Goal: Communication & Community: Participate in discussion

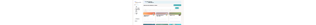
scroll to position [489, 0]
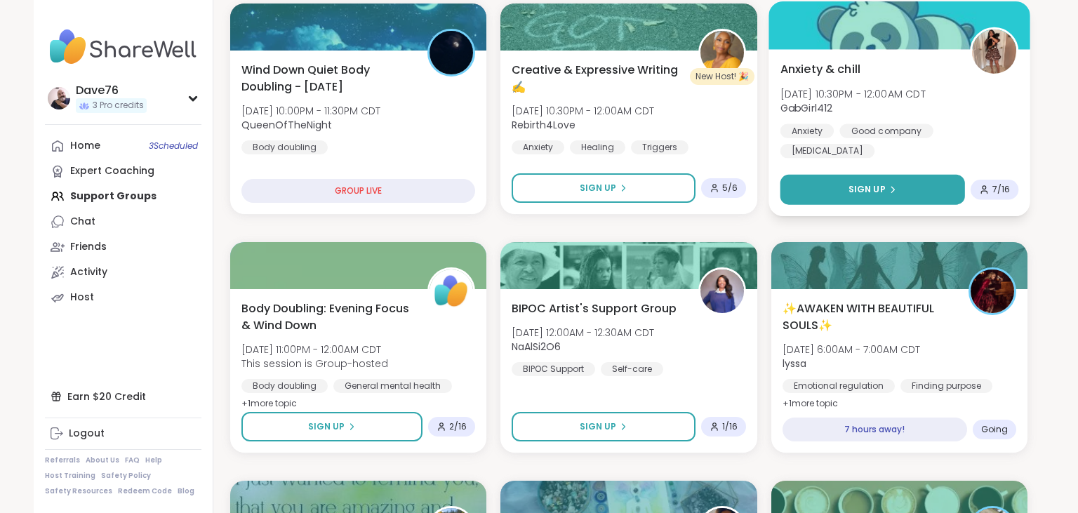
click at [871, 181] on button "Sign Up" at bounding box center [872, 190] width 185 height 30
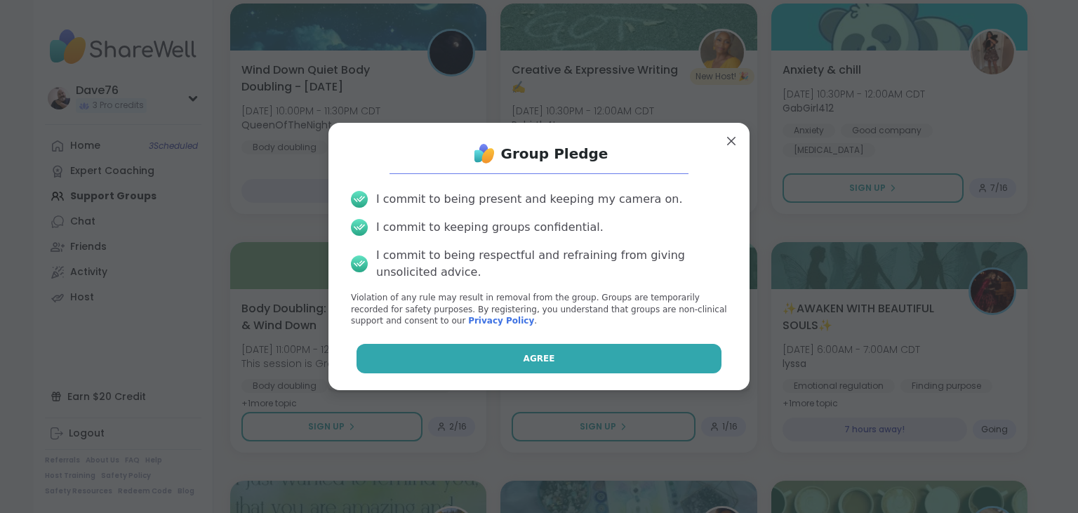
click at [575, 359] on button "Agree" at bounding box center [540, 358] width 366 height 29
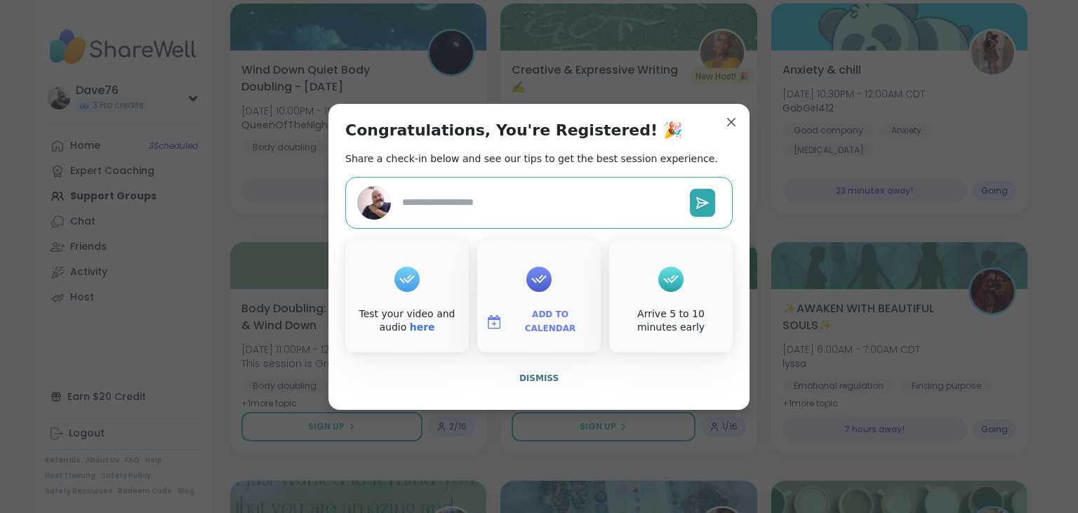
type textarea "*"
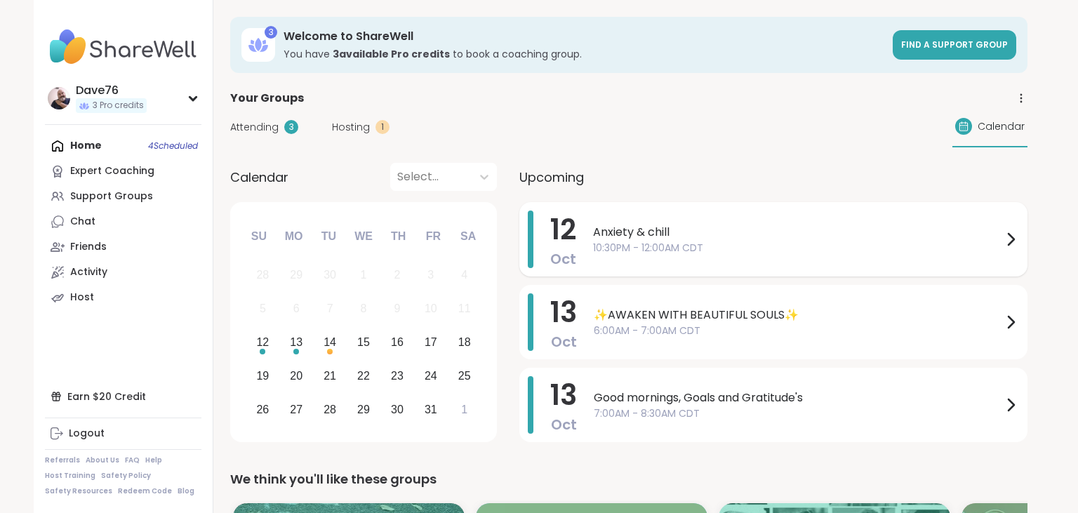
click at [976, 241] on span "10:30PM - 12:00AM CDT" at bounding box center [797, 248] width 409 height 15
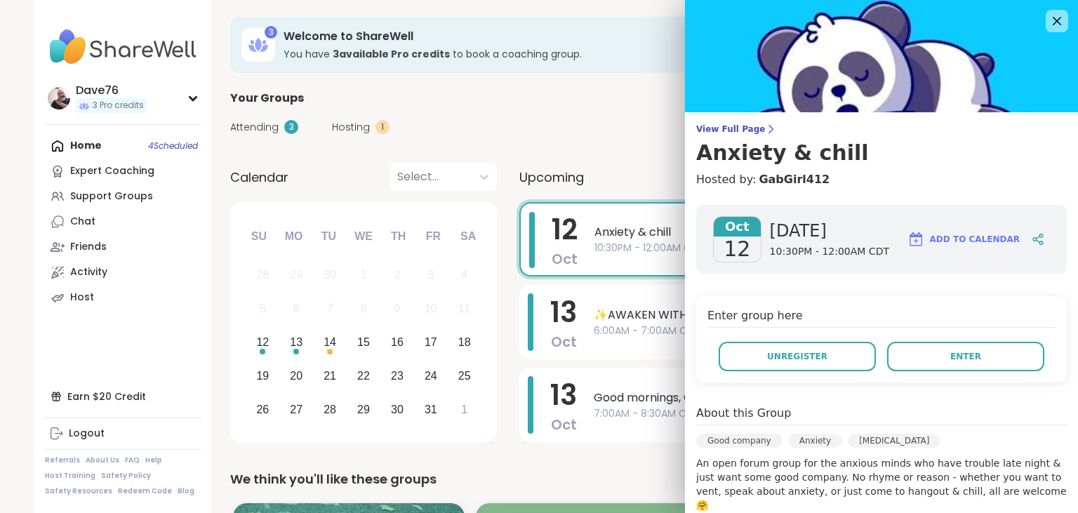
scroll to position [233, 0]
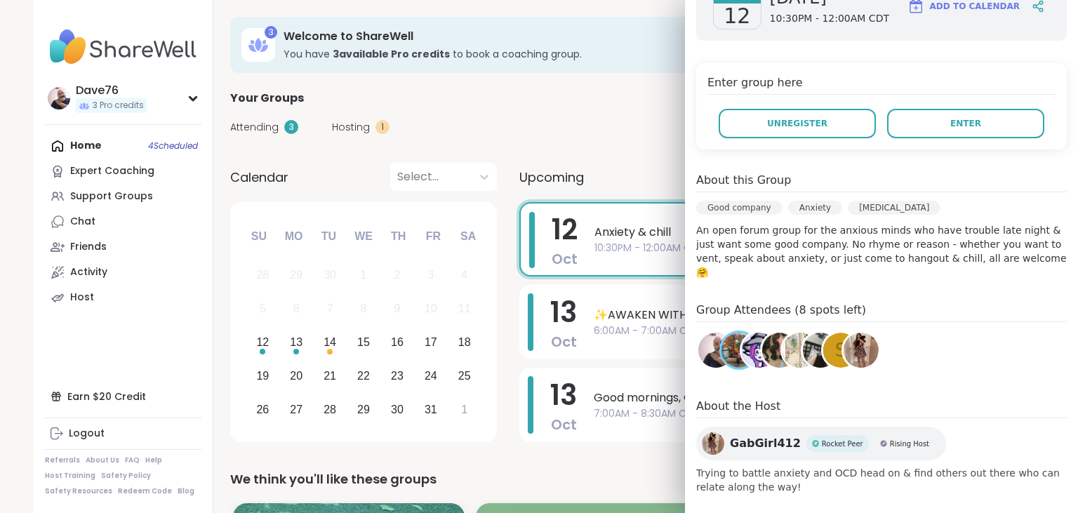
click at [563, 112] on div "Attending 3 Hosting 1 Calendar" at bounding box center [628, 127] width 797 height 41
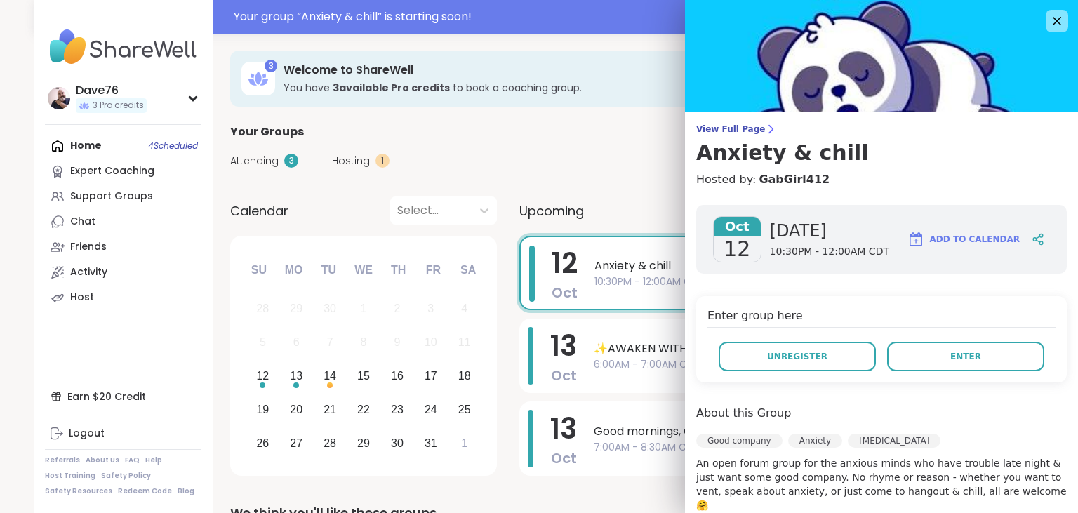
click at [930, 350] on button "Enter" at bounding box center [965, 356] width 157 height 29
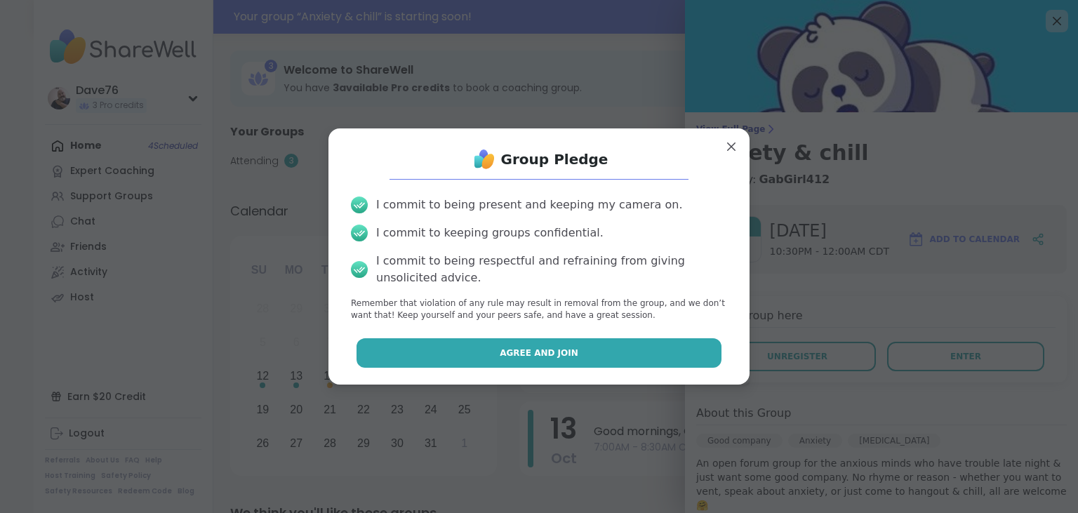
click at [693, 352] on button "Agree and Join" at bounding box center [540, 352] width 366 height 29
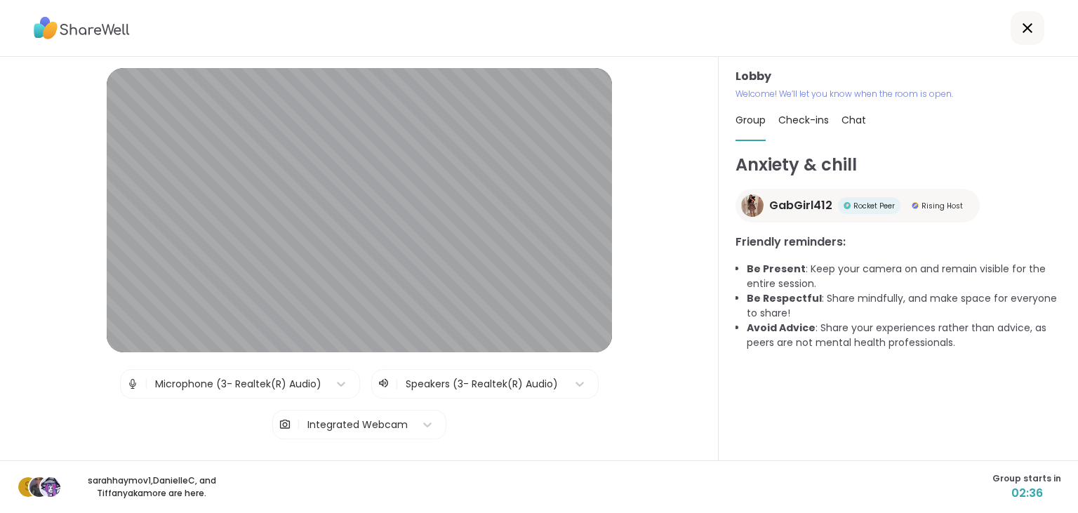
click at [802, 119] on span "Check-ins" at bounding box center [804, 120] width 51 height 14
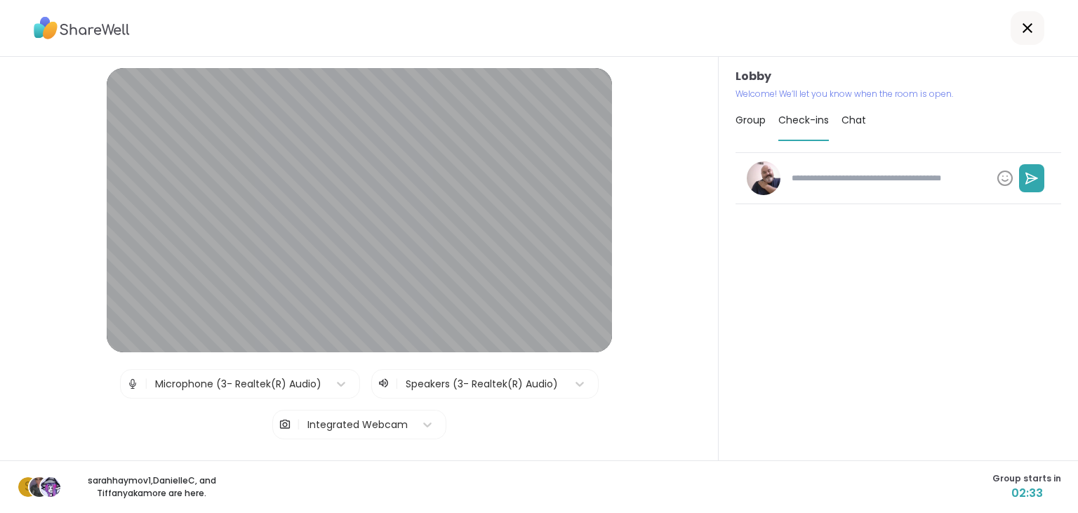
click at [821, 185] on textarea at bounding box center [888, 178] width 205 height 24
type textarea "*"
type textarea "**"
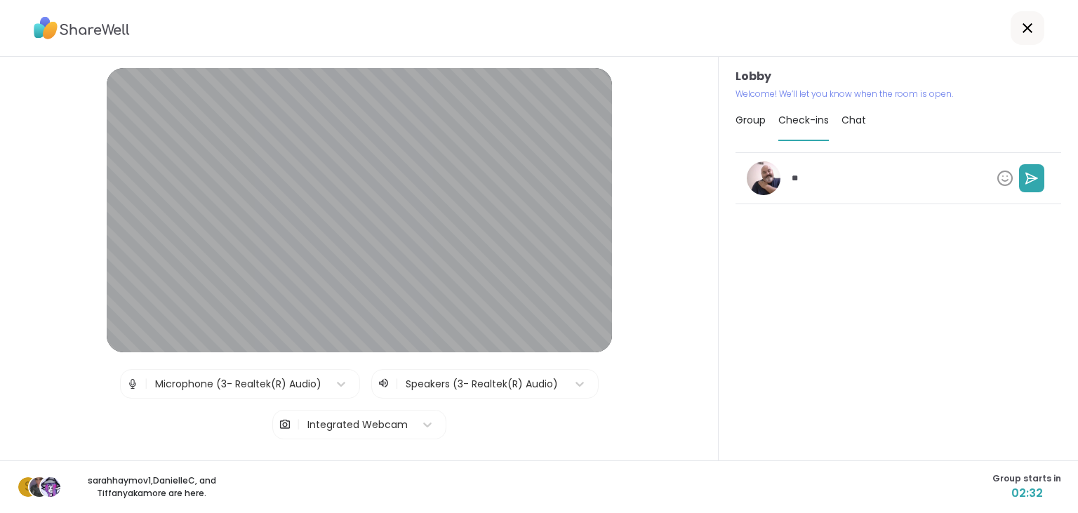
type textarea "*"
type textarea "***"
type textarea "*"
type textarea "****"
type textarea "*"
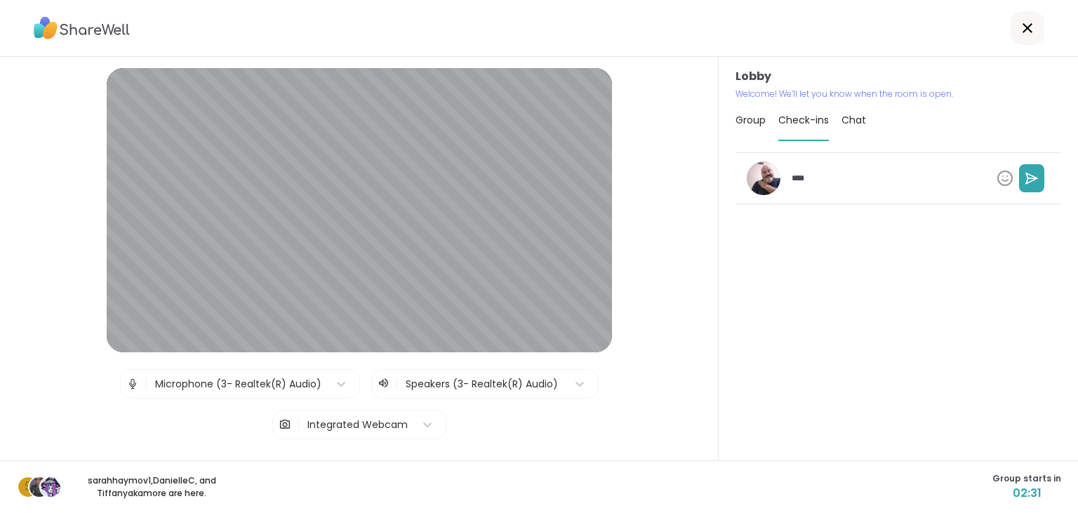
type textarea "*****"
type textarea "*"
type textarea "******"
type textarea "*"
type textarea "*******"
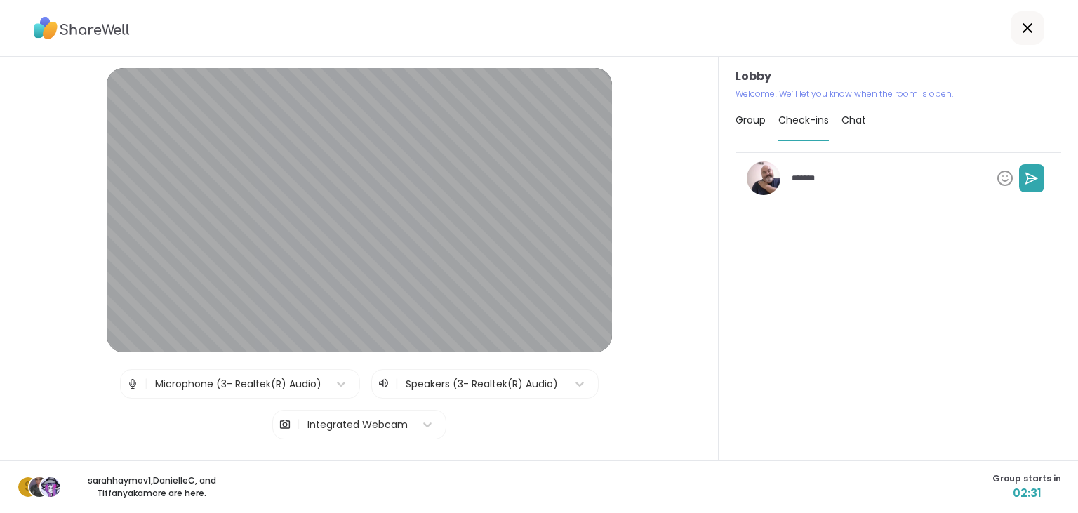
type textarea "*"
type textarea "*******"
type textarea "*"
type textarea "*********"
type textarea "*"
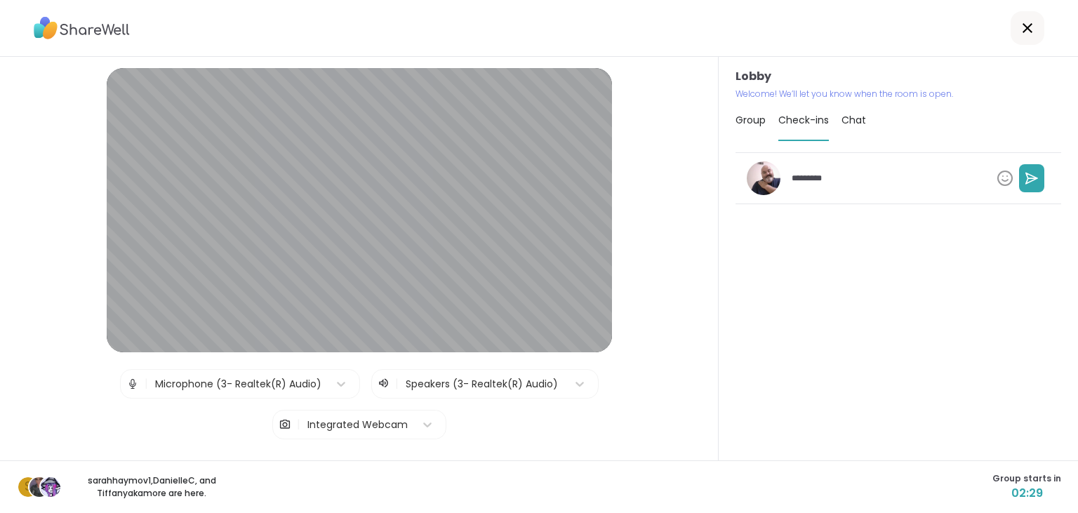
type textarea "**********"
type textarea "*"
type textarea "**********"
type textarea "*"
type textarea "**********"
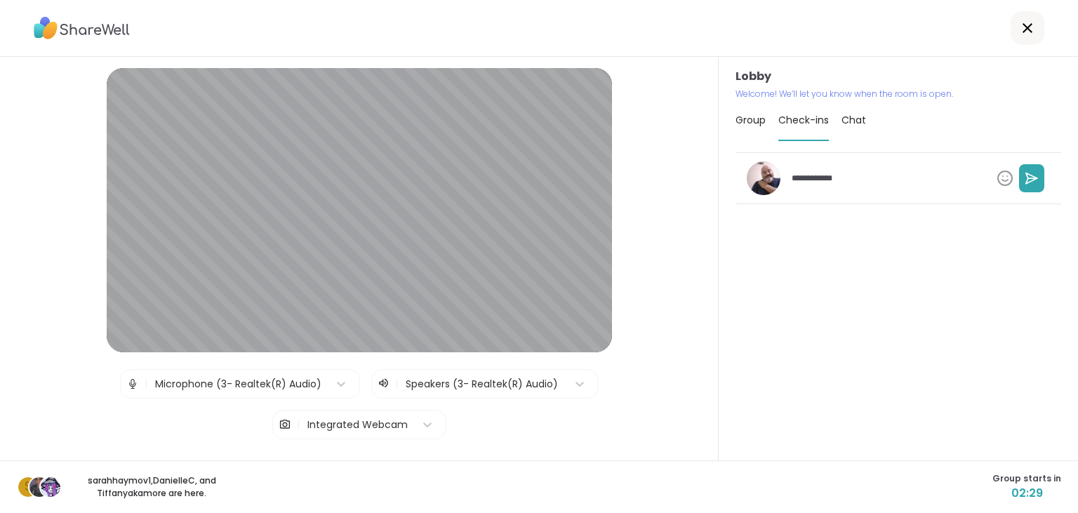
type textarea "*"
type textarea "**********"
type textarea "*"
type textarea "**********"
type textarea "*"
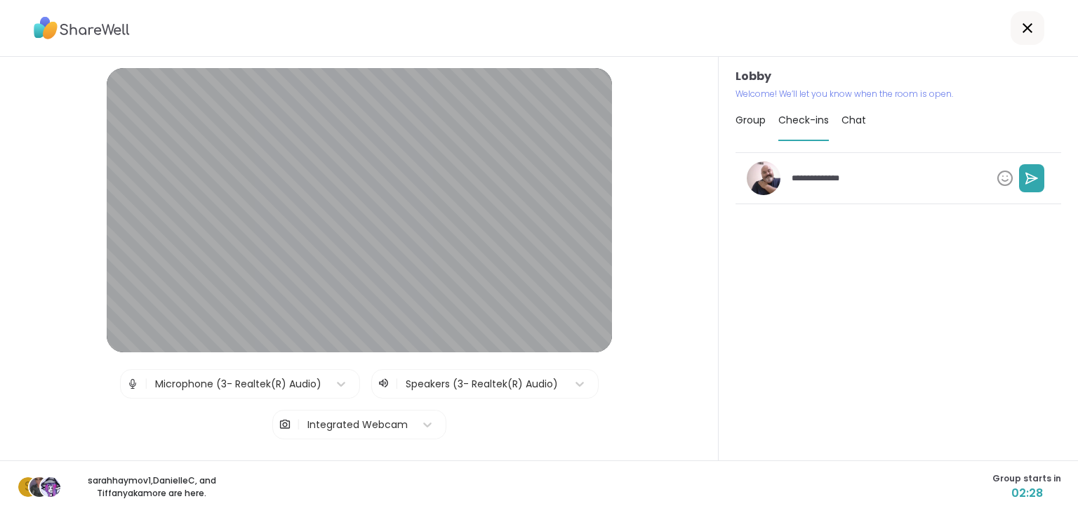
type textarea "**********"
type textarea "*"
type textarea "**********"
type textarea "*"
type textarea "**********"
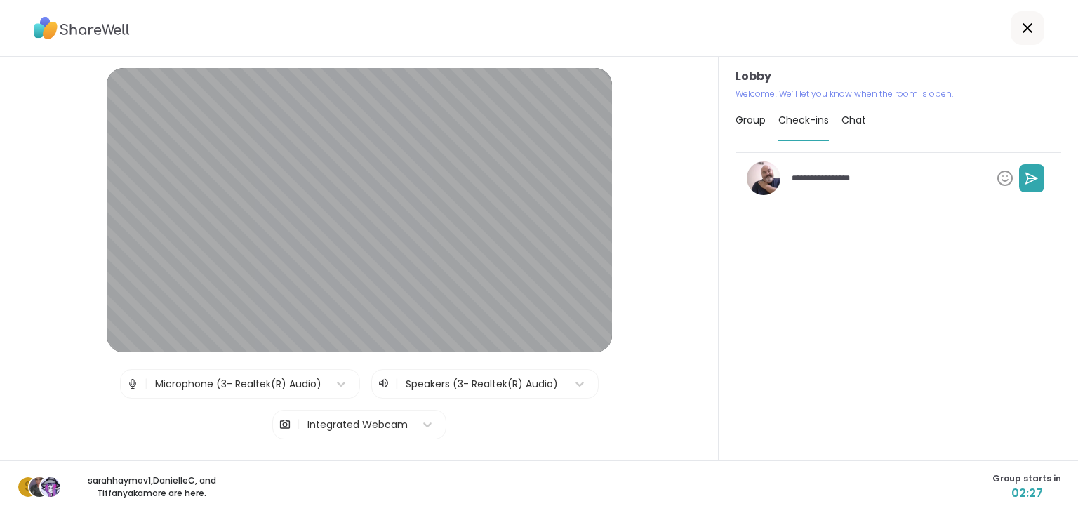
type textarea "*"
type textarea "**********"
type textarea "*"
type textarea "**********"
type textarea "*"
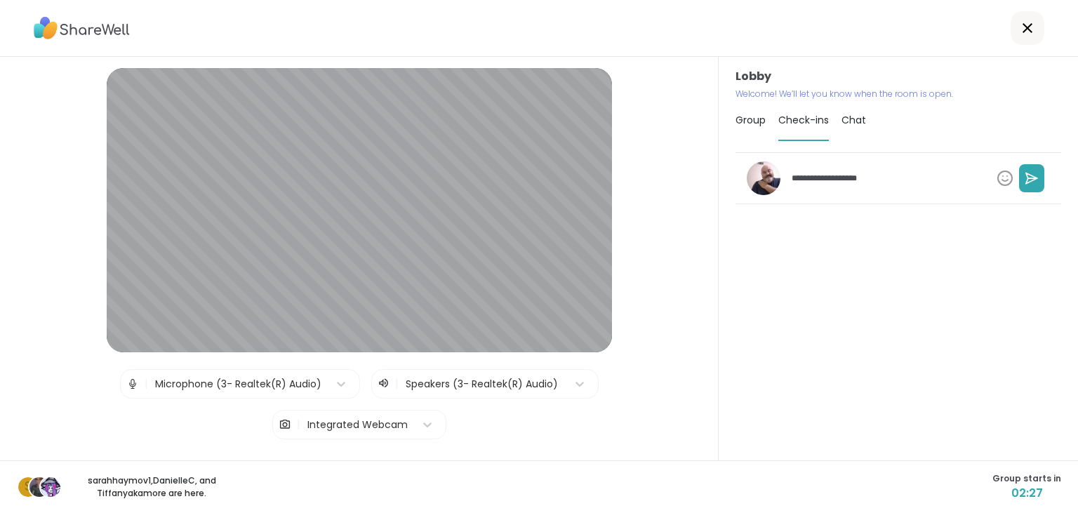
type textarea "**********"
type textarea "*"
type textarea "**********"
type textarea "*"
type textarea "**********"
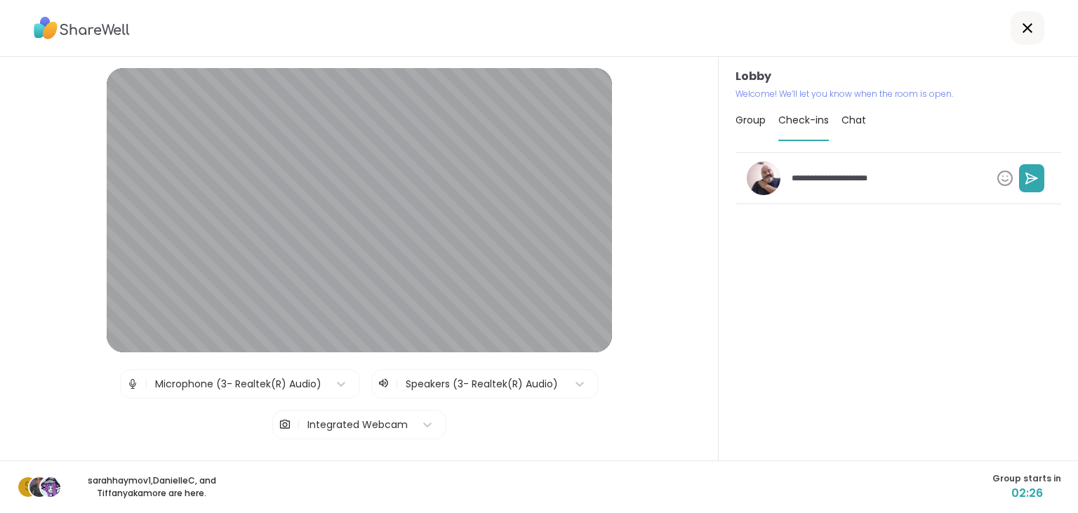
type textarea "*"
type textarea "**********"
type textarea "*"
type textarea "**********"
type textarea "*"
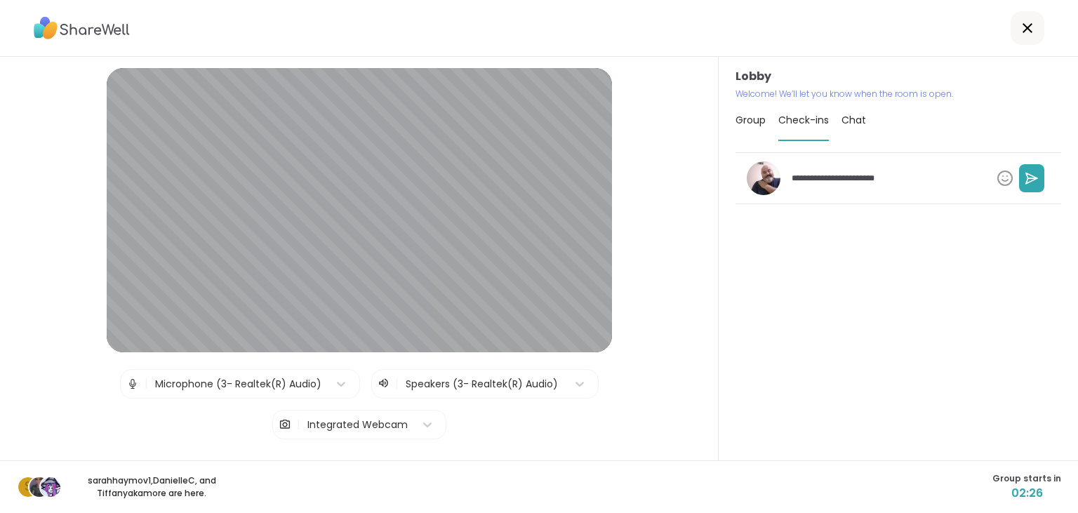
type textarea "**********"
type textarea "*"
type textarea "**********"
type textarea "*"
type textarea "**********"
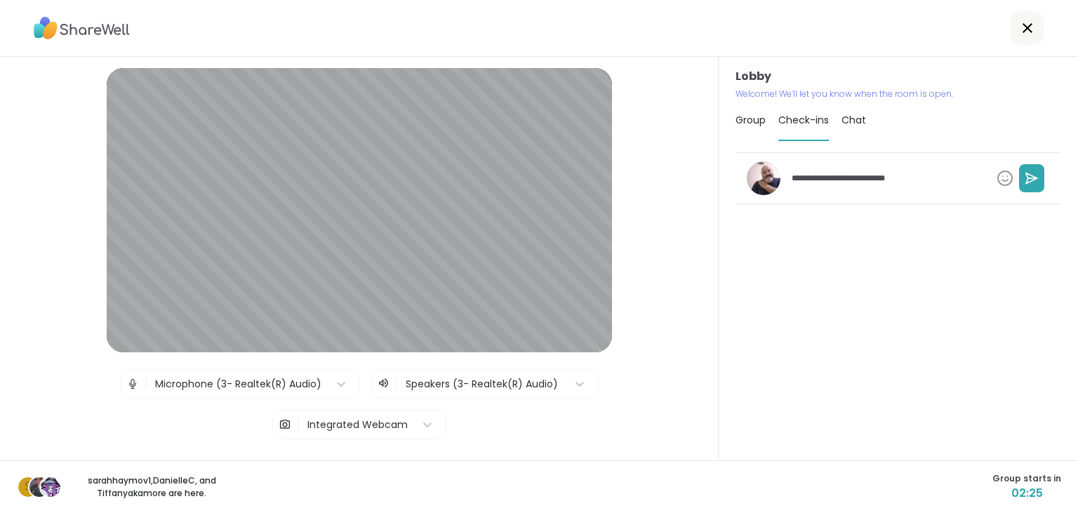
type textarea "*"
type textarea "**********"
type textarea "*"
type textarea "**********"
type textarea "*"
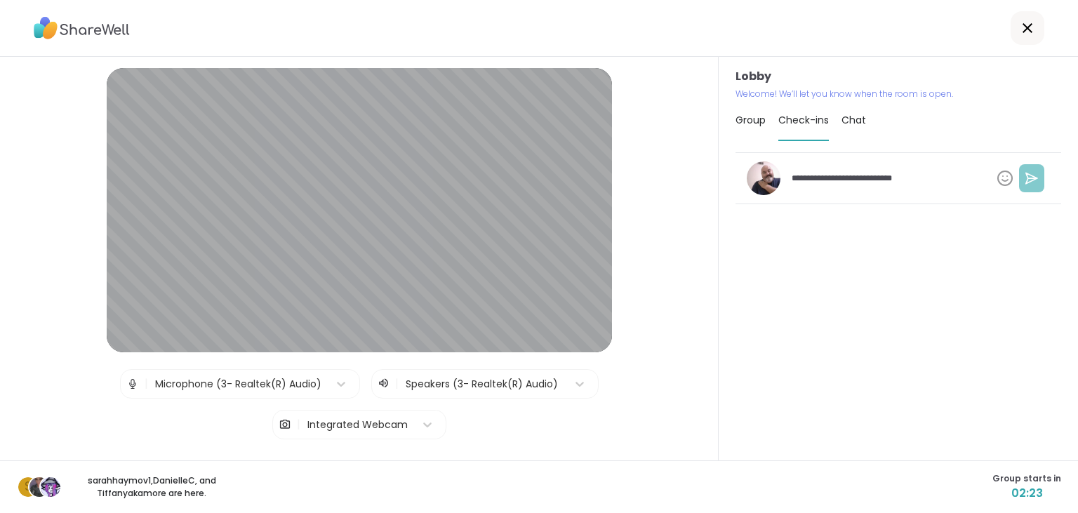
type textarea "**********"
click at [1026, 178] on icon at bounding box center [1032, 178] width 14 height 14
type textarea "*"
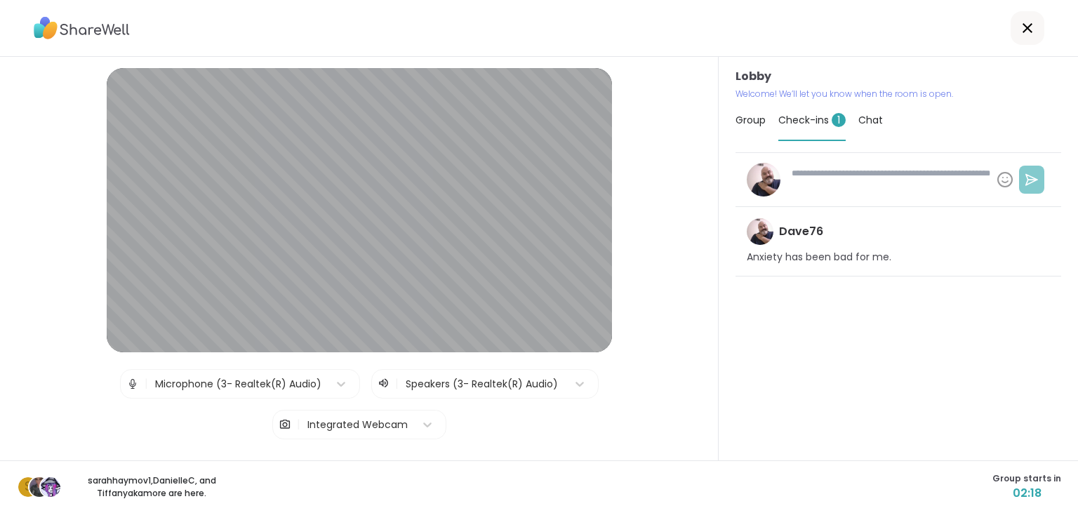
click at [753, 119] on span "Group" at bounding box center [751, 120] width 30 height 14
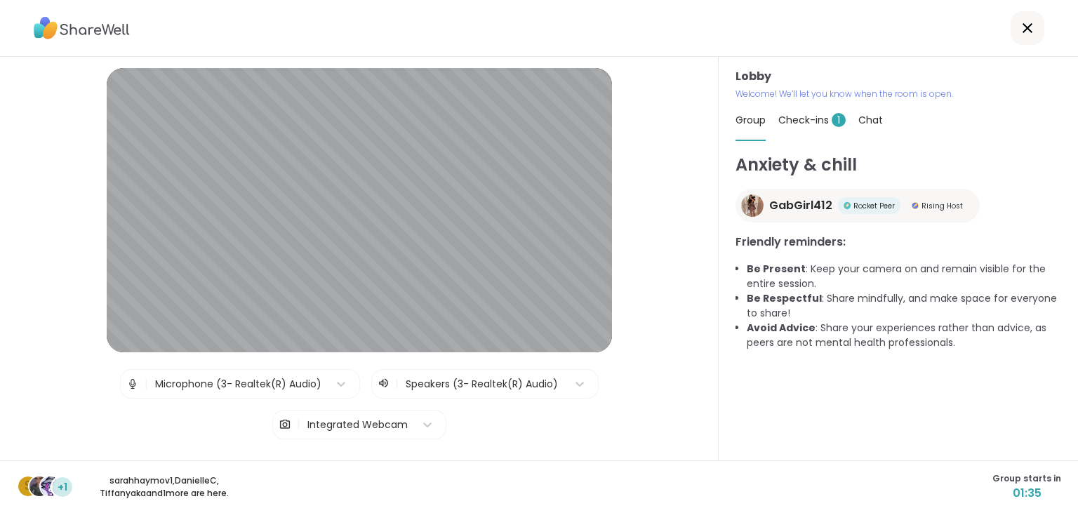
click at [809, 115] on span "Check-ins 1" at bounding box center [812, 120] width 67 height 14
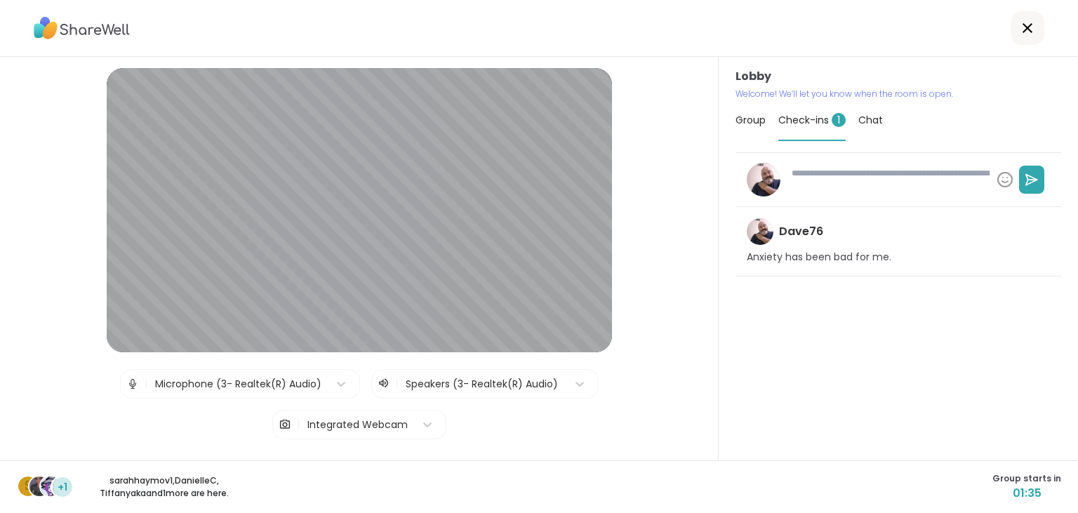
type textarea "*"
click at [744, 119] on span "Group" at bounding box center [751, 120] width 30 height 14
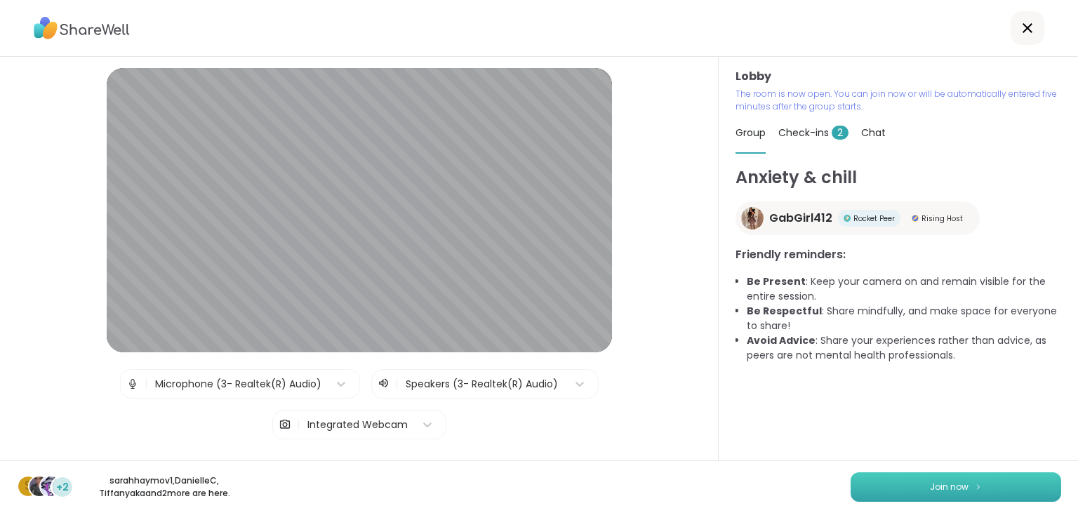
click at [1007, 482] on button "Join now" at bounding box center [956, 486] width 211 height 29
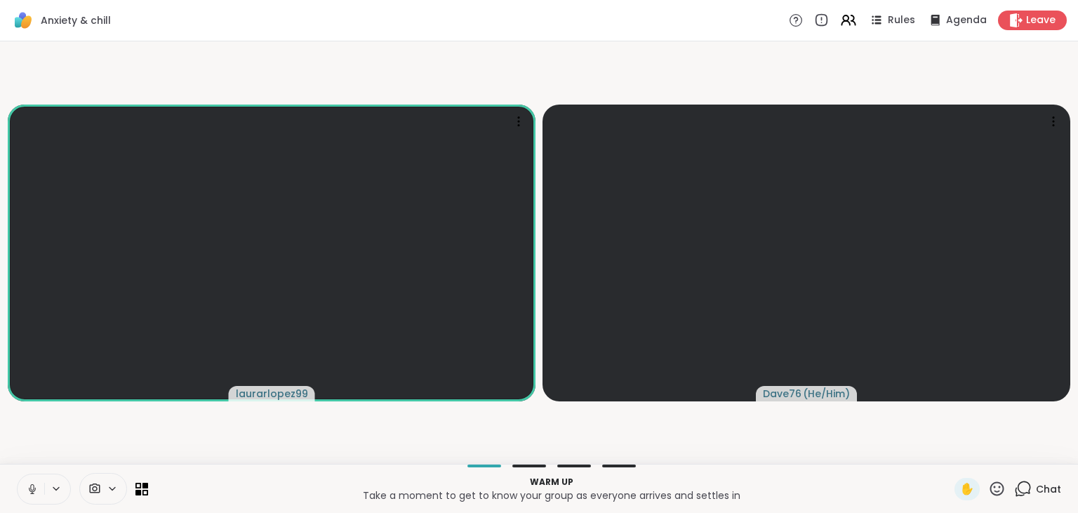
click at [32, 487] on icon at bounding box center [32, 489] width 13 height 13
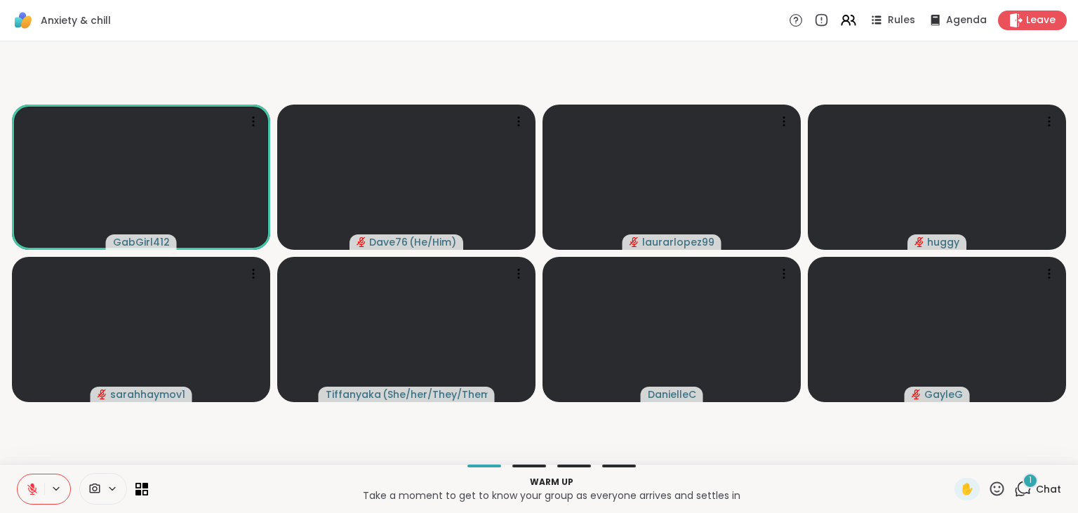
click at [1038, 483] on div "1" at bounding box center [1030, 480] width 15 height 15
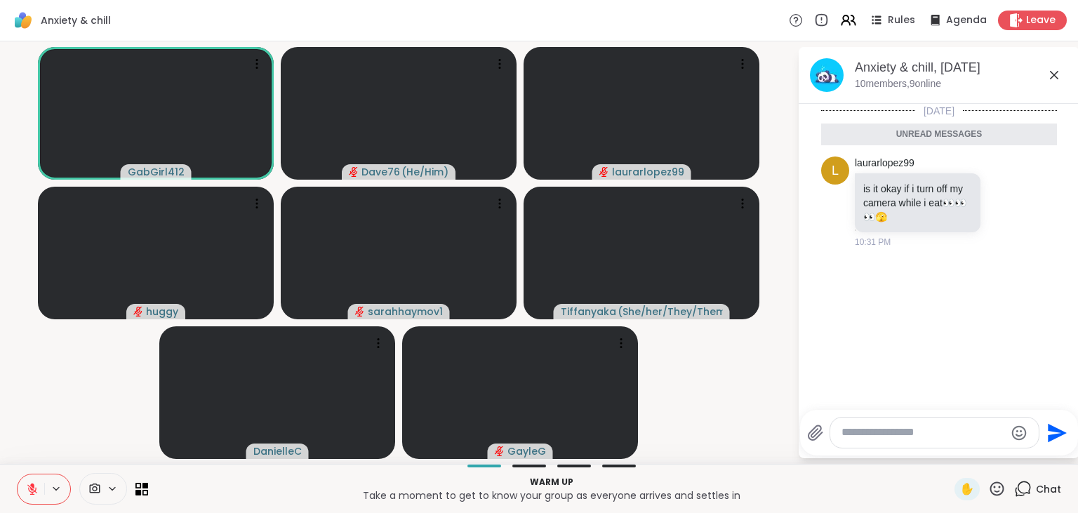
click at [933, 432] on textarea "Type your message" at bounding box center [924, 432] width 164 height 15
click at [1044, 498] on div "Chat" at bounding box center [1037, 489] width 47 height 22
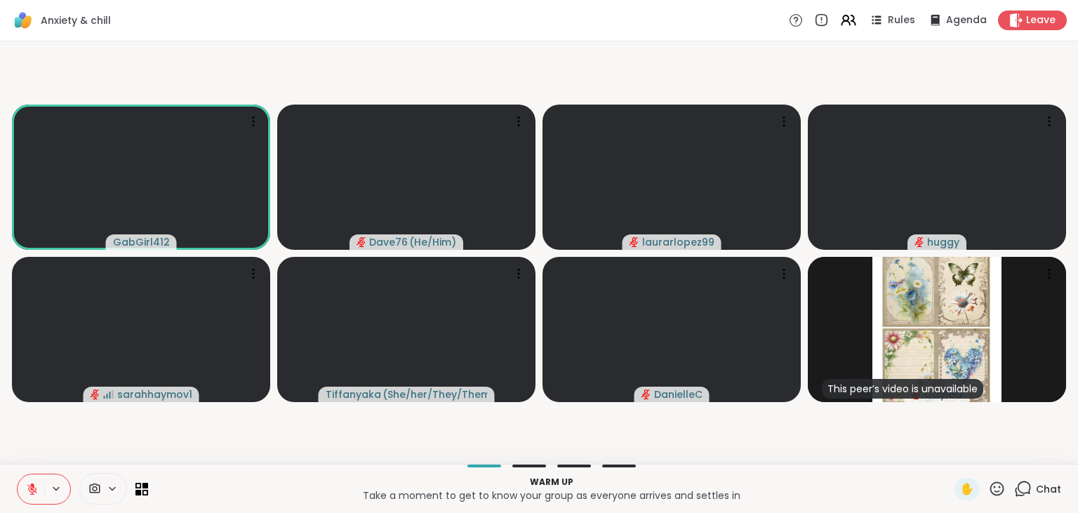
click at [995, 495] on icon at bounding box center [998, 489] width 14 height 14
click at [956, 454] on span "❤️" at bounding box center [956, 452] width 14 height 17
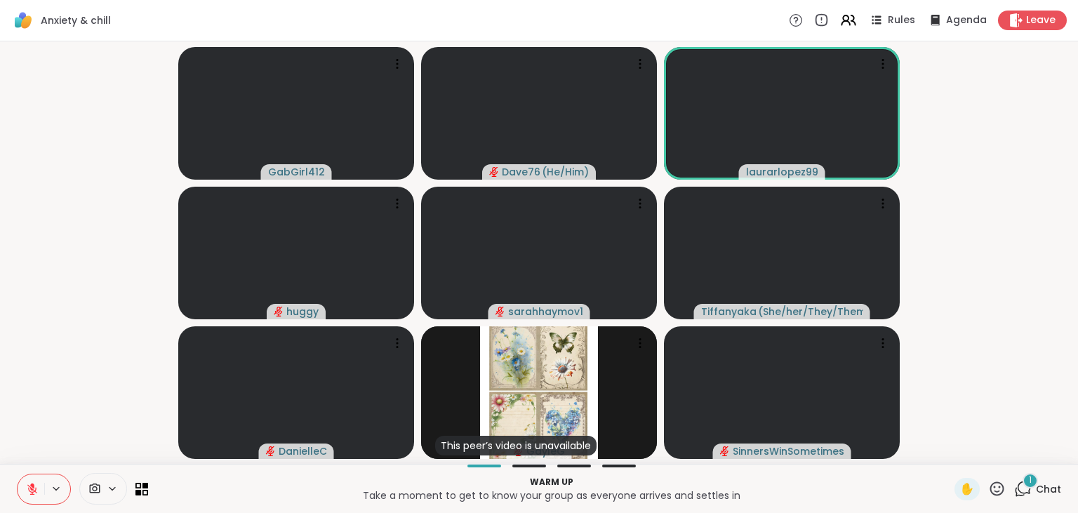
click at [1043, 491] on span "Chat" at bounding box center [1048, 489] width 25 height 14
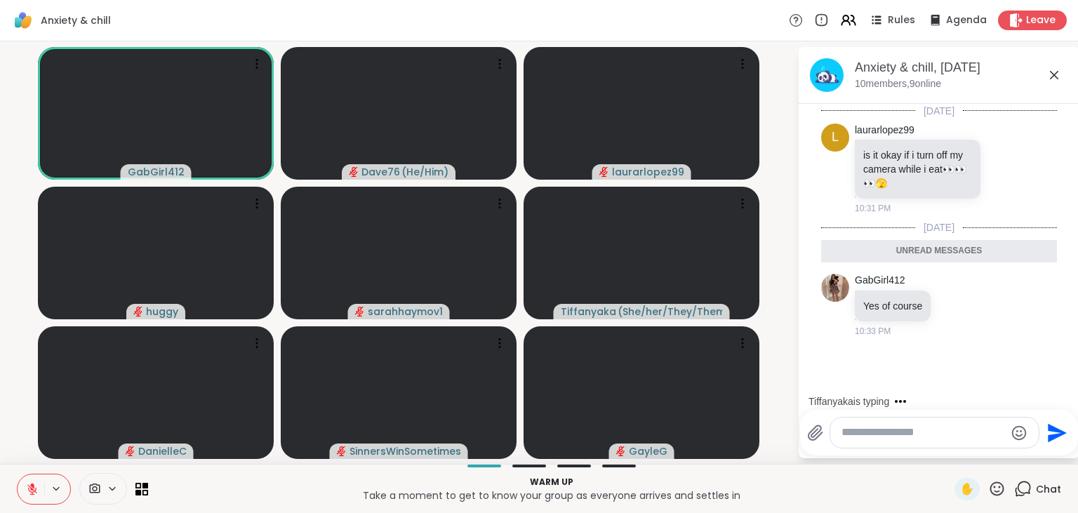
click at [34, 489] on icon at bounding box center [32, 489] width 13 height 13
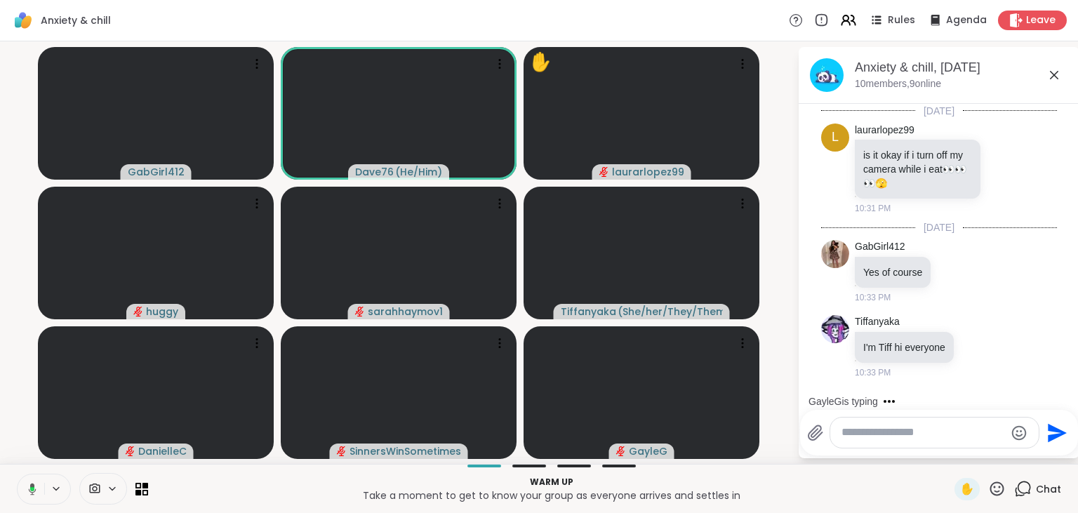
click at [34, 489] on icon at bounding box center [30, 489] width 13 height 13
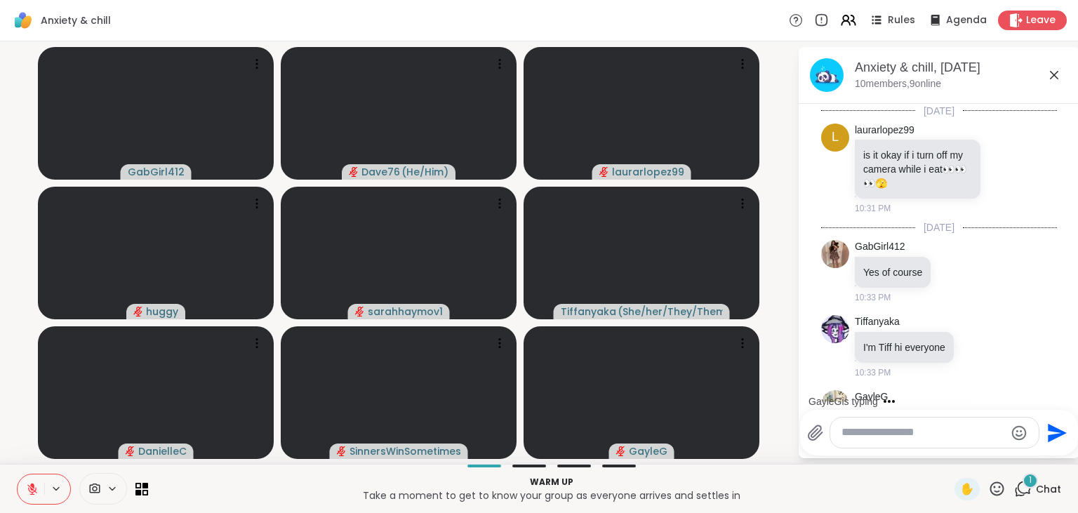
scroll to position [69, 0]
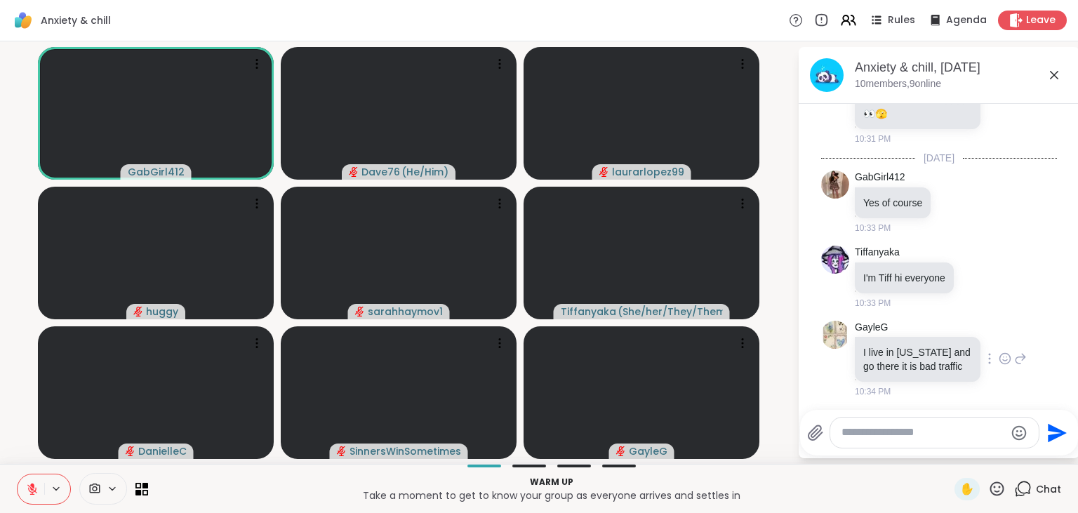
click at [1022, 359] on icon at bounding box center [1020, 358] width 13 height 17
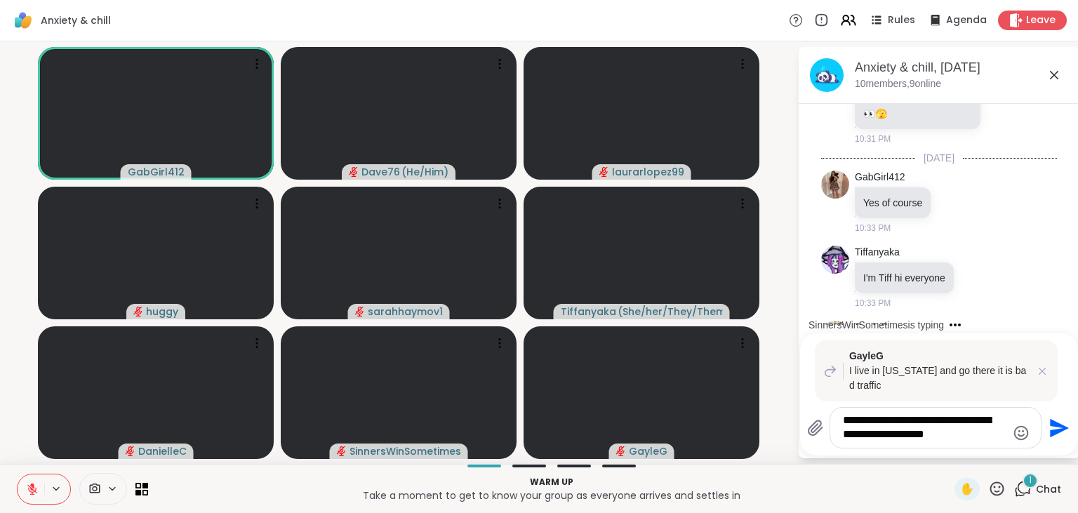
scroll to position [220, 0]
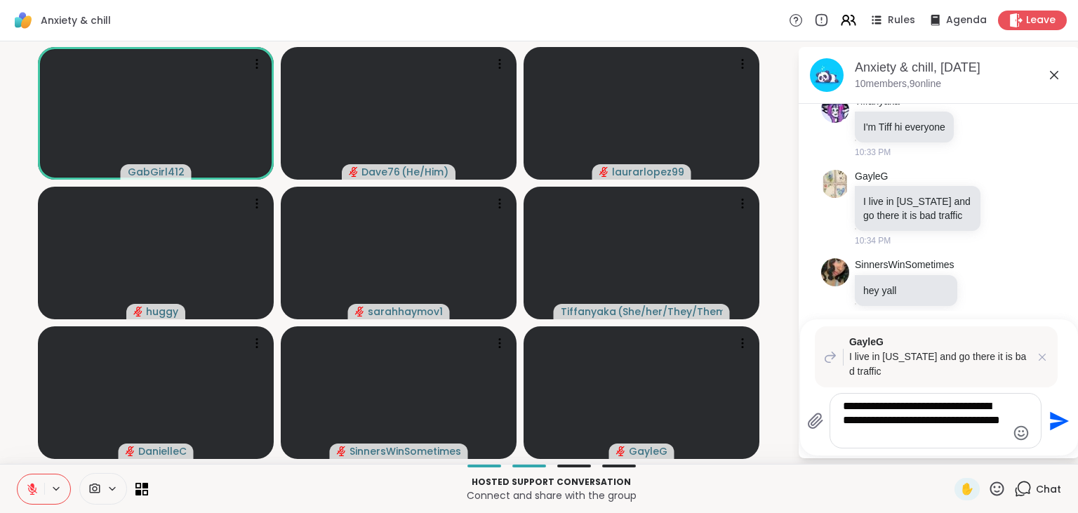
type textarea "**********"
click at [1054, 423] on icon "Send" at bounding box center [1059, 420] width 19 height 19
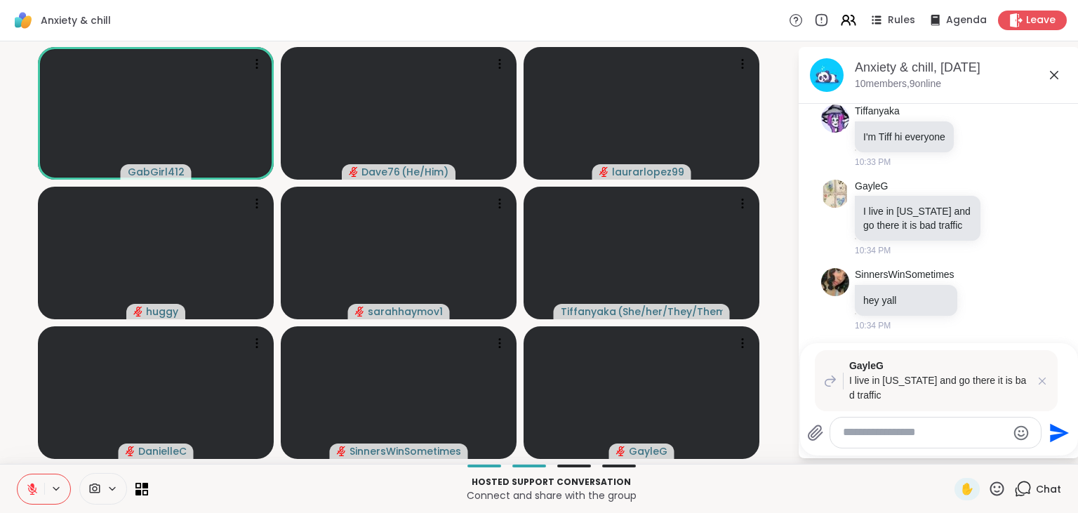
scroll to position [329, 0]
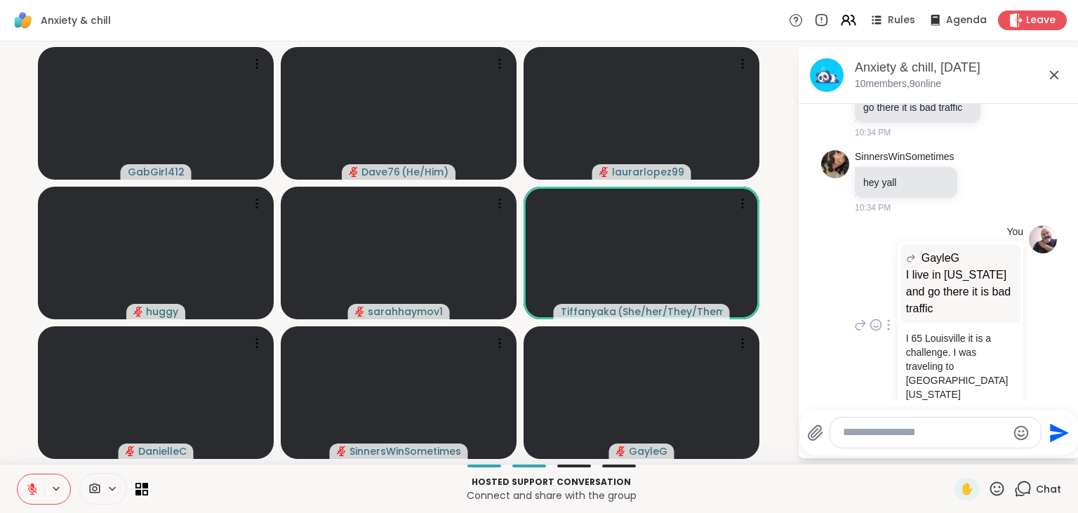
click at [877, 318] on icon at bounding box center [876, 325] width 13 height 14
click at [895, 296] on button "Select Reaction: Thumbs up" at bounding box center [901, 303] width 28 height 28
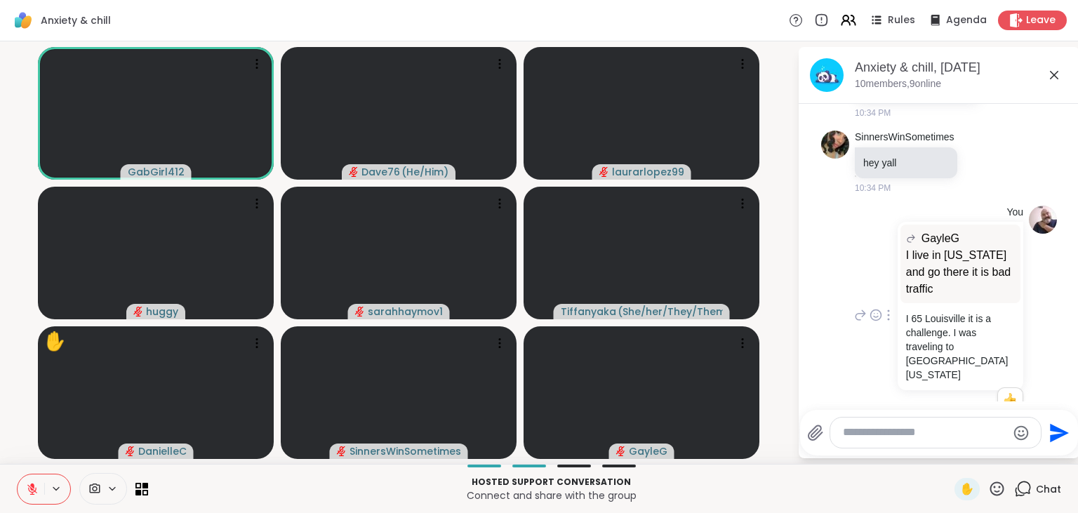
click at [995, 493] on icon at bounding box center [997, 489] width 18 height 18
click at [952, 455] on span "❤️" at bounding box center [956, 452] width 14 height 17
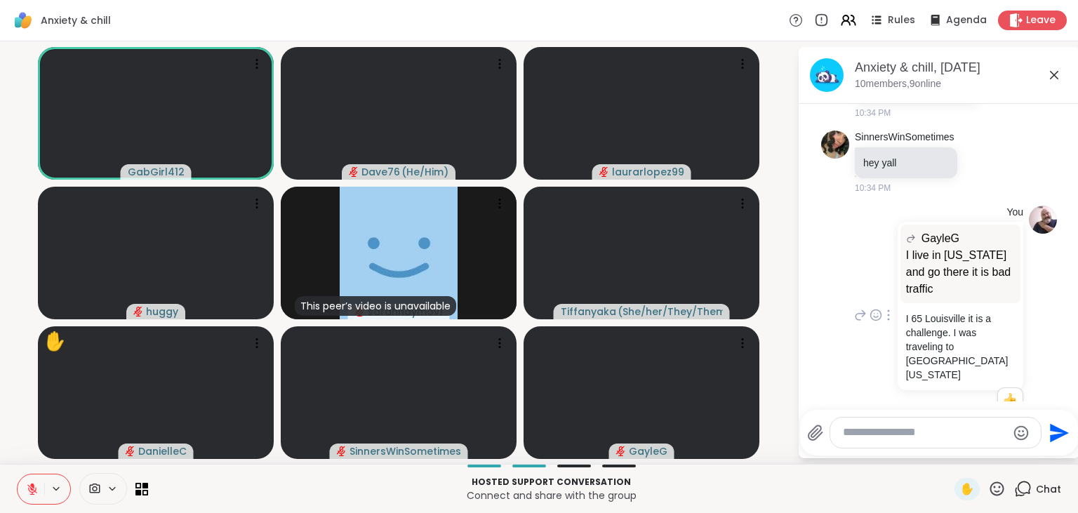
click at [908, 425] on div at bounding box center [935, 433] width 211 height 30
click at [906, 432] on textarea "Type your message" at bounding box center [925, 432] width 164 height 15
type textarea "**********"
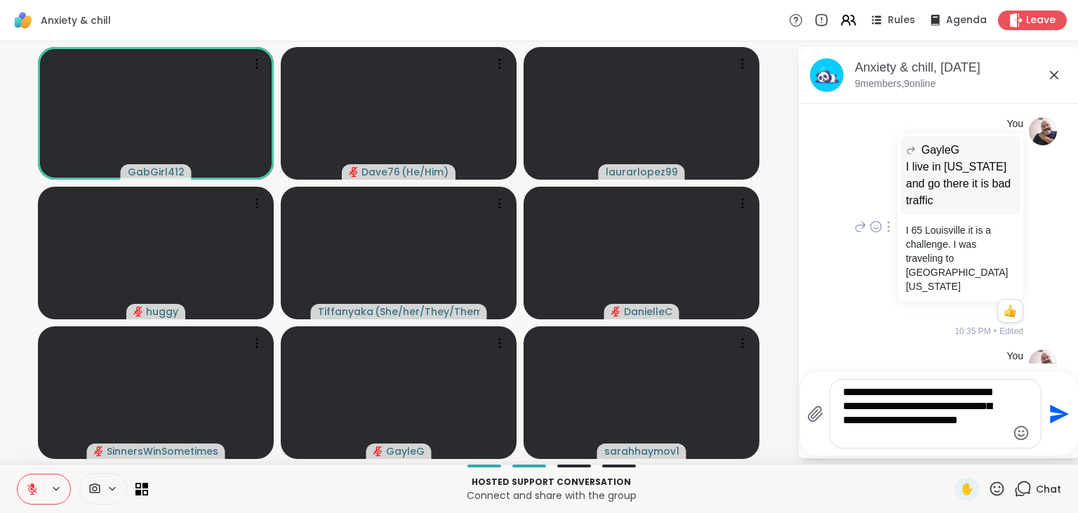
type textarea "**********"
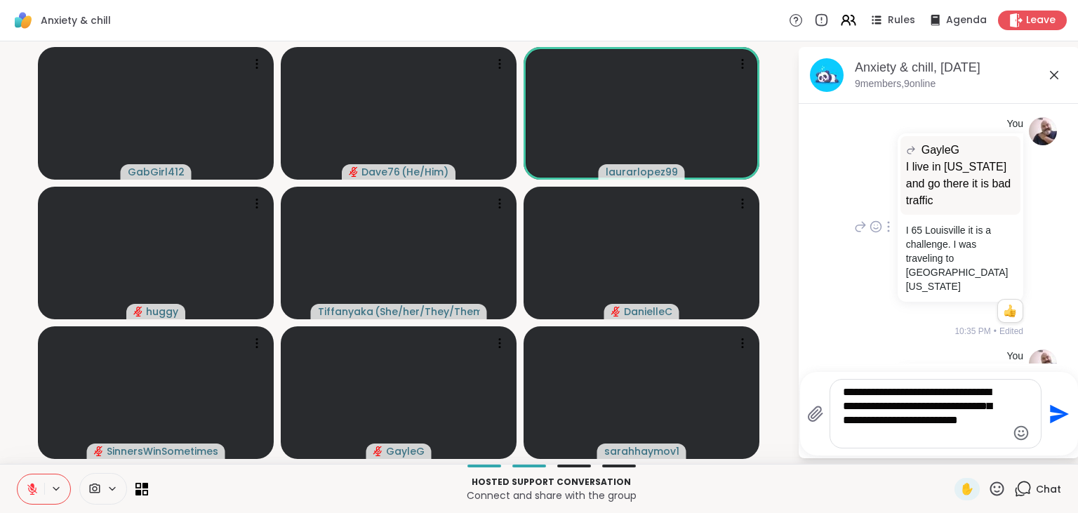
click at [1054, 418] on icon "Send" at bounding box center [1059, 413] width 19 height 19
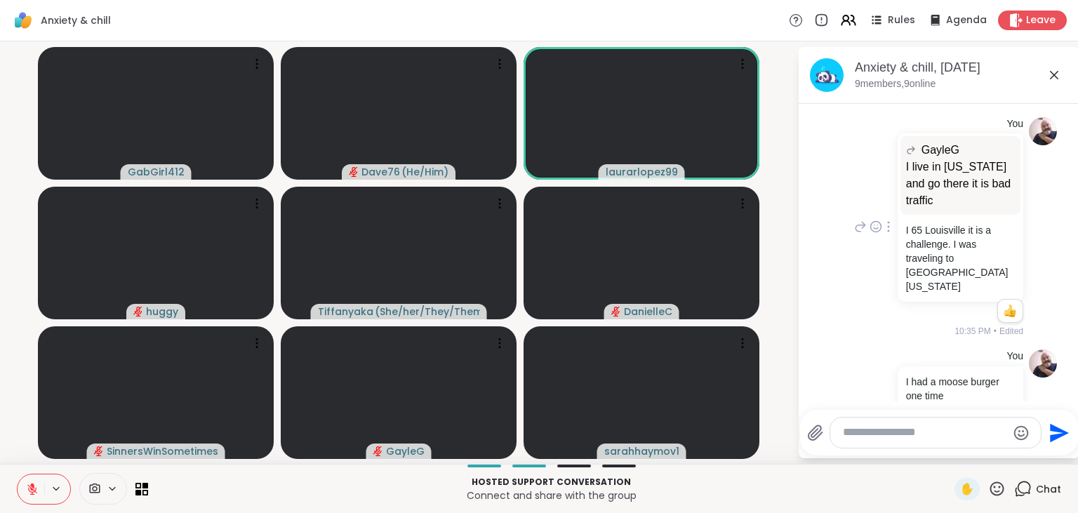
scroll to position [553, 0]
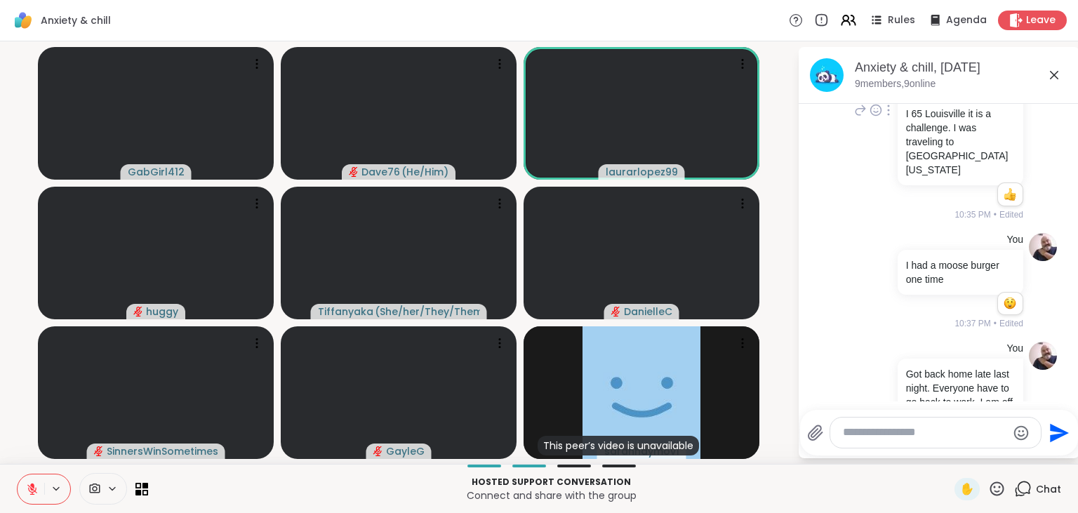
click at [998, 494] on icon at bounding box center [997, 489] width 18 height 18
click at [953, 456] on span "❤️" at bounding box center [956, 452] width 14 height 17
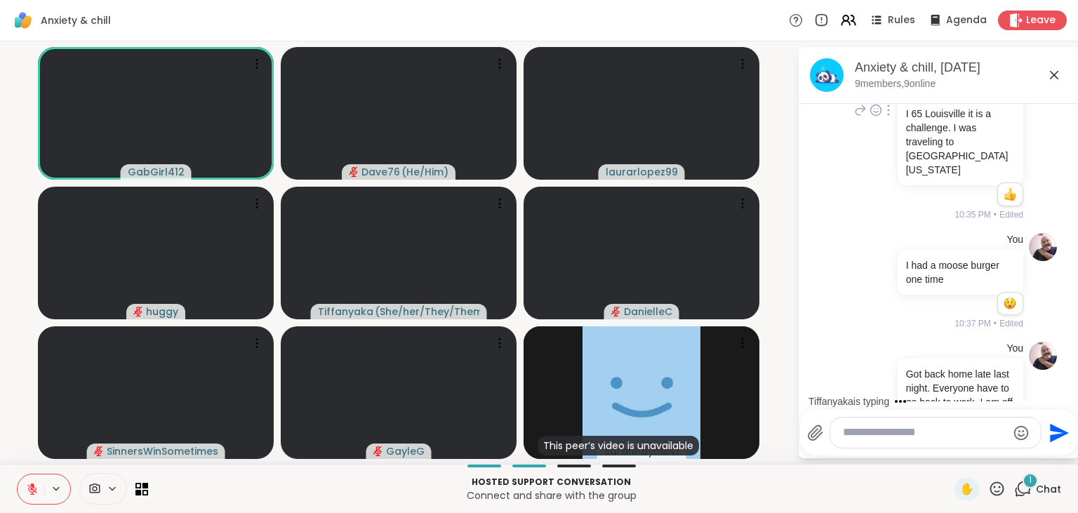
scroll to position [648, 0]
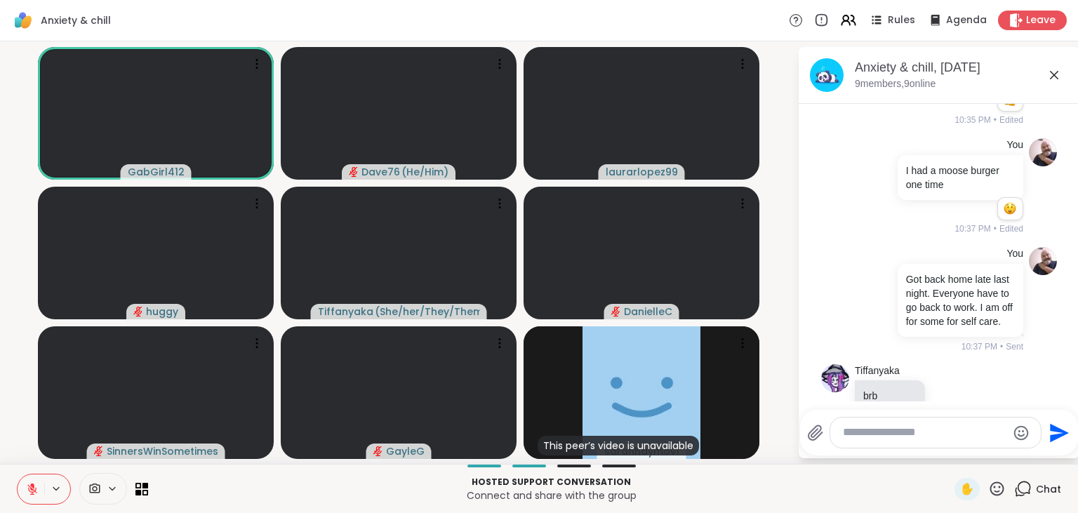
click at [899, 432] on textarea "Type your message" at bounding box center [925, 432] width 164 height 15
click at [899, 432] on textarea "*" at bounding box center [925, 432] width 164 height 15
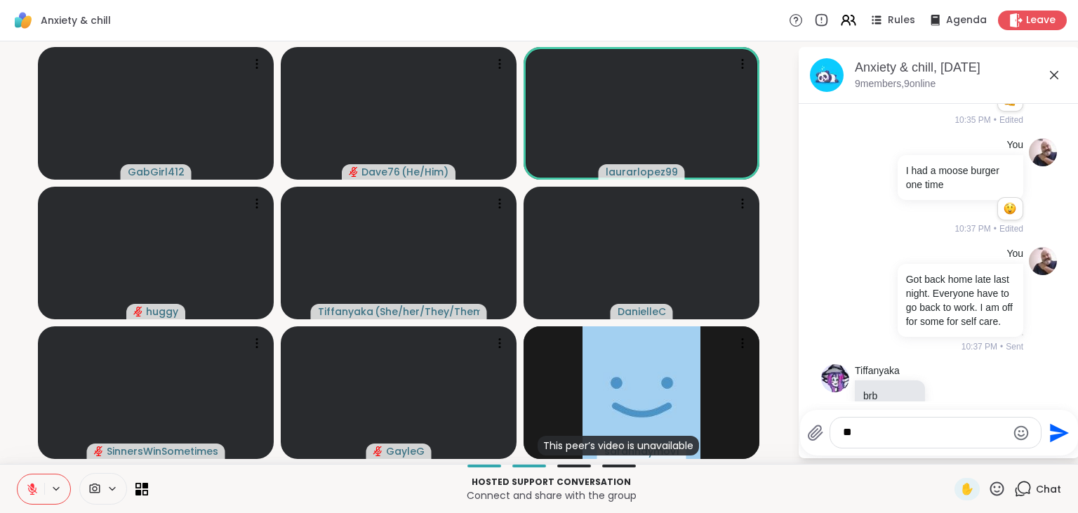
type textarea "*"
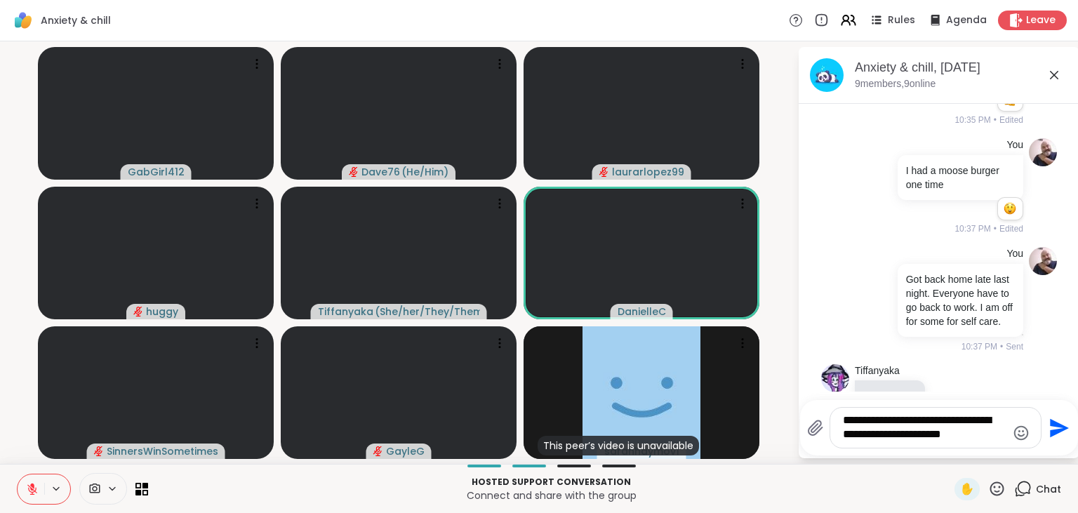
click at [1003, 491] on icon at bounding box center [997, 489] width 18 height 18
click at [953, 456] on span "❤️" at bounding box center [956, 452] width 14 height 17
click at [998, 484] on icon at bounding box center [997, 489] width 18 height 18
click at [949, 456] on span "❤️" at bounding box center [956, 452] width 14 height 17
click at [974, 437] on textarea "**********" at bounding box center [925, 427] width 164 height 29
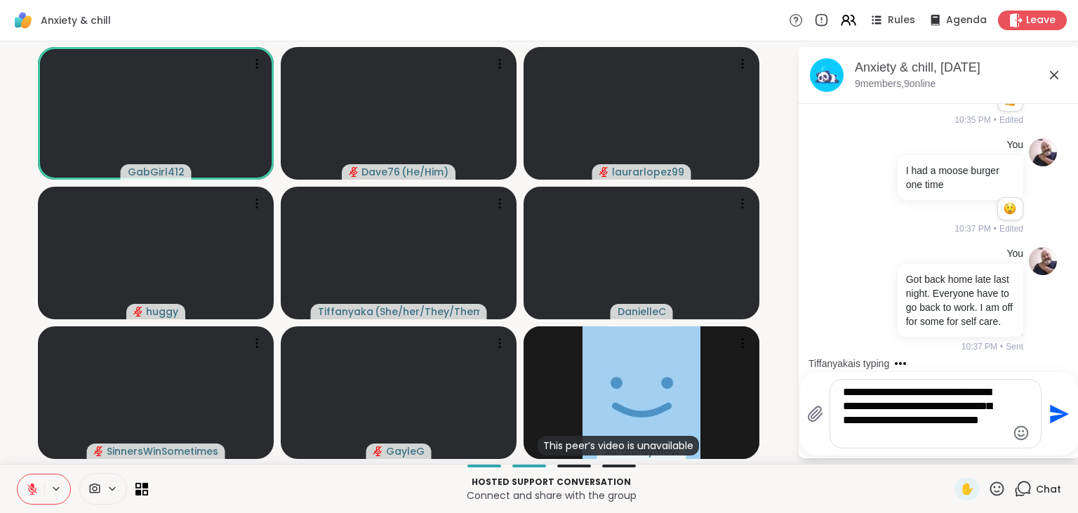
type textarea "**********"
click at [1059, 410] on icon "Send" at bounding box center [1058, 414] width 22 height 22
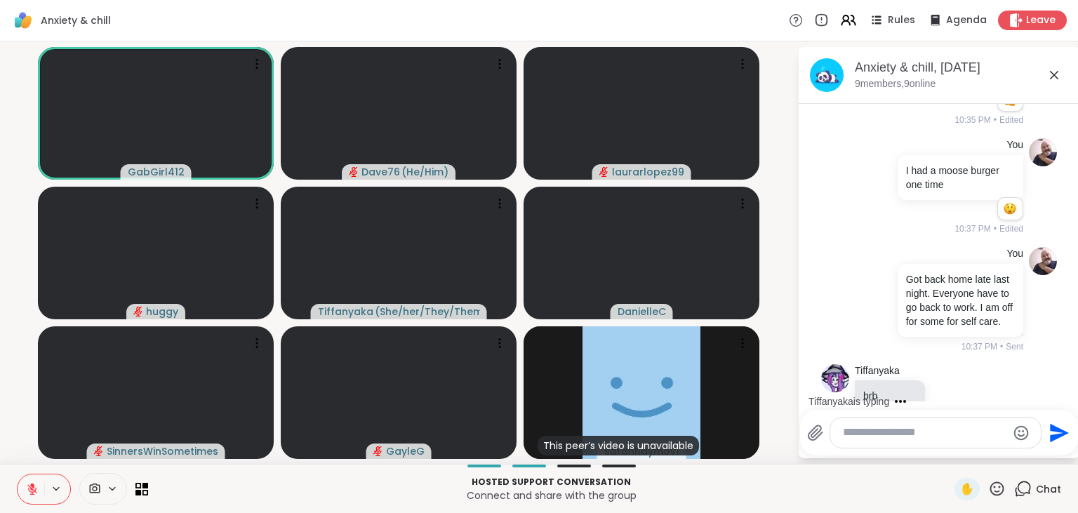
scroll to position [779, 0]
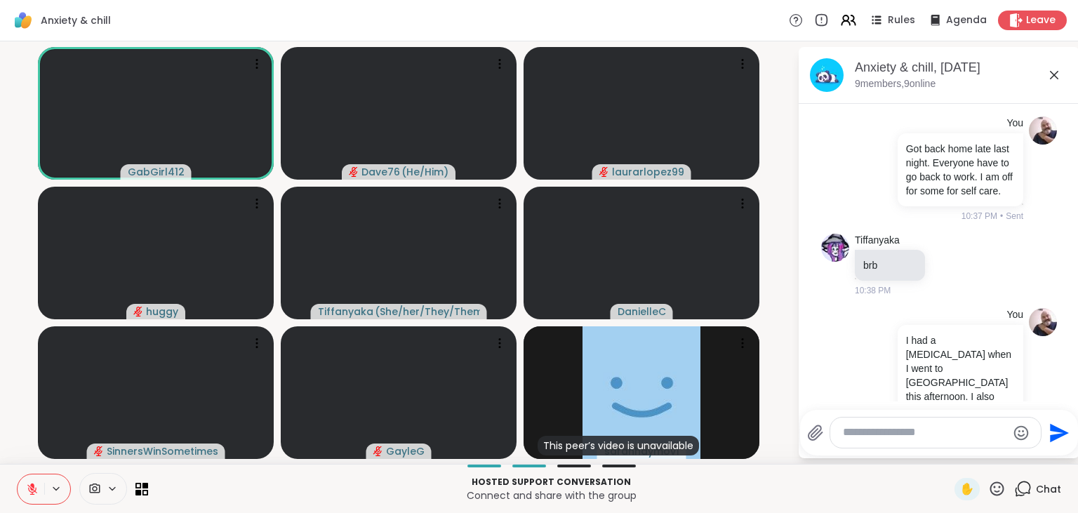
click at [1000, 493] on icon at bounding box center [998, 489] width 14 height 14
click at [949, 456] on span "❤️" at bounding box center [956, 452] width 14 height 17
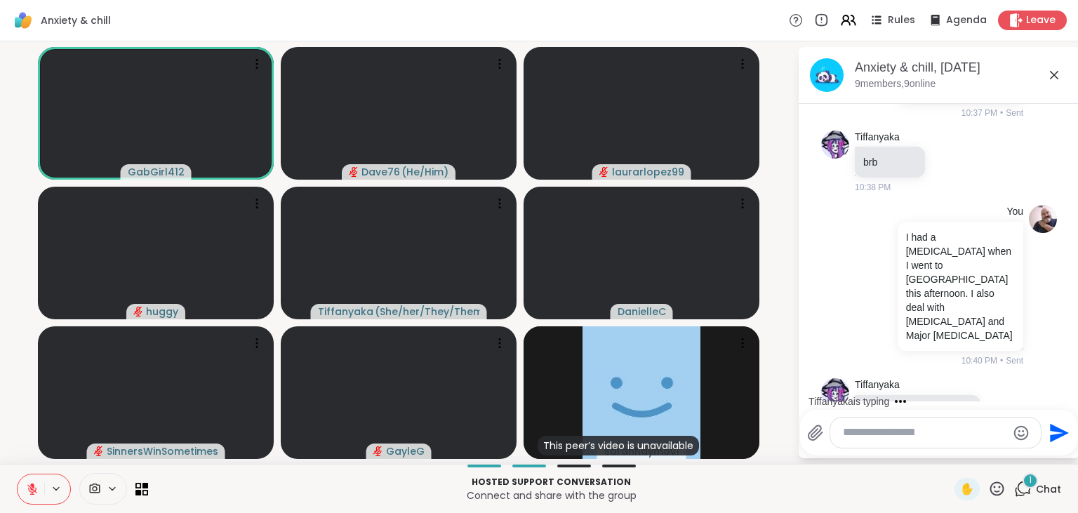
scroll to position [970, 0]
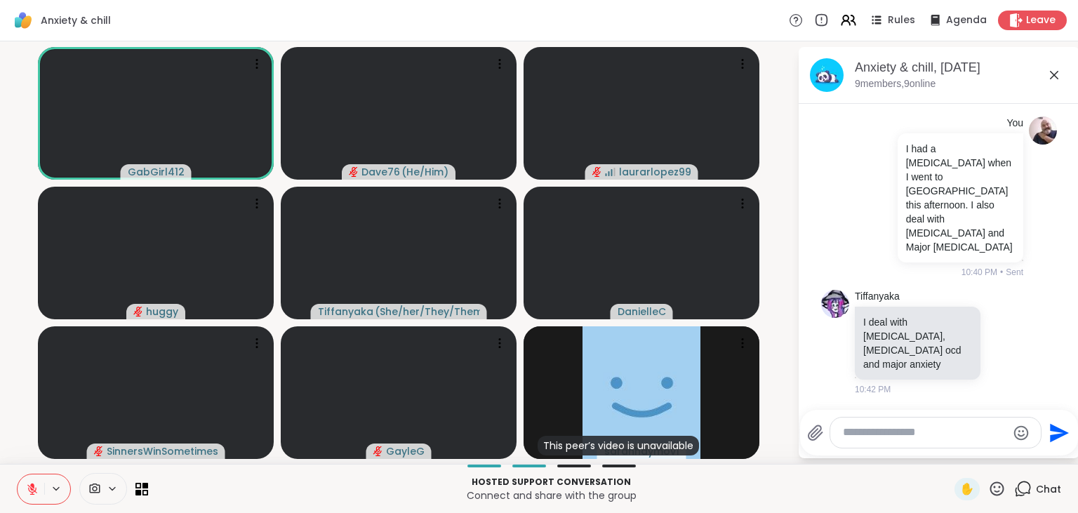
click at [997, 487] on icon at bounding box center [998, 489] width 14 height 14
click at [949, 452] on span "❤️" at bounding box center [956, 452] width 14 height 17
click at [922, 437] on textarea "Type your message" at bounding box center [925, 432] width 164 height 15
click at [998, 493] on icon at bounding box center [998, 489] width 14 height 14
click at [951, 449] on span "❤️" at bounding box center [956, 452] width 14 height 17
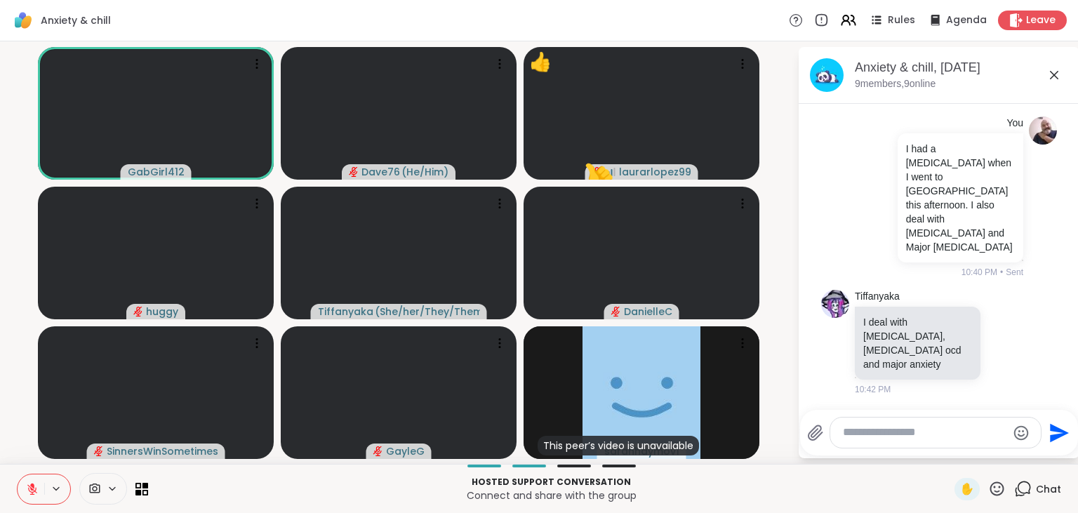
click at [997, 493] on icon at bounding box center [998, 489] width 14 height 14
click at [953, 461] on span "❤️" at bounding box center [956, 452] width 14 height 17
click at [912, 433] on textarea "Type your message" at bounding box center [925, 432] width 164 height 15
type textarea "*"
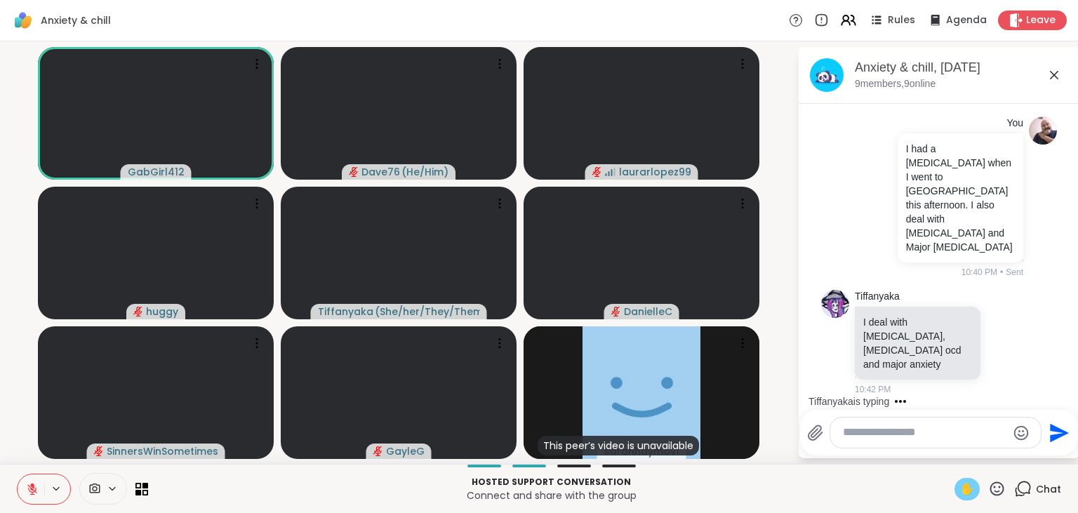
click at [965, 489] on span "✋" at bounding box center [967, 489] width 14 height 17
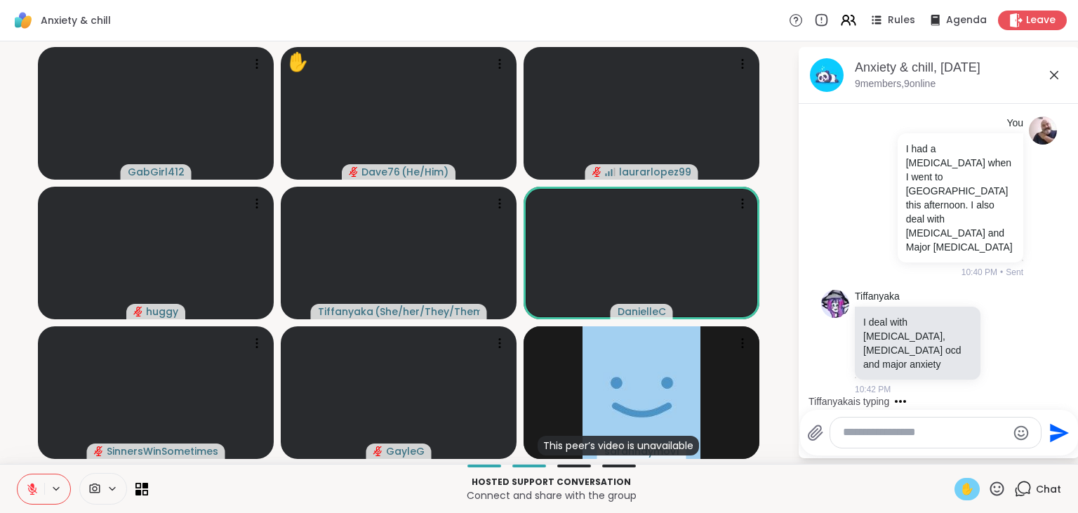
click at [998, 491] on icon at bounding box center [997, 489] width 18 height 18
click at [944, 449] on div "❤️" at bounding box center [956, 452] width 25 height 22
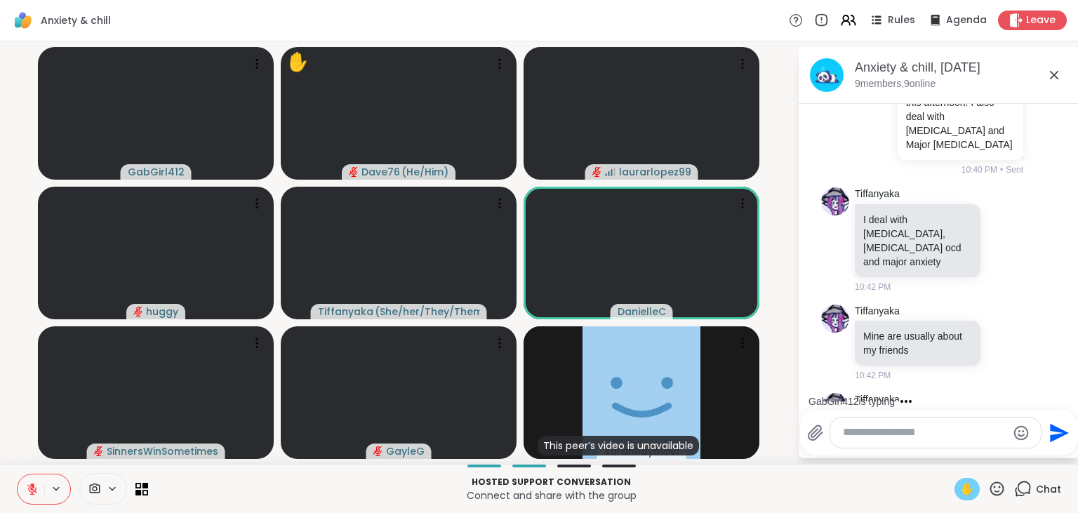
scroll to position [1147, 0]
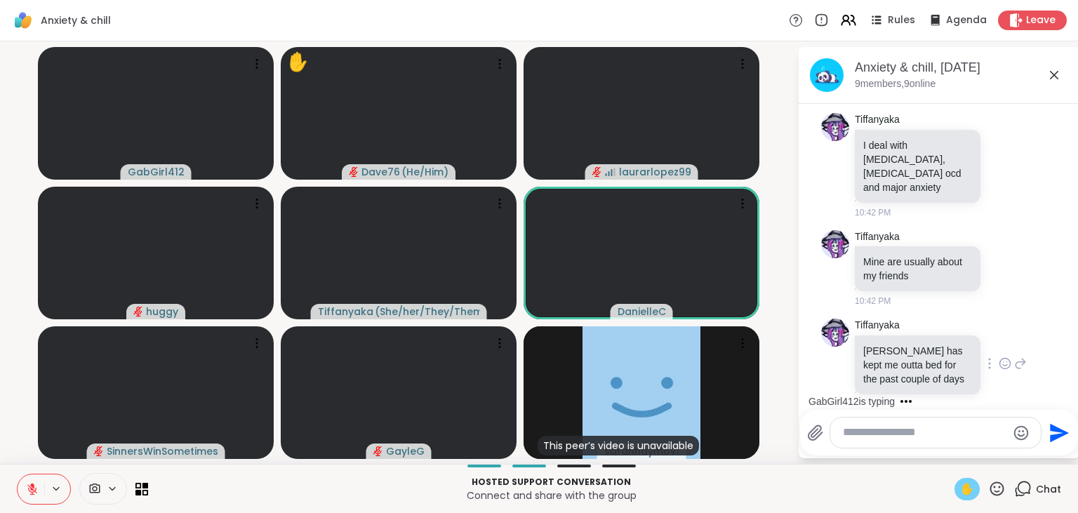
click at [1011, 319] on div "[PERSON_NAME] has kept me outta bed for the past couple of days 10:44 PM" at bounding box center [941, 365] width 172 height 92
click at [1007, 357] on icon at bounding box center [1005, 364] width 13 height 14
click at [892, 335] on div "Select Reaction: Heart" at bounding box center [893, 341] width 13 height 13
click at [973, 491] on span "✋" at bounding box center [967, 489] width 14 height 17
click at [913, 439] on textarea "Type your message" at bounding box center [925, 432] width 164 height 15
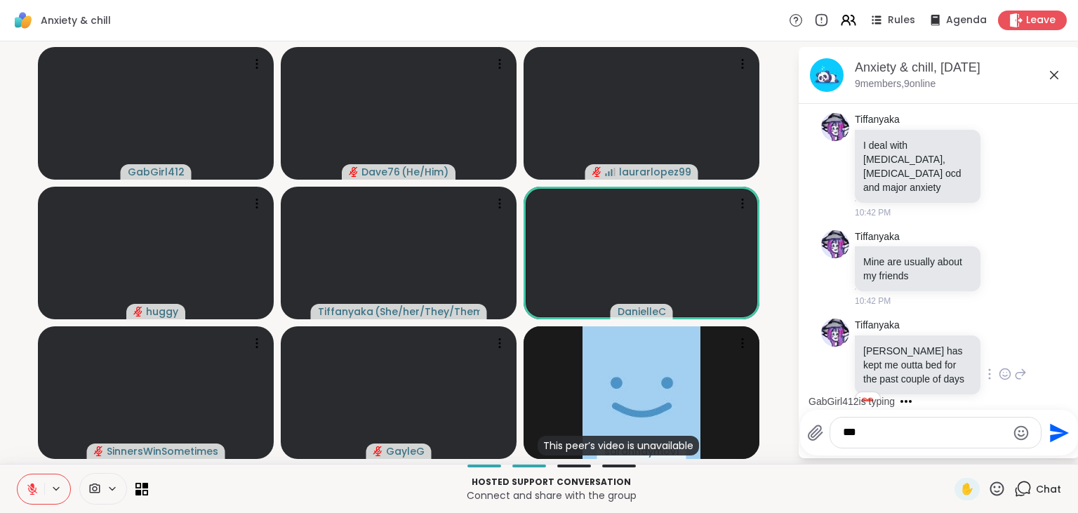
scroll to position [1284, 0]
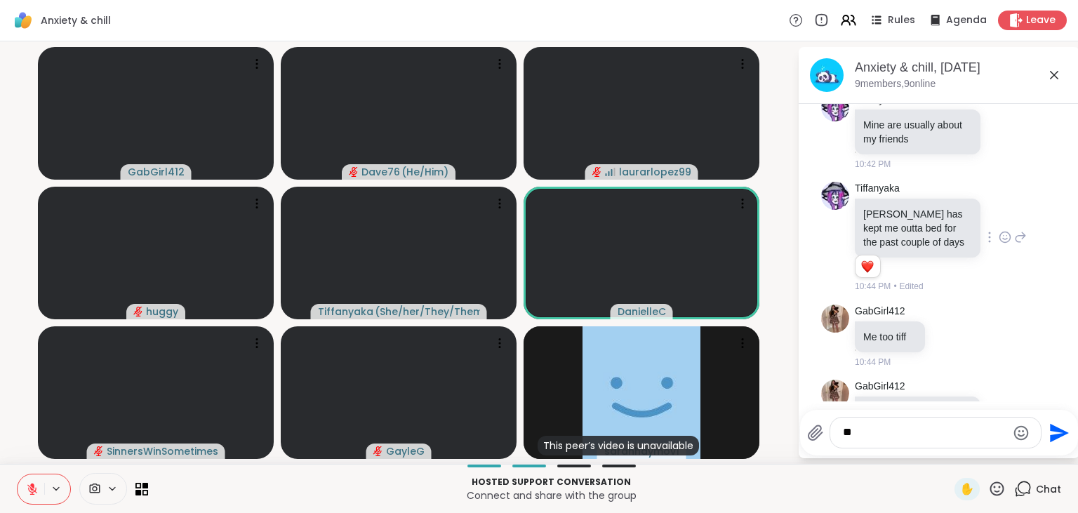
type textarea "*"
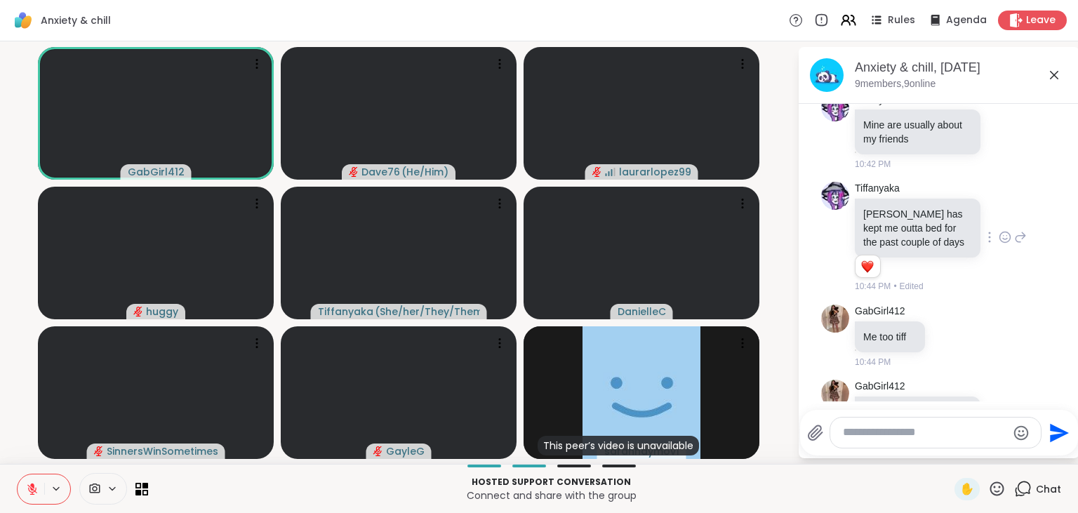
click at [1007, 425] on icon at bounding box center [1005, 432] width 13 height 14
click at [866, 403] on div "Select Reaction: Thumbs up" at bounding box center [862, 409] width 13 height 13
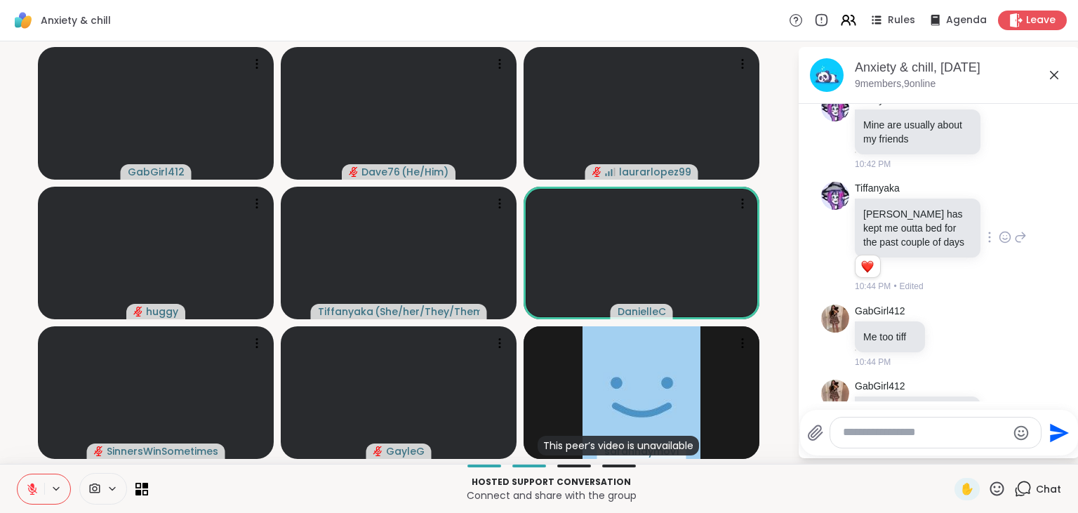
scroll to position [1304, 0]
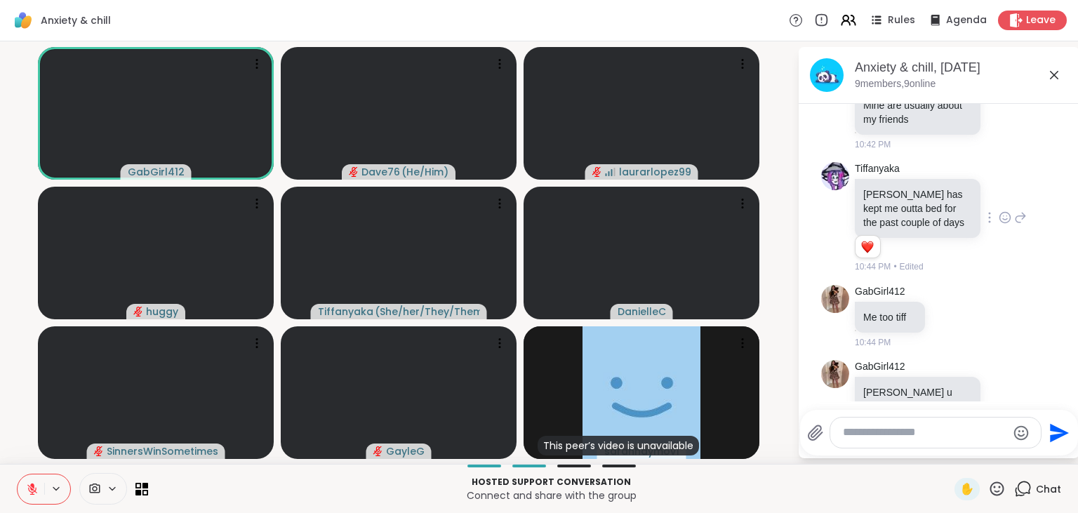
click at [34, 493] on icon at bounding box center [32, 489] width 13 height 13
click at [998, 492] on icon at bounding box center [998, 489] width 14 height 14
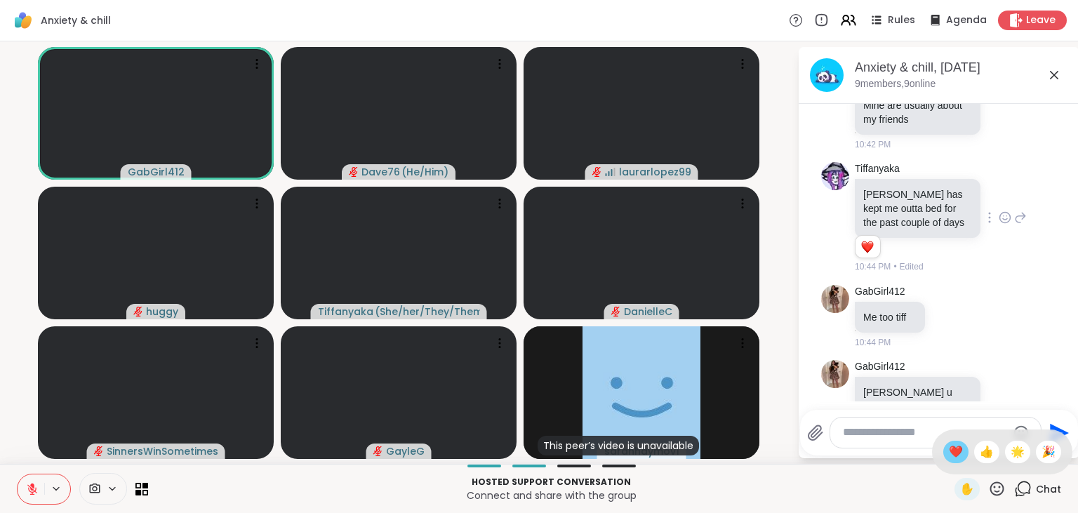
click at [949, 454] on span "❤️" at bounding box center [956, 452] width 14 height 17
click at [900, 432] on textarea "Type your message" at bounding box center [925, 432] width 164 height 15
type textarea "*"
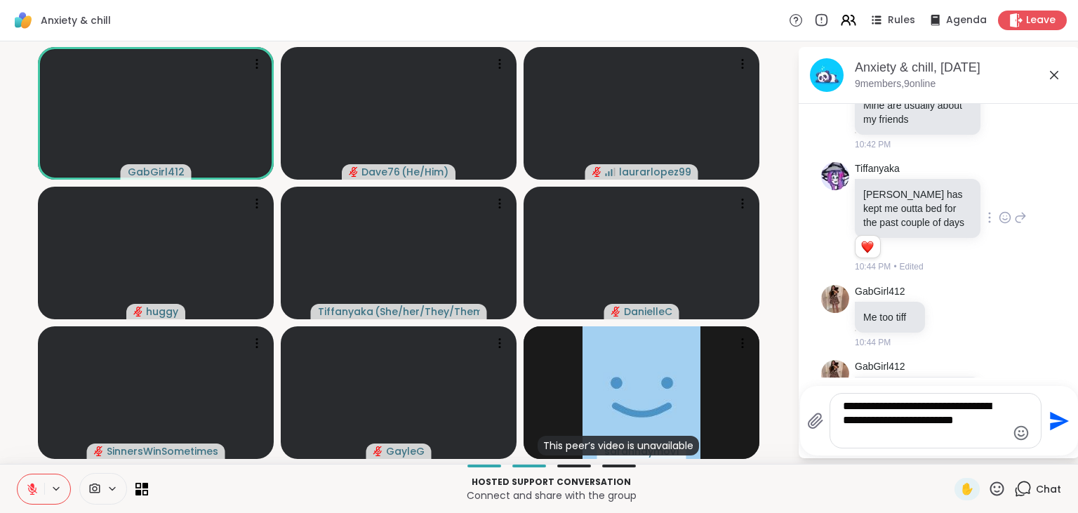
type textarea "**********"
click at [1060, 425] on icon "Send" at bounding box center [1059, 420] width 19 height 19
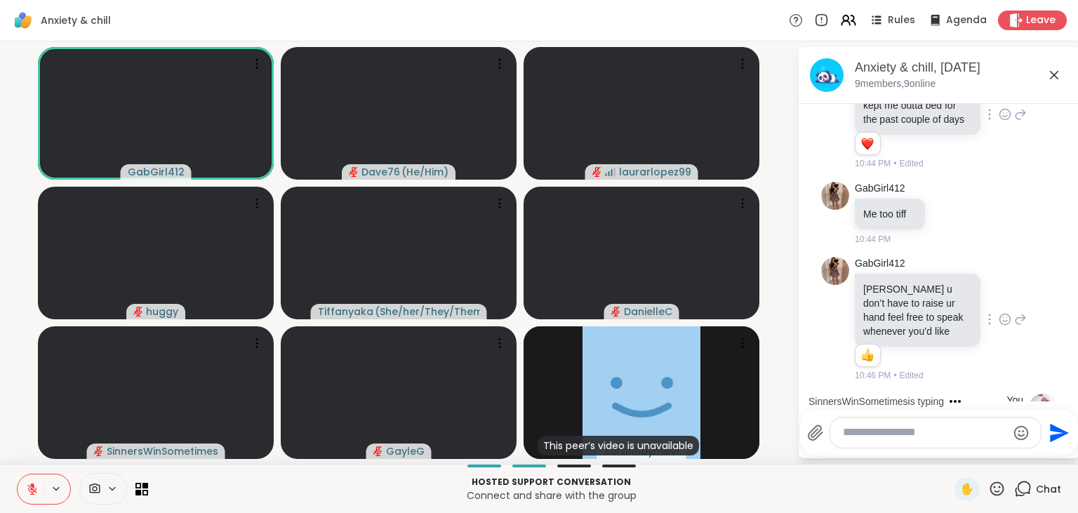
scroll to position [1481, 0]
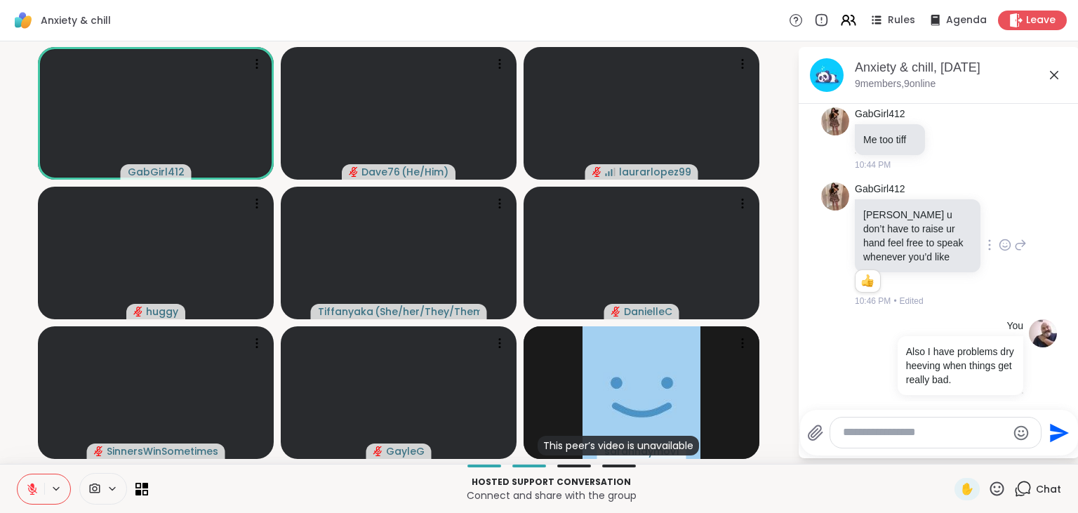
click at [979, 446] on icon at bounding box center [982, 453] width 13 height 14
click at [977, 417] on button "Select Reaction: Heart" at bounding box center [982, 431] width 28 height 28
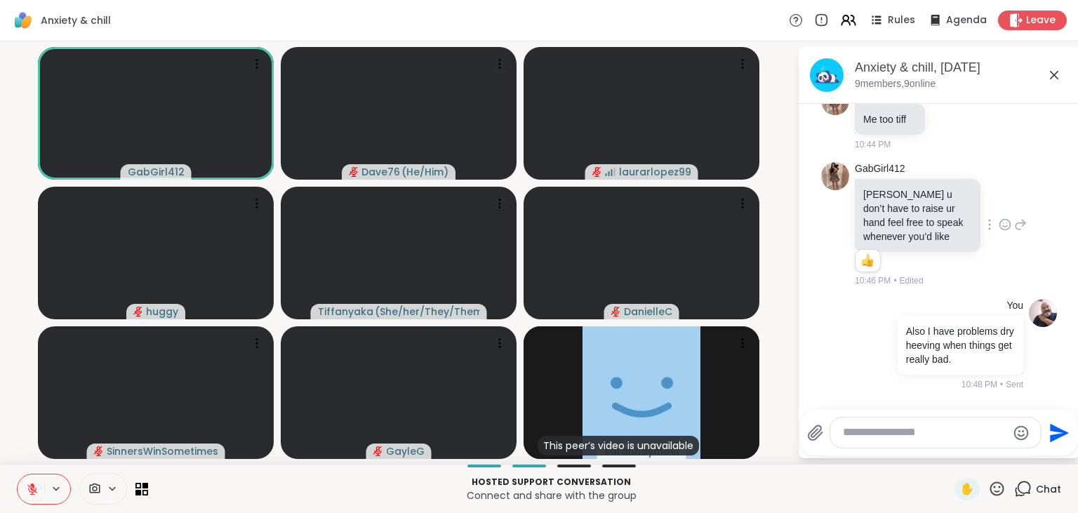
click at [914, 425] on div at bounding box center [935, 433] width 211 height 30
click at [911, 435] on textarea "Type your message" at bounding box center [925, 432] width 164 height 15
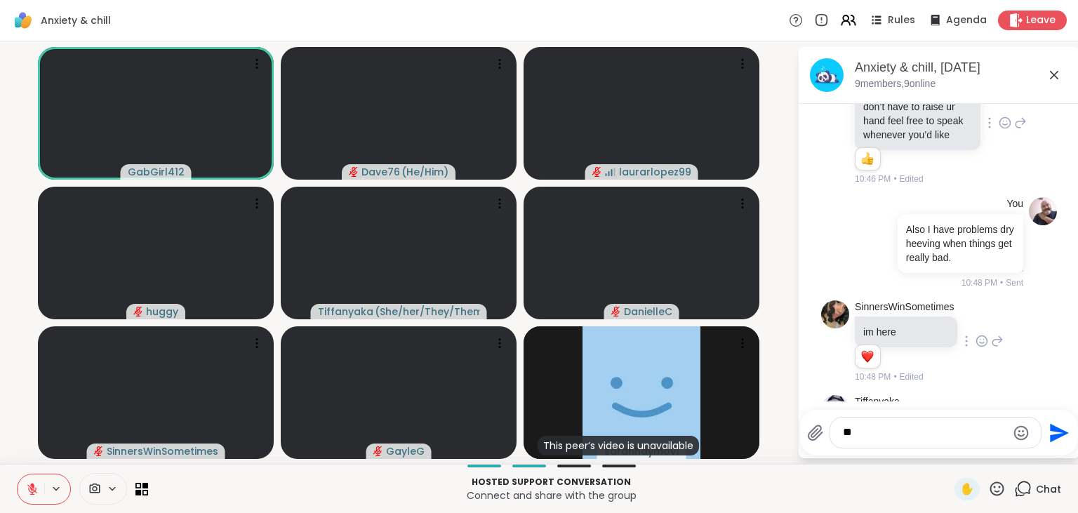
type textarea "*"
click at [1007, 442] on icon at bounding box center [1005, 442] width 4 height 1
click at [918, 432] on textarea "Type your message" at bounding box center [925, 432] width 164 height 15
click at [916, 441] on div at bounding box center [935, 433] width 211 height 30
click at [912, 437] on textarea "Type your message" at bounding box center [925, 432] width 164 height 15
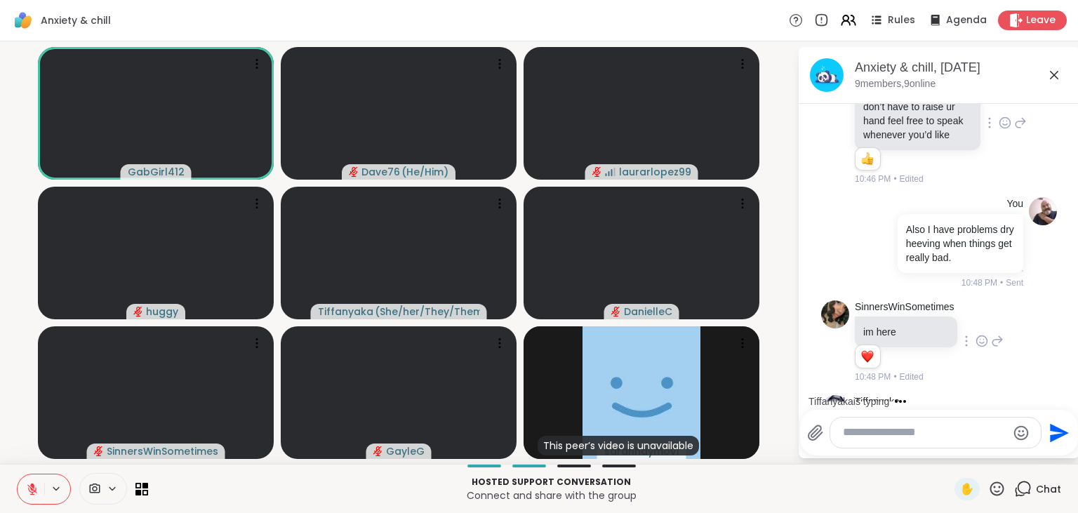
click at [1023, 435] on icon at bounding box center [1022, 440] width 10 height 10
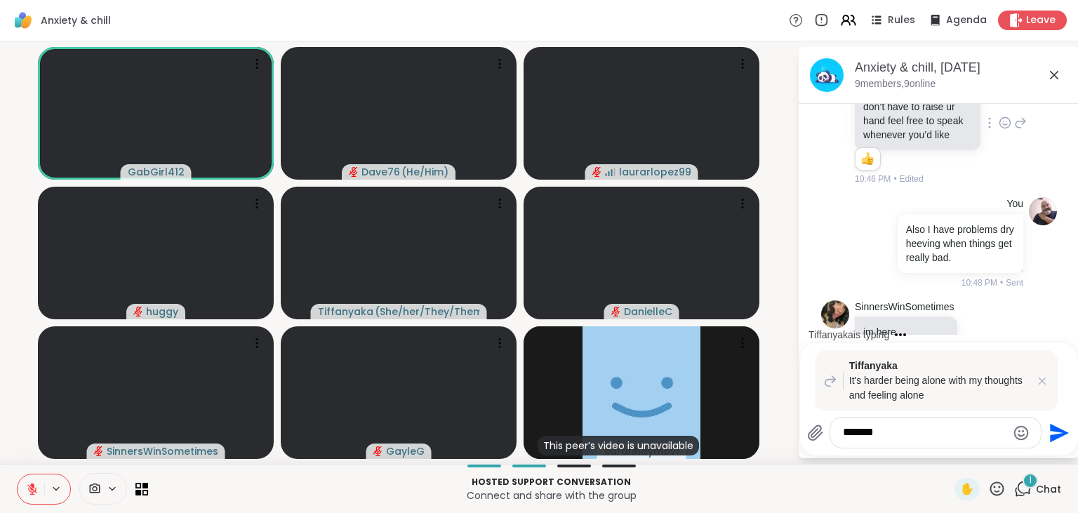
scroll to position [1745, 0]
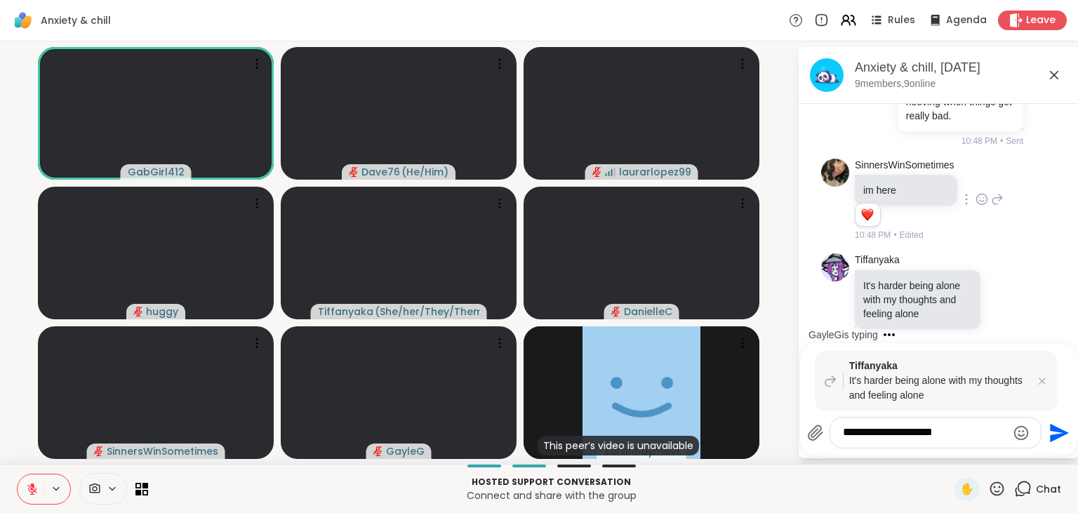
type textarea "**********"
click at [1047, 432] on icon "Send" at bounding box center [1058, 433] width 22 height 22
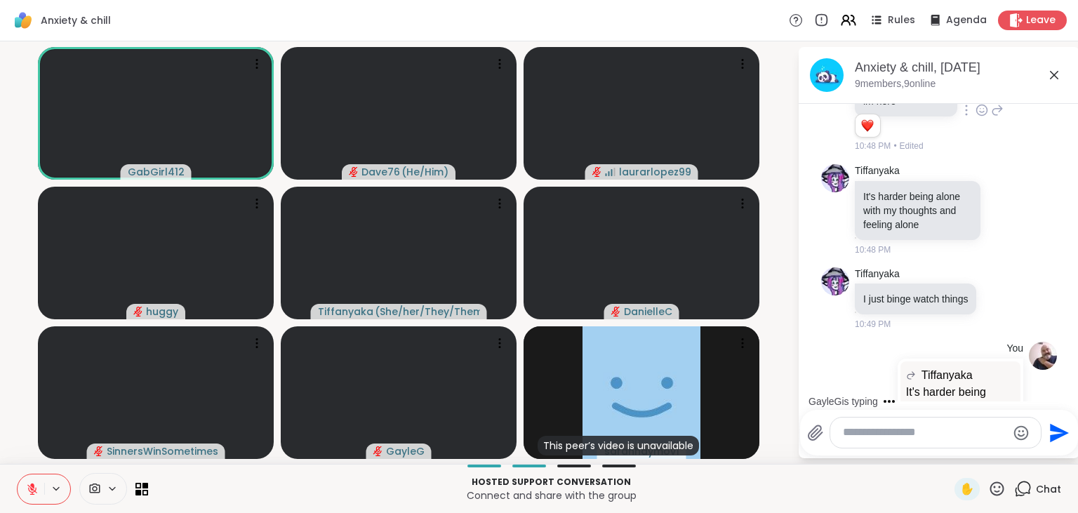
drag, startPoint x: 915, startPoint y: 442, endPoint x: 914, endPoint y: 435, distance: 7.8
click at [914, 435] on div at bounding box center [935, 433] width 211 height 30
click at [914, 435] on textarea "Type your message" at bounding box center [925, 432] width 164 height 15
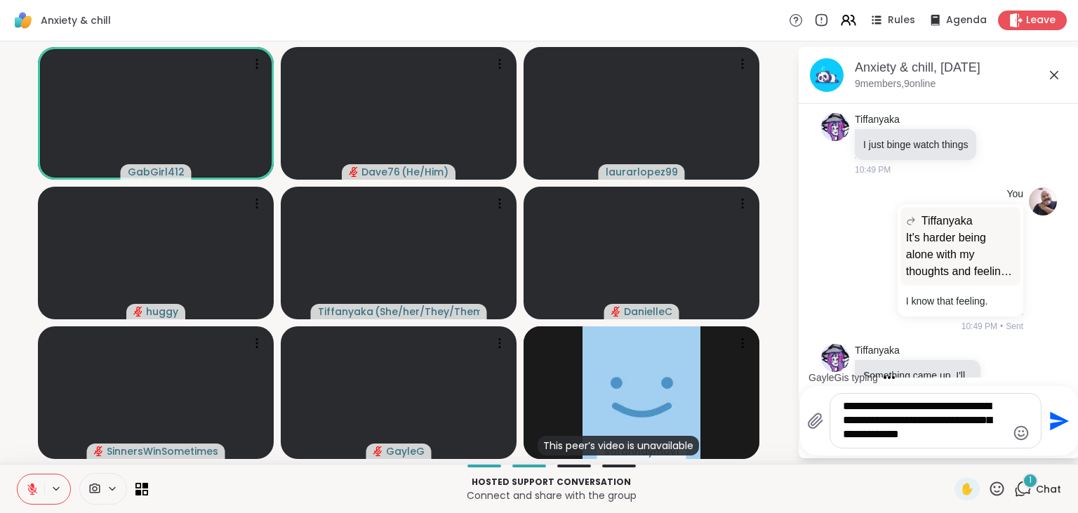
type textarea "**********"
click at [1052, 428] on icon "Send" at bounding box center [1059, 420] width 19 height 19
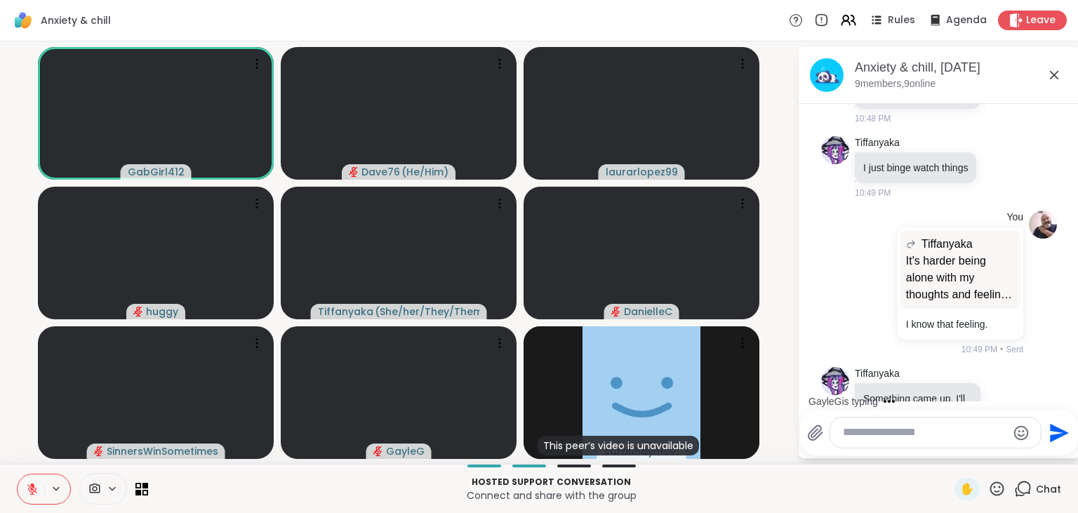
scroll to position [2081, 0]
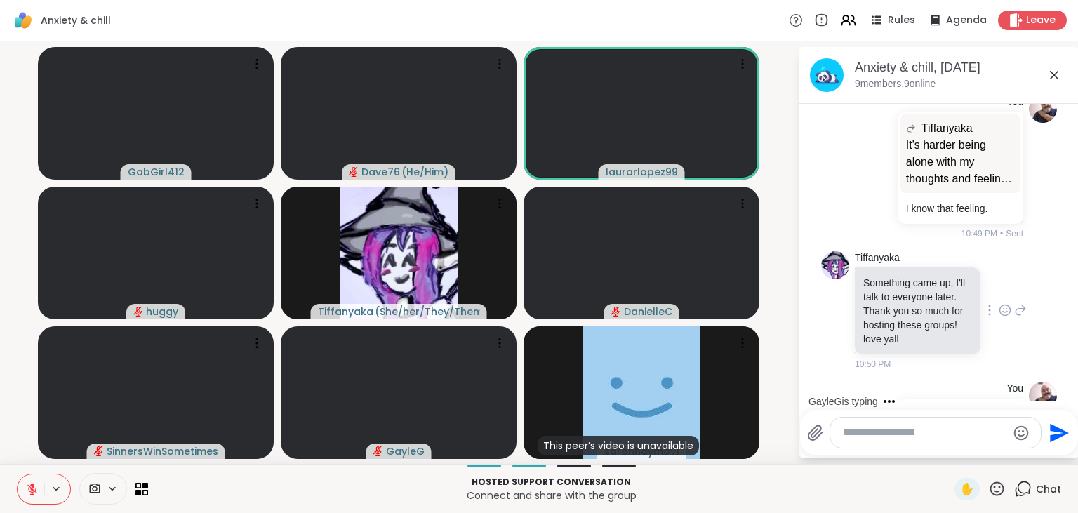
click at [1006, 305] on icon at bounding box center [1005, 310] width 11 height 11
click at [898, 282] on div "Select Reaction: Heart" at bounding box center [893, 288] width 13 height 13
click at [901, 428] on textarea "Type your message" at bounding box center [925, 432] width 164 height 15
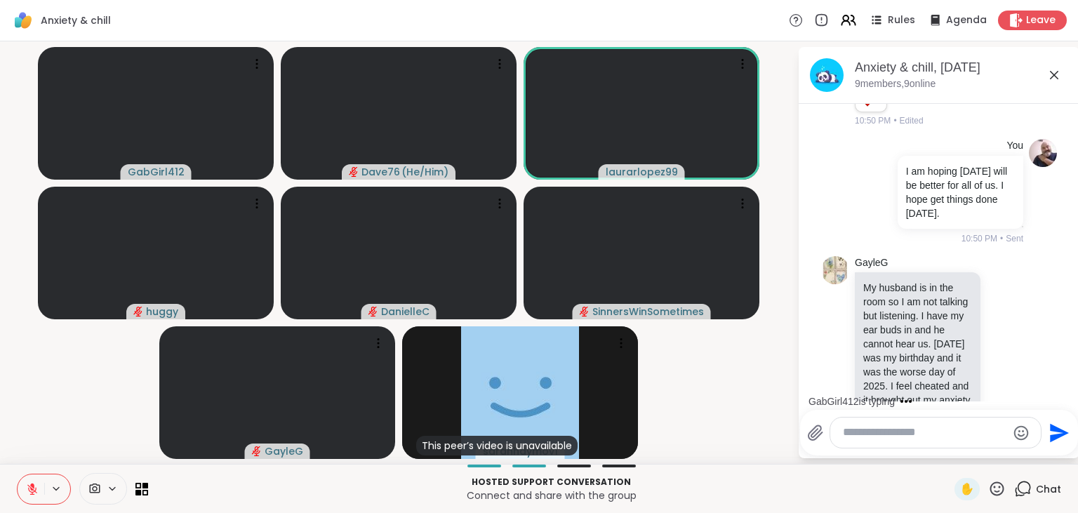
scroll to position [2501, 0]
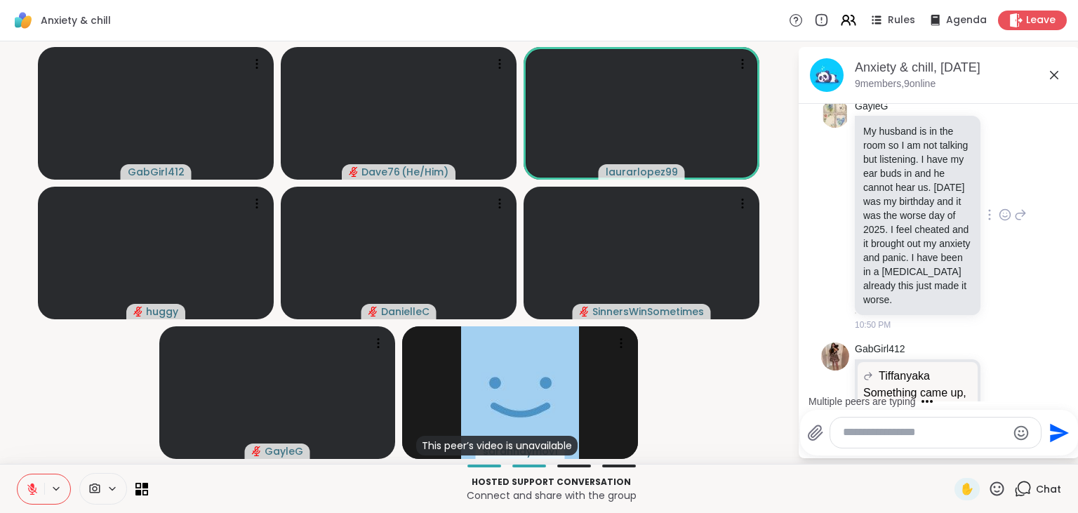
click at [995, 206] on div at bounding box center [990, 214] width 13 height 17
click at [1007, 208] on icon at bounding box center [1005, 215] width 13 height 14
click at [1026, 206] on icon at bounding box center [1020, 214] width 13 height 17
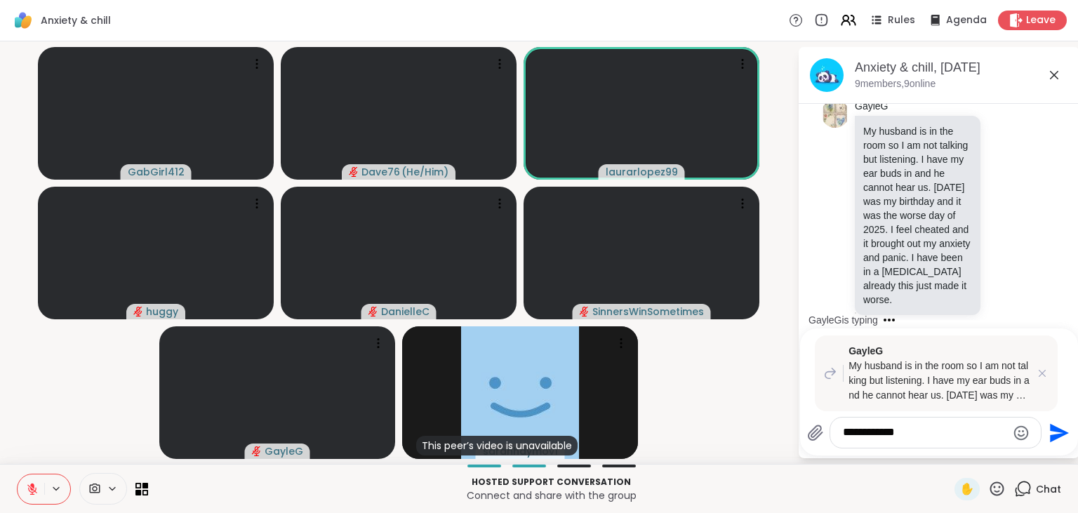
type textarea "**********"
click at [1064, 439] on icon "Send" at bounding box center [1058, 433] width 22 height 22
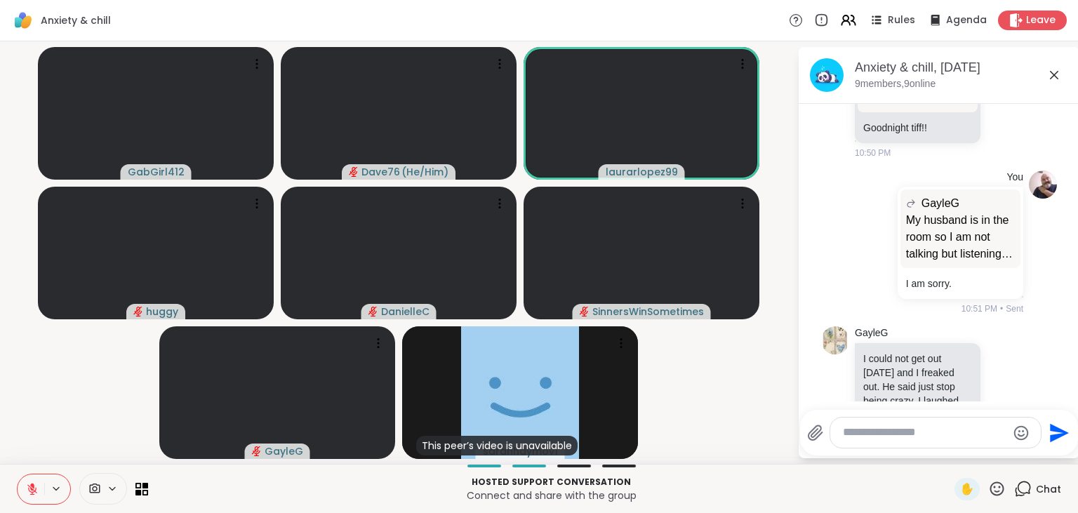
scroll to position [3084, 0]
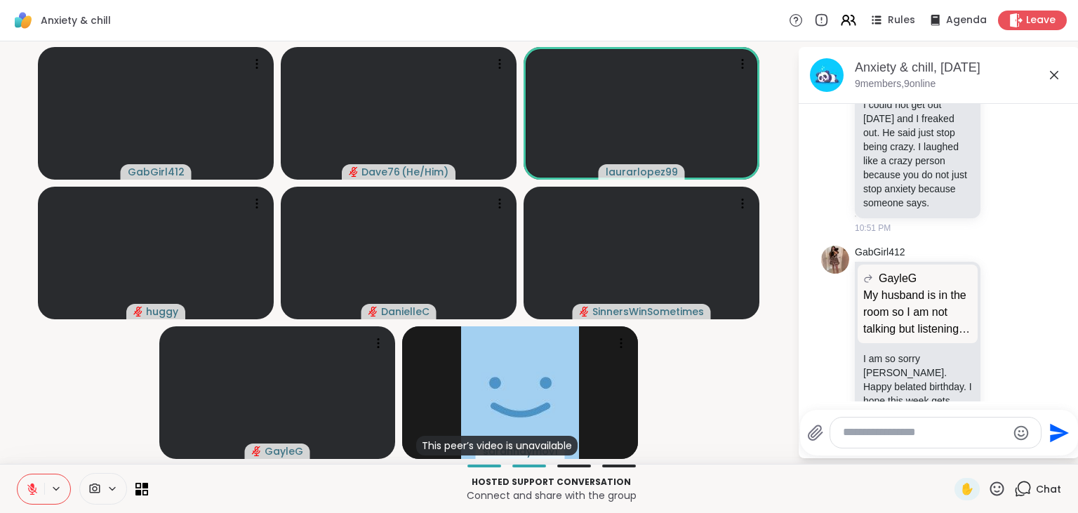
click at [936, 435] on textarea "Type your message" at bounding box center [925, 432] width 164 height 15
type textarea "**********"
click at [1054, 430] on icon "Send" at bounding box center [1059, 427] width 19 height 19
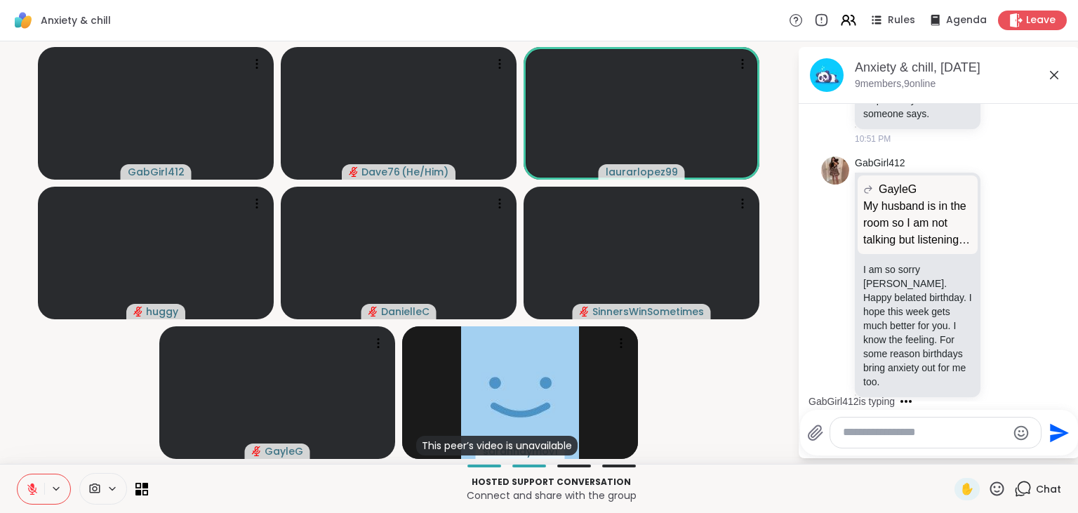
scroll to position [3247, 0]
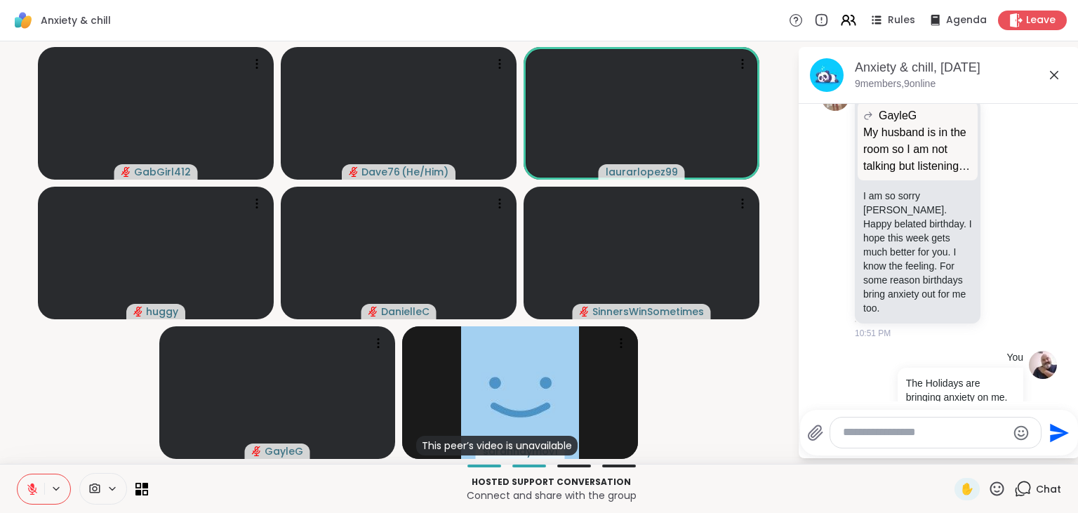
click at [941, 434] on textarea "Type your message" at bounding box center [925, 432] width 164 height 15
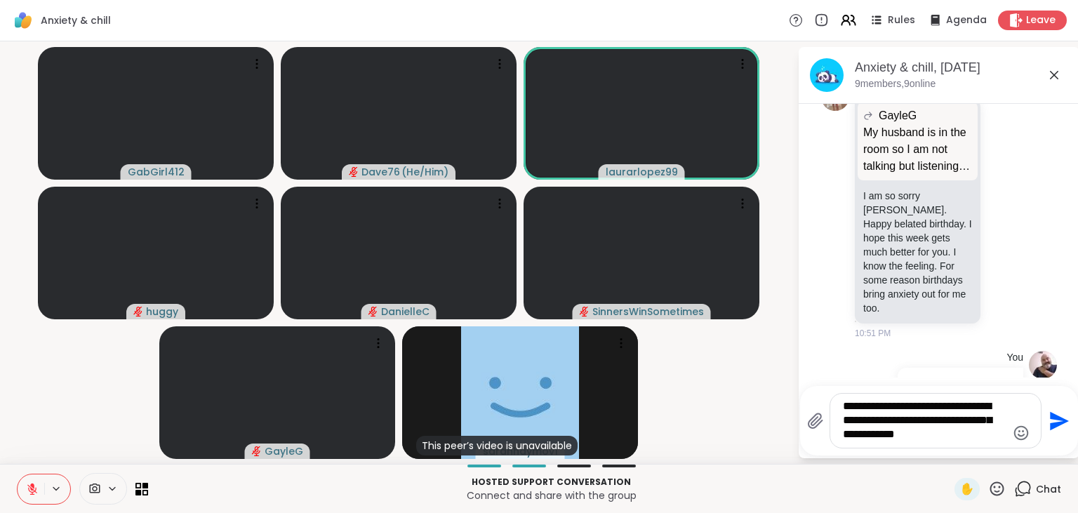
type textarea "**********"
click at [1065, 418] on icon "Send" at bounding box center [1058, 421] width 22 height 22
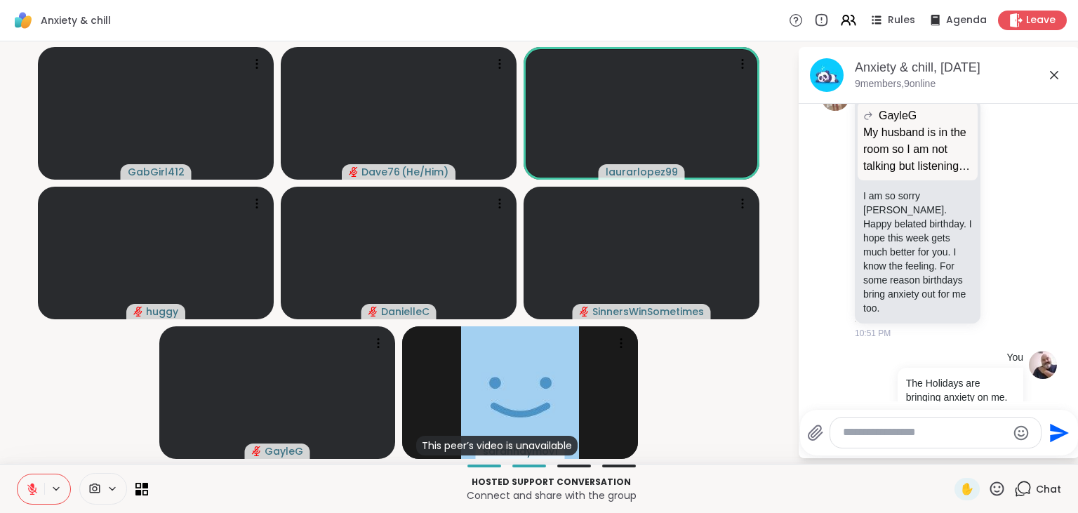
scroll to position [3364, 0]
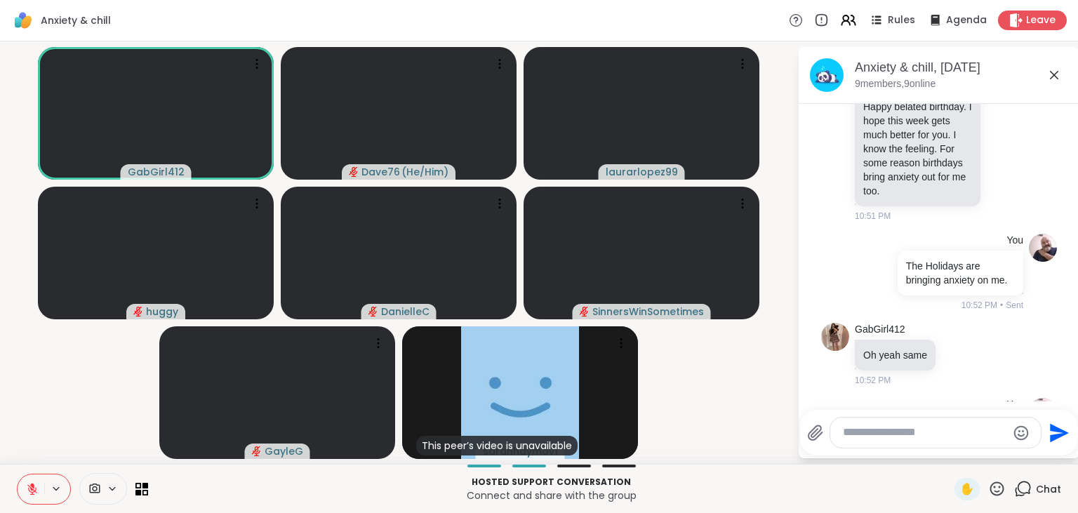
click at [1001, 490] on icon at bounding box center [997, 489] width 18 height 18
click at [952, 459] on span "❤️" at bounding box center [956, 452] width 14 height 17
click at [943, 439] on textarea "Type your message" at bounding box center [925, 432] width 164 height 15
type textarea "**********"
click at [1052, 435] on icon "Send" at bounding box center [1059, 432] width 19 height 19
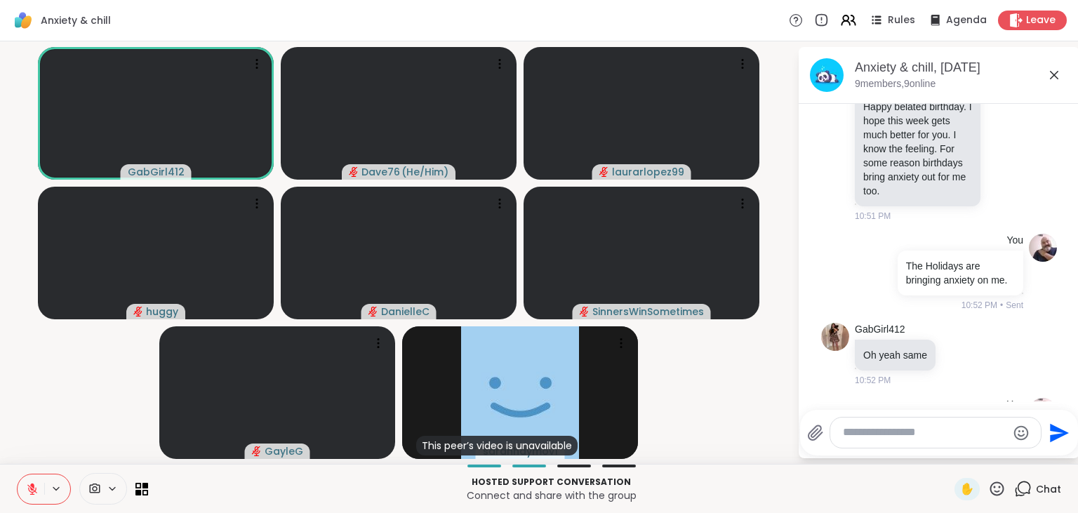
scroll to position [3453, 0]
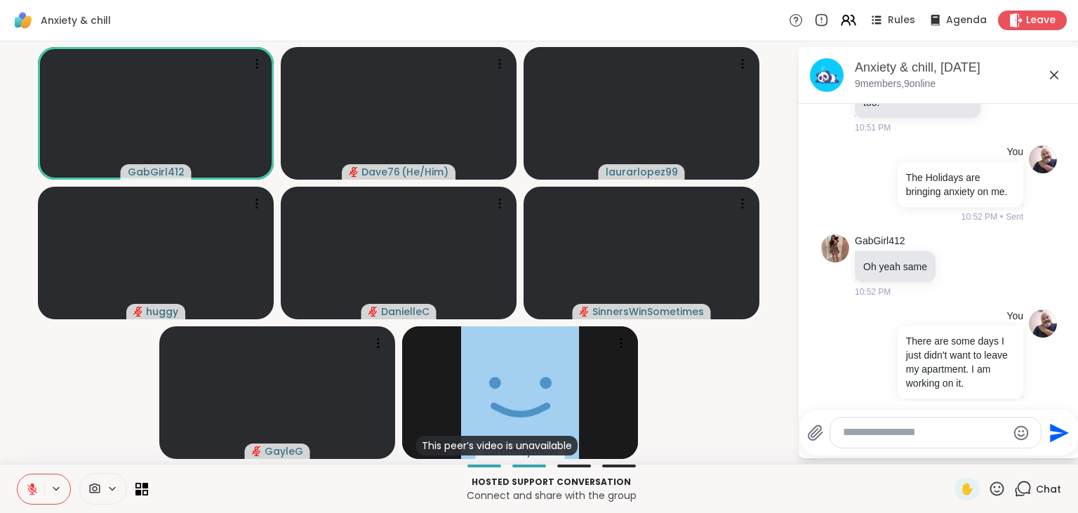
click at [1000, 489] on icon at bounding box center [998, 489] width 14 height 14
click at [955, 458] on span "❤️" at bounding box center [956, 452] width 14 height 17
click at [906, 436] on textarea "Type your message" at bounding box center [925, 432] width 164 height 15
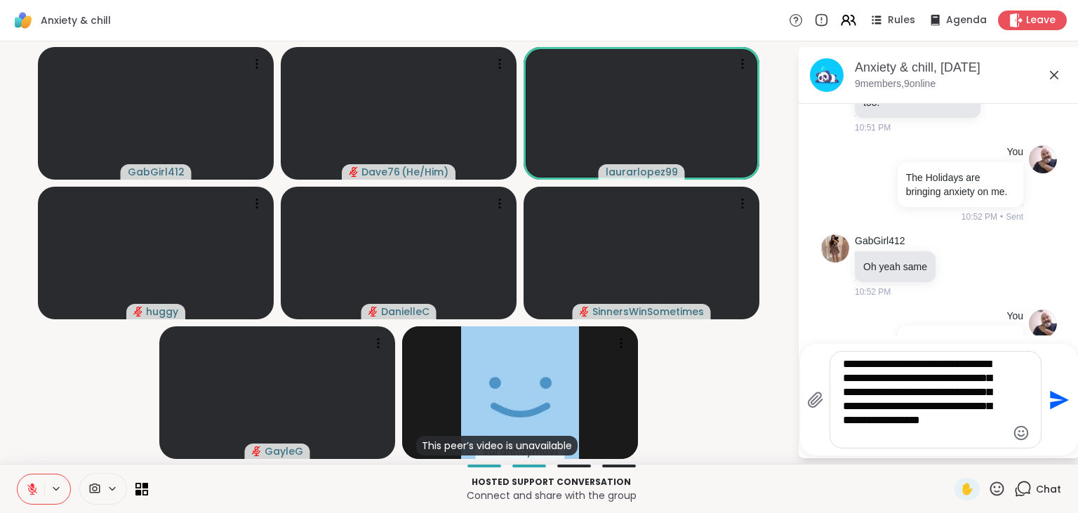
type textarea "**********"
click at [1059, 400] on icon "Send" at bounding box center [1059, 399] width 19 height 19
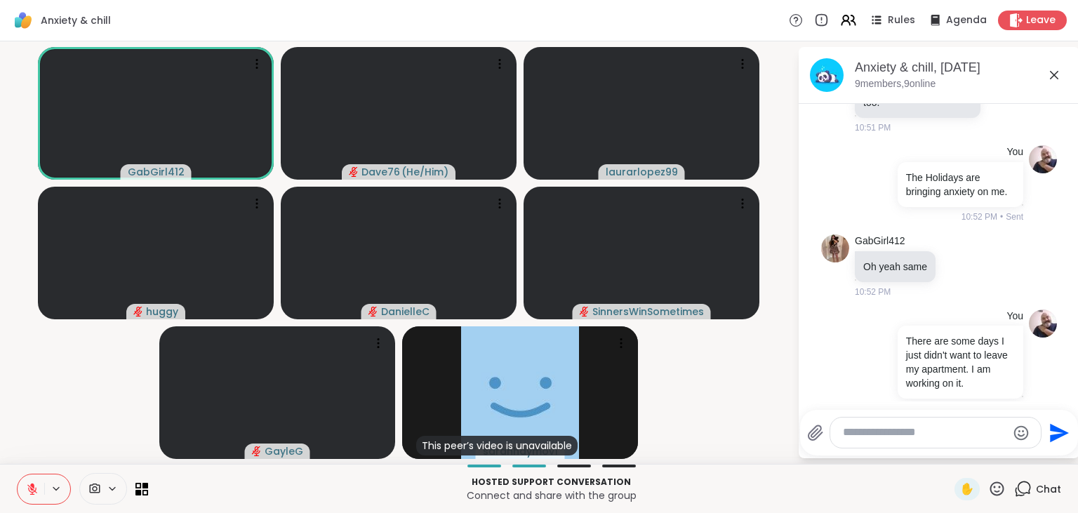
scroll to position [3611, 0]
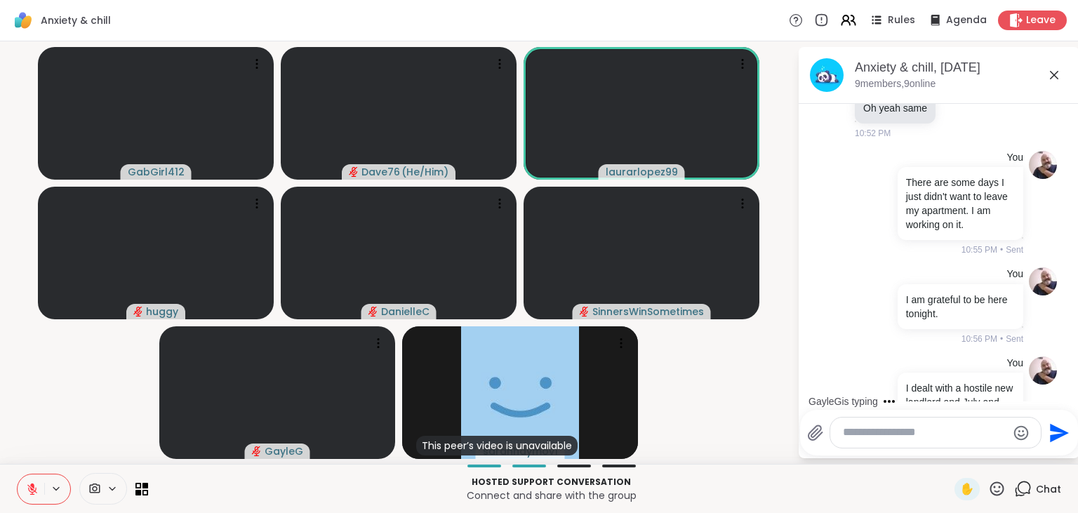
click at [996, 487] on icon at bounding box center [998, 489] width 14 height 14
click at [953, 459] on span "❤️" at bounding box center [956, 452] width 14 height 17
click at [893, 433] on textarea "Type your message" at bounding box center [925, 432] width 164 height 15
type textarea "**********"
click at [1065, 438] on icon "Send" at bounding box center [1058, 433] width 22 height 22
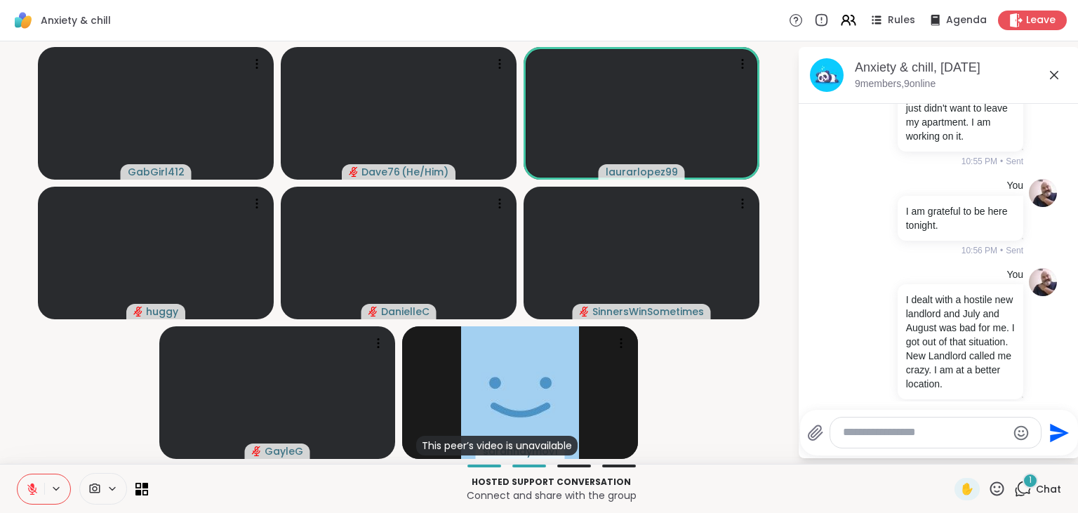
scroll to position [3816, 0]
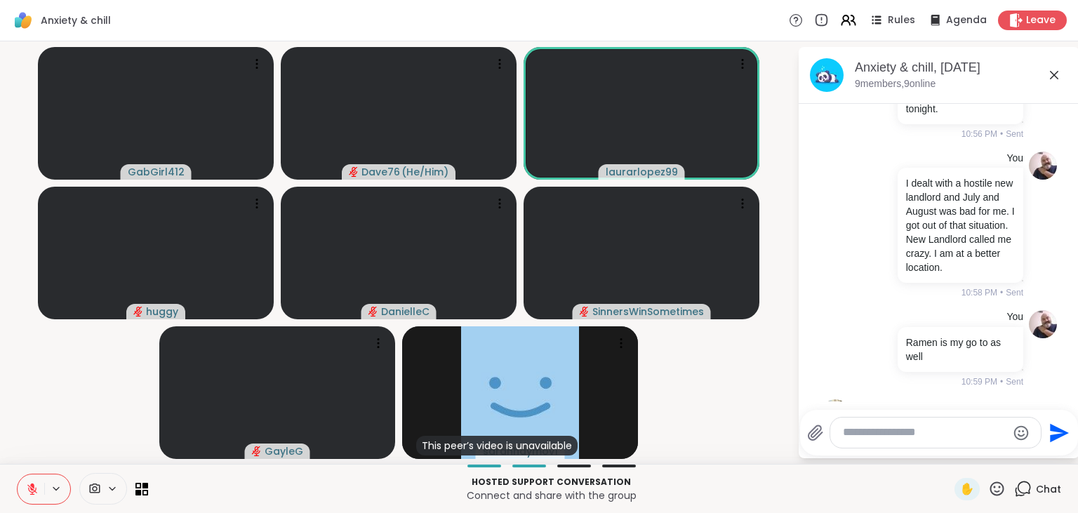
click at [998, 493] on icon at bounding box center [998, 489] width 14 height 14
click at [944, 451] on div "❤️" at bounding box center [956, 452] width 25 height 22
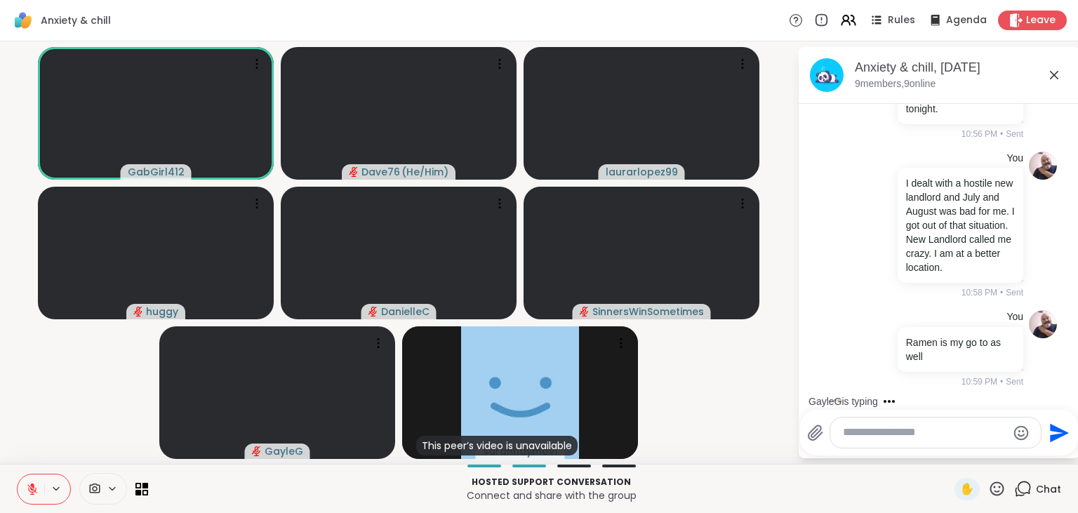
click at [1004, 489] on icon at bounding box center [998, 489] width 14 height 14
click at [955, 450] on span "❤️" at bounding box center [956, 452] width 14 height 17
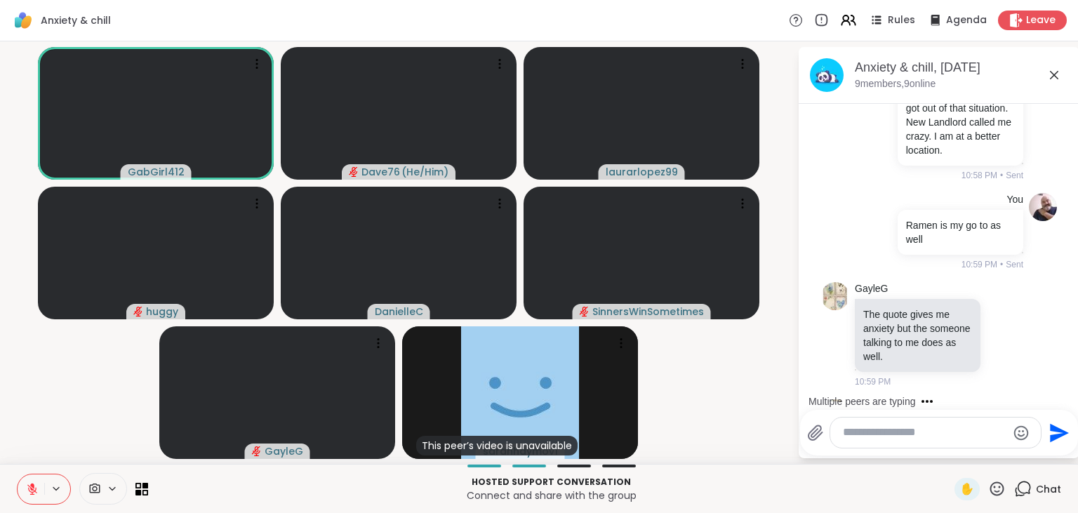
click at [1001, 493] on icon at bounding box center [997, 489] width 18 height 18
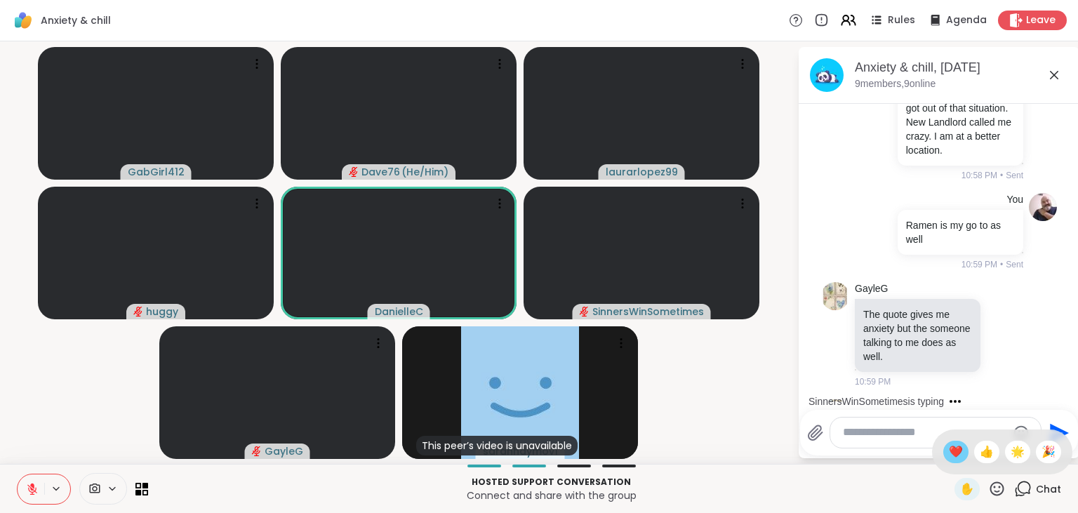
click at [953, 455] on span "❤️" at bounding box center [956, 452] width 14 height 17
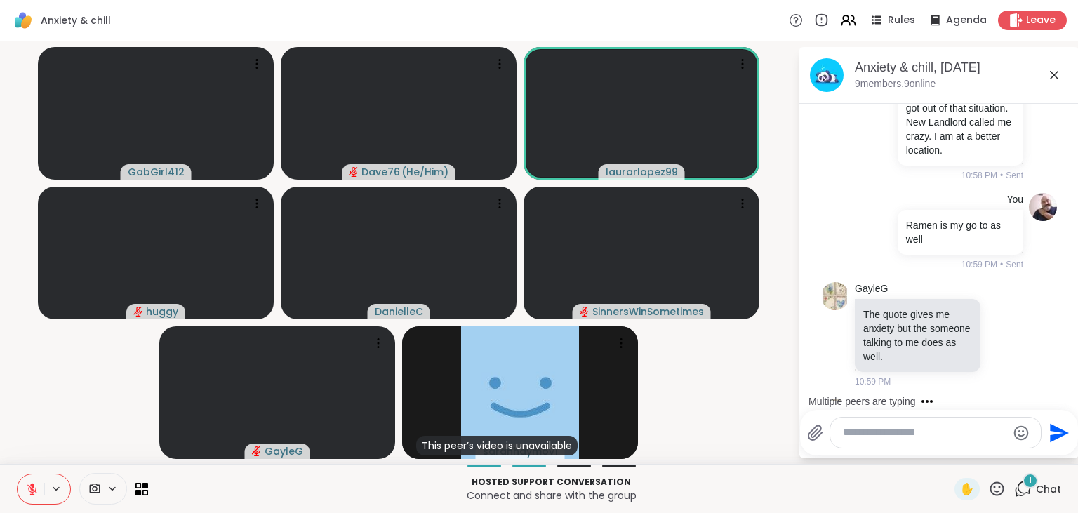
scroll to position [4008, 0]
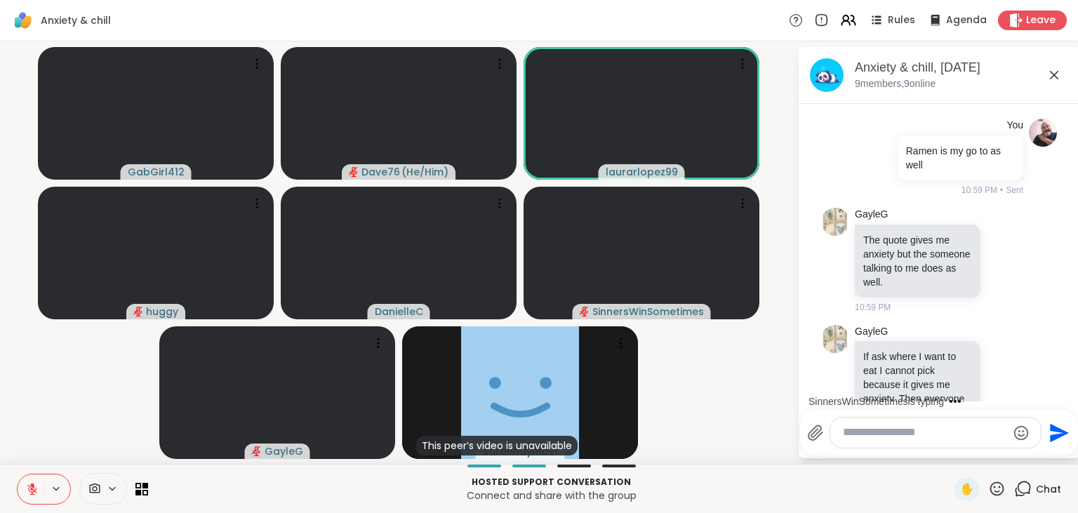
click at [894, 435] on textarea "Type your message" at bounding box center [925, 432] width 164 height 15
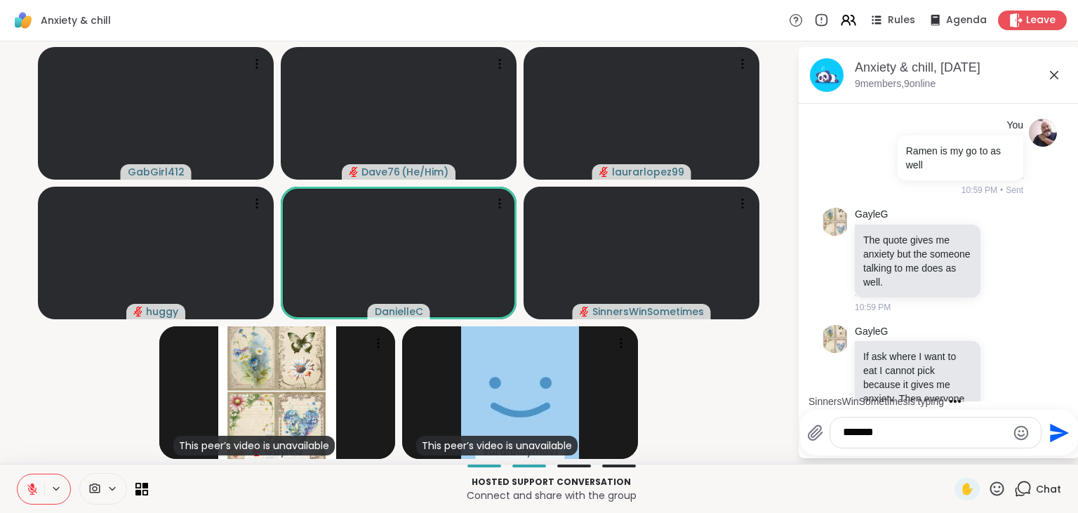
scroll to position [4096, 0]
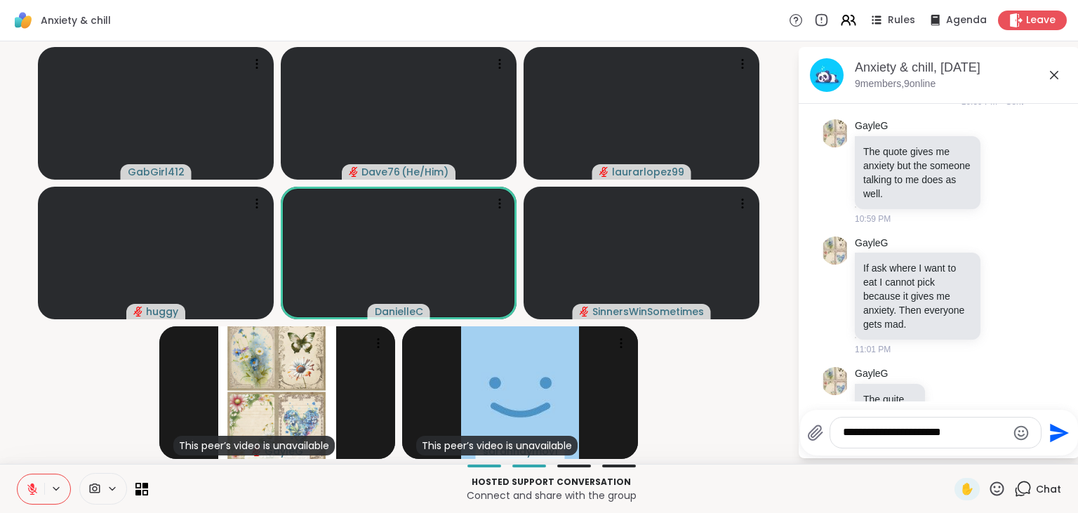
type textarea "**********"
click at [1056, 434] on icon "Send" at bounding box center [1059, 432] width 19 height 19
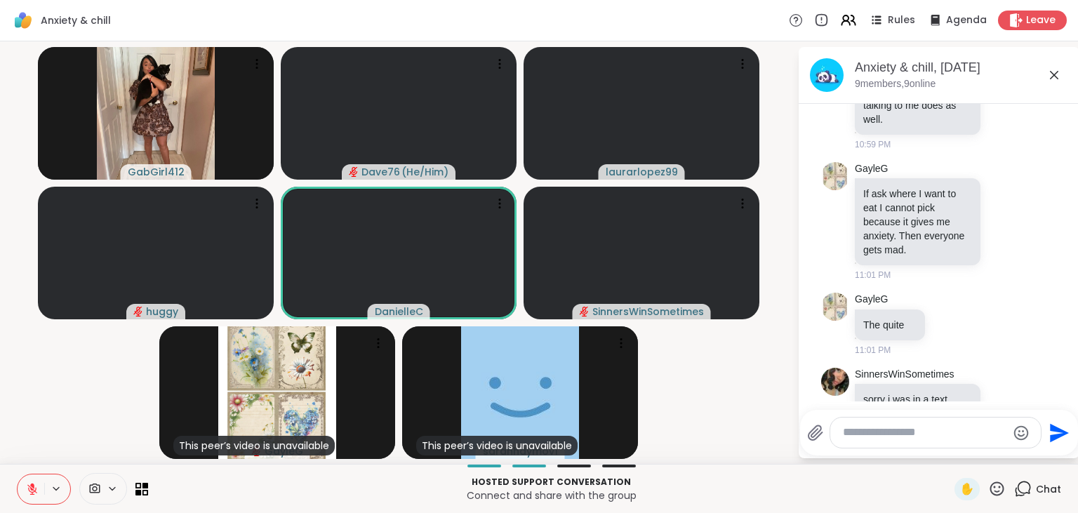
click at [998, 489] on icon at bounding box center [997, 489] width 18 height 18
click at [955, 454] on span "❤️" at bounding box center [956, 452] width 14 height 17
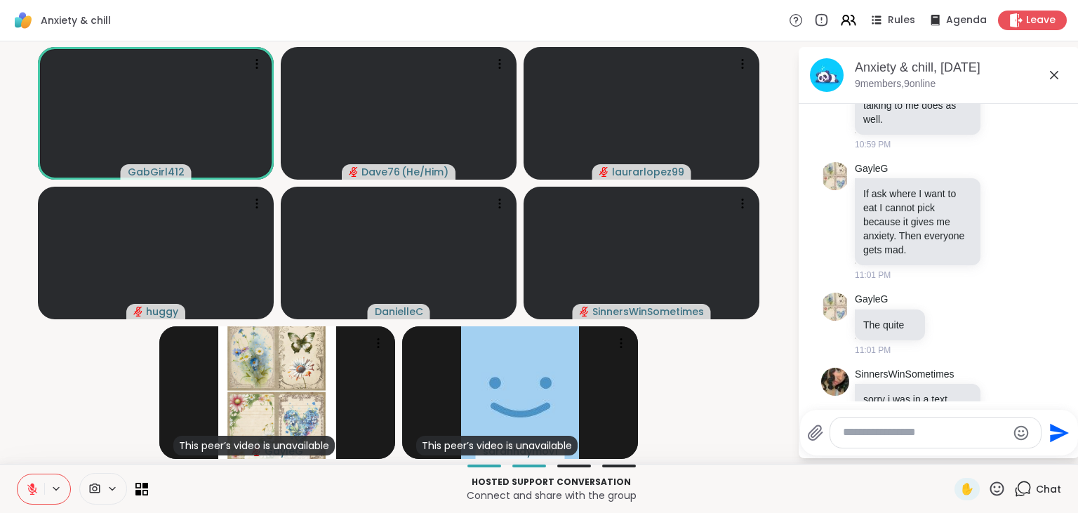
click at [998, 497] on icon at bounding box center [997, 489] width 18 height 18
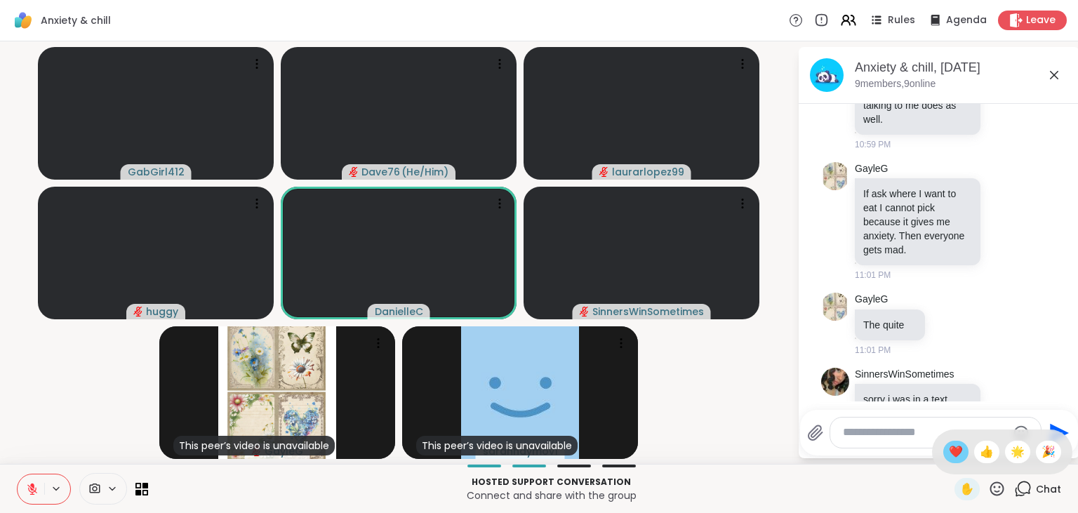
click at [950, 455] on span "❤️" at bounding box center [956, 452] width 14 height 17
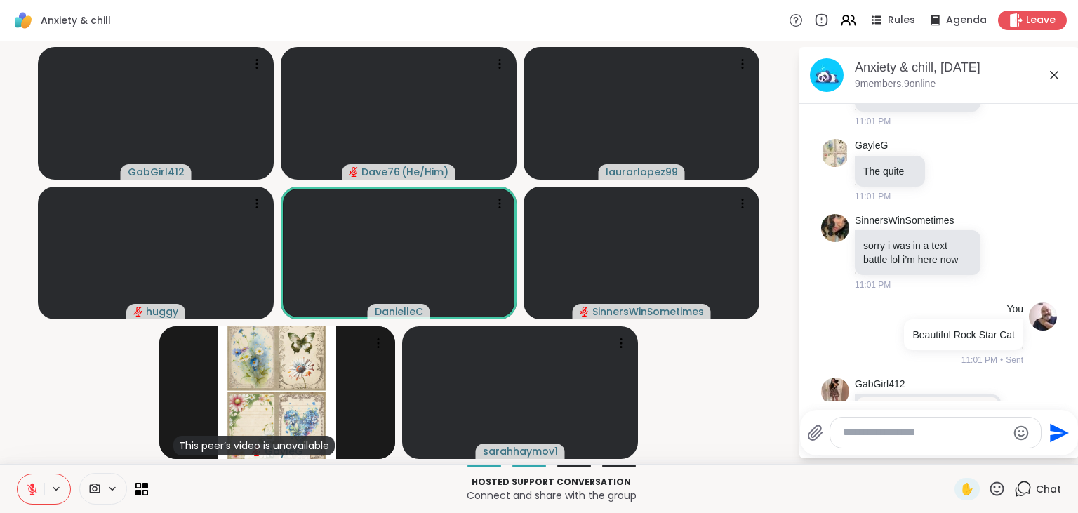
click at [1001, 489] on icon at bounding box center [997, 489] width 18 height 18
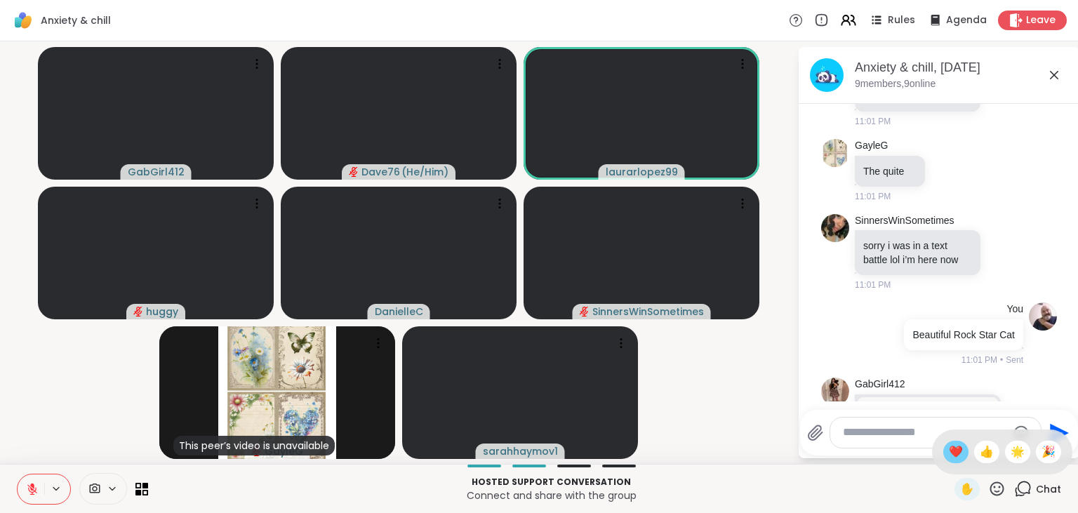
click at [955, 458] on span "❤️" at bounding box center [956, 452] width 14 height 17
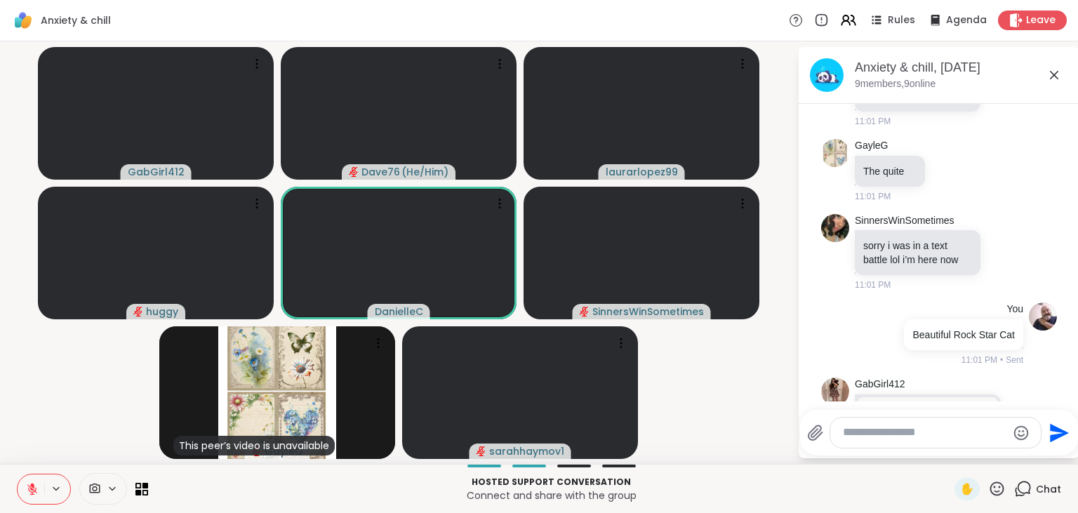
click at [1000, 486] on icon at bounding box center [997, 489] width 18 height 18
click at [955, 459] on span "❤️" at bounding box center [956, 452] width 14 height 17
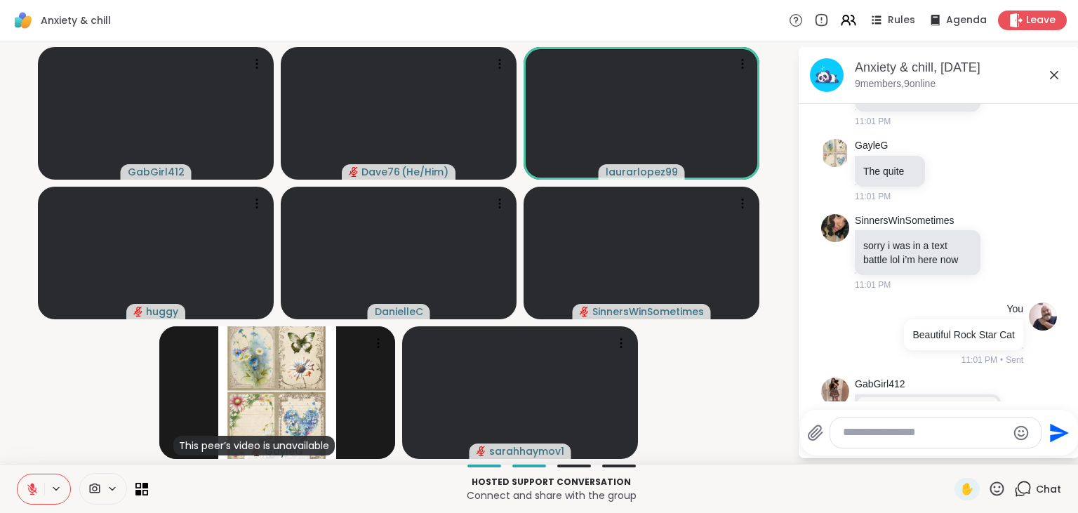
click at [882, 437] on textarea "Type your message" at bounding box center [925, 432] width 164 height 15
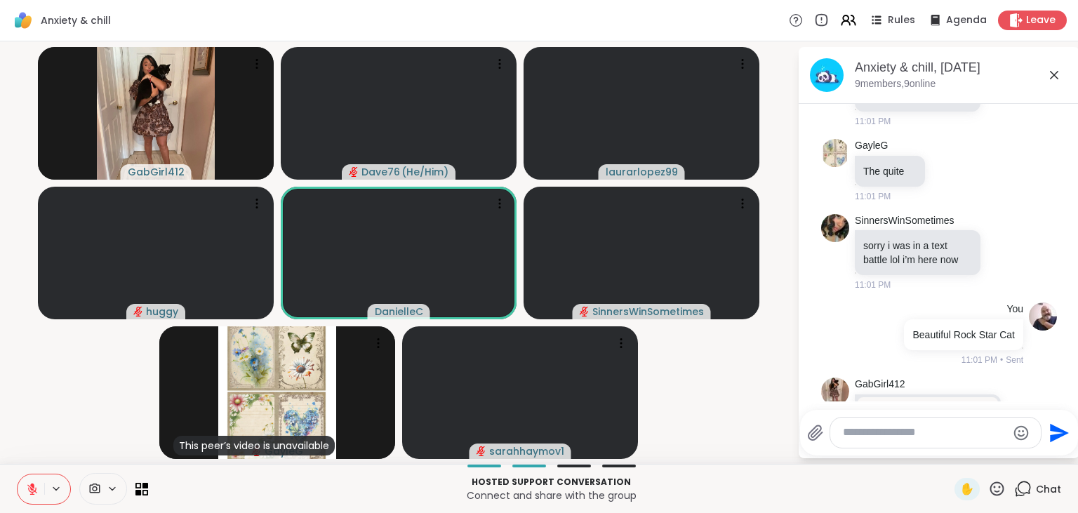
click at [998, 484] on icon at bounding box center [998, 489] width 14 height 14
click at [949, 456] on span "❤️" at bounding box center [956, 452] width 14 height 17
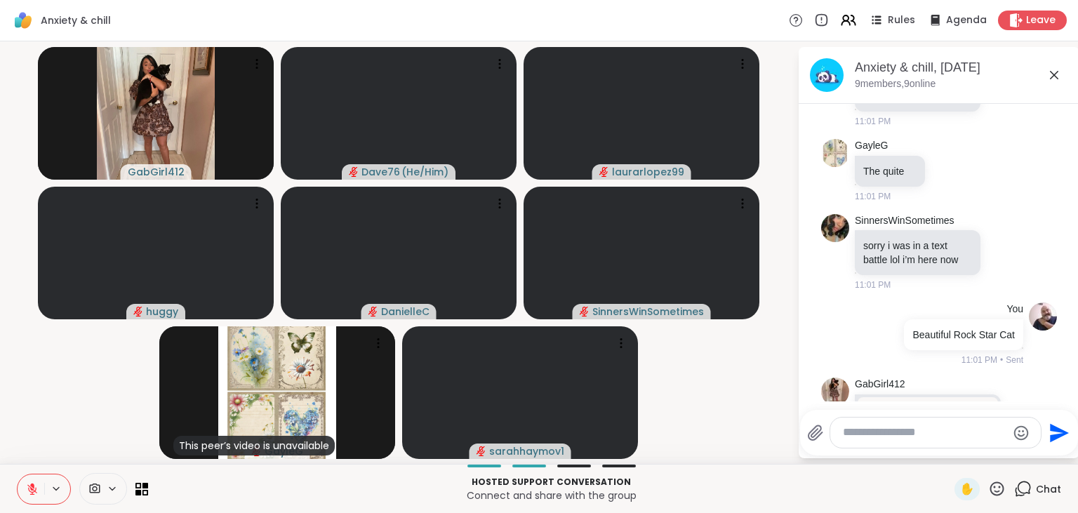
click at [29, 490] on icon at bounding box center [32, 489] width 10 height 10
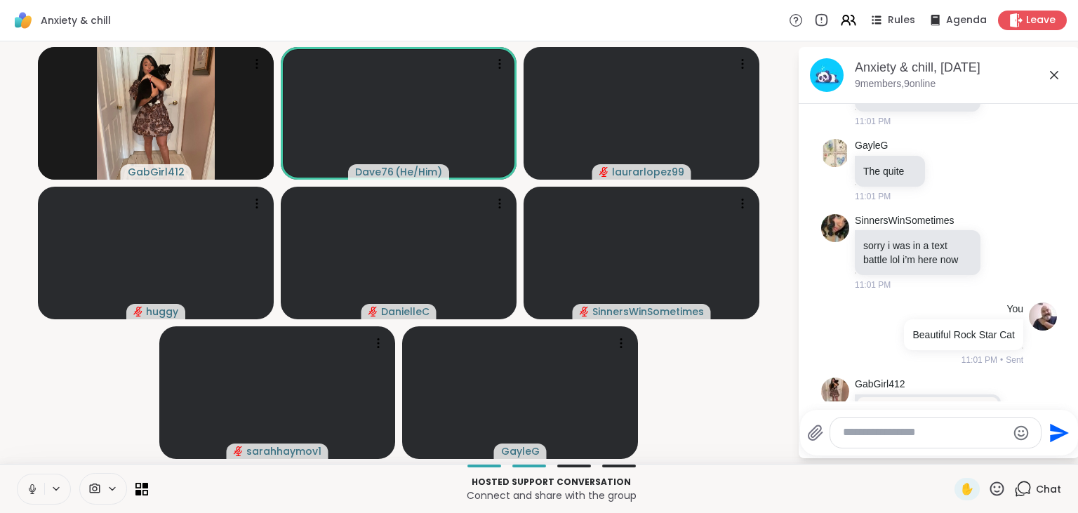
click at [29, 490] on icon at bounding box center [32, 489] width 7 height 4
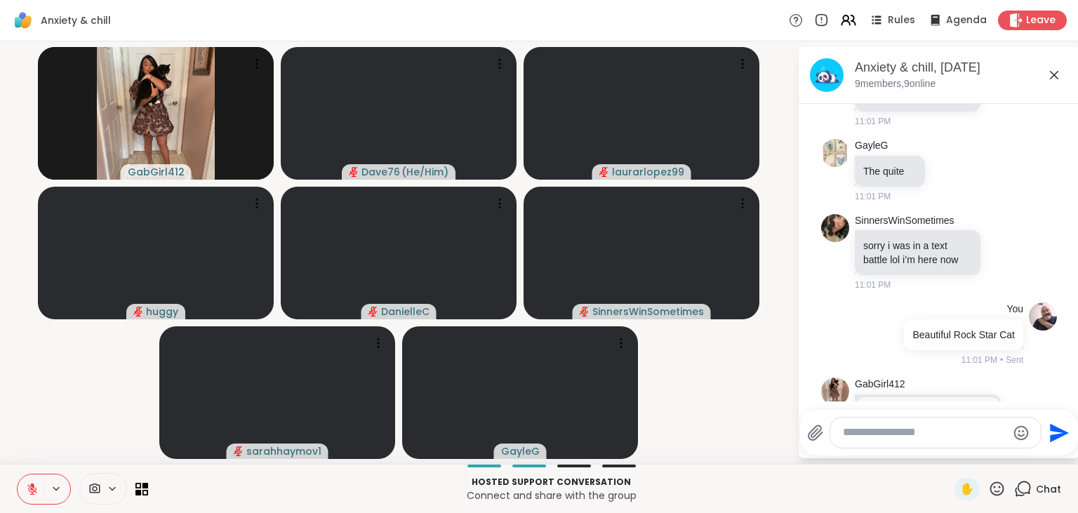
click at [29, 490] on icon at bounding box center [32, 489] width 10 height 10
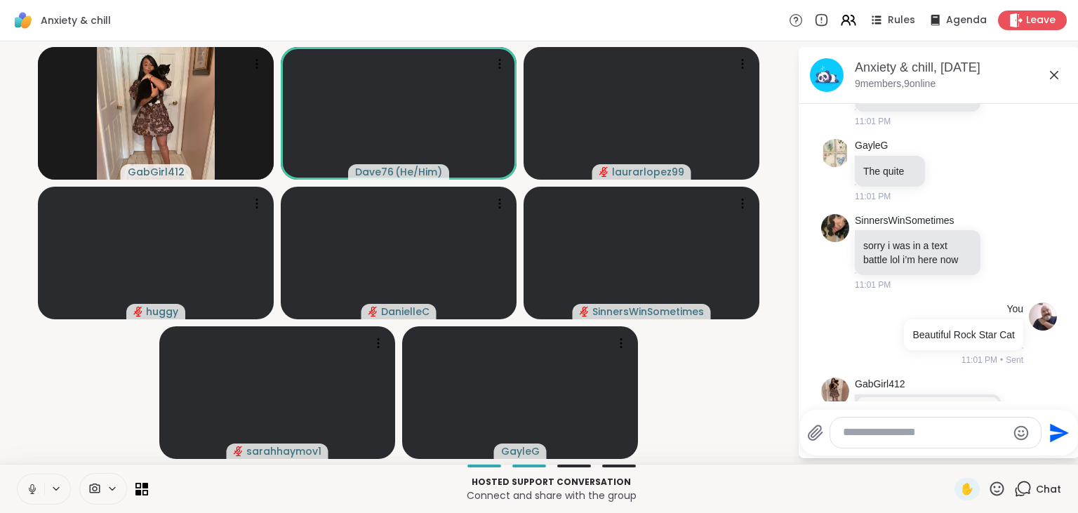
click at [29, 490] on icon at bounding box center [32, 489] width 7 height 4
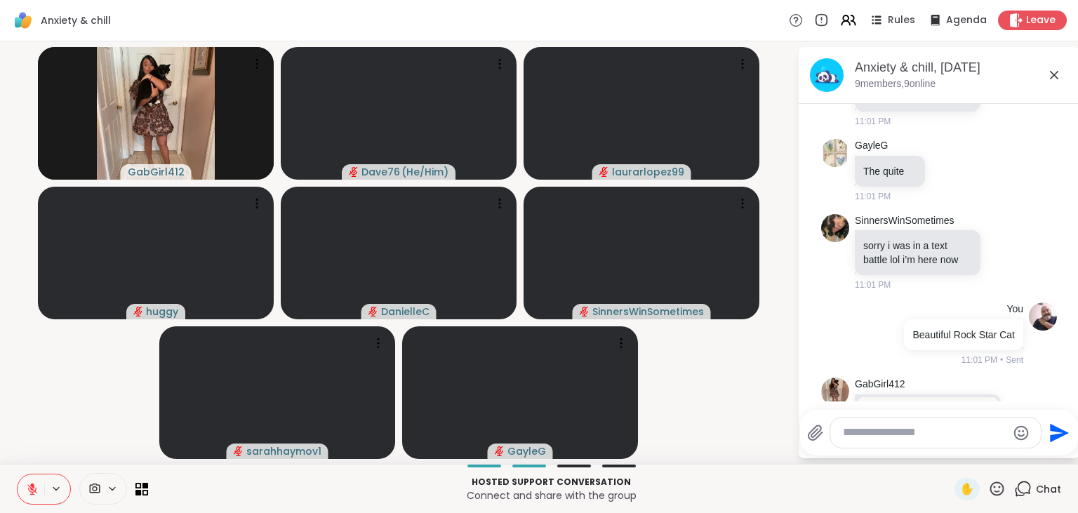
click at [998, 490] on icon at bounding box center [997, 489] width 18 height 18
click at [951, 458] on span "❤️" at bounding box center [956, 452] width 14 height 17
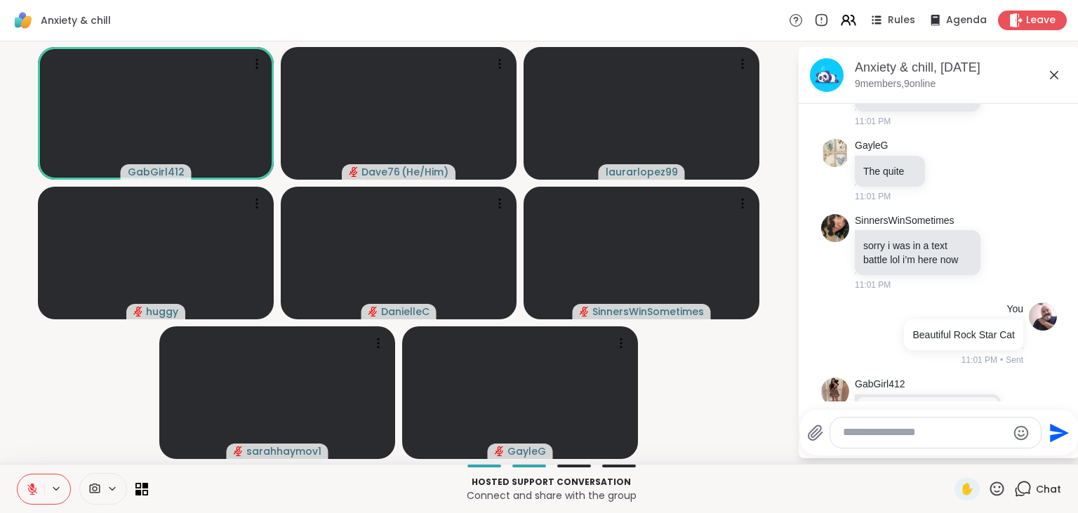
click at [36, 489] on icon at bounding box center [32, 489] width 10 height 10
click at [36, 489] on icon at bounding box center [32, 489] width 13 height 13
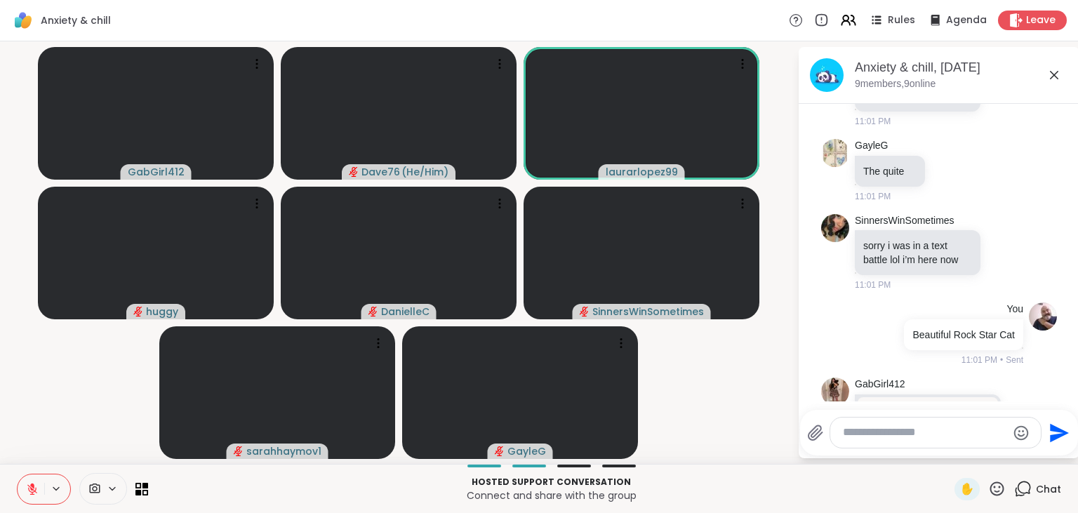
click at [36, 489] on icon at bounding box center [32, 489] width 10 height 10
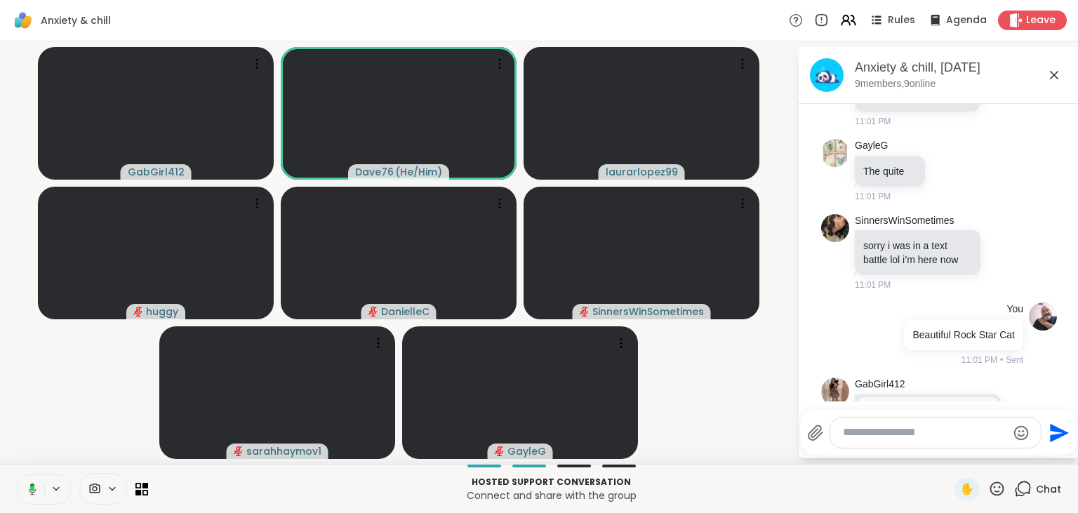
click at [36, 489] on icon at bounding box center [30, 489] width 13 height 13
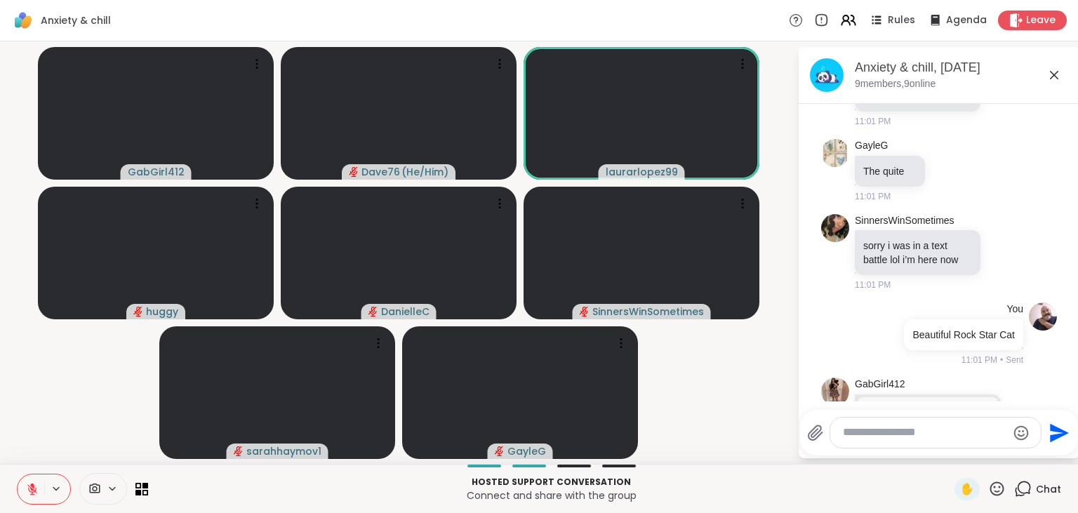
click at [36, 489] on icon at bounding box center [32, 489] width 10 height 10
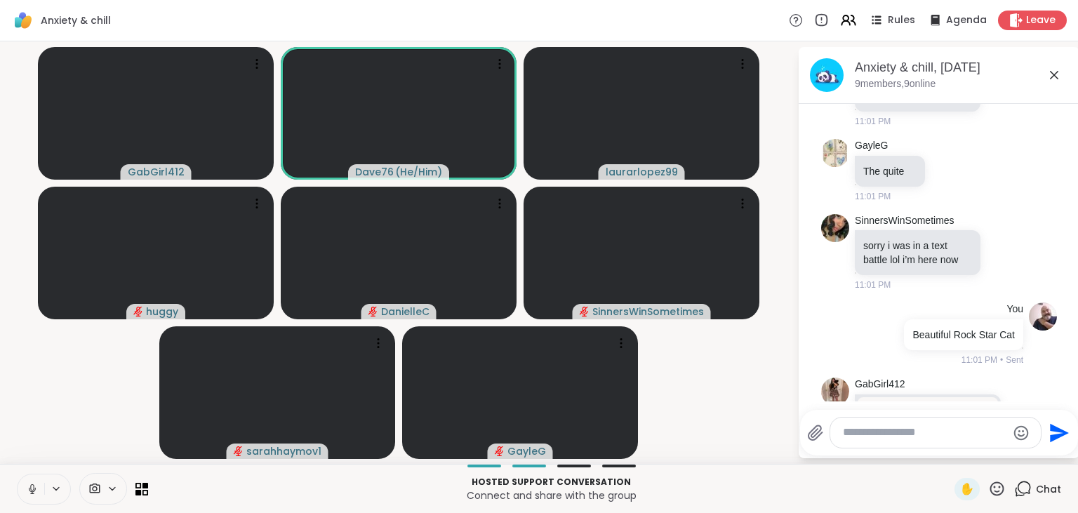
click at [36, 489] on icon at bounding box center [32, 489] width 13 height 13
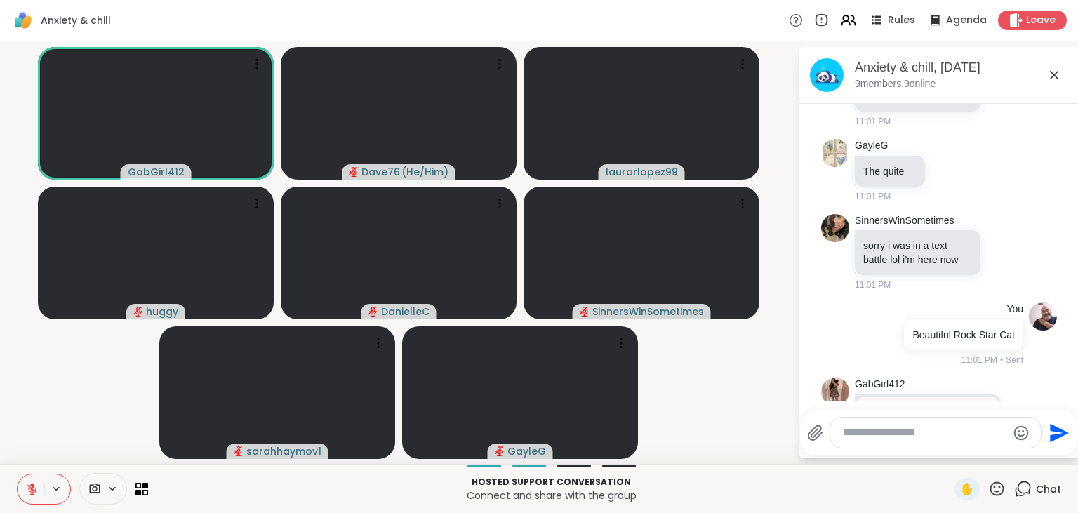
click at [29, 489] on icon at bounding box center [32, 489] width 13 height 13
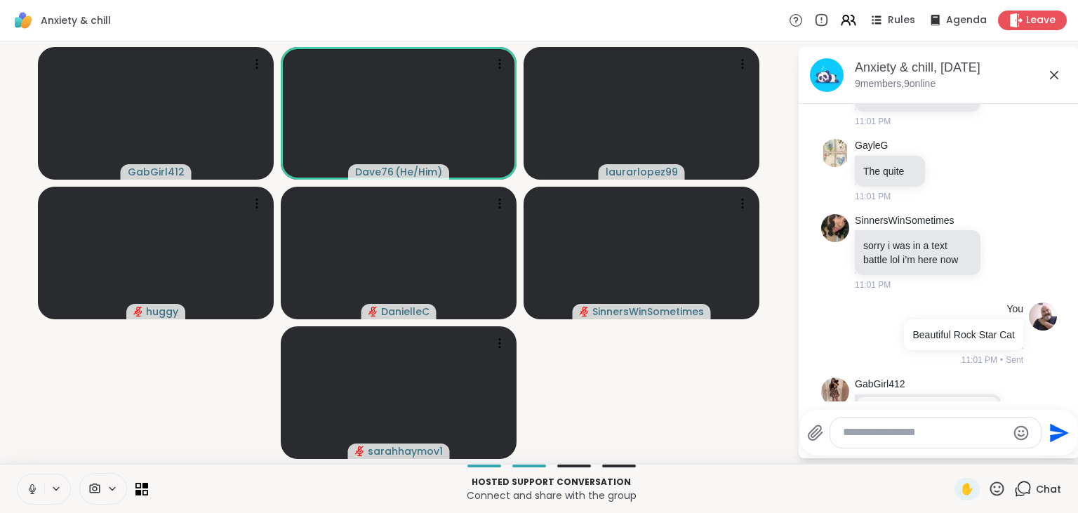
click at [29, 489] on icon at bounding box center [32, 489] width 7 height 4
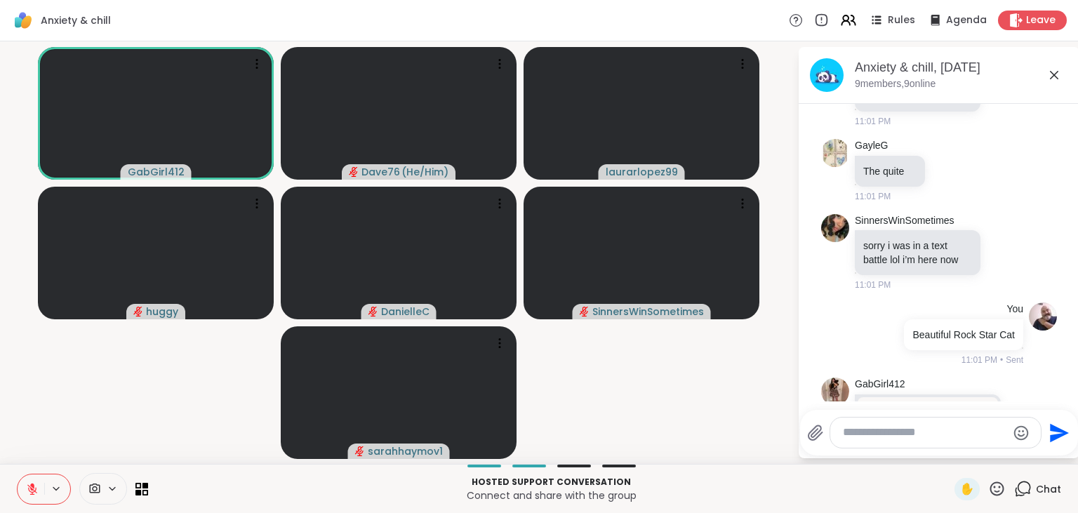
click at [29, 489] on icon at bounding box center [32, 489] width 13 height 13
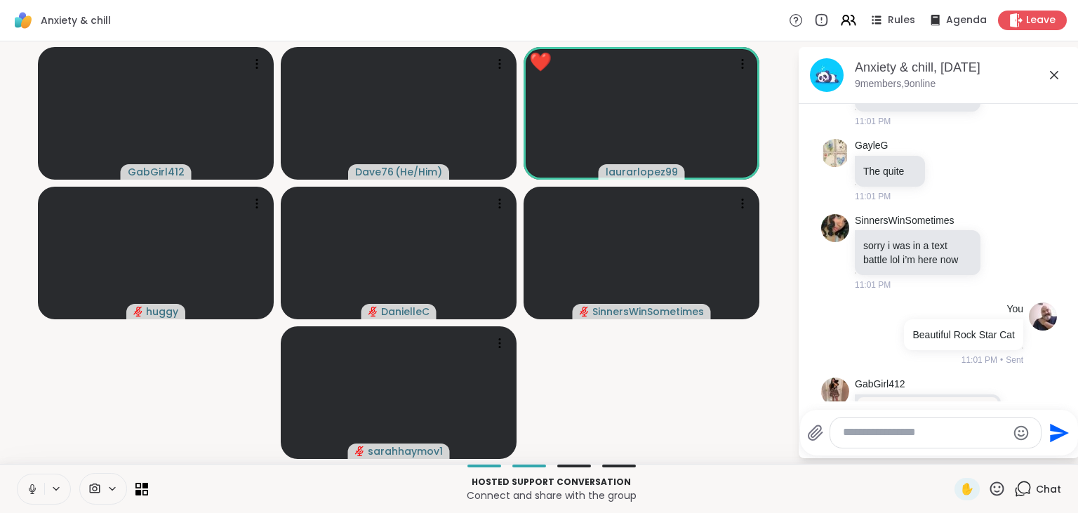
click at [29, 489] on icon at bounding box center [32, 489] width 7 height 4
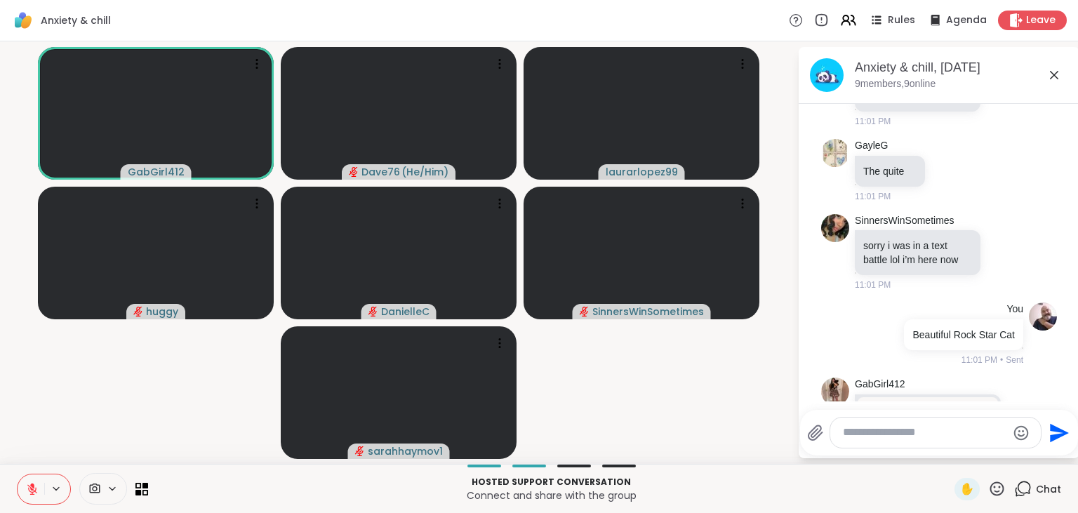
click at [29, 489] on icon at bounding box center [32, 489] width 13 height 13
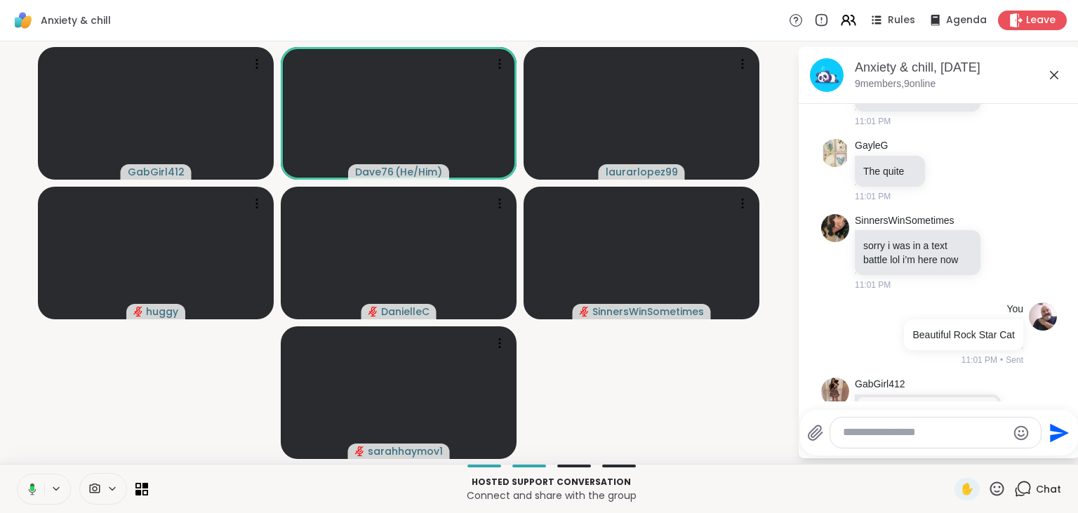
scroll to position [4413, 0]
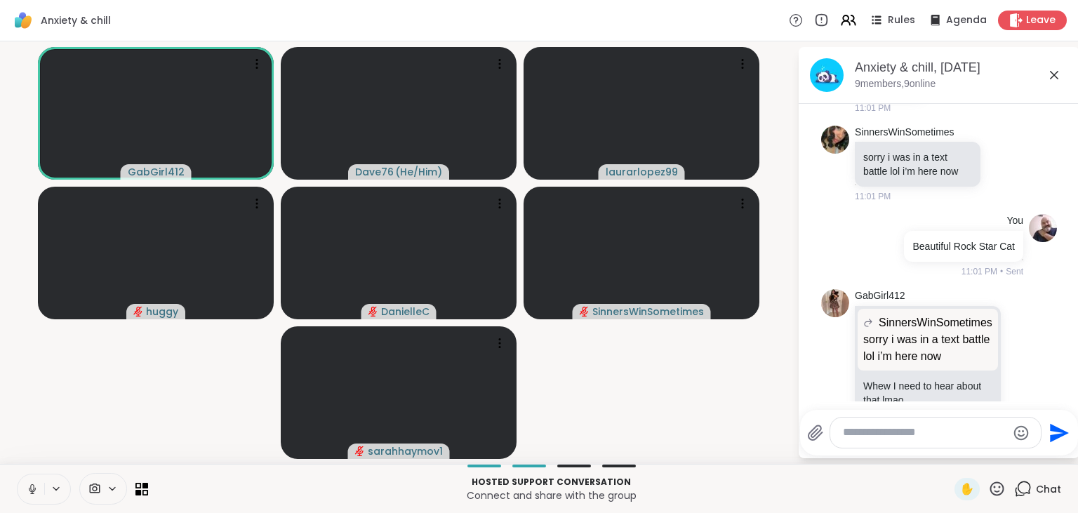
click at [29, 489] on icon at bounding box center [32, 489] width 7 height 4
click at [1018, 486] on icon at bounding box center [1020, 494] width 13 height 17
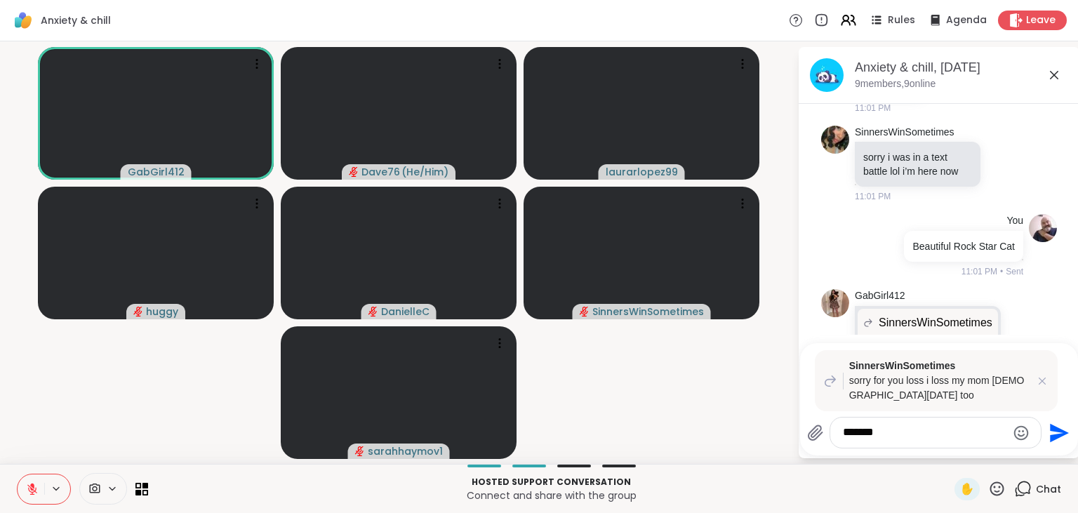
type textarea "*******"
click at [1059, 438] on icon "Send" at bounding box center [1058, 433] width 22 height 22
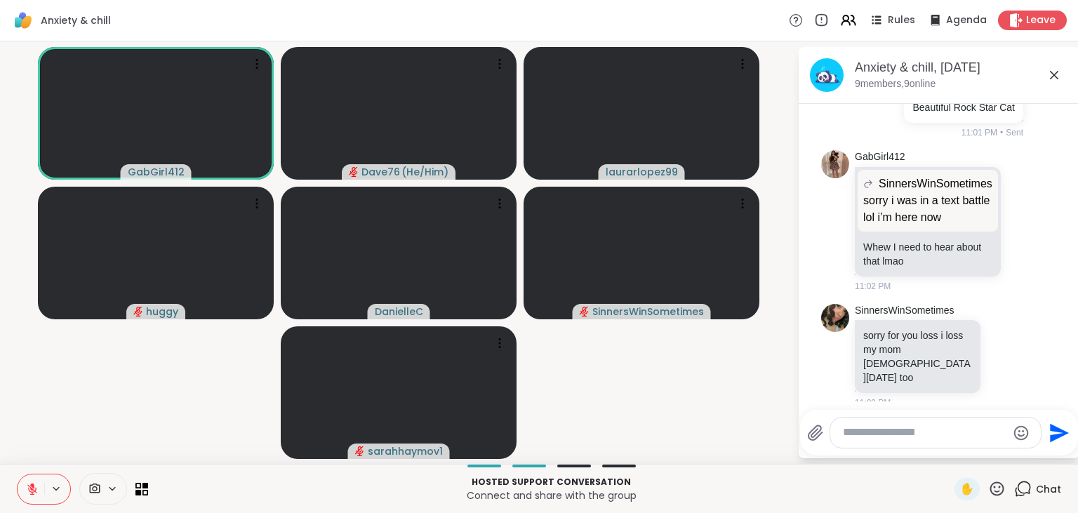
click at [35, 482] on button at bounding box center [31, 489] width 27 height 29
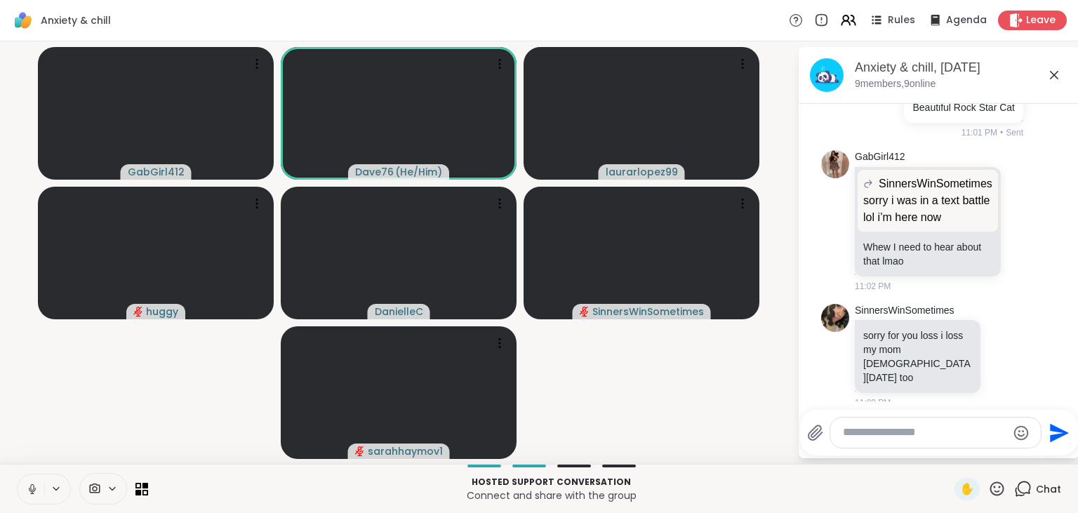
click at [35, 482] on button at bounding box center [31, 489] width 27 height 29
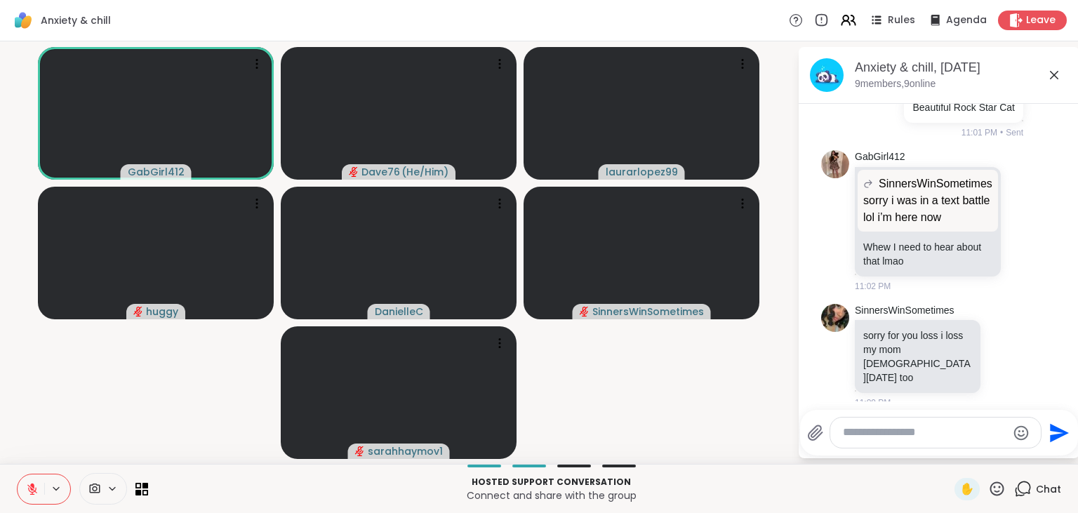
click at [998, 485] on icon at bounding box center [997, 489] width 18 height 18
click at [955, 456] on span "❤️" at bounding box center [956, 452] width 14 height 17
click at [33, 486] on icon at bounding box center [32, 486] width 4 height 6
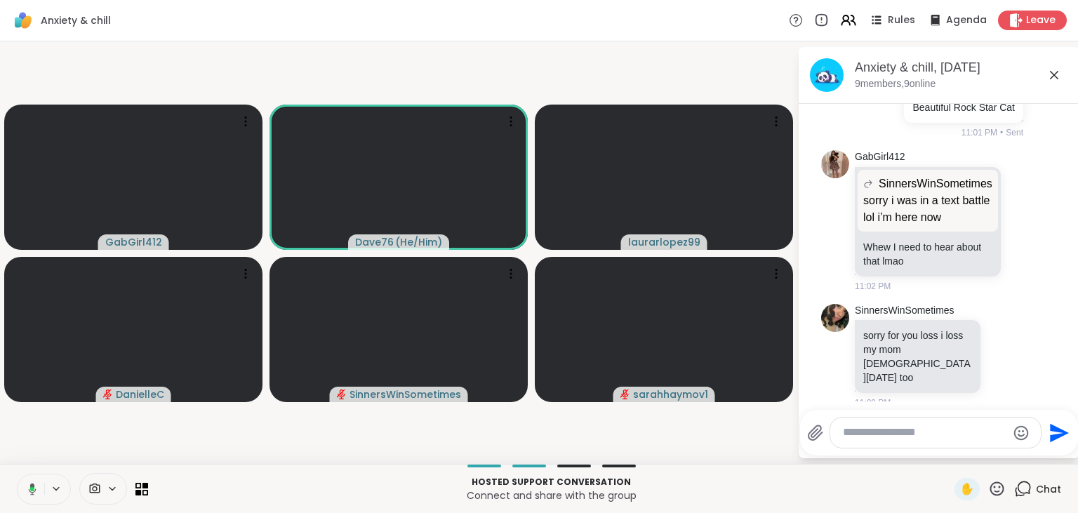
click at [33, 486] on icon at bounding box center [33, 489] width 8 height 12
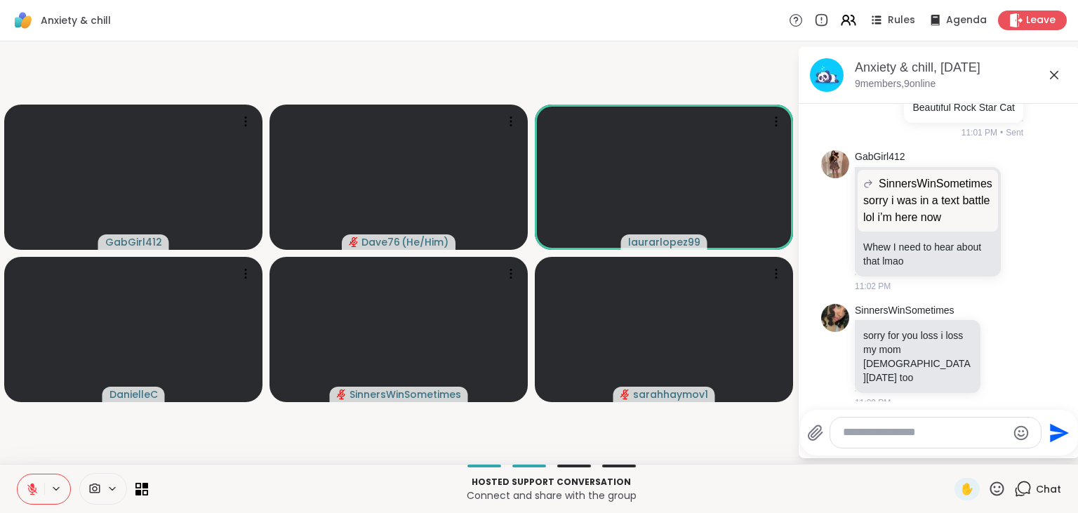
click at [1000, 488] on icon at bounding box center [998, 489] width 14 height 14
click at [951, 451] on span "❤️" at bounding box center [956, 452] width 14 height 17
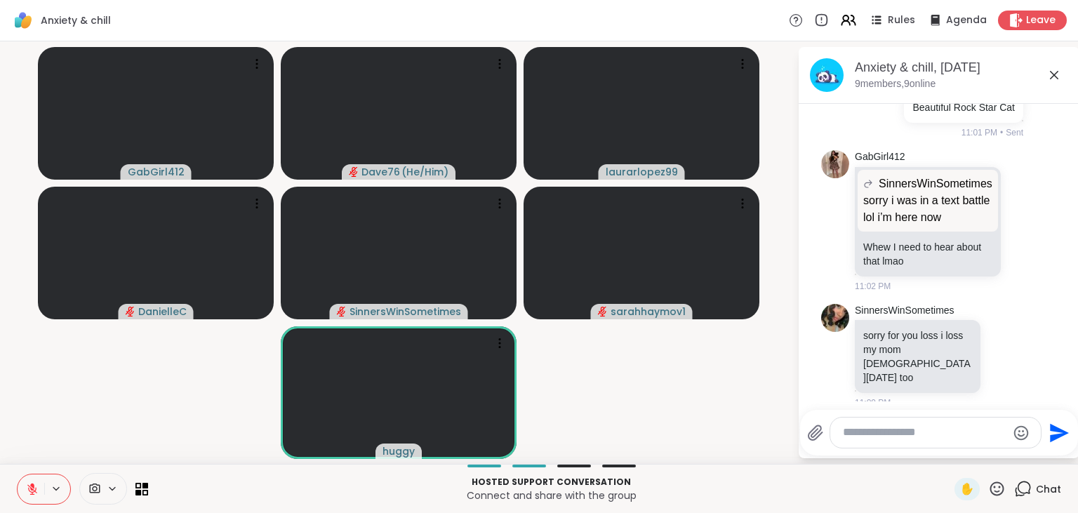
click at [30, 485] on icon at bounding box center [32, 486] width 4 height 6
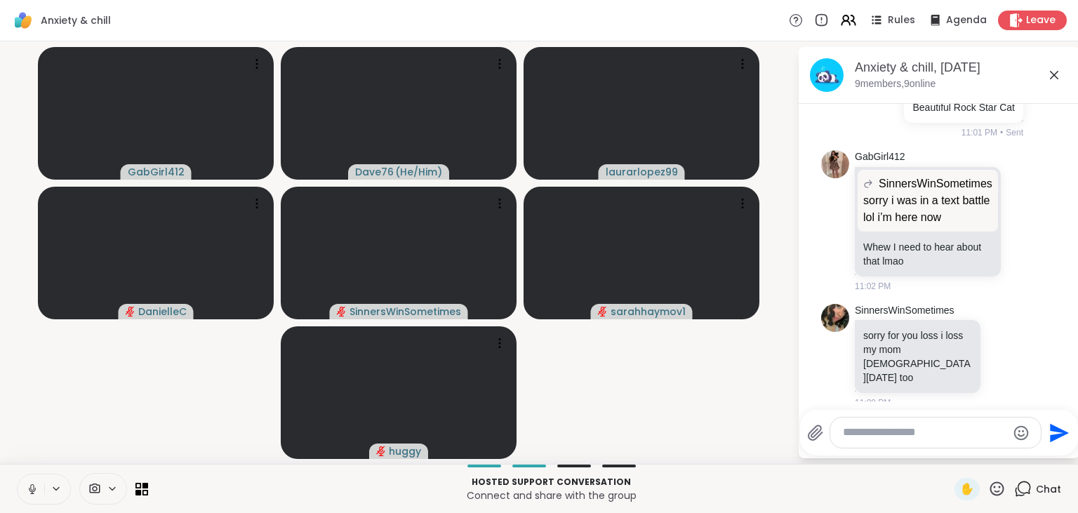
click at [30, 485] on icon at bounding box center [32, 489] width 13 height 13
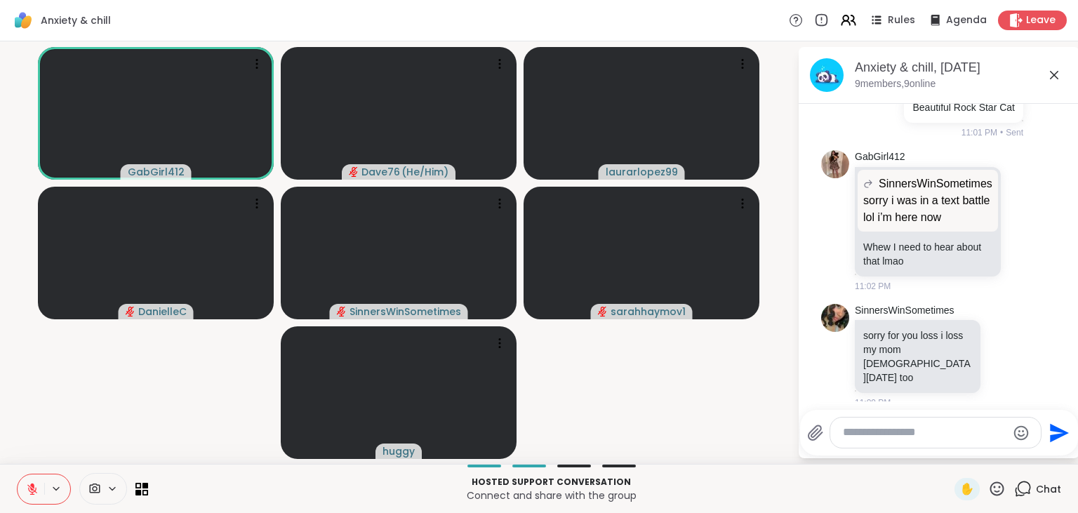
click at [30, 485] on icon at bounding box center [32, 486] width 4 height 6
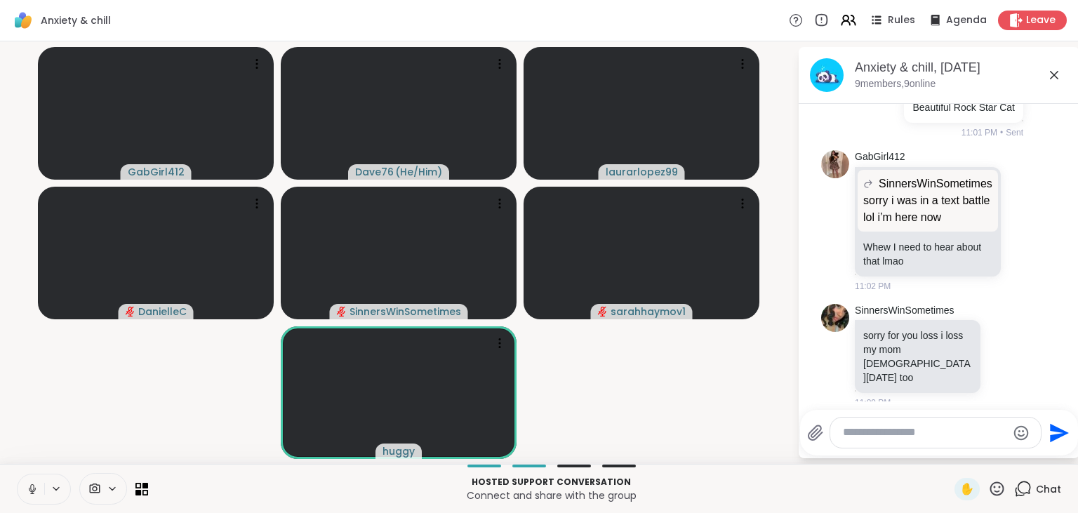
click at [30, 485] on icon at bounding box center [32, 489] width 13 height 13
click at [991, 489] on icon at bounding box center [997, 489] width 18 height 18
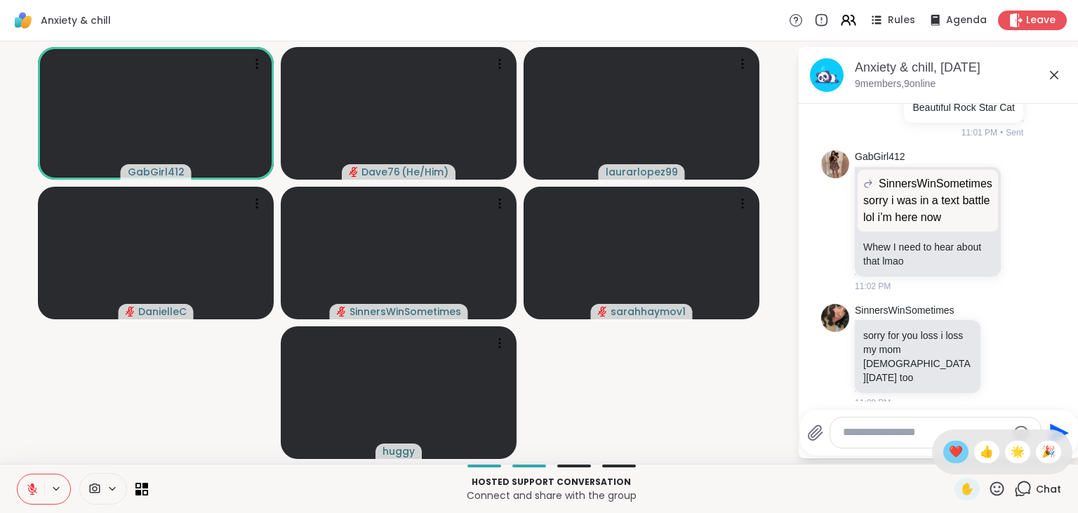
click at [953, 449] on span "❤️" at bounding box center [956, 452] width 14 height 17
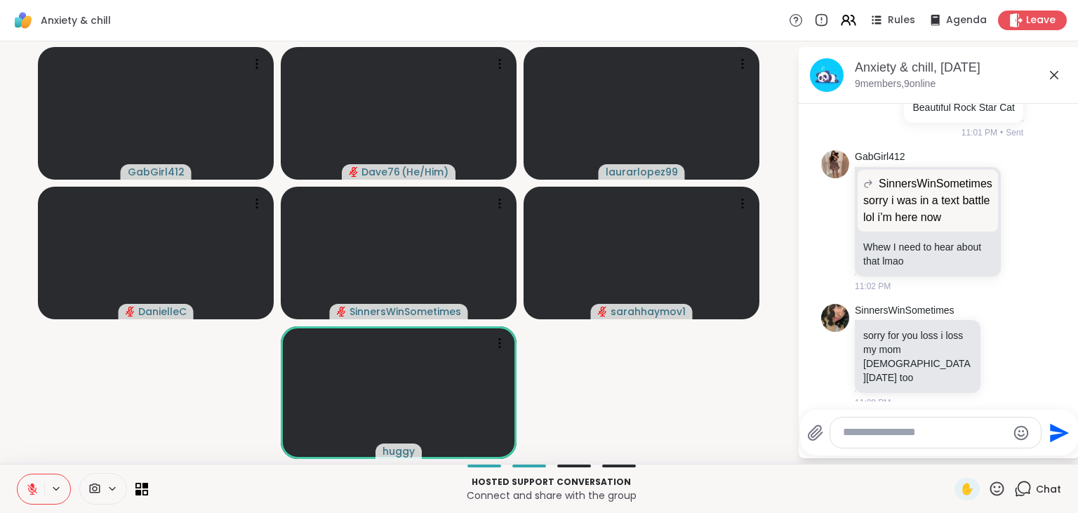
click at [35, 494] on icon at bounding box center [32, 489] width 13 height 13
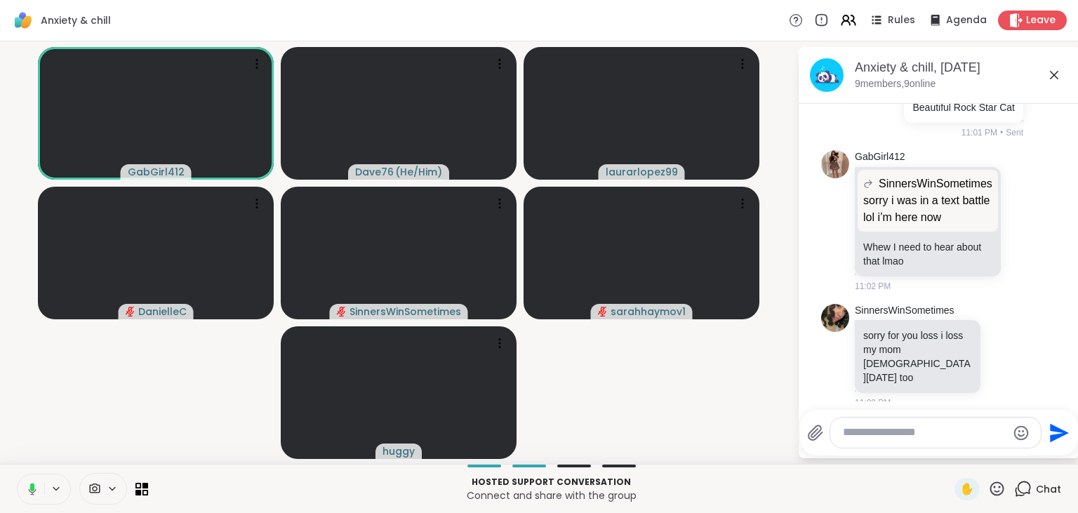
click at [35, 494] on icon at bounding box center [30, 489] width 13 height 13
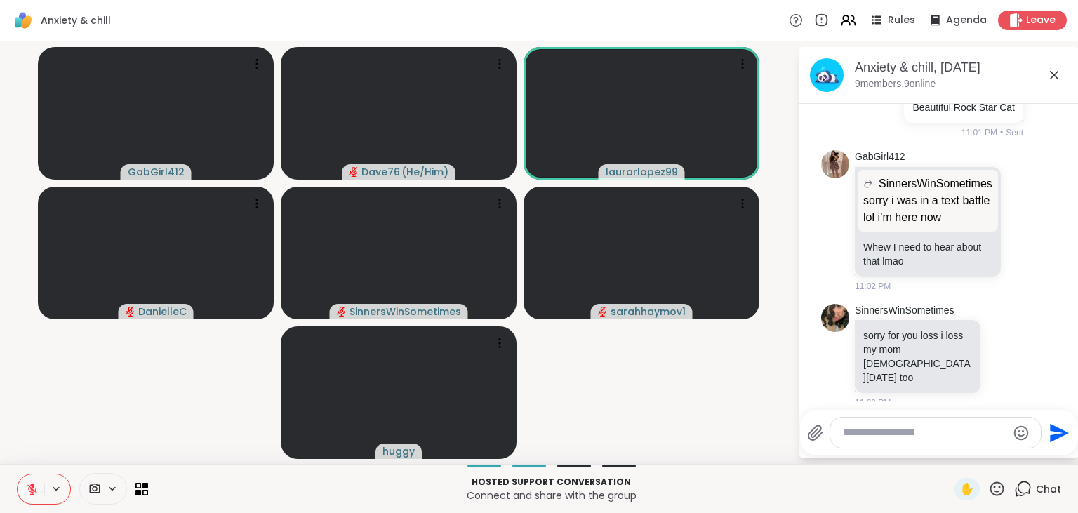
click at [35, 494] on icon at bounding box center [32, 489] width 13 height 13
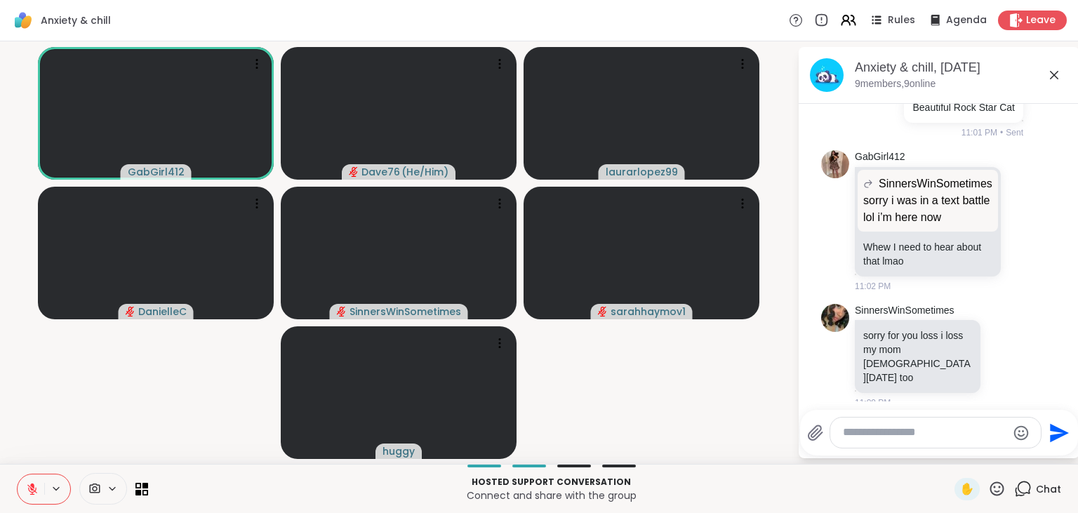
click at [996, 486] on icon at bounding box center [997, 489] width 18 height 18
click at [949, 452] on span "❤️" at bounding box center [956, 452] width 14 height 17
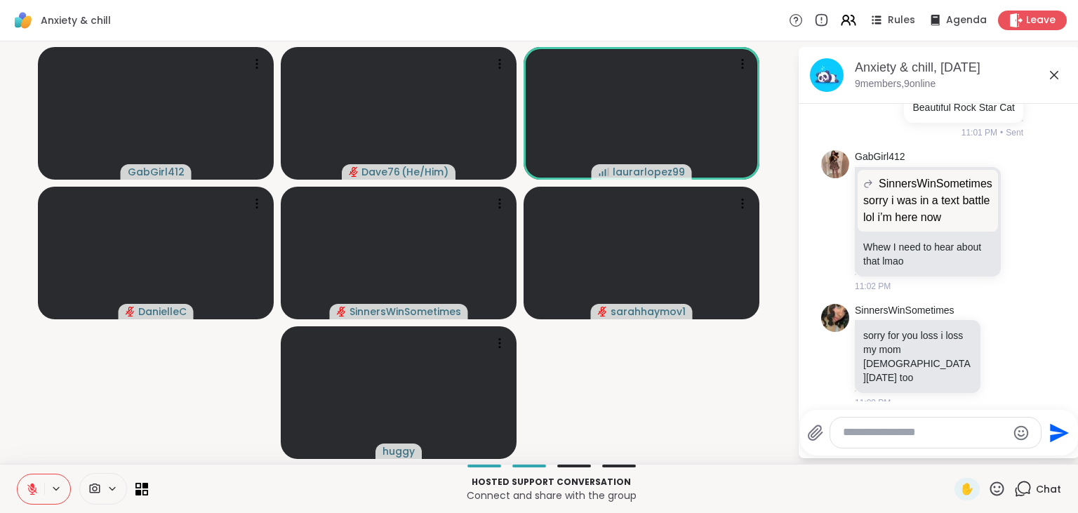
click at [997, 491] on icon at bounding box center [997, 489] width 18 height 18
click at [953, 444] on span "❤️" at bounding box center [956, 452] width 14 height 17
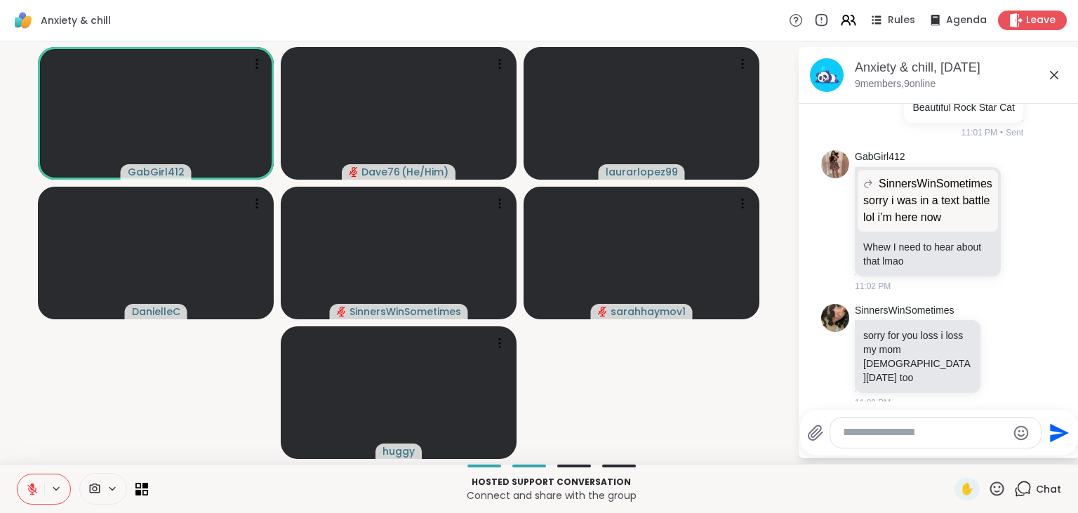
click at [998, 496] on icon at bounding box center [998, 489] width 14 height 14
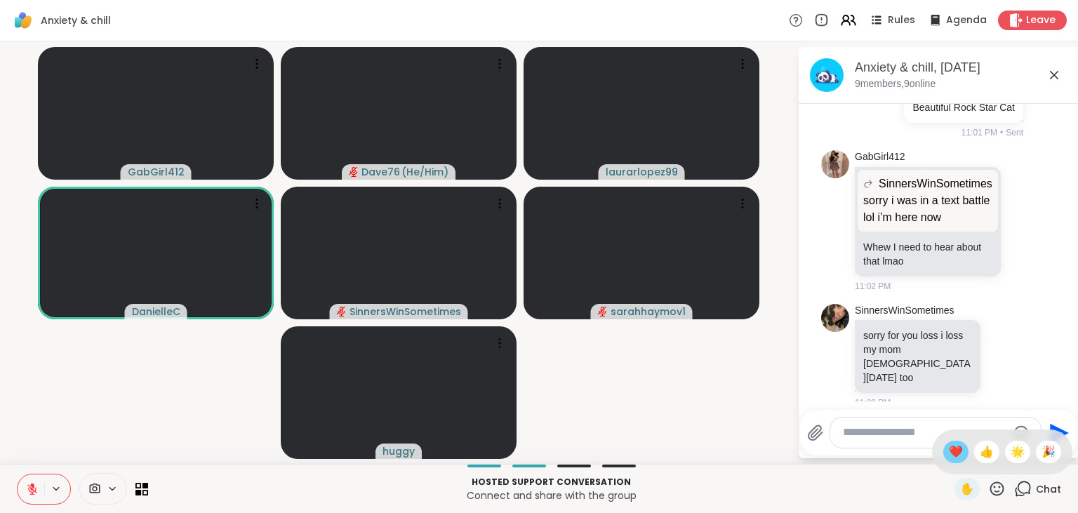
click at [949, 455] on span "❤️" at bounding box center [956, 452] width 14 height 17
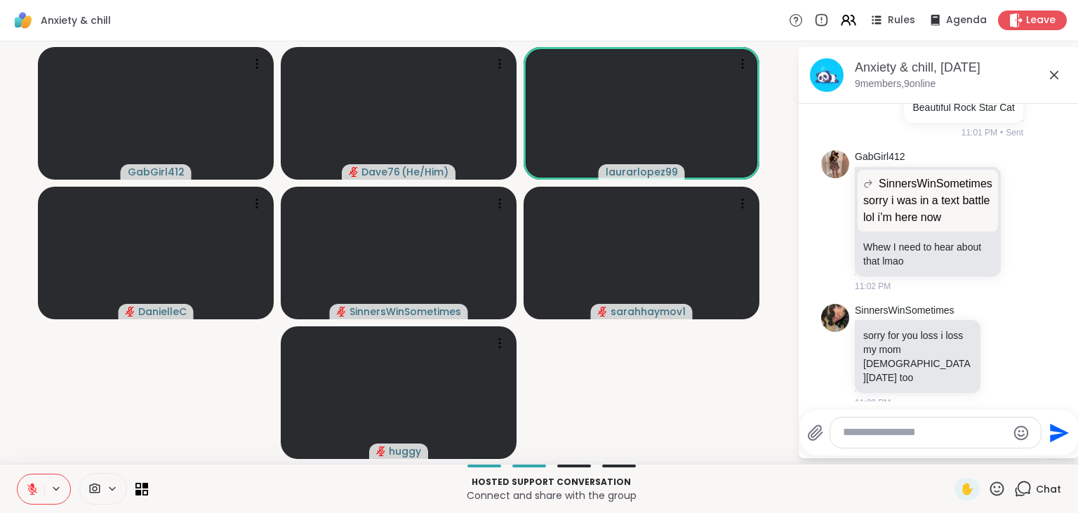
click at [1000, 491] on icon at bounding box center [997, 489] width 18 height 18
click at [951, 459] on span "❤️" at bounding box center [956, 452] width 14 height 17
click at [32, 484] on icon at bounding box center [32, 486] width 4 height 6
click at [32, 484] on icon at bounding box center [32, 489] width 13 height 13
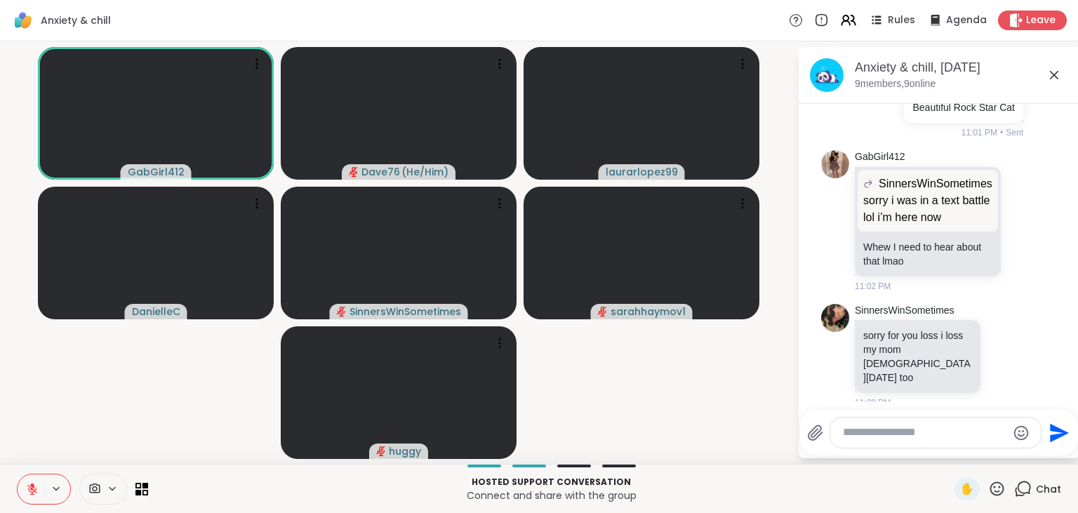
click at [31, 486] on icon at bounding box center [32, 486] width 4 height 6
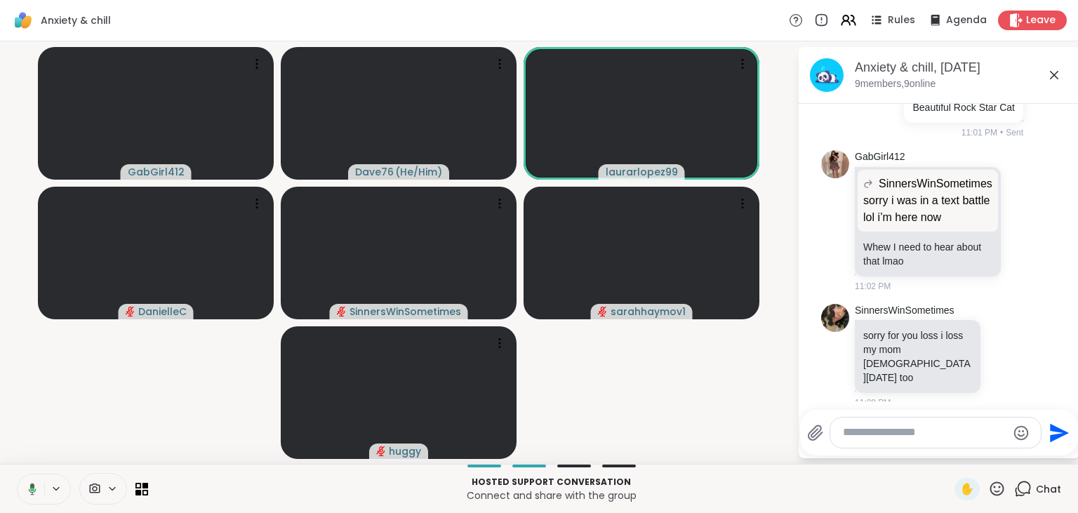
click at [31, 486] on icon at bounding box center [33, 489] width 8 height 12
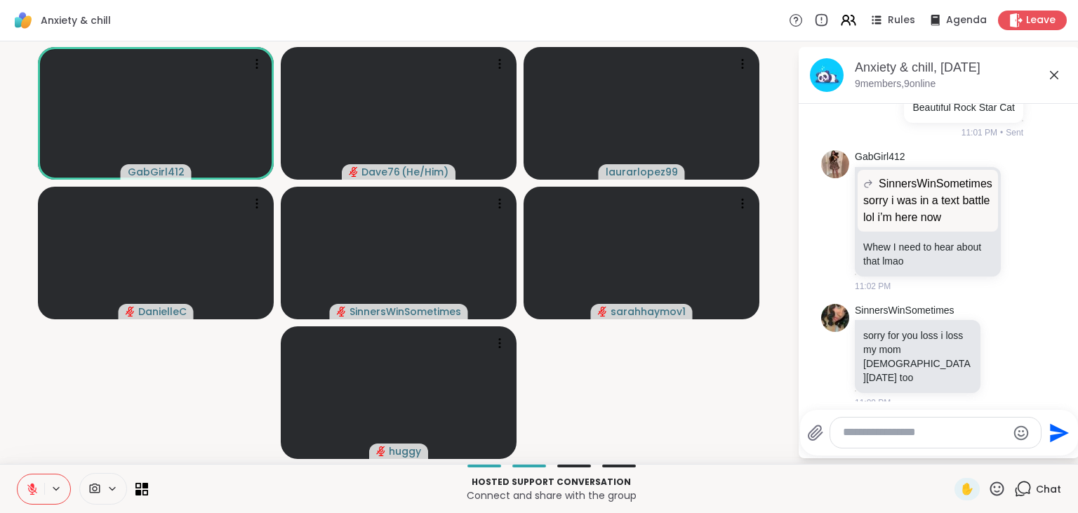
click at [31, 486] on icon at bounding box center [32, 486] width 4 height 6
click at [31, 486] on rect at bounding box center [32, 488] width 4 height 6
click at [995, 484] on icon at bounding box center [998, 489] width 14 height 14
click at [958, 454] on span "❤️" at bounding box center [956, 452] width 14 height 17
click at [993, 493] on icon at bounding box center [998, 489] width 14 height 14
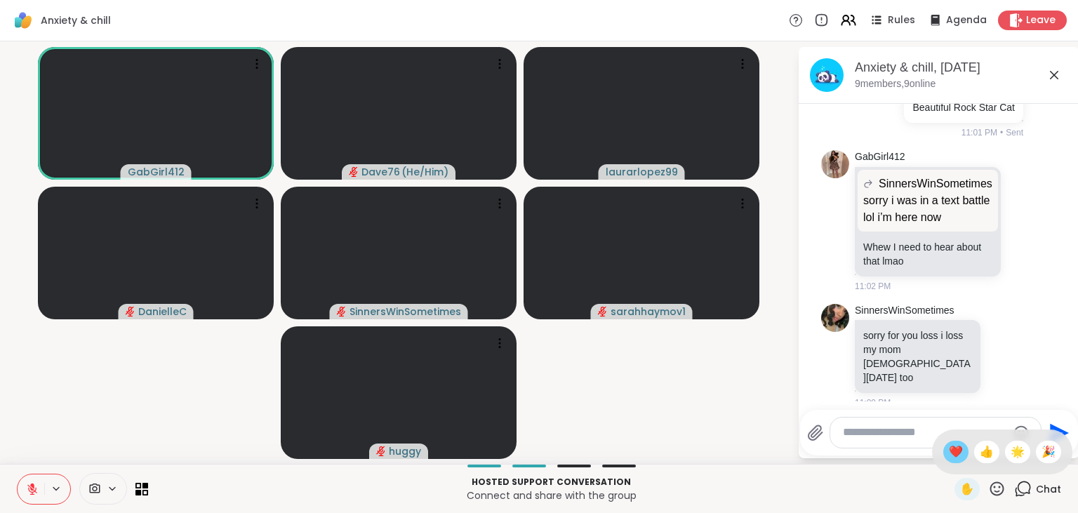
click at [955, 448] on span "❤️" at bounding box center [956, 452] width 14 height 17
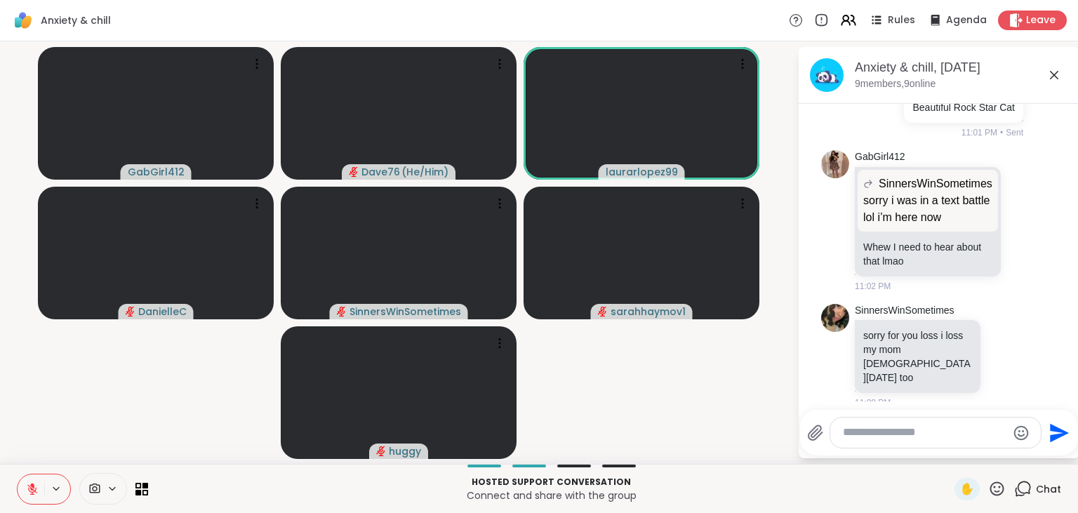
click at [1001, 485] on icon at bounding box center [997, 489] width 18 height 18
click at [956, 451] on span "❤️" at bounding box center [956, 452] width 14 height 17
click at [27, 486] on icon at bounding box center [32, 489] width 13 height 13
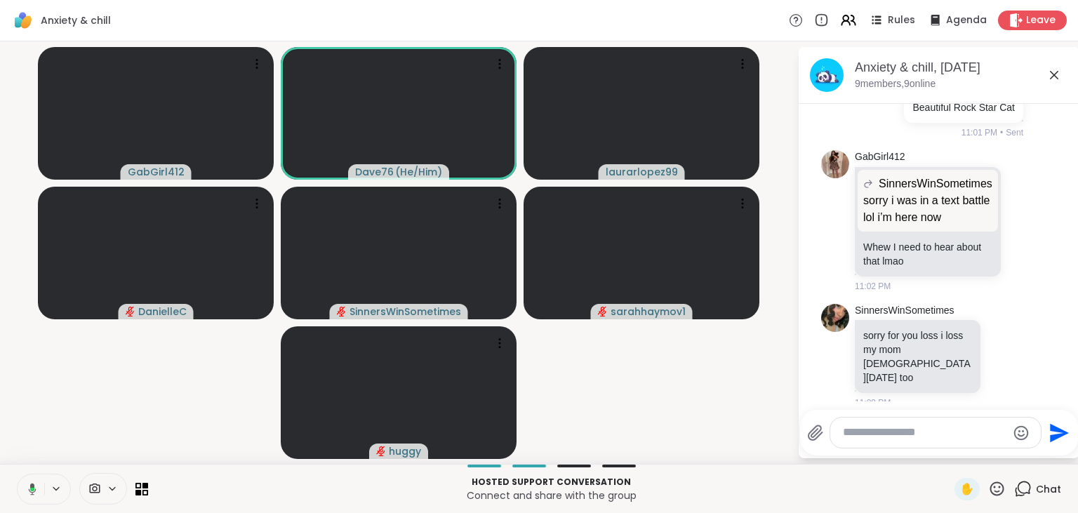
click at [27, 486] on icon at bounding box center [30, 489] width 13 height 13
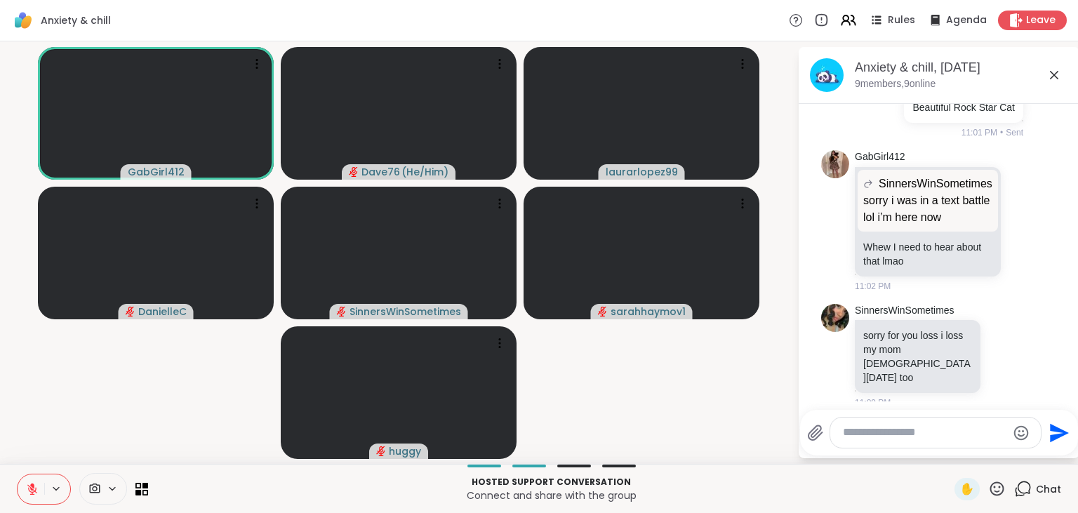
click at [1000, 487] on icon at bounding box center [998, 489] width 14 height 14
click at [954, 454] on span "❤️" at bounding box center [956, 452] width 14 height 17
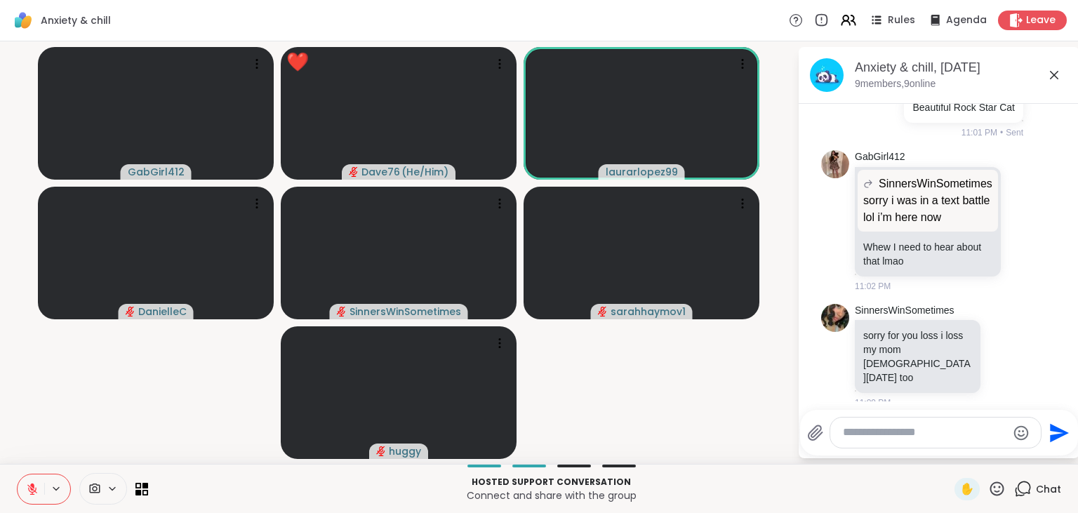
click at [998, 487] on icon at bounding box center [997, 489] width 18 height 18
click at [1050, 442] on div "🎉" at bounding box center [1048, 452] width 25 height 22
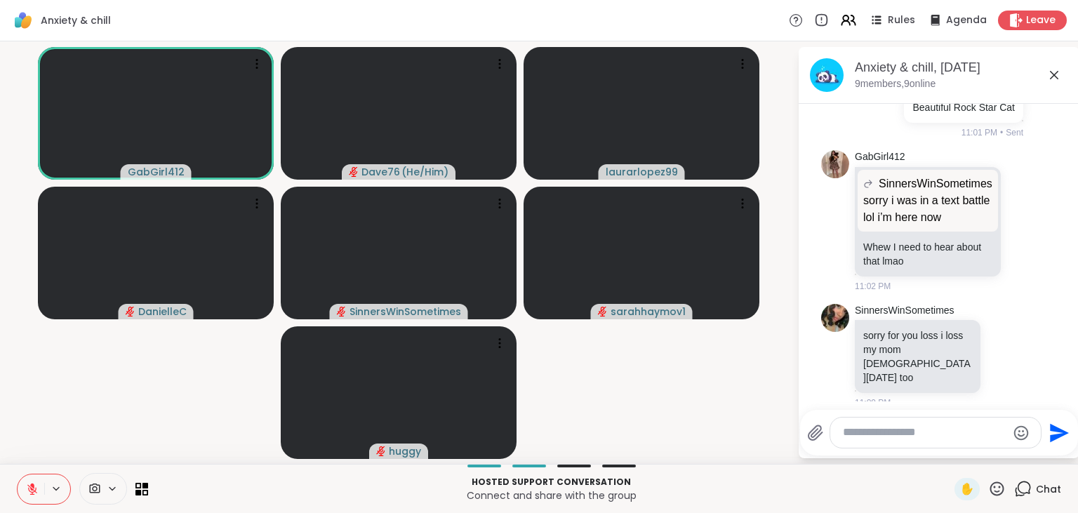
click at [31, 489] on icon at bounding box center [32, 489] width 10 height 10
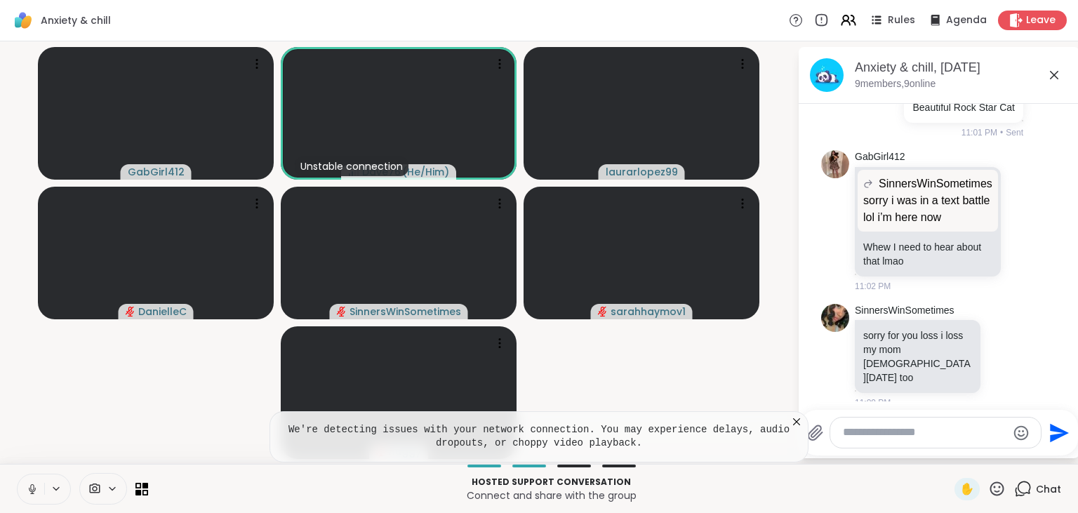
click at [31, 489] on icon at bounding box center [32, 487] width 4 height 6
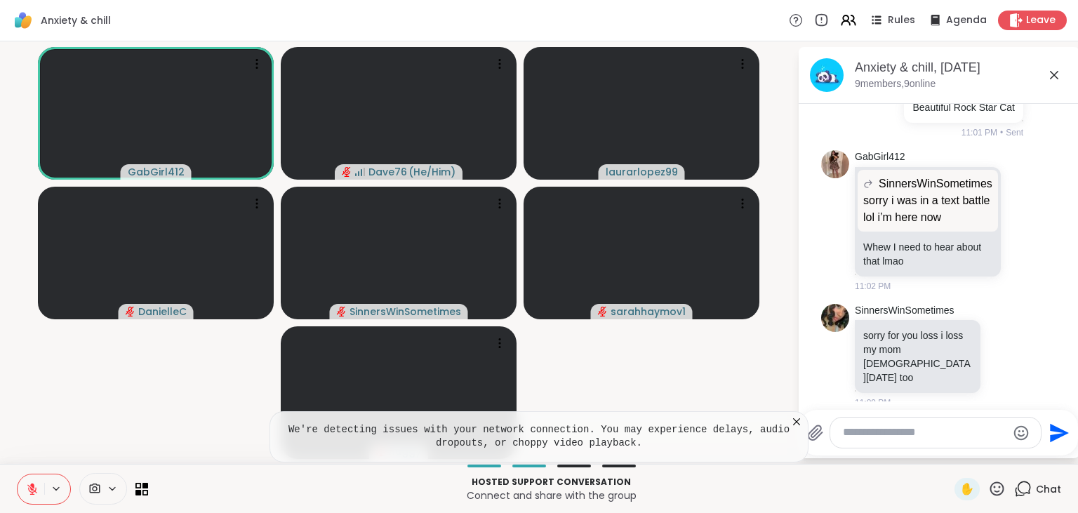
click at [797, 420] on icon at bounding box center [797, 422] width 14 height 14
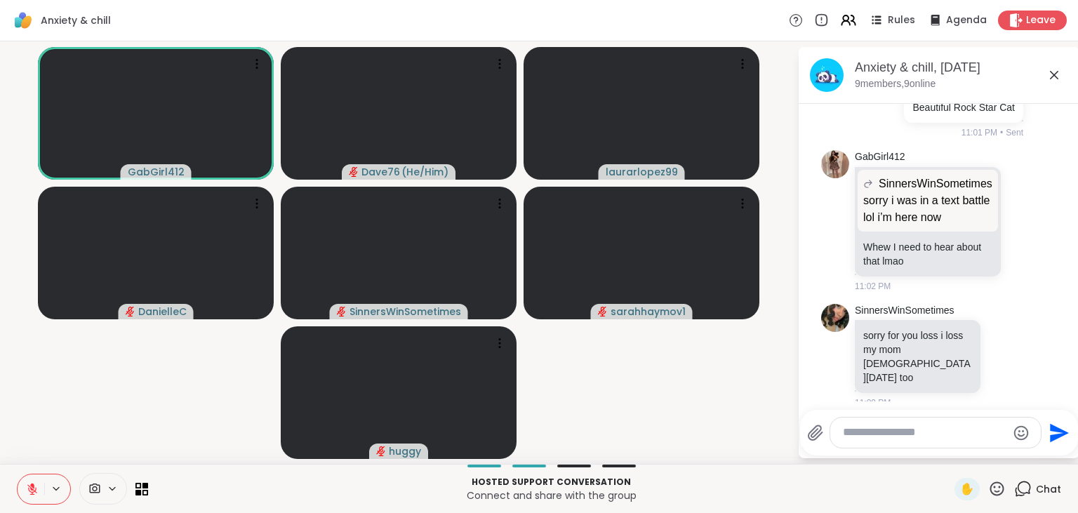
click at [29, 487] on icon at bounding box center [32, 489] width 10 height 10
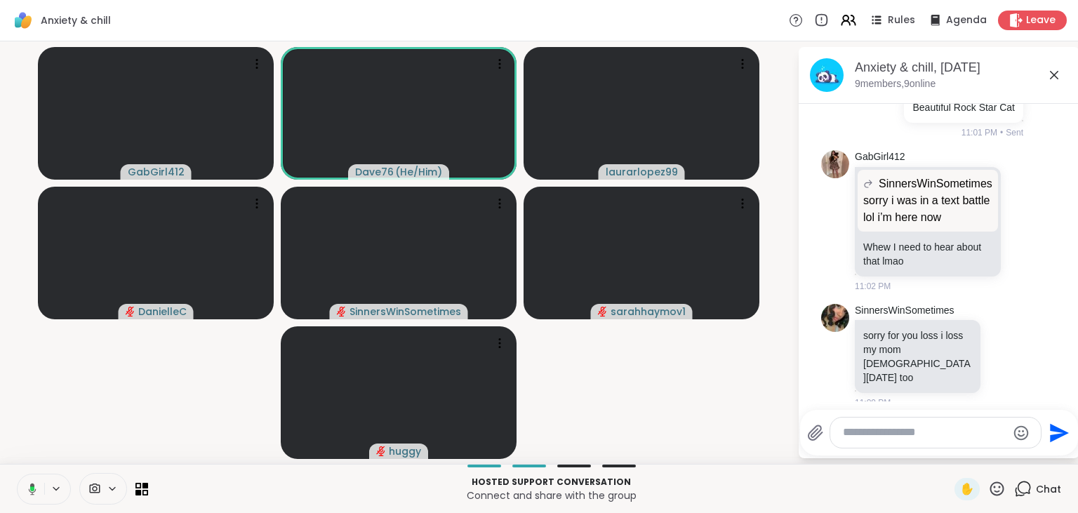
click at [29, 487] on icon at bounding box center [30, 489] width 13 height 13
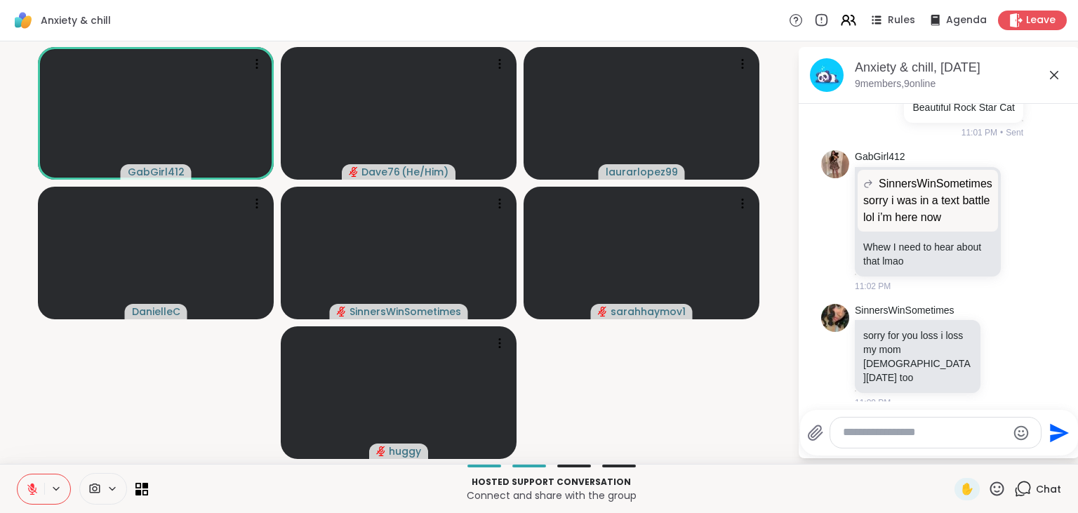
click at [998, 489] on icon at bounding box center [997, 489] width 18 height 18
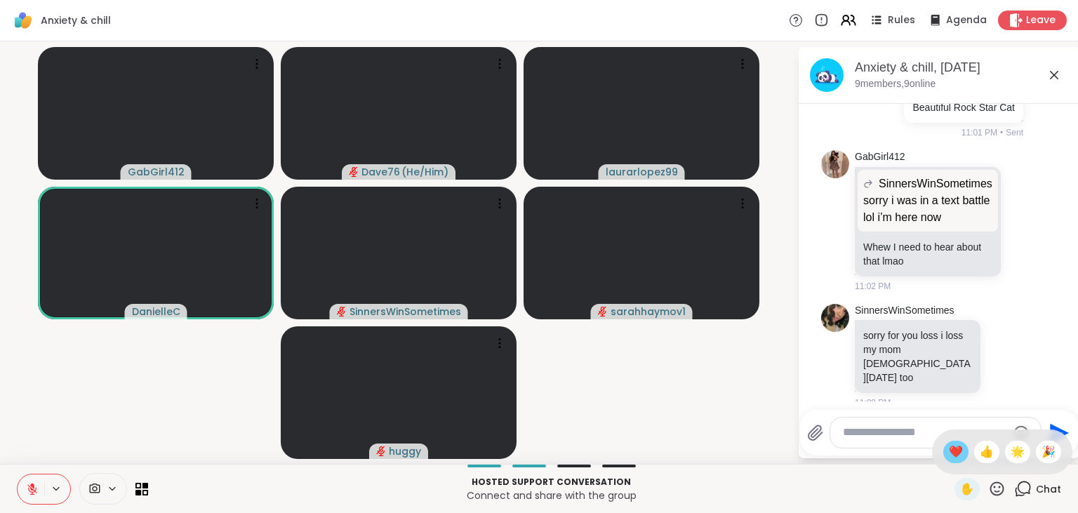
click at [955, 454] on span "❤️" at bounding box center [956, 452] width 14 height 17
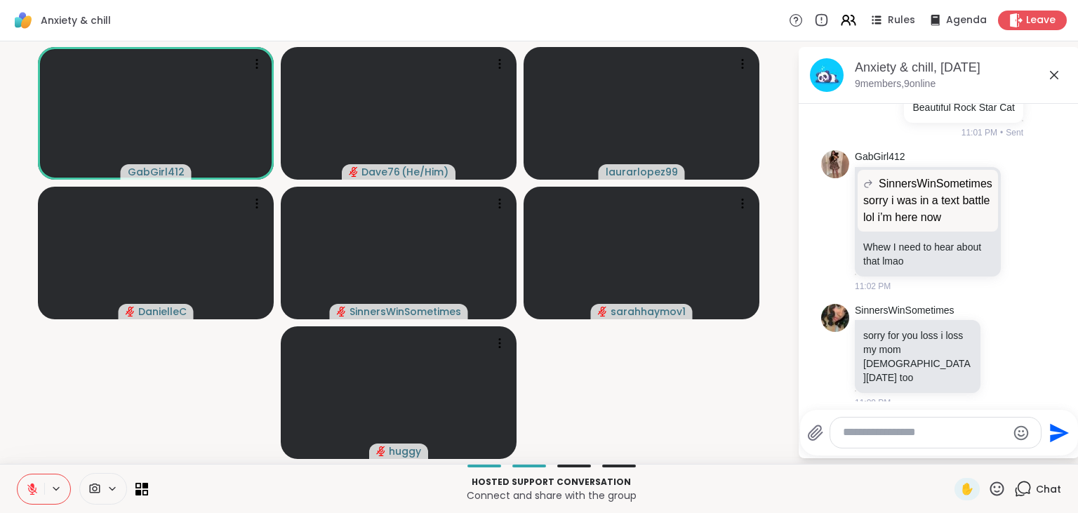
click at [30, 490] on icon at bounding box center [32, 489] width 13 height 13
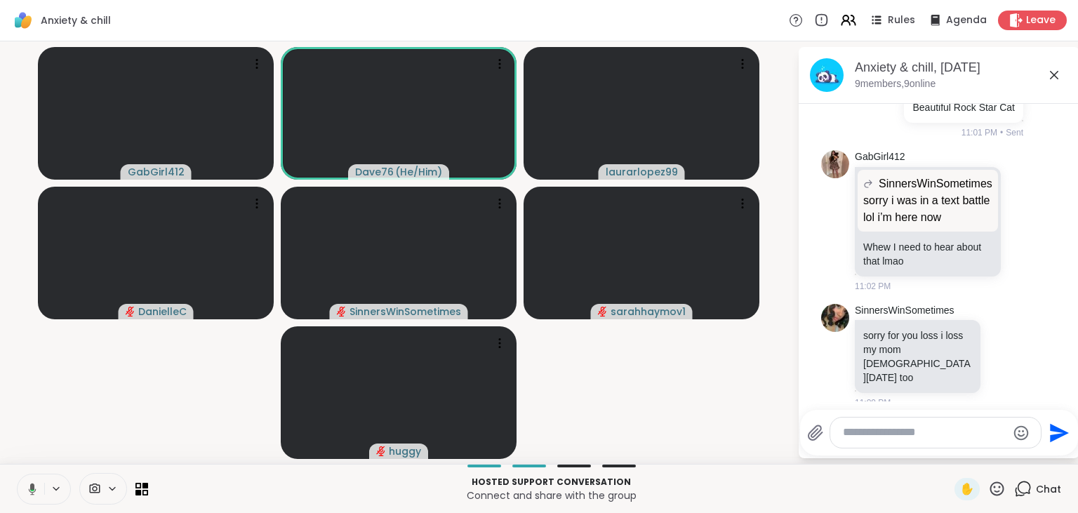
click at [30, 490] on icon at bounding box center [33, 489] width 8 height 12
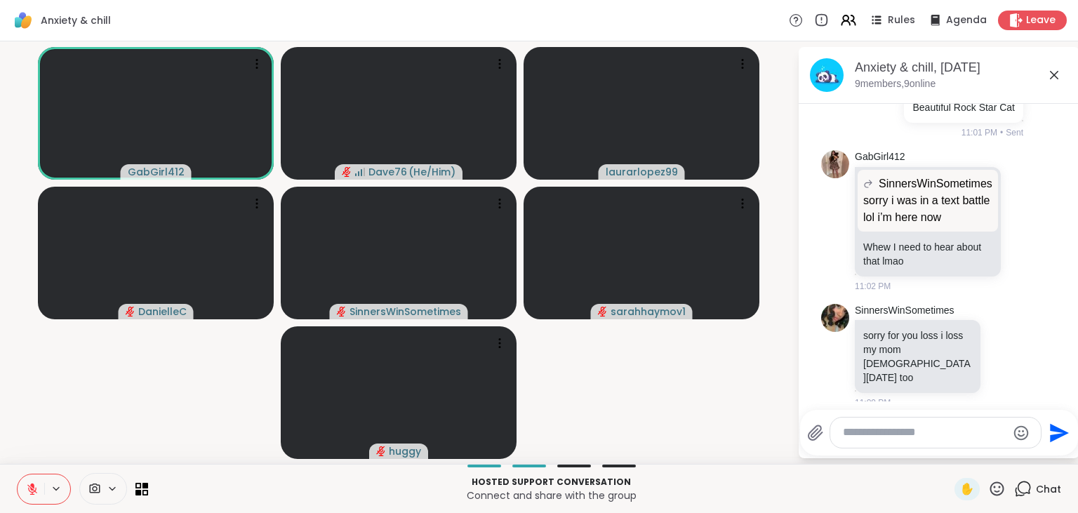
click at [30, 490] on icon at bounding box center [32, 489] width 13 height 13
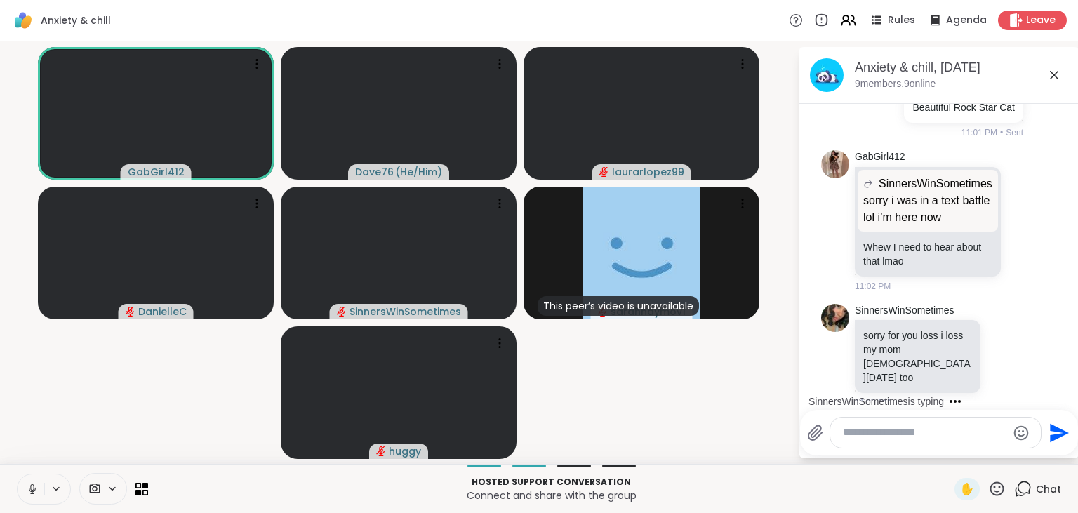
click at [30, 490] on icon at bounding box center [32, 489] width 13 height 13
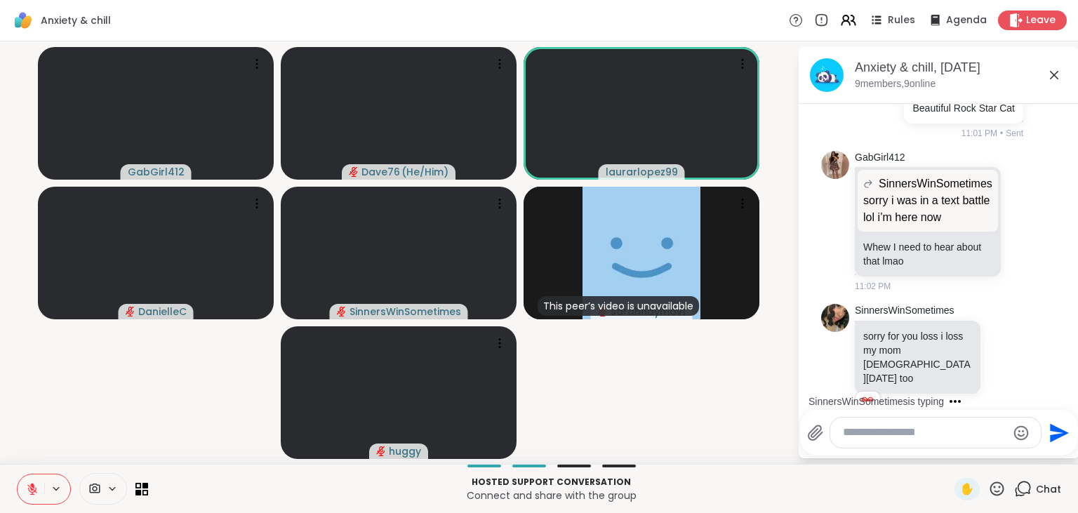
click at [901, 435] on textarea "Type your message" at bounding box center [925, 432] width 164 height 15
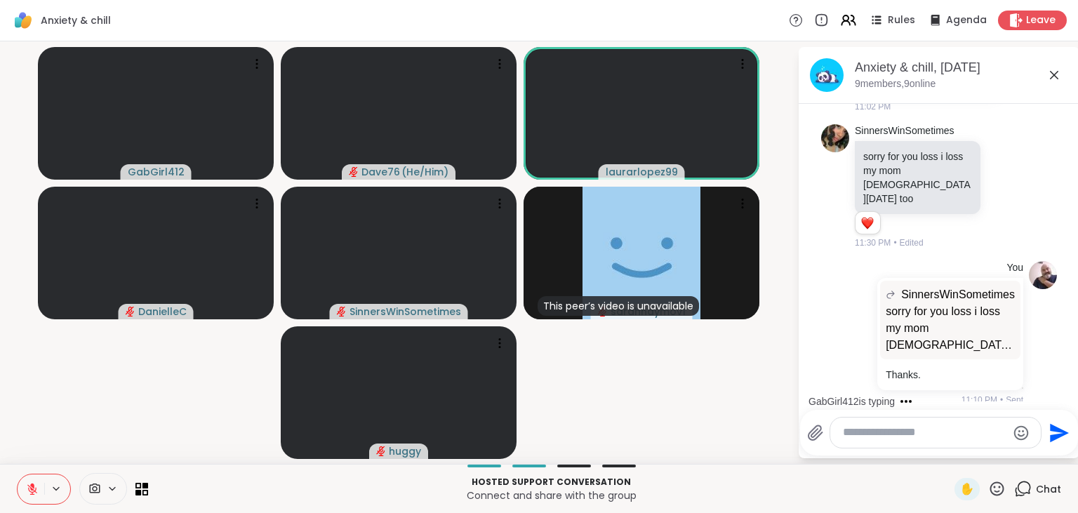
click at [1006, 484] on icon at bounding box center [1005, 491] width 13 height 14
click at [896, 462] on div "Select Reaction: Heart" at bounding box center [893, 468] width 13 height 13
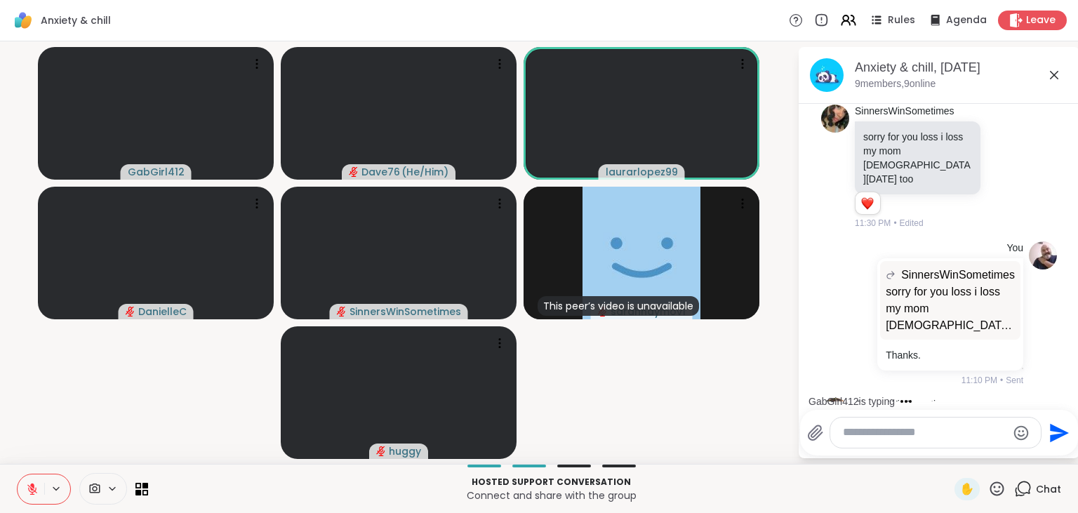
click at [1019, 473] on icon at bounding box center [1020, 481] width 13 height 17
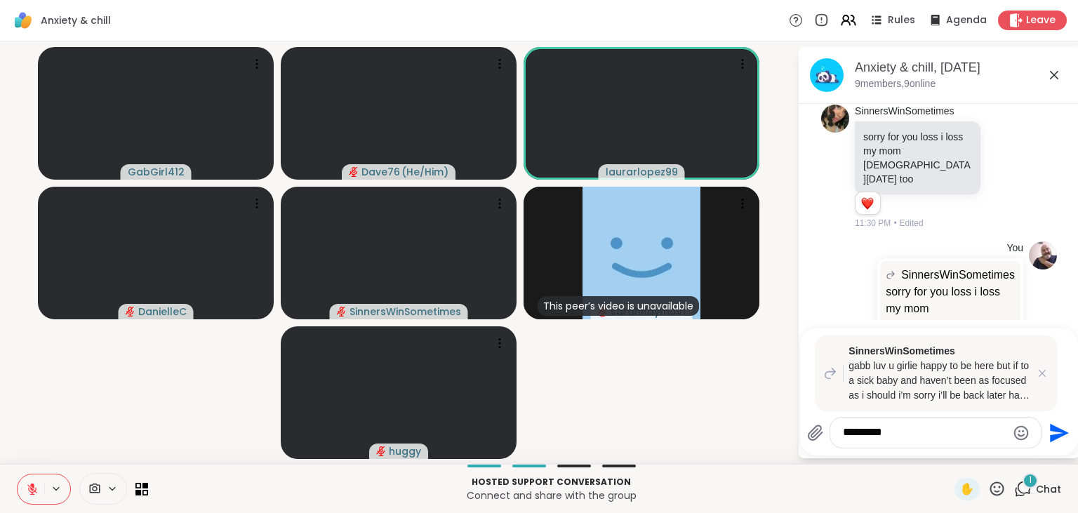
scroll to position [4941, 0]
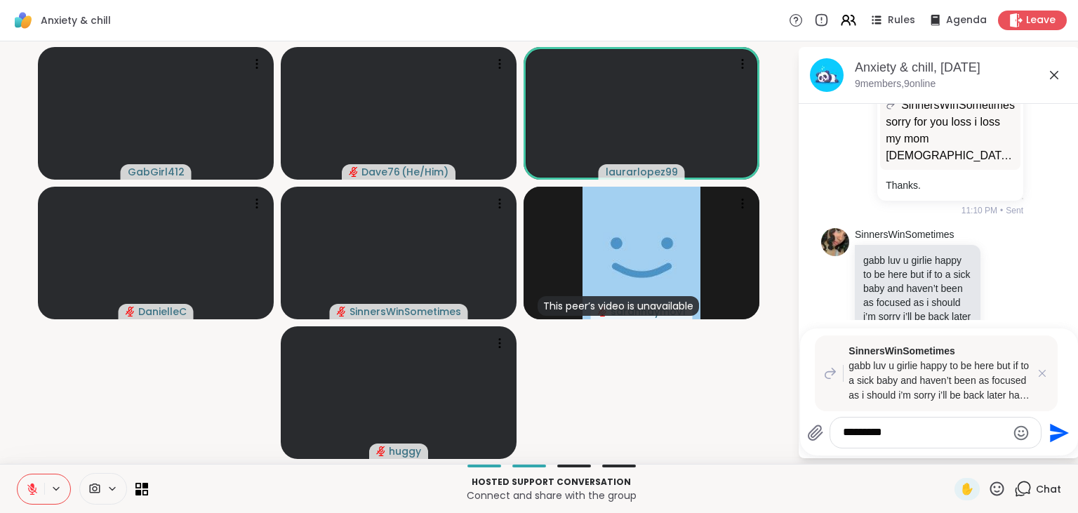
type textarea "*********"
click at [1055, 427] on icon "Send" at bounding box center [1058, 433] width 22 height 22
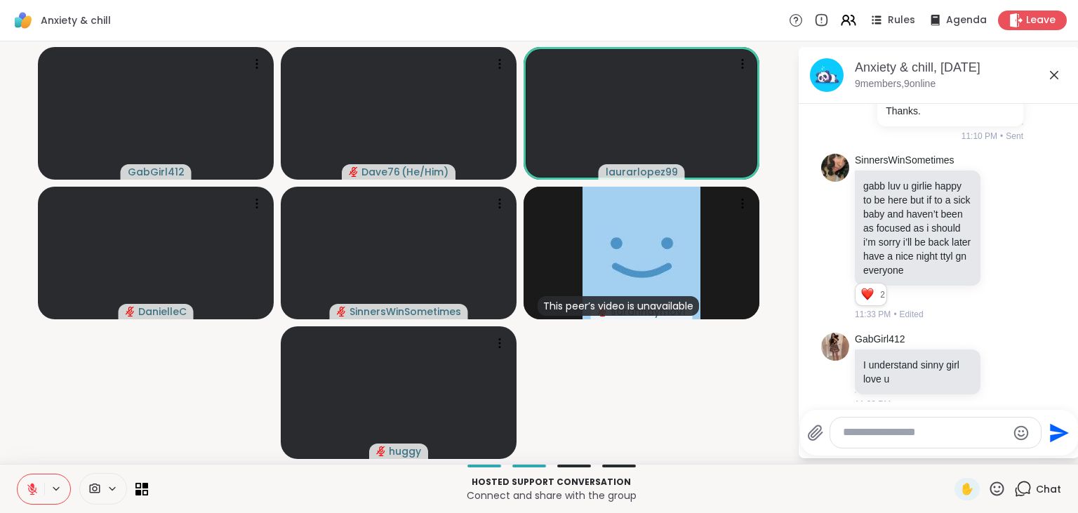
click at [1002, 490] on icon at bounding box center [997, 489] width 18 height 18
click at [949, 446] on span "❤️" at bounding box center [956, 452] width 14 height 17
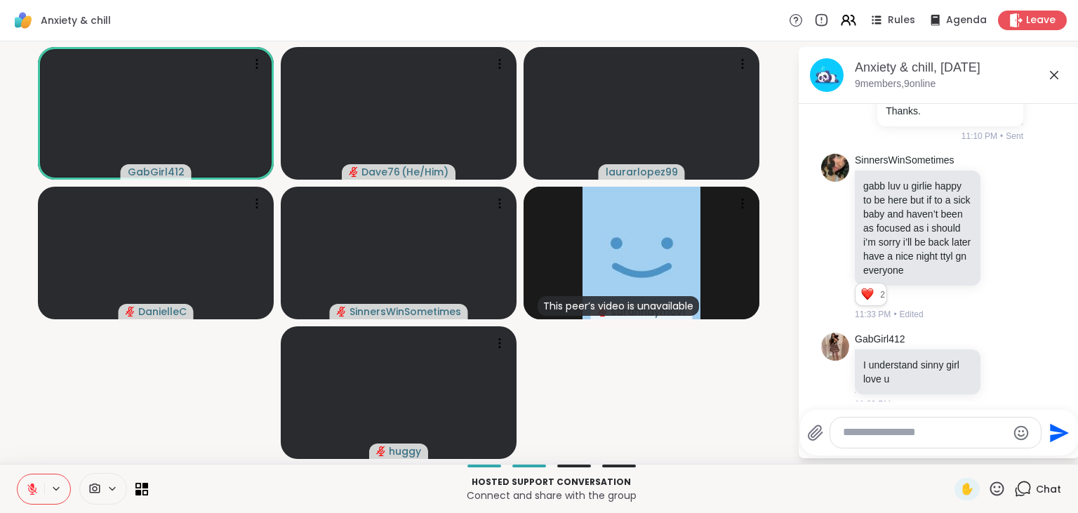
click at [32, 484] on icon at bounding box center [32, 489] width 13 height 13
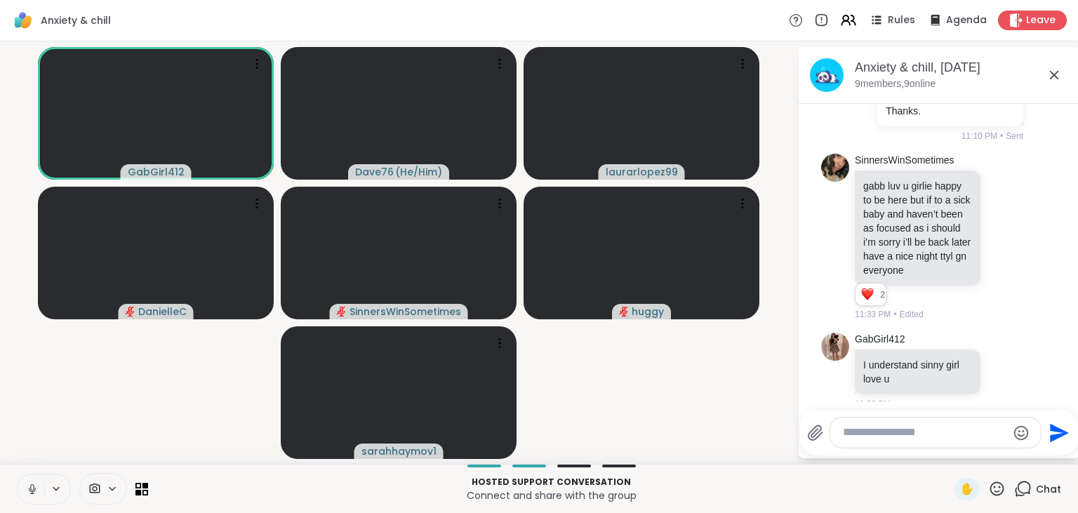
click at [32, 490] on icon at bounding box center [32, 489] width 13 height 13
click at [998, 490] on icon at bounding box center [997, 489] width 18 height 18
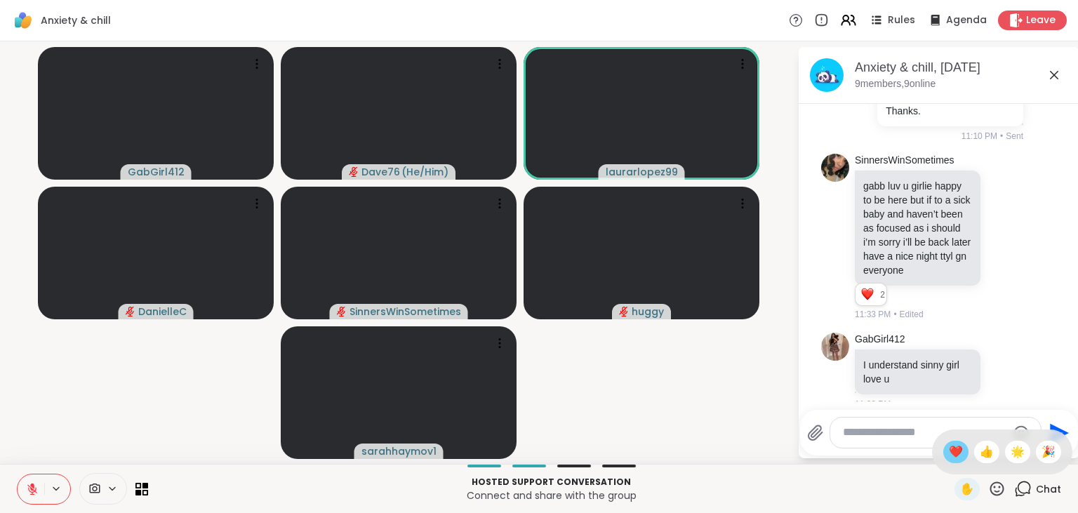
click at [955, 459] on span "❤️" at bounding box center [956, 452] width 14 height 17
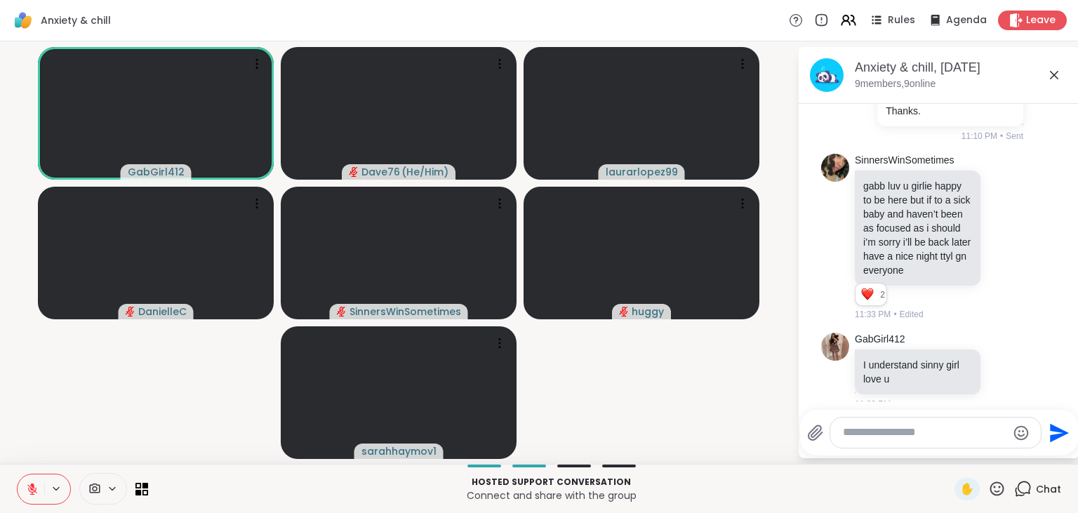
click at [995, 490] on icon at bounding box center [997, 489] width 18 height 18
click at [949, 458] on span "❤️" at bounding box center [956, 452] width 14 height 17
click at [33, 489] on icon at bounding box center [32, 489] width 13 height 13
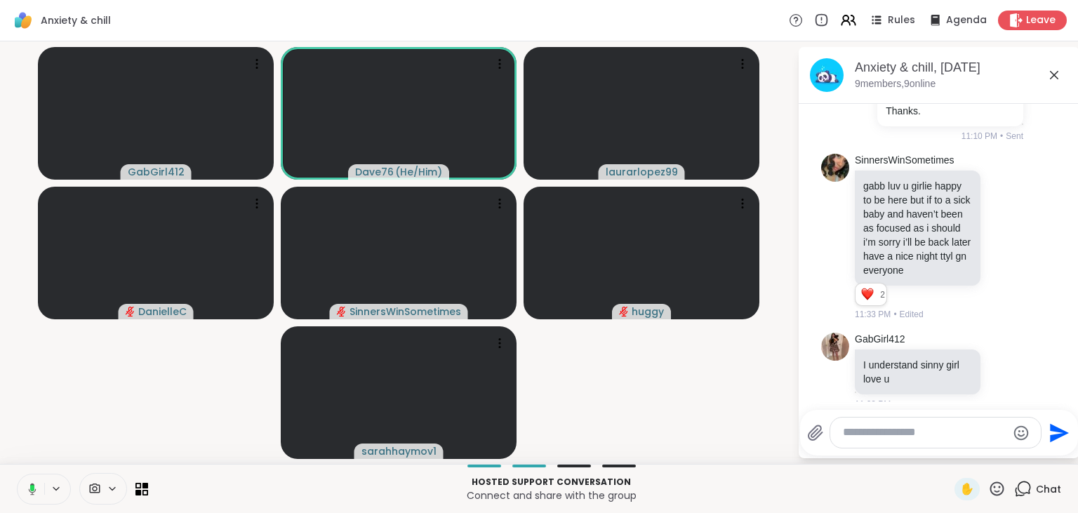
click at [33, 489] on rect at bounding box center [32, 488] width 4 height 6
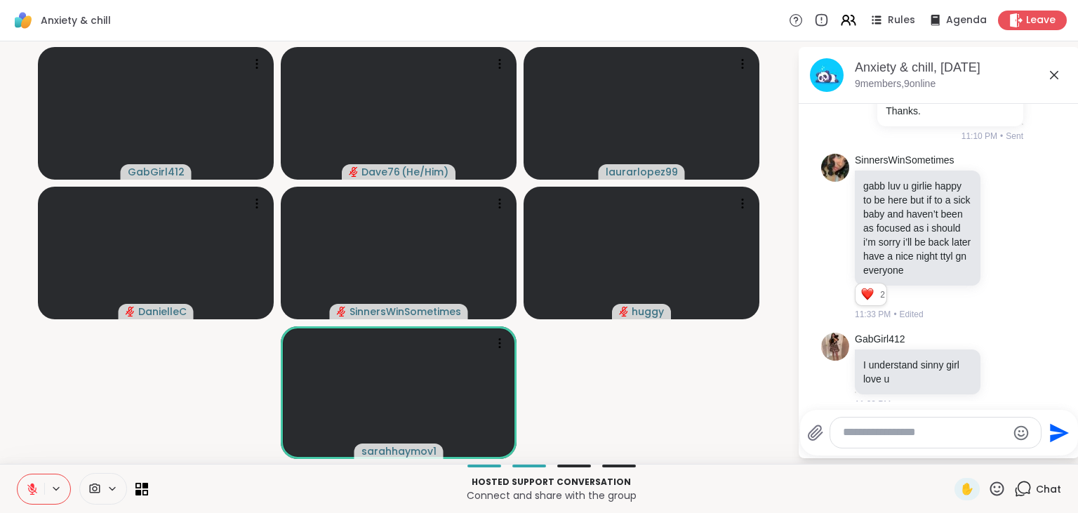
click at [33, 490] on icon at bounding box center [32, 489] width 10 height 10
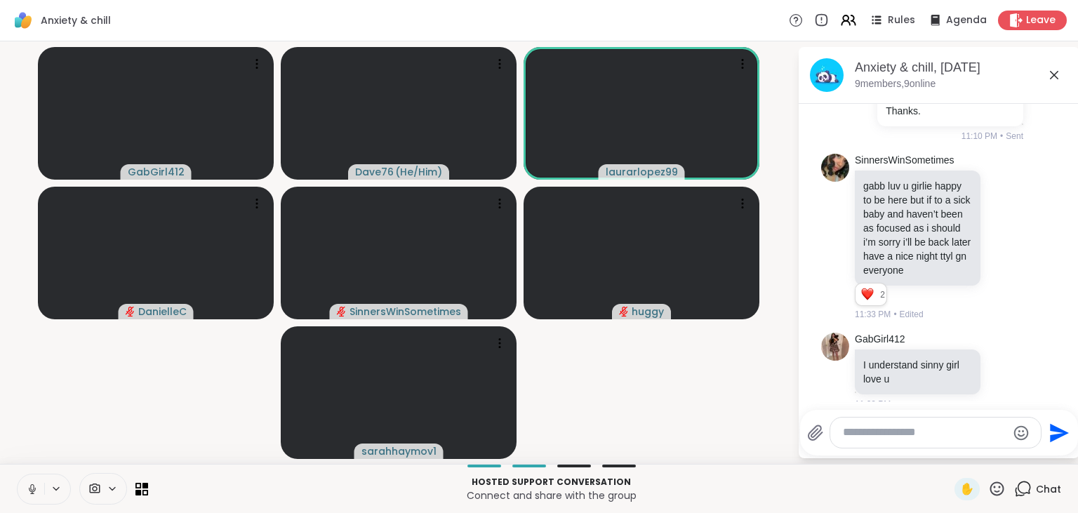
click at [33, 490] on icon at bounding box center [32, 487] width 4 height 6
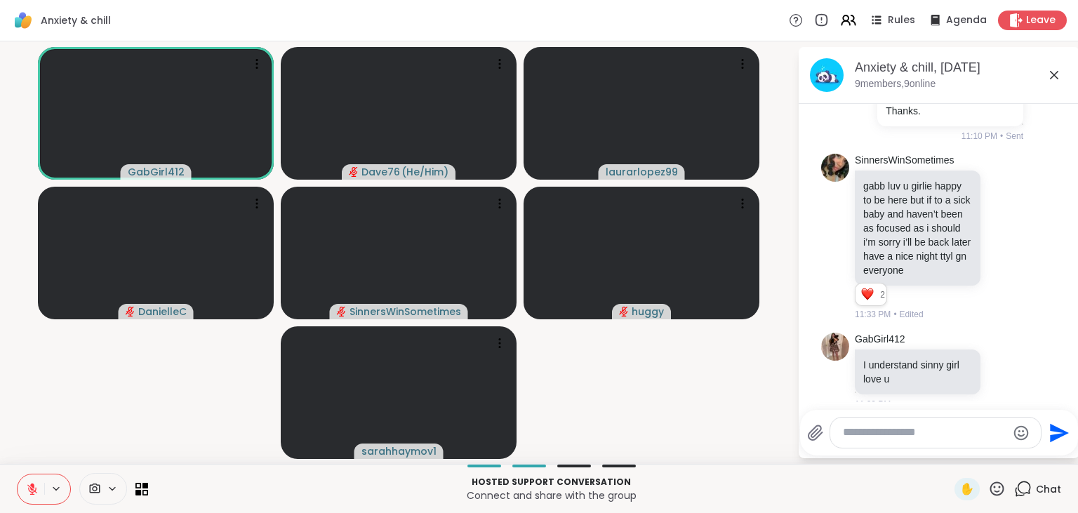
click at [1001, 486] on icon at bounding box center [997, 489] width 18 height 18
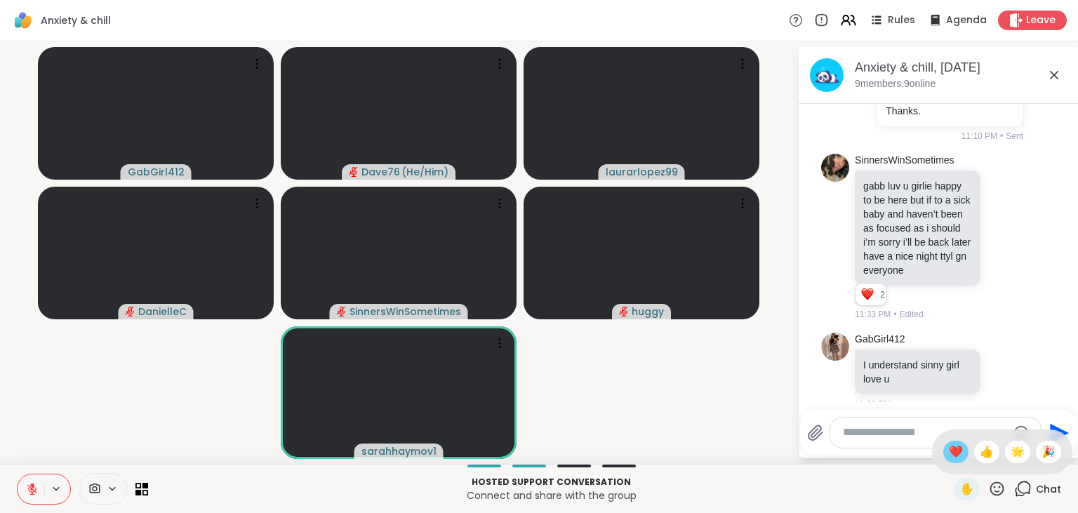
click at [953, 444] on span "❤️" at bounding box center [956, 452] width 14 height 17
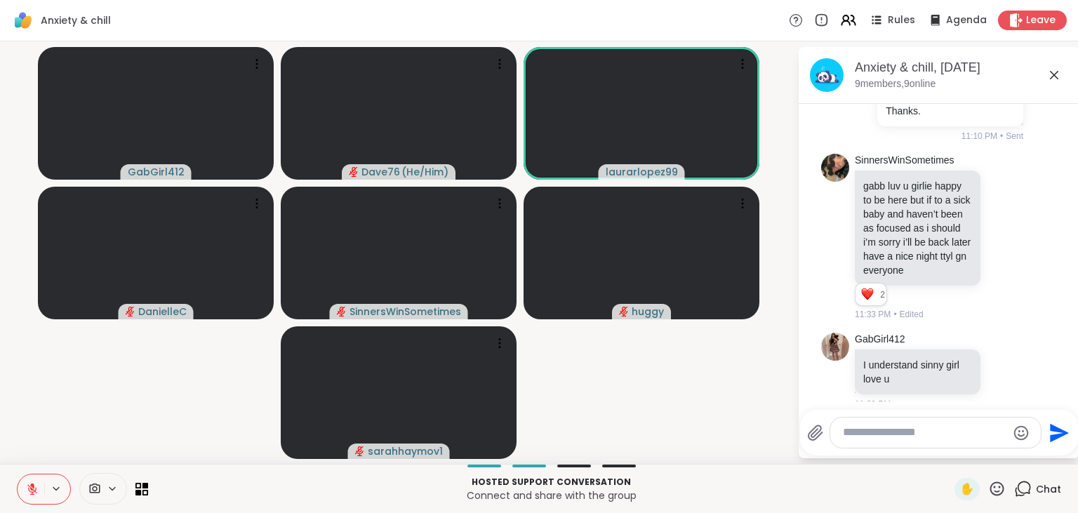
click at [1001, 489] on icon at bounding box center [997, 489] width 18 height 18
click at [953, 460] on span "❤️" at bounding box center [956, 452] width 14 height 17
click at [35, 484] on icon at bounding box center [32, 489] width 13 height 13
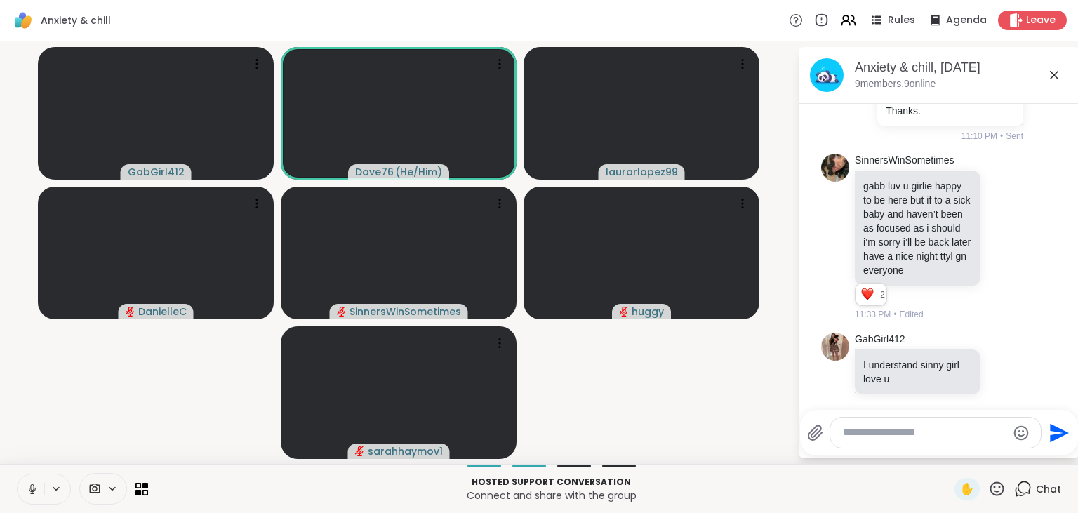
click at [35, 484] on icon at bounding box center [32, 489] width 13 height 13
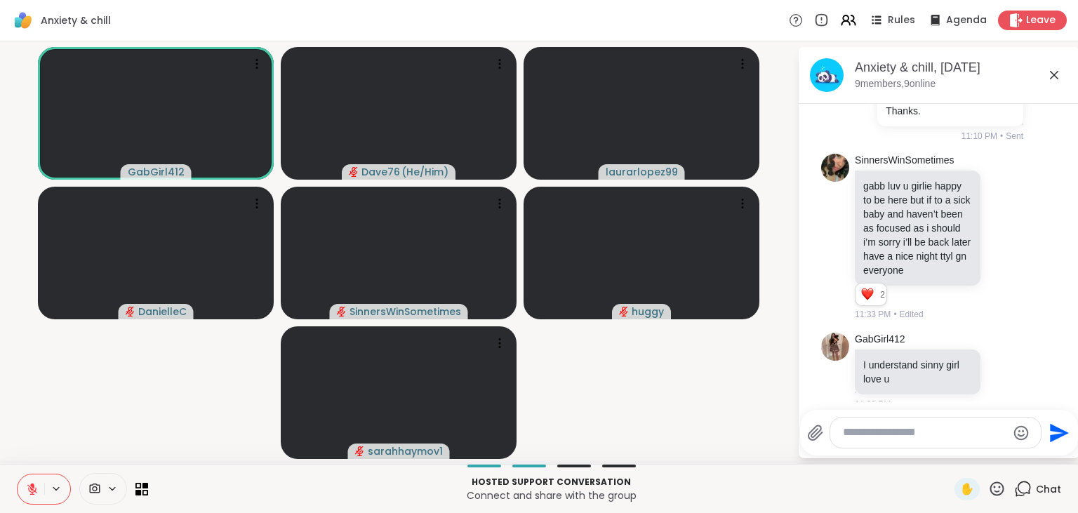
click at [35, 484] on icon at bounding box center [32, 489] width 13 height 13
click at [35, 484] on icon at bounding box center [30, 489] width 13 height 13
click at [35, 484] on icon at bounding box center [32, 489] width 13 height 13
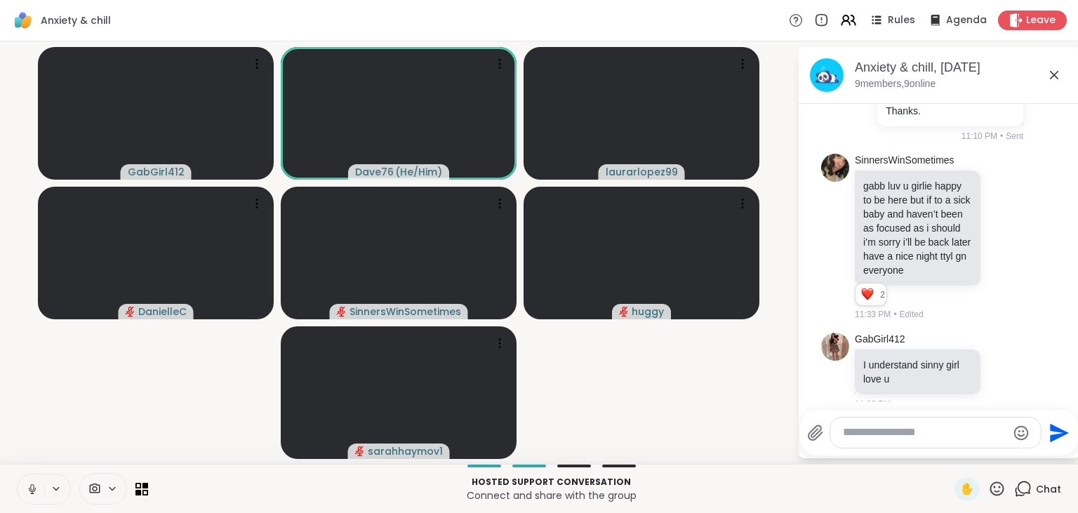
click at [35, 484] on icon at bounding box center [32, 489] width 13 height 13
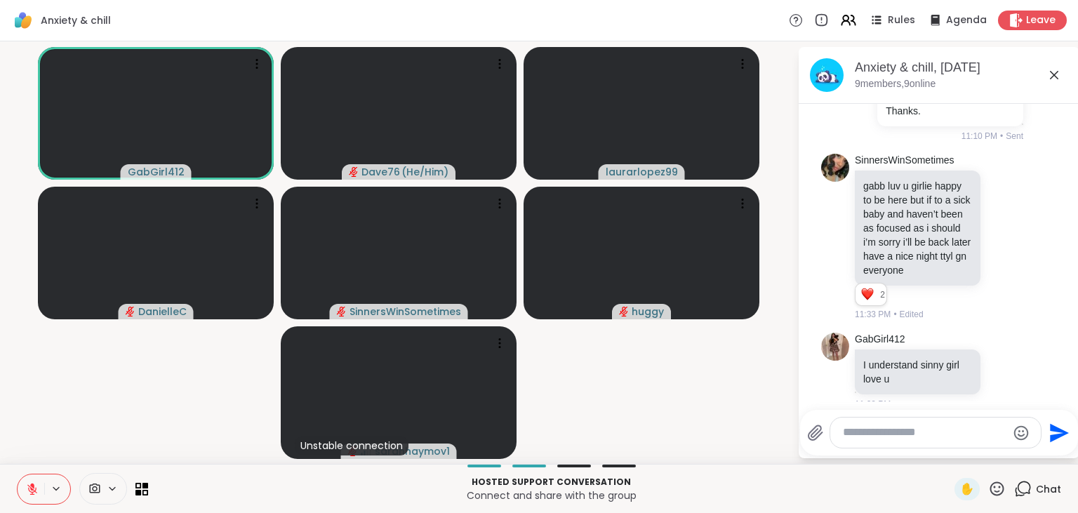
click at [35, 484] on icon at bounding box center [32, 489] width 13 height 13
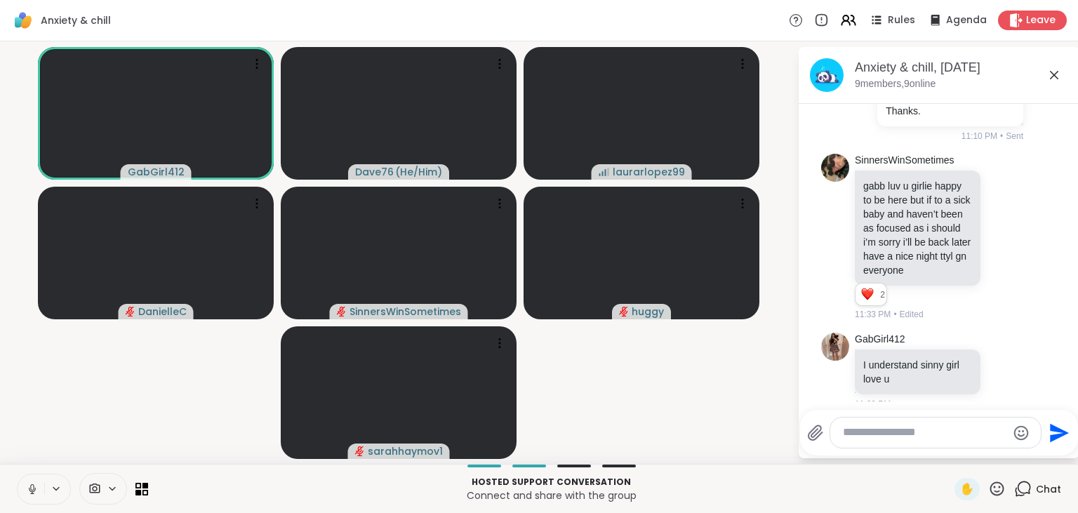
click at [35, 484] on icon at bounding box center [32, 489] width 13 height 13
click at [35, 487] on icon at bounding box center [32, 489] width 13 height 13
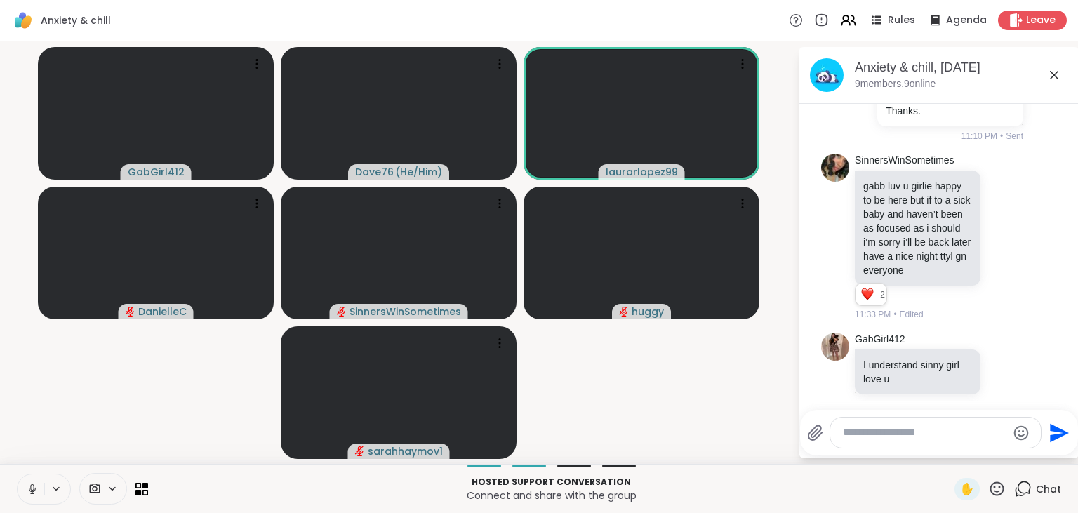
click at [35, 487] on icon at bounding box center [32, 489] width 13 height 13
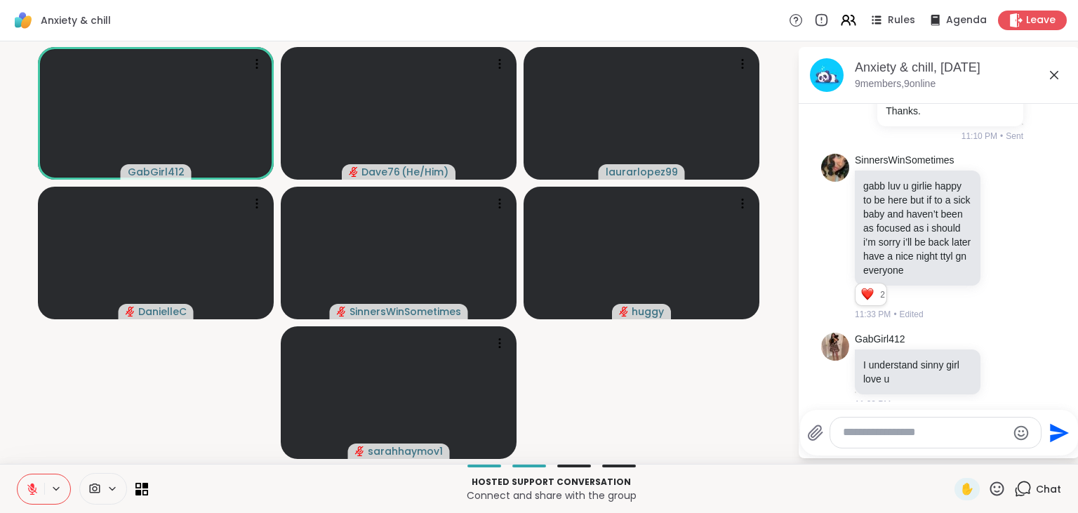
click at [33, 488] on icon at bounding box center [32, 486] width 4 height 6
click at [33, 488] on icon at bounding box center [32, 489] width 13 height 13
click at [33, 488] on icon at bounding box center [32, 486] width 4 height 6
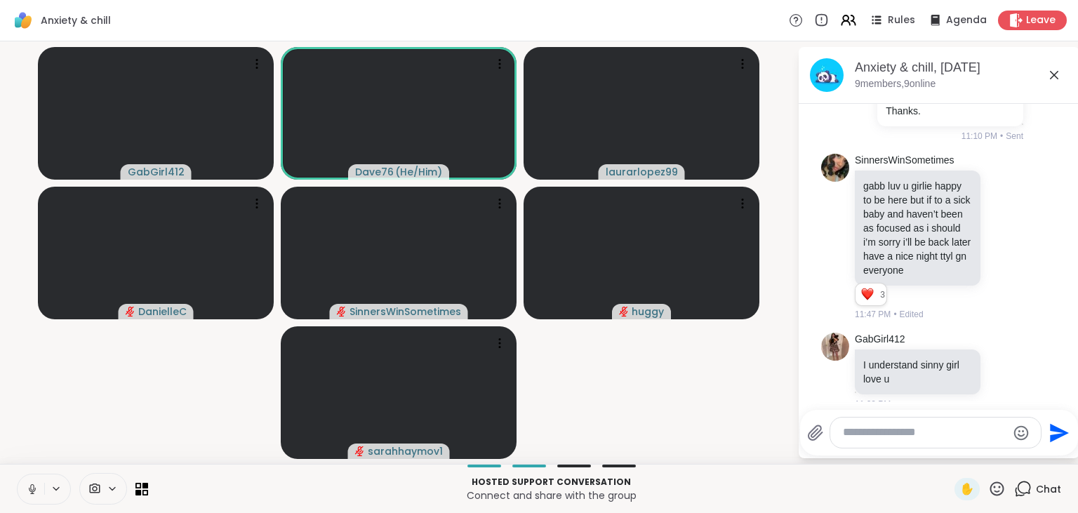
click at [33, 488] on icon at bounding box center [32, 489] width 13 height 13
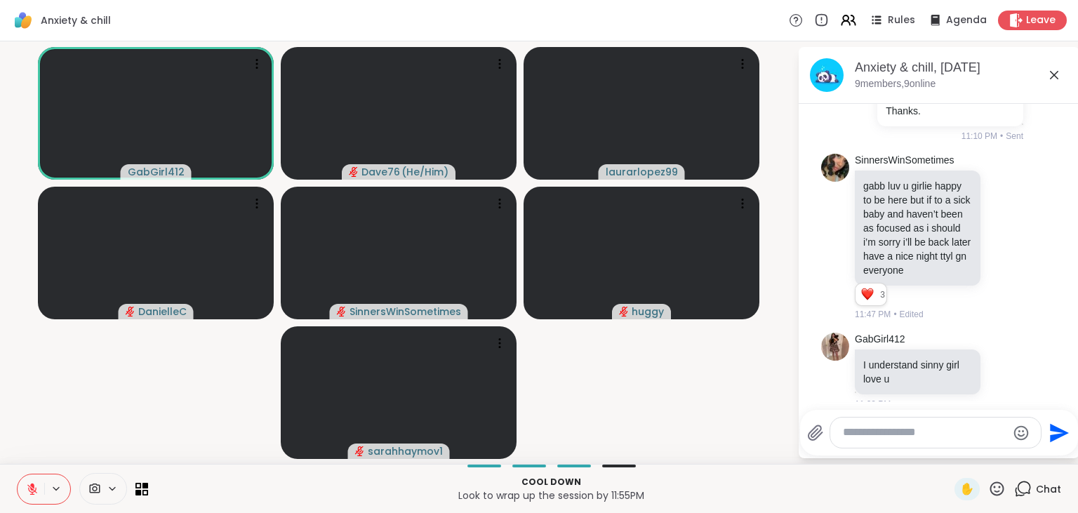
click at [885, 434] on textarea "Type your message" at bounding box center [925, 432] width 164 height 15
type textarea "*"
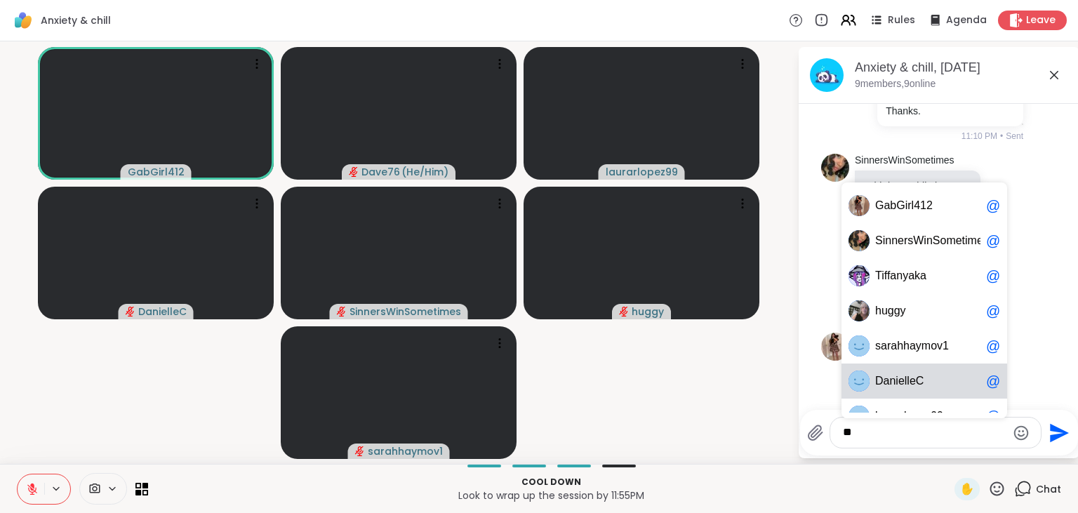
click at [911, 390] on div "D anielleC @" at bounding box center [925, 381] width 166 height 35
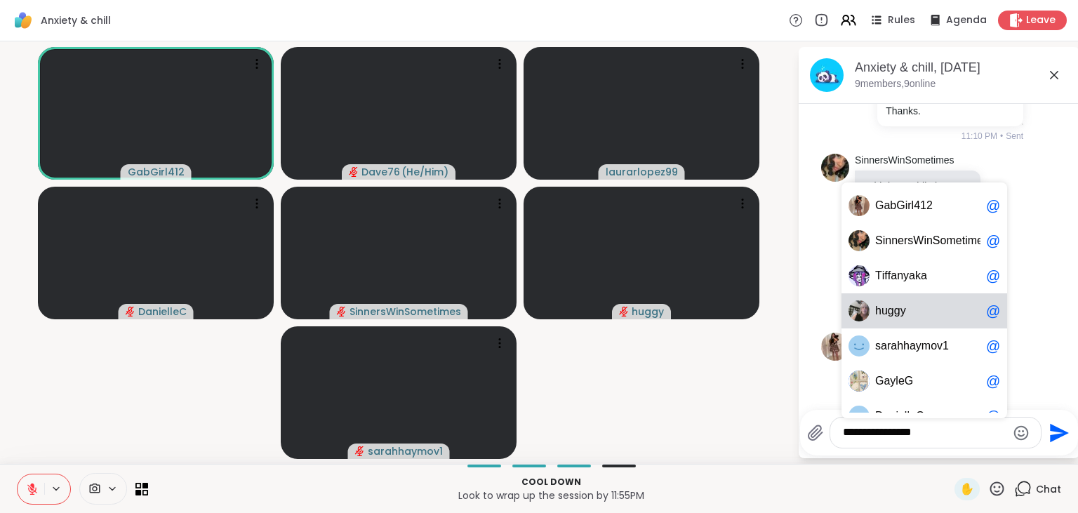
click at [903, 314] on span "y" at bounding box center [904, 311] width 6 height 14
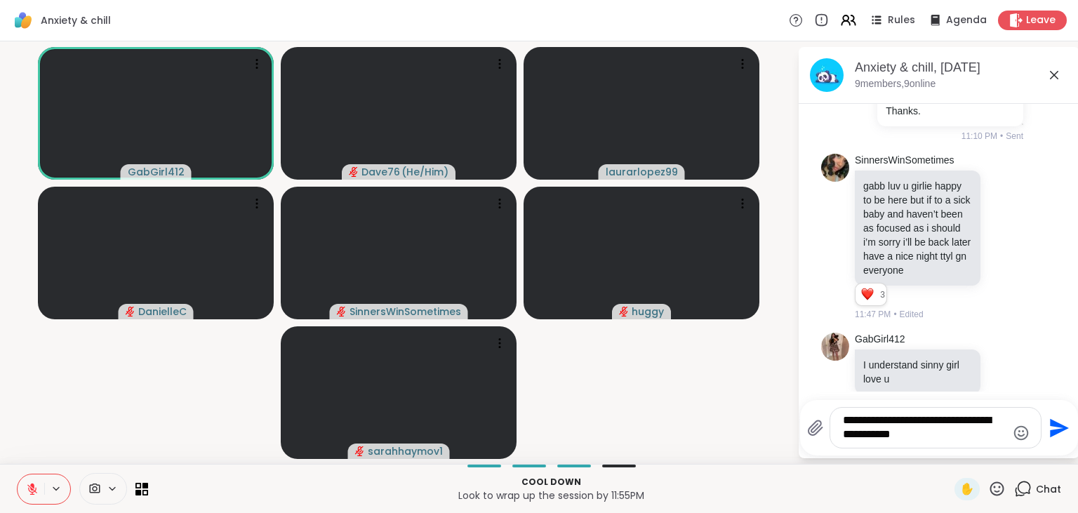
type textarea "**********"
click at [1060, 427] on icon "Send" at bounding box center [1059, 427] width 19 height 19
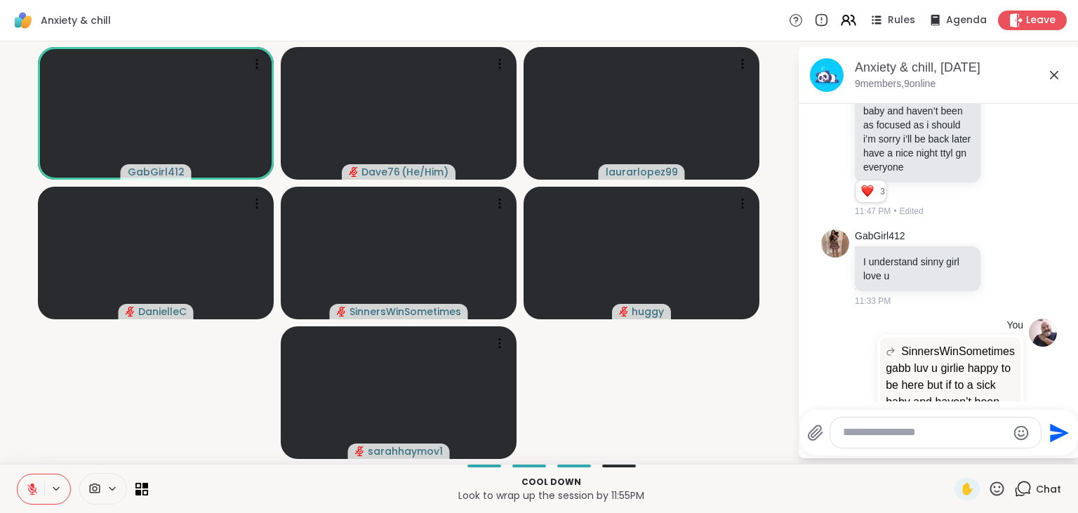
click at [998, 487] on icon at bounding box center [997, 489] width 18 height 18
click at [950, 450] on span "❤️" at bounding box center [956, 452] width 14 height 17
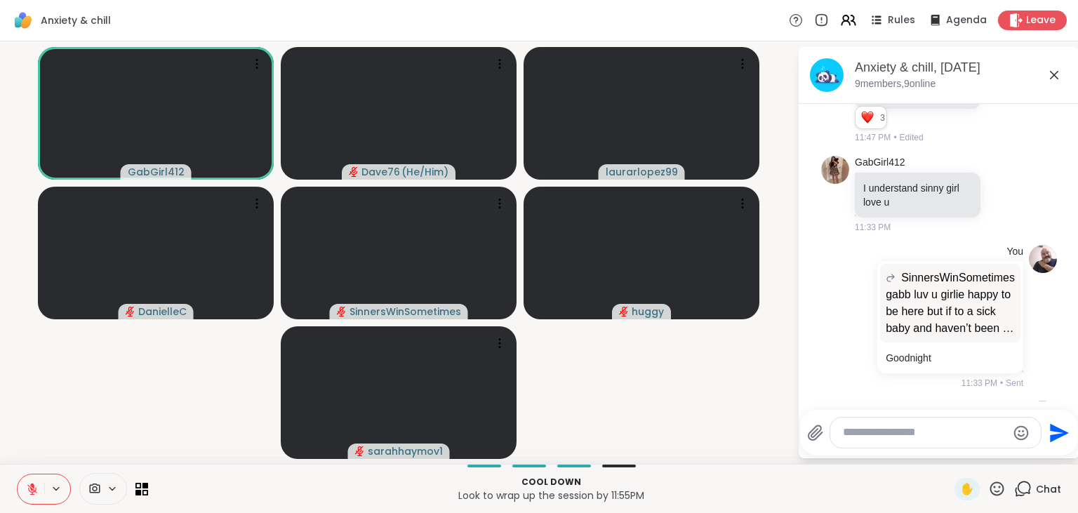
click at [946, 512] on icon at bounding box center [950, 521] width 11 height 11
click at [953, 492] on div "Select Reaction: Heart" at bounding box center [950, 498] width 13 height 13
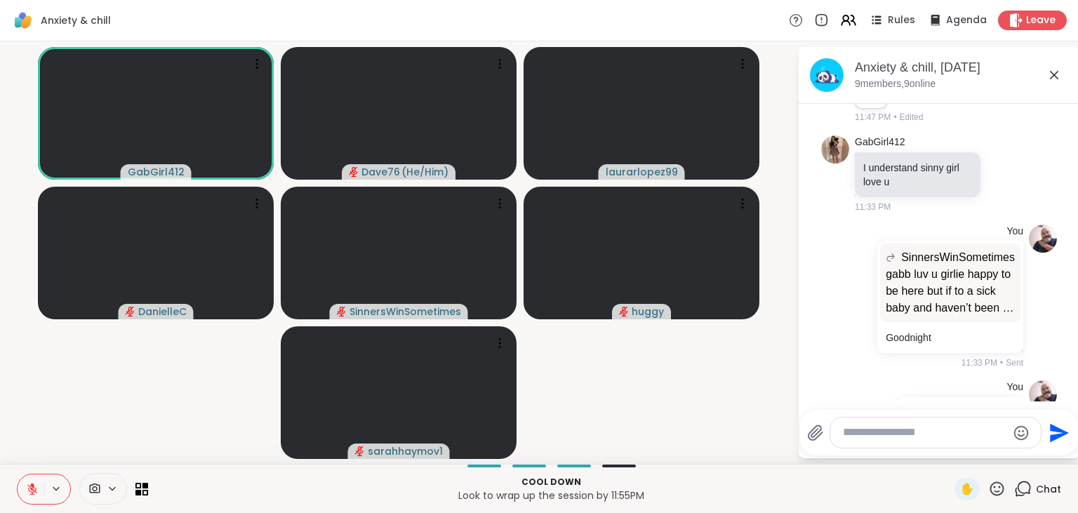
click at [28, 489] on icon at bounding box center [32, 489] width 13 height 13
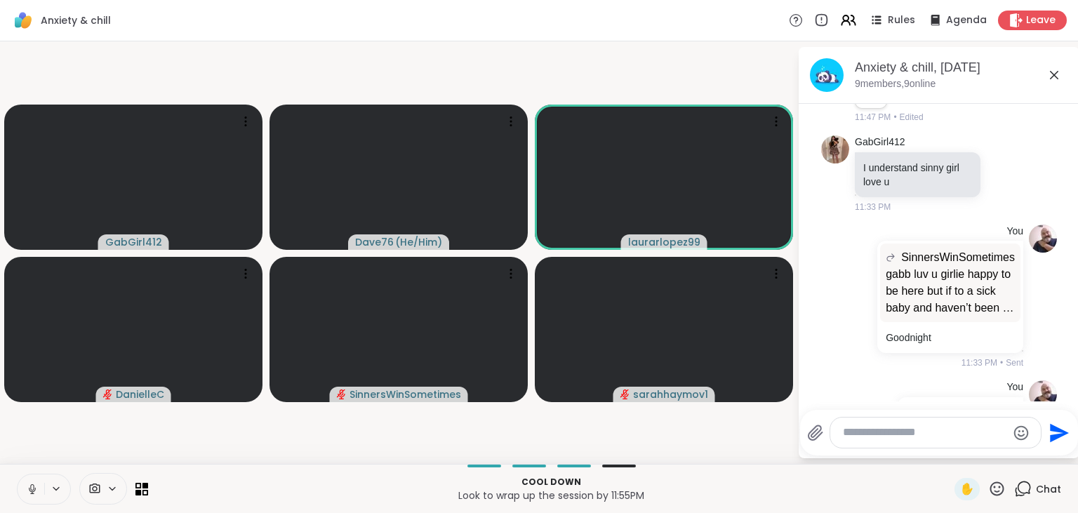
click at [1000, 491] on icon at bounding box center [998, 489] width 14 height 14
click at [949, 454] on span "❤️" at bounding box center [956, 452] width 14 height 17
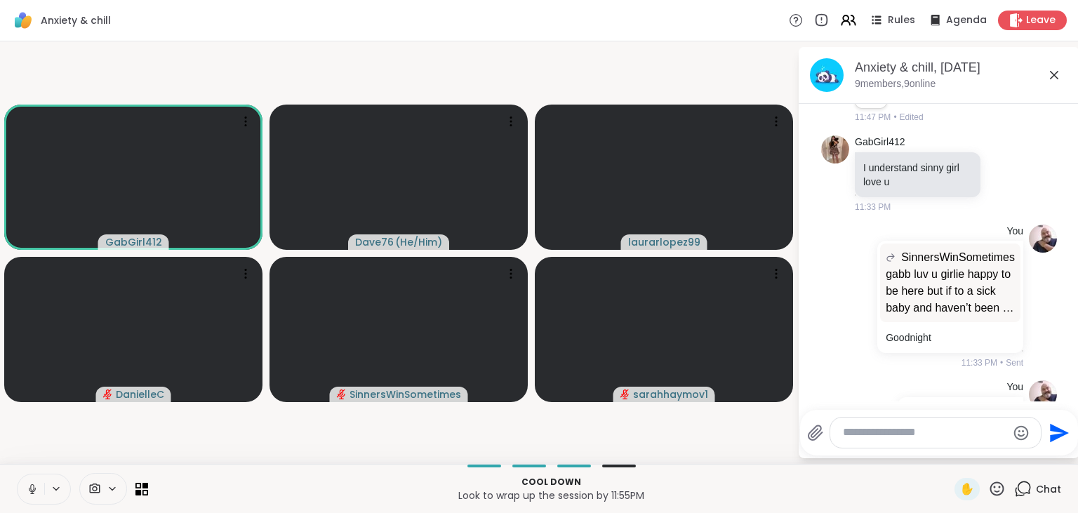
click at [998, 489] on icon at bounding box center [997, 489] width 18 height 18
click at [951, 458] on span "❤️" at bounding box center [956, 452] width 14 height 17
click at [1002, 490] on icon at bounding box center [997, 489] width 18 height 18
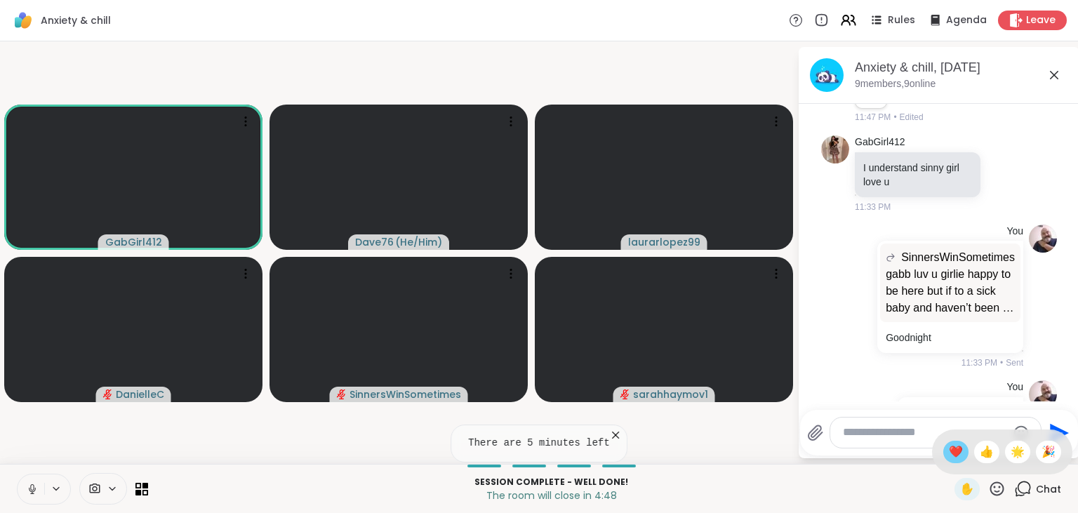
click at [953, 450] on span "❤️" at bounding box center [956, 452] width 14 height 17
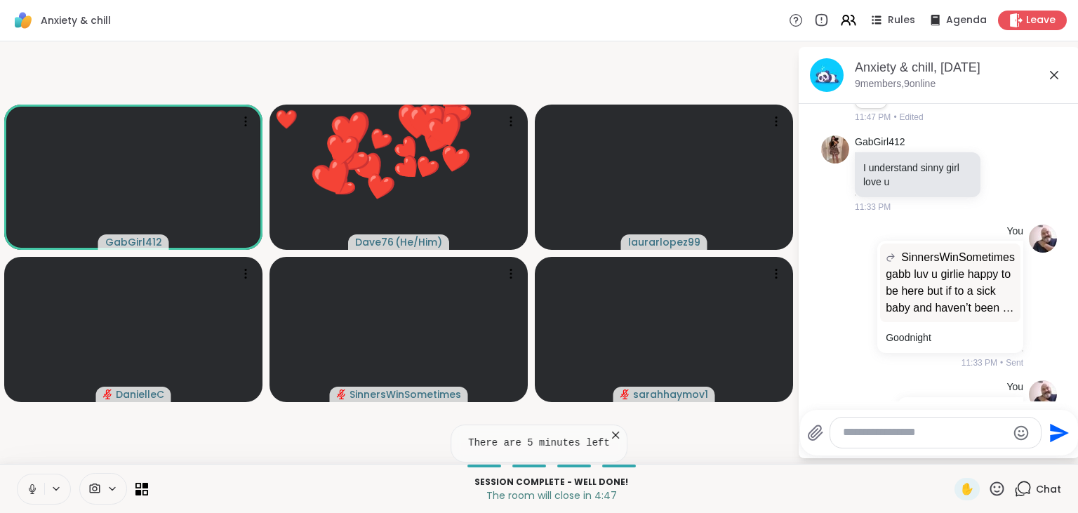
click at [927, 431] on textarea "Type your message" at bounding box center [925, 432] width 164 height 15
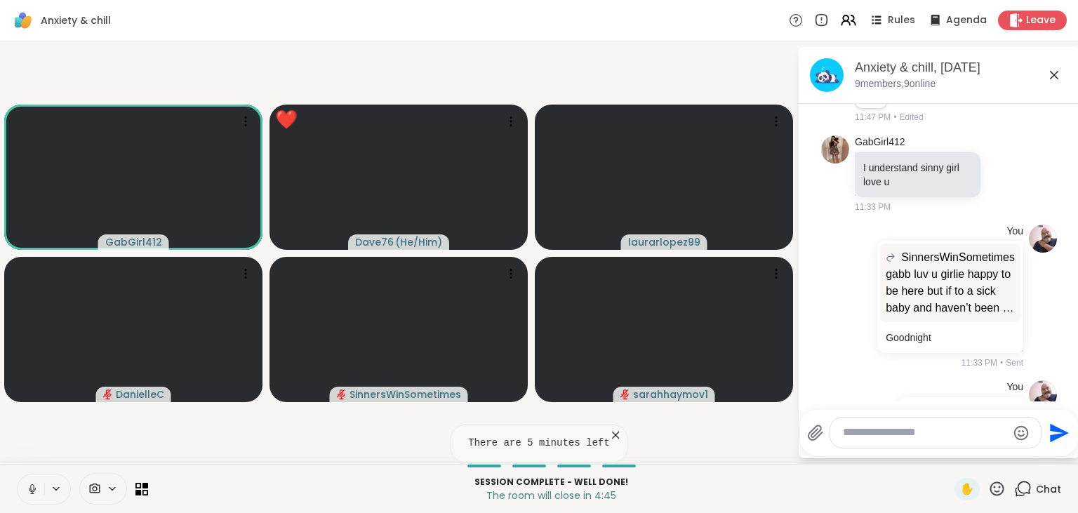
click at [29, 484] on icon at bounding box center [32, 489] width 13 height 13
click at [872, 431] on textarea "Type your message" at bounding box center [925, 432] width 164 height 15
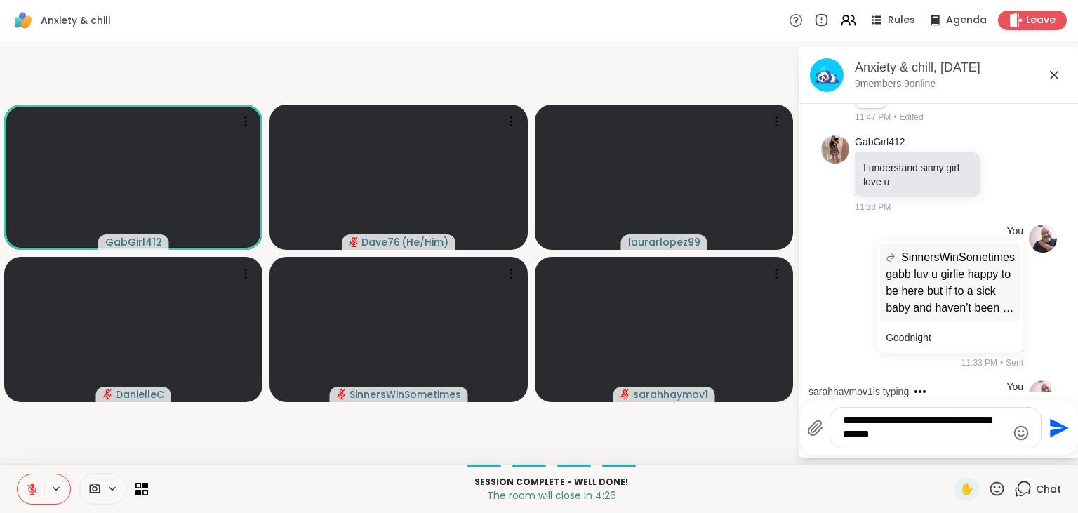
click at [24, 485] on button at bounding box center [31, 489] width 27 height 29
click at [918, 437] on textarea "**********" at bounding box center [925, 427] width 164 height 29
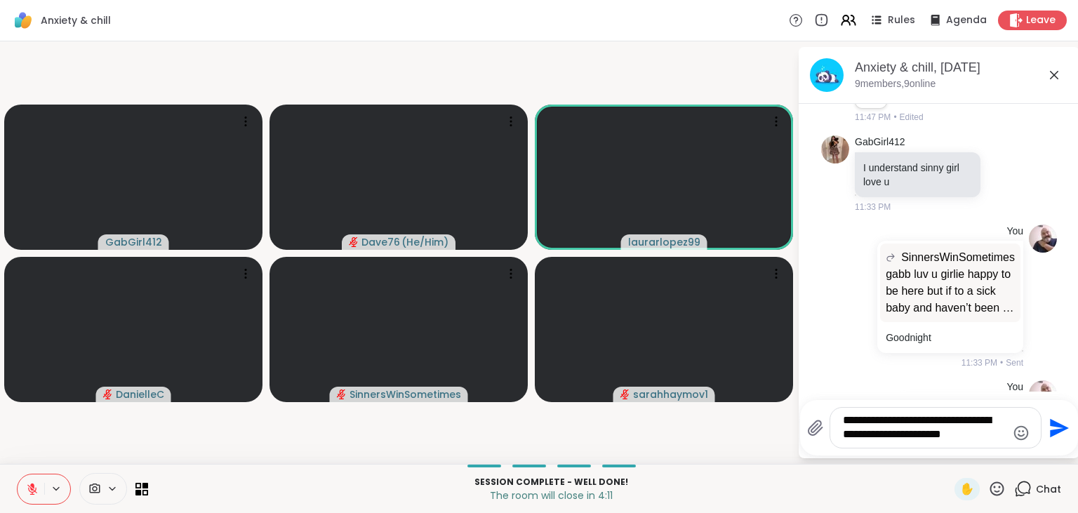
scroll to position [5297, 0]
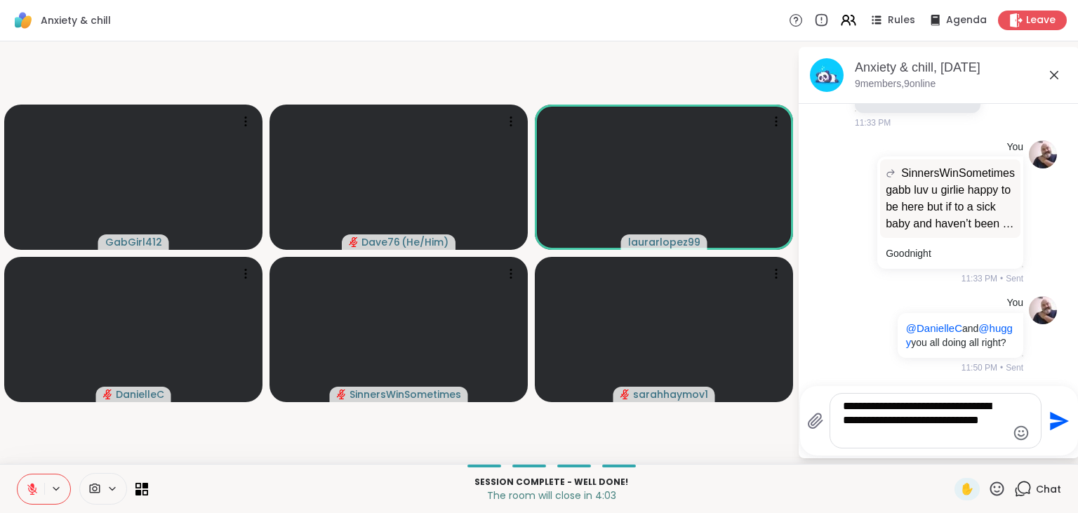
type textarea "**********"
click at [1059, 417] on icon "Send" at bounding box center [1059, 420] width 19 height 19
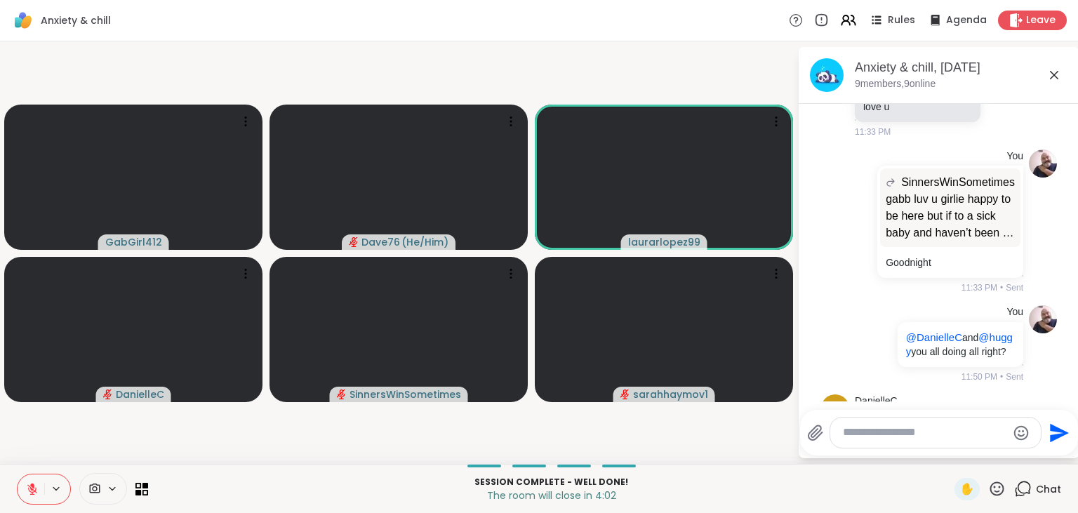
scroll to position [5390, 0]
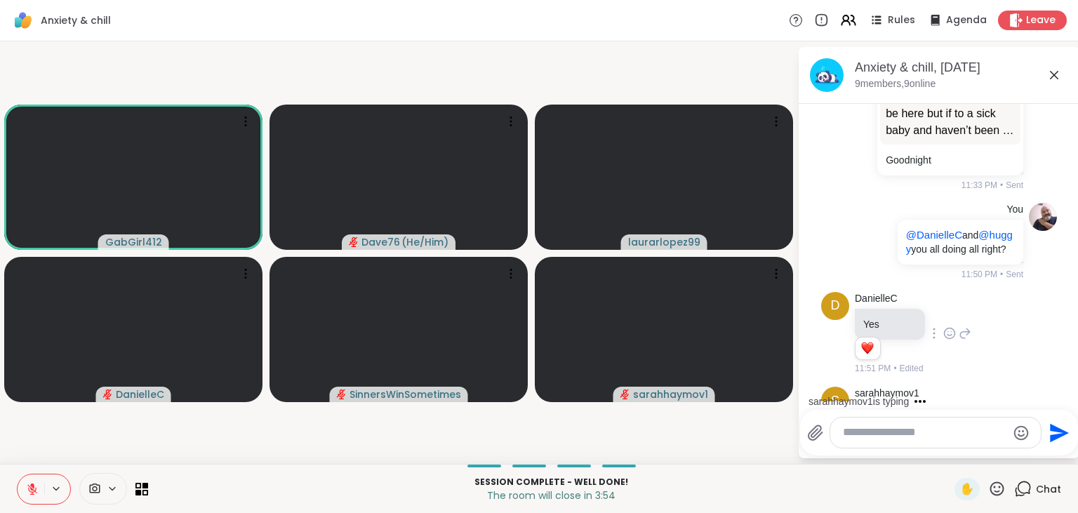
click at [998, 486] on icon at bounding box center [997, 489] width 18 height 18
click at [949, 447] on span "❤️" at bounding box center [956, 452] width 14 height 17
click at [951, 411] on icon at bounding box center [950, 418] width 13 height 14
click at [948, 389] on div "Select Reaction: Heart" at bounding box center [950, 395] width 13 height 13
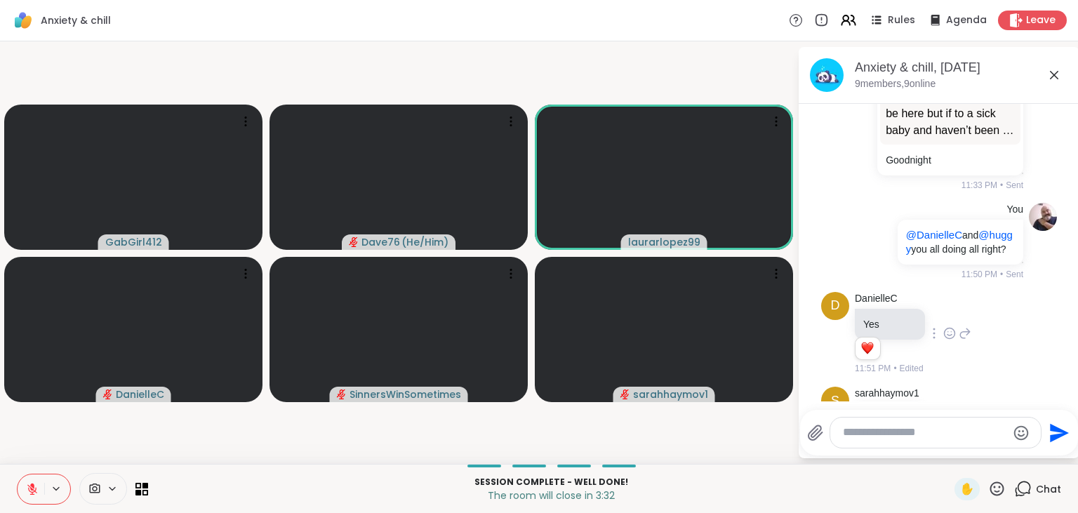
click at [31, 491] on icon at bounding box center [32, 489] width 13 height 13
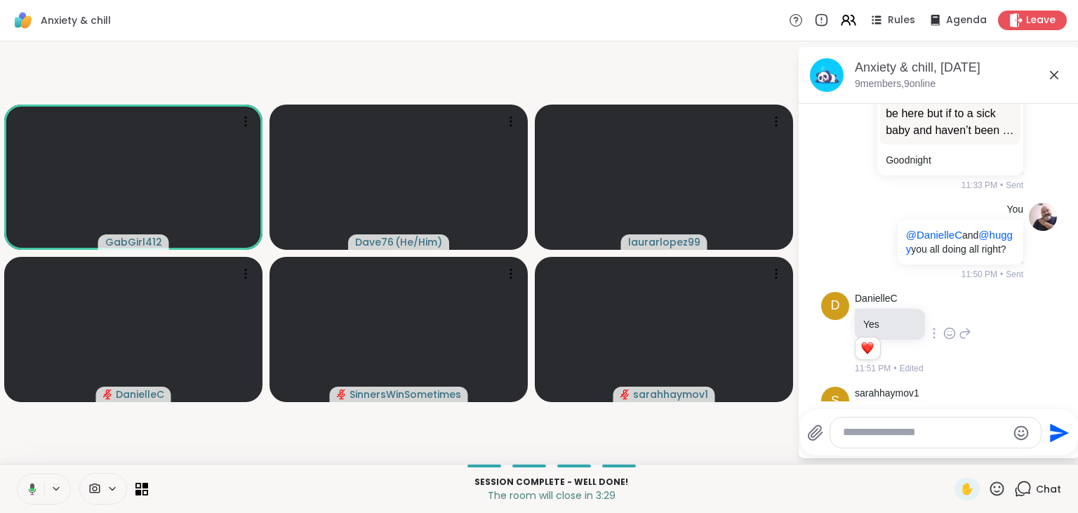
click at [31, 491] on icon at bounding box center [32, 490] width 4 height 4
click at [31, 491] on icon at bounding box center [32, 489] width 13 height 13
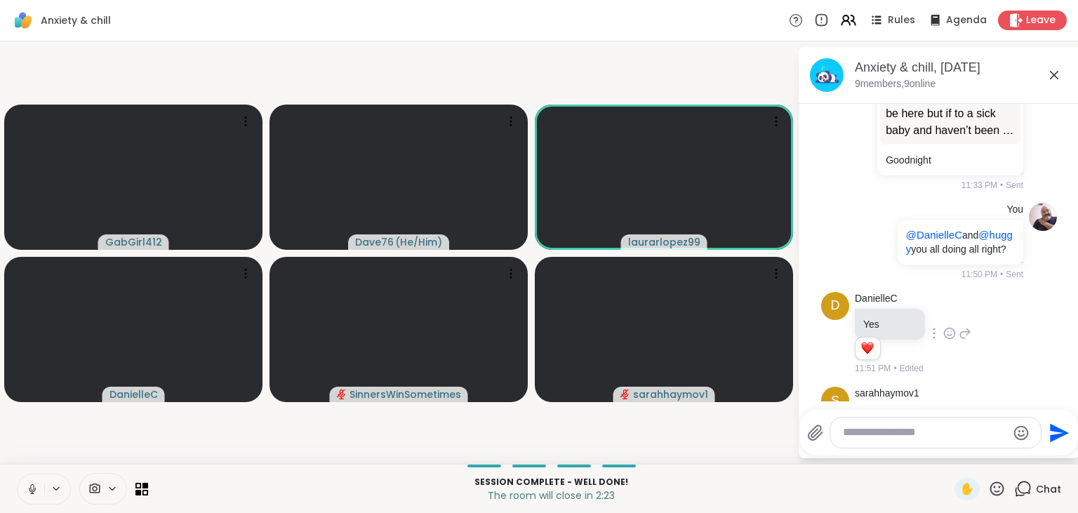
click at [996, 491] on icon at bounding box center [998, 489] width 14 height 14
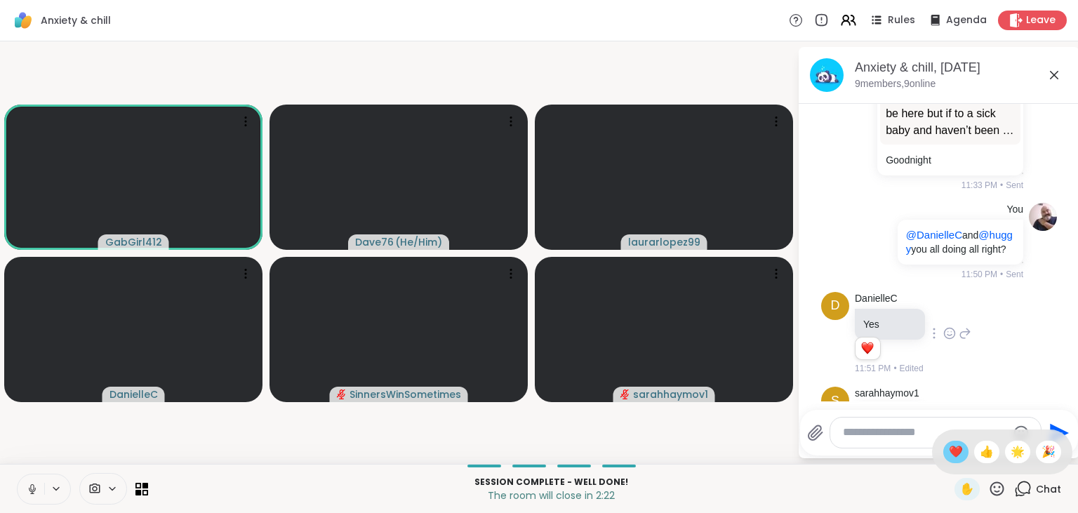
click at [953, 460] on span "❤️" at bounding box center [956, 452] width 14 height 17
click at [32, 487] on icon at bounding box center [32, 489] width 13 height 13
click at [998, 487] on icon at bounding box center [997, 489] width 18 height 18
click at [959, 451] on div "❤️" at bounding box center [956, 452] width 25 height 22
click at [913, 431] on textarea "Type your message" at bounding box center [925, 432] width 164 height 15
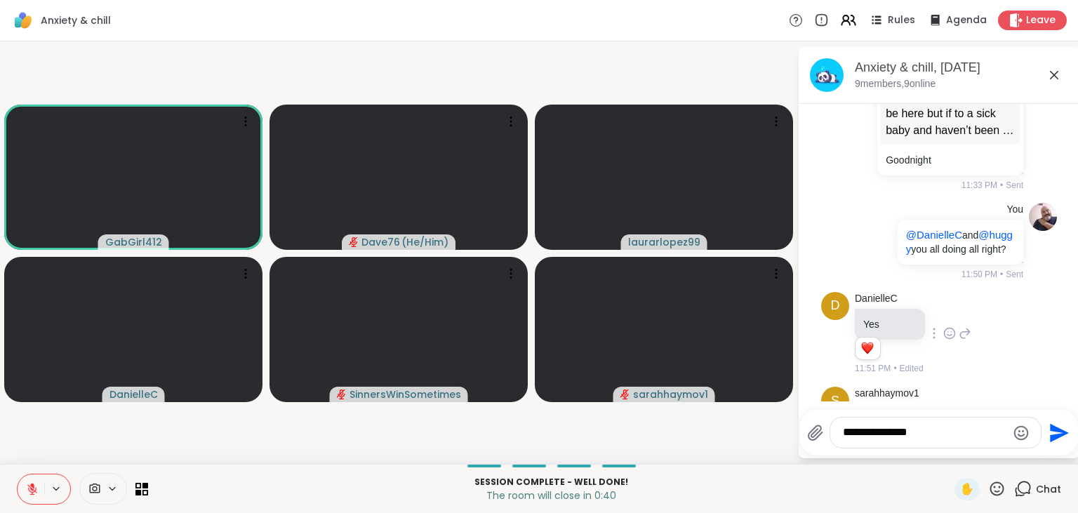
type textarea "**********"
click at [1055, 439] on icon "Send" at bounding box center [1059, 432] width 19 height 19
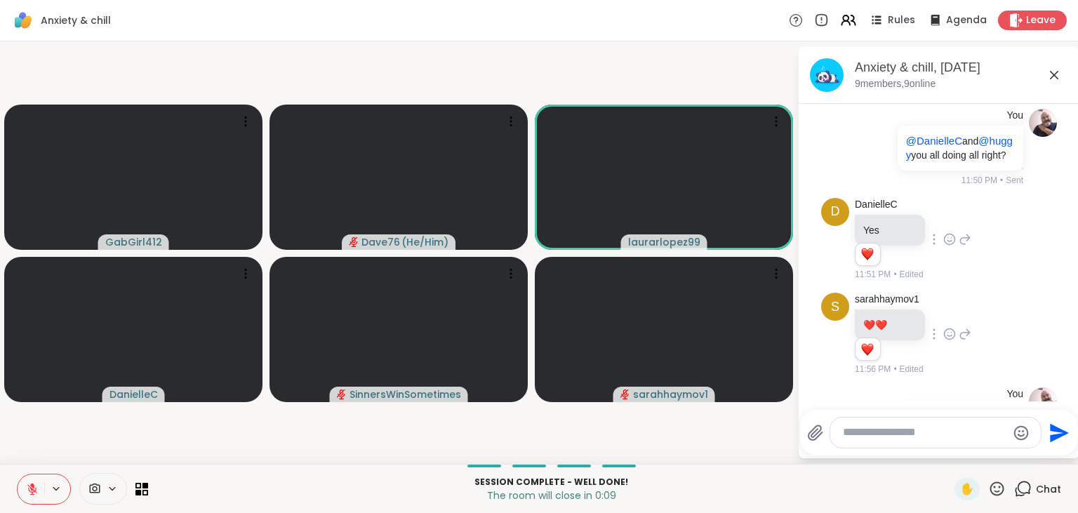
click at [875, 435] on textarea "Type your message" at bounding box center [925, 432] width 164 height 15
paste textarea "**********"
type textarea "**********"
click at [1057, 433] on icon "Send" at bounding box center [1058, 433] width 22 height 22
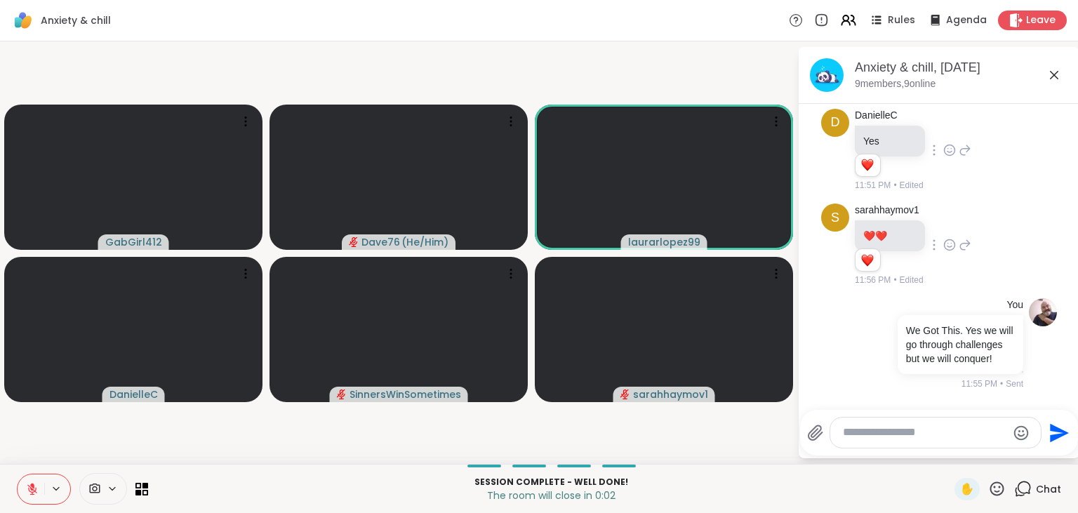
scroll to position [3, 0]
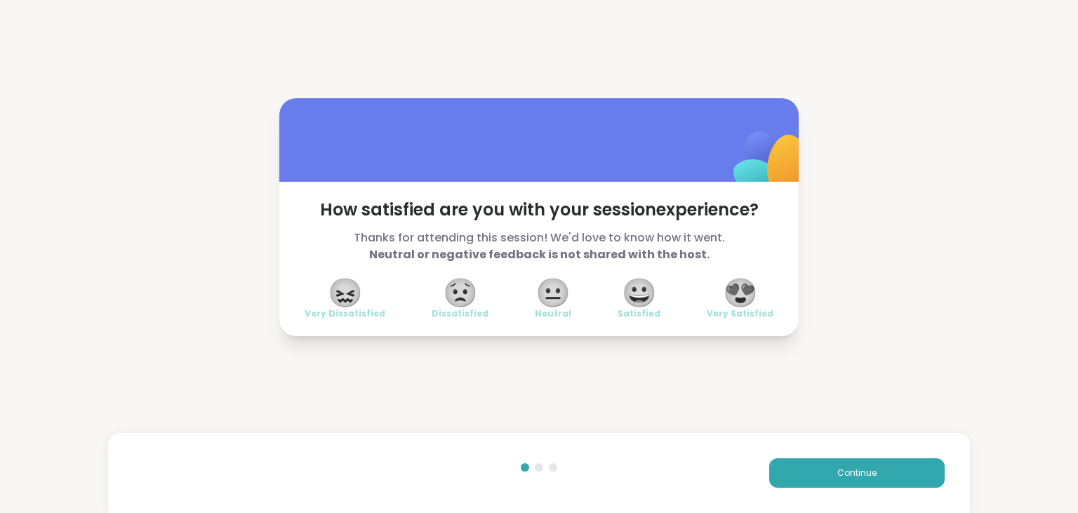
click at [746, 302] on span "😍" at bounding box center [740, 292] width 35 height 25
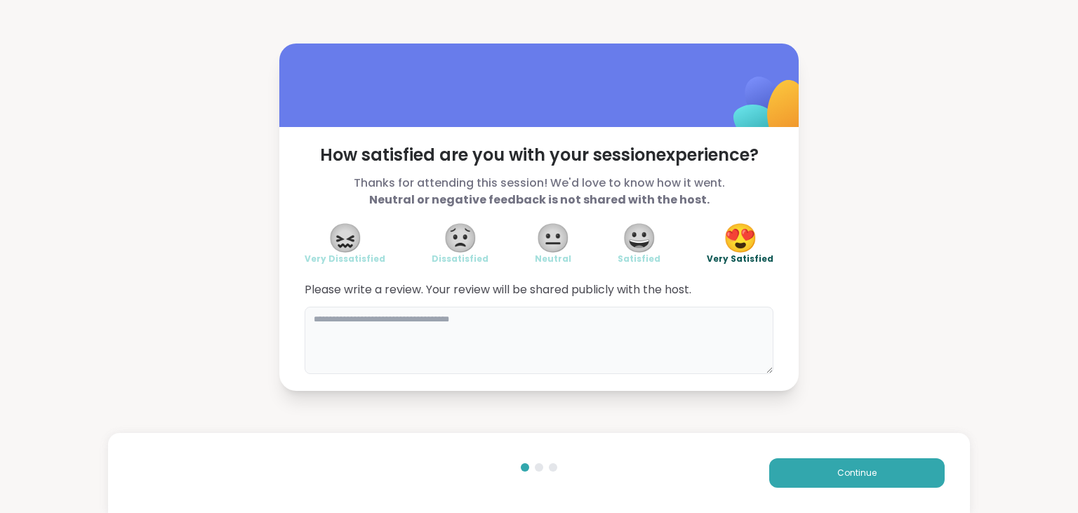
click at [649, 318] on textarea at bounding box center [539, 340] width 469 height 67
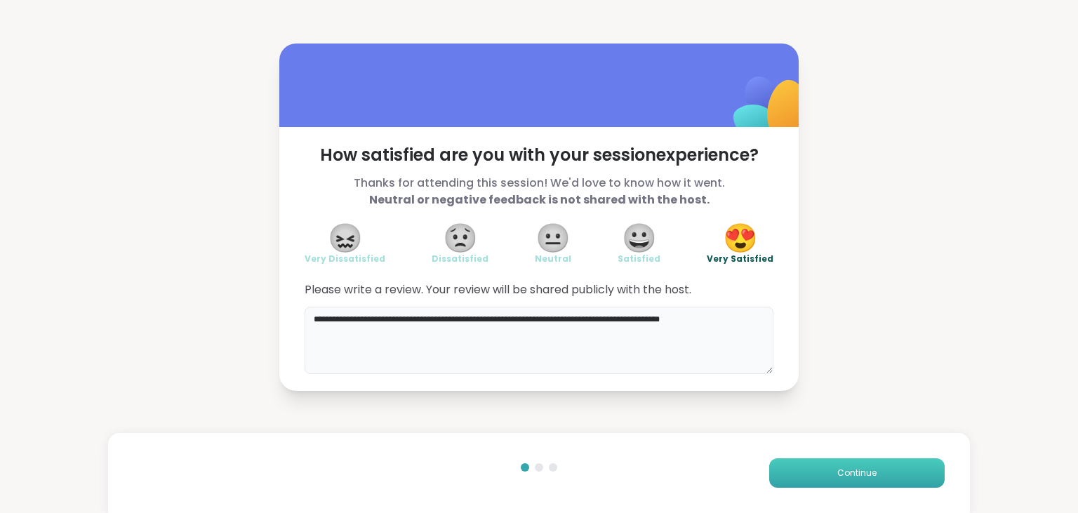
type textarea "**********"
click at [875, 472] on span "Continue" at bounding box center [857, 473] width 39 height 13
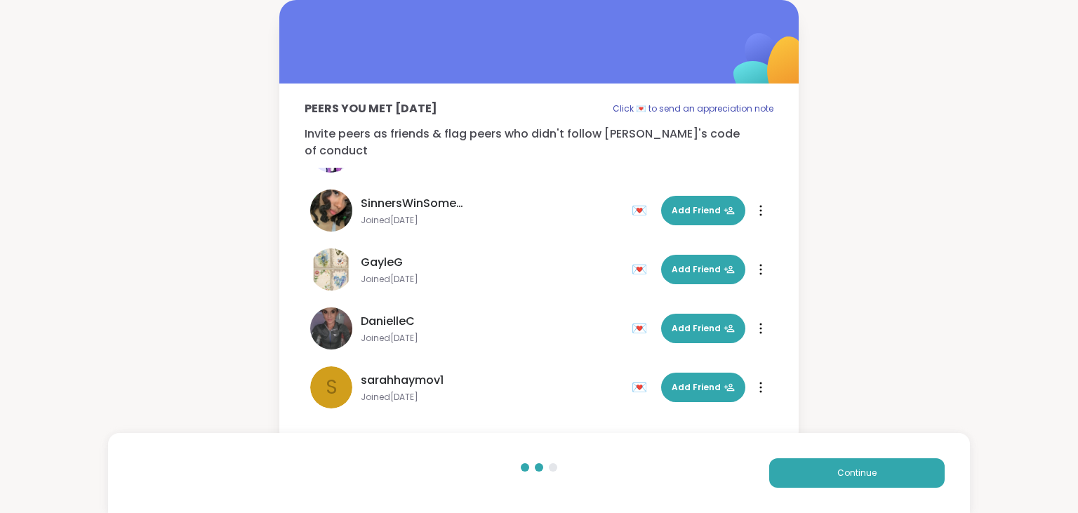
scroll to position [219, 0]
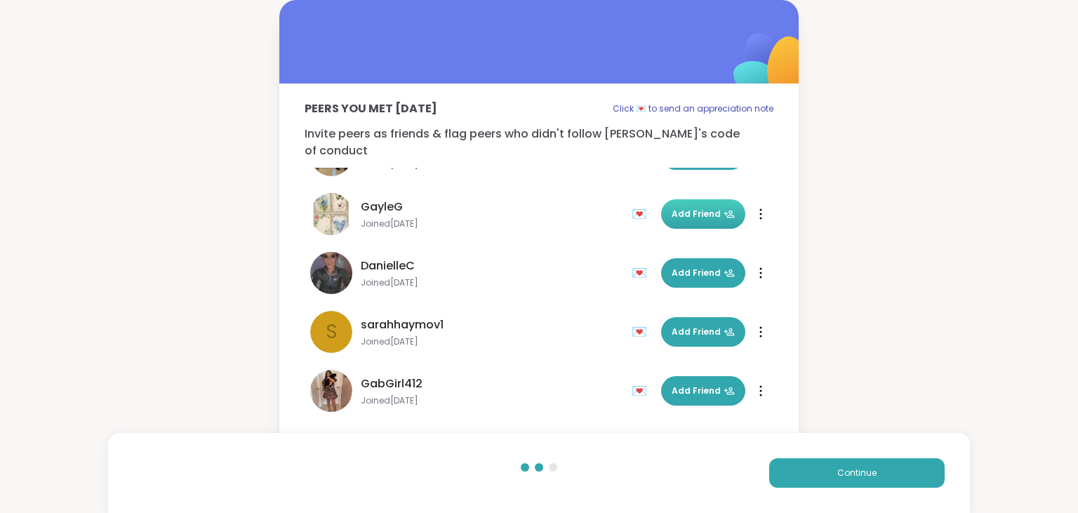
click at [703, 208] on span "Add Friend" at bounding box center [703, 214] width 63 height 13
click at [701, 385] on span "Add Friend" at bounding box center [703, 391] width 63 height 13
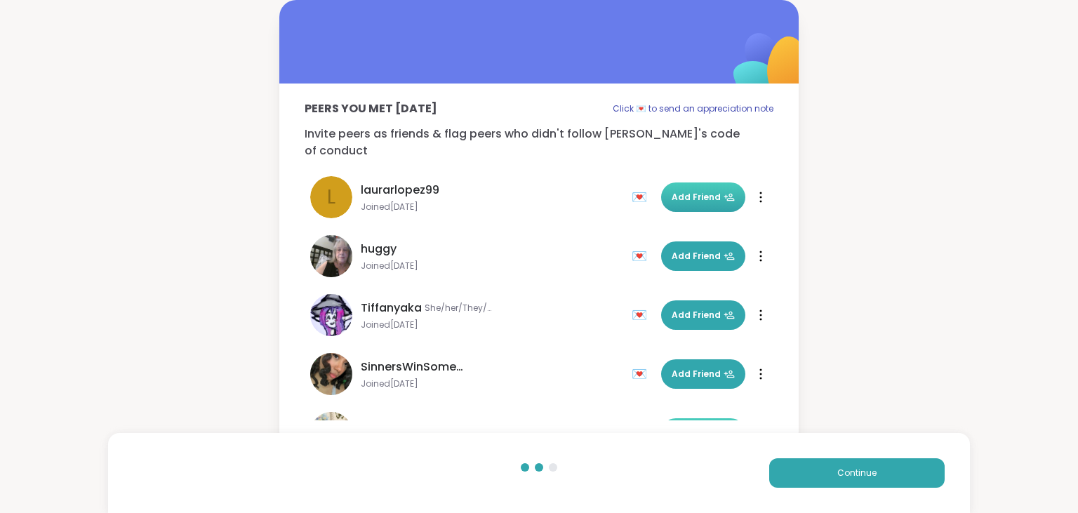
click at [715, 191] on span "Add Friend" at bounding box center [703, 197] width 63 height 13
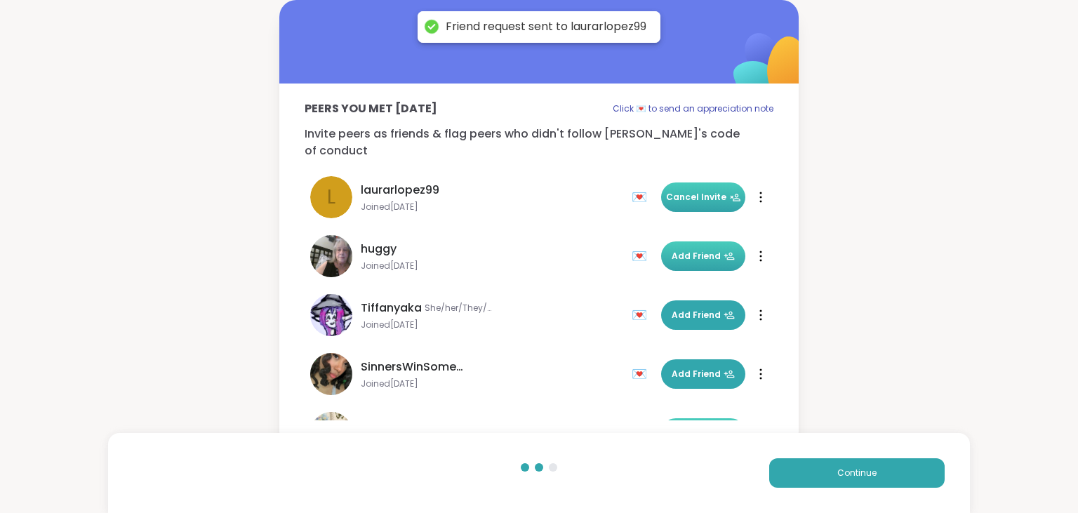
click at [715, 248] on button "Add Friend" at bounding box center [703, 255] width 84 height 29
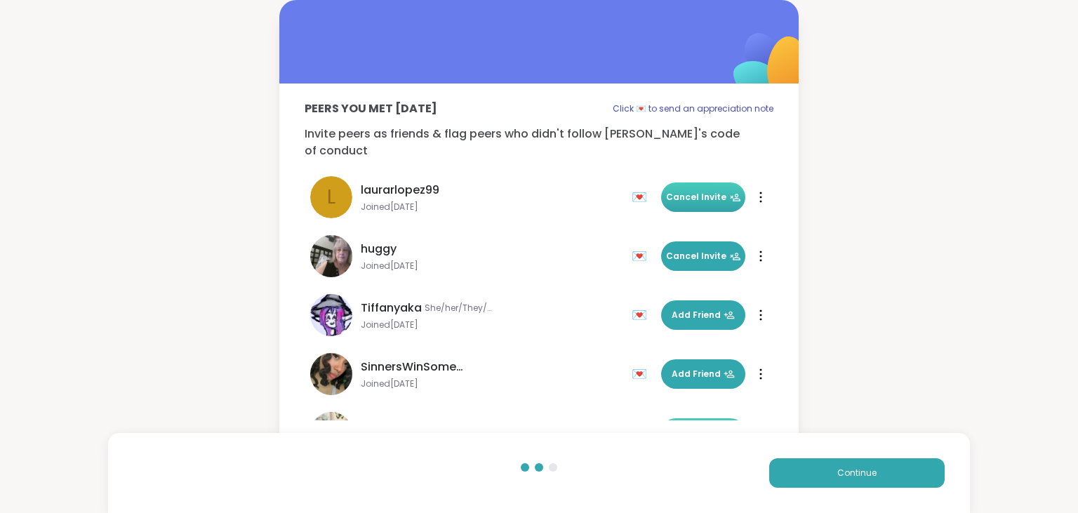
scroll to position [219, 0]
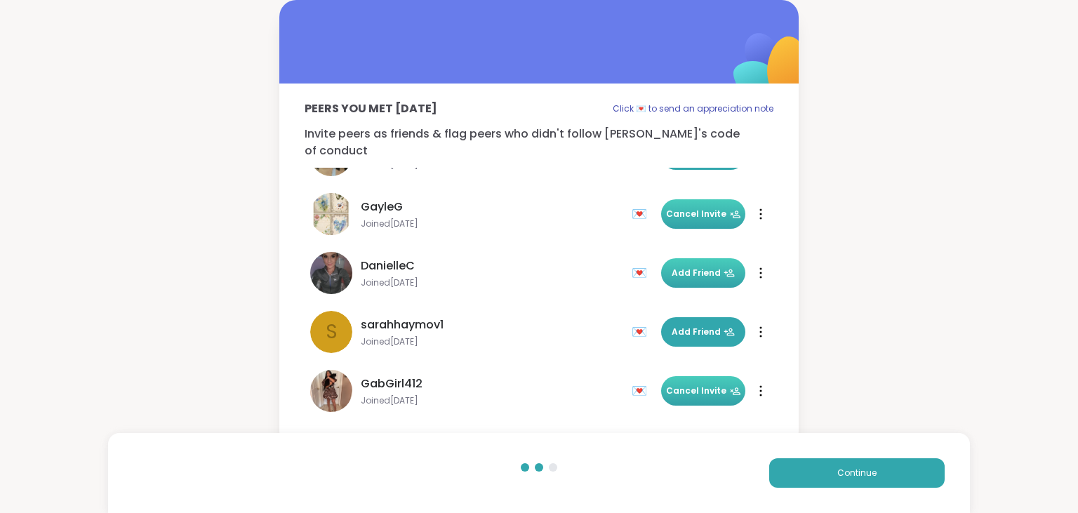
click at [715, 267] on span "Add Friend" at bounding box center [703, 273] width 63 height 13
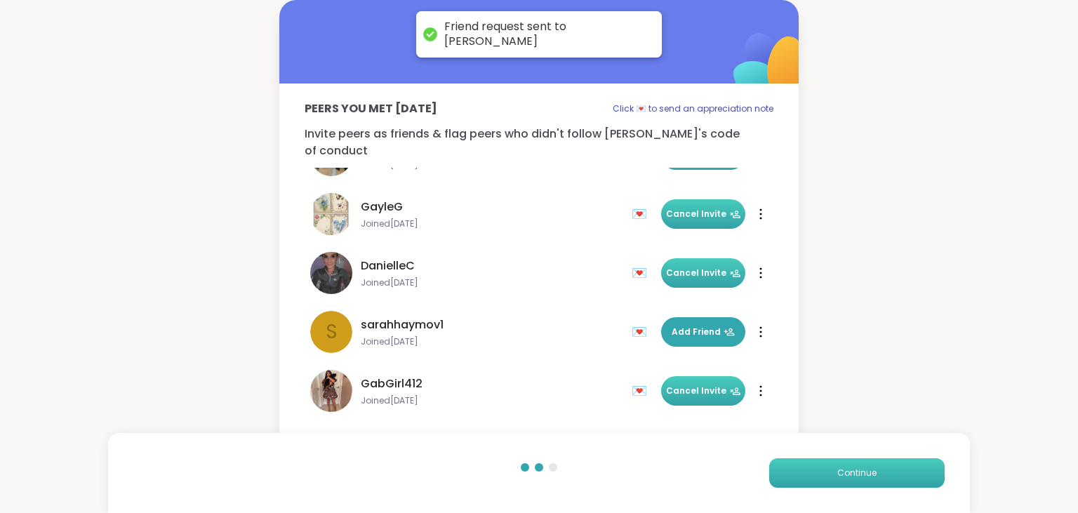
click at [868, 468] on span "Continue" at bounding box center [857, 473] width 39 height 13
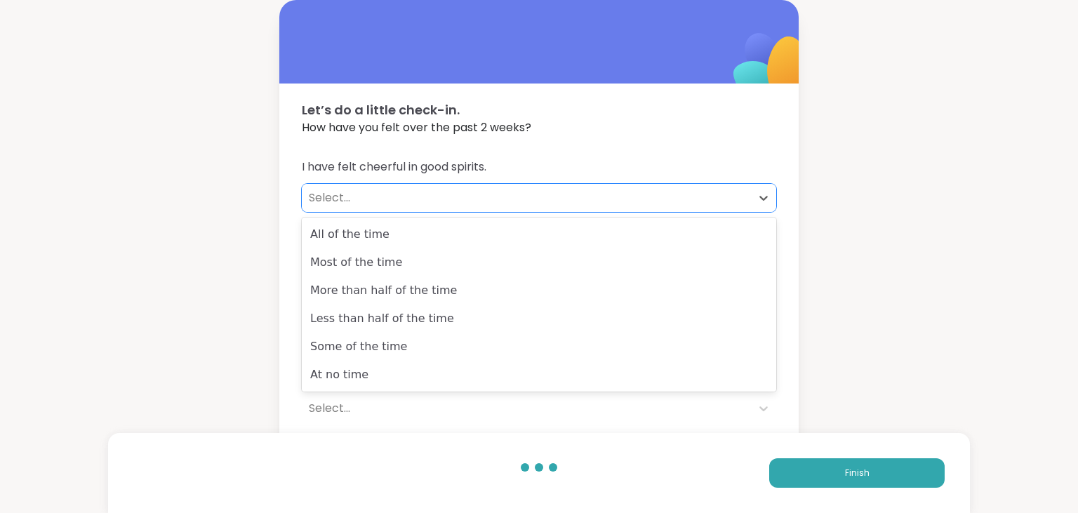
click at [403, 204] on div "Select..." at bounding box center [526, 198] width 435 height 17
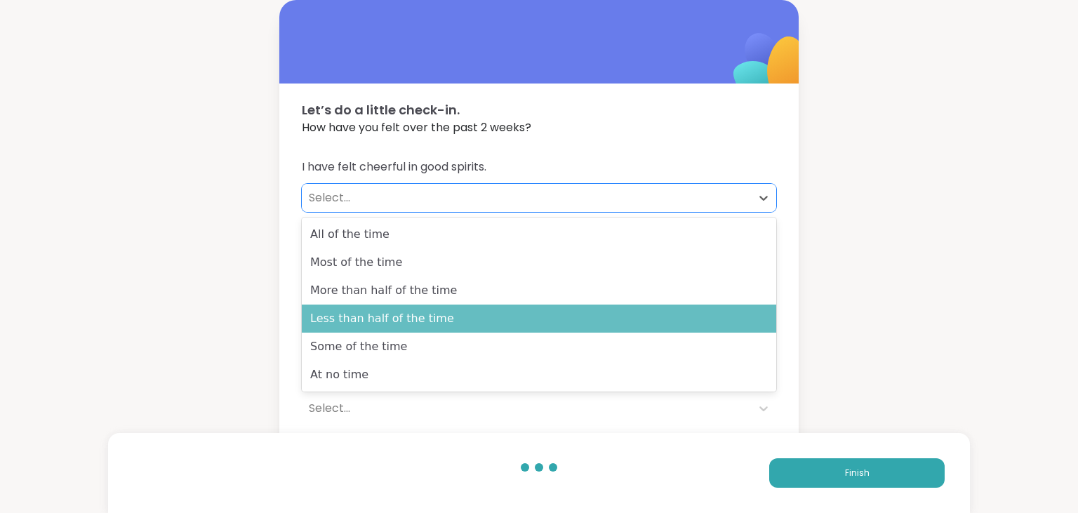
click at [411, 321] on div "Less than half of the time" at bounding box center [539, 319] width 475 height 28
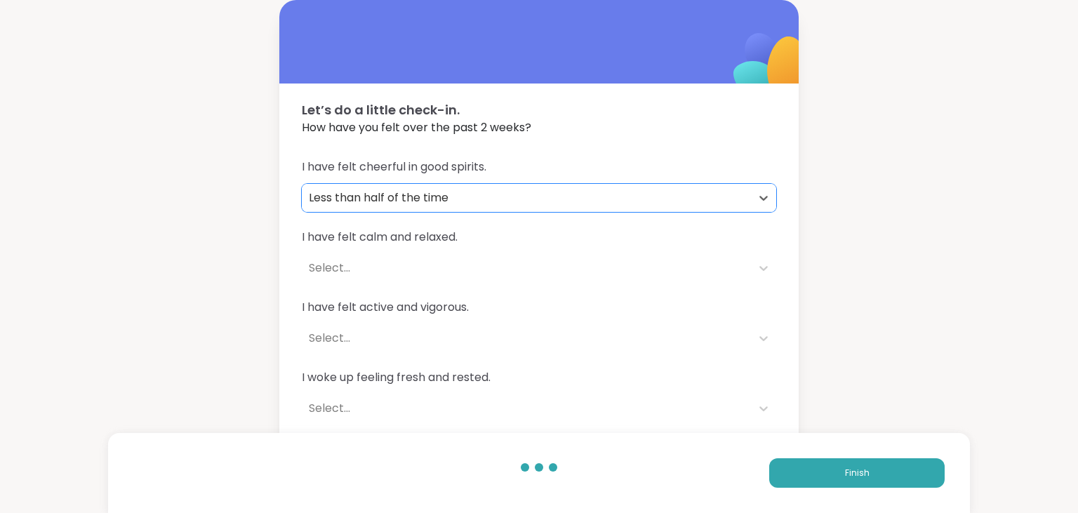
click at [376, 272] on div "Select..." at bounding box center [526, 268] width 435 height 17
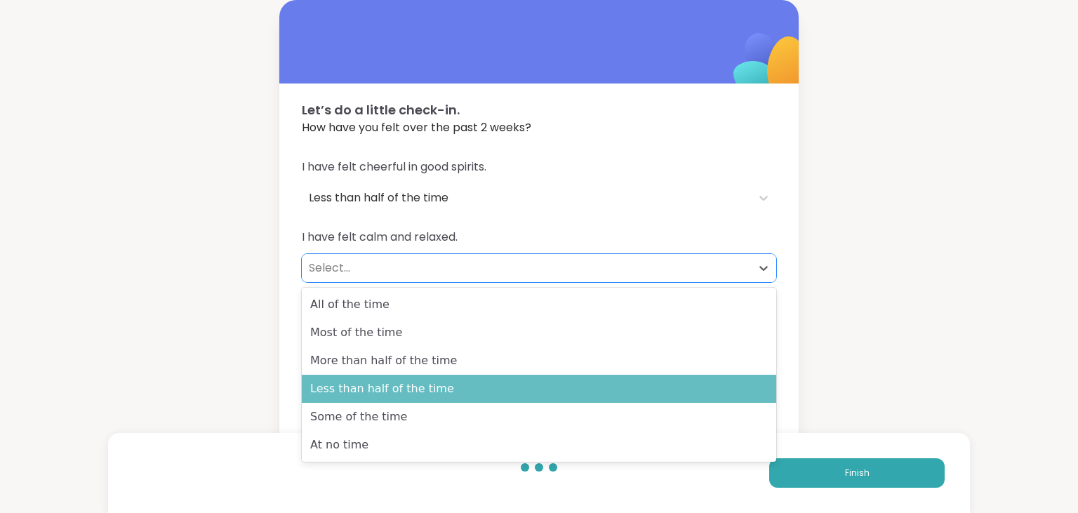
click at [389, 384] on div "Less than half of the time" at bounding box center [539, 389] width 475 height 28
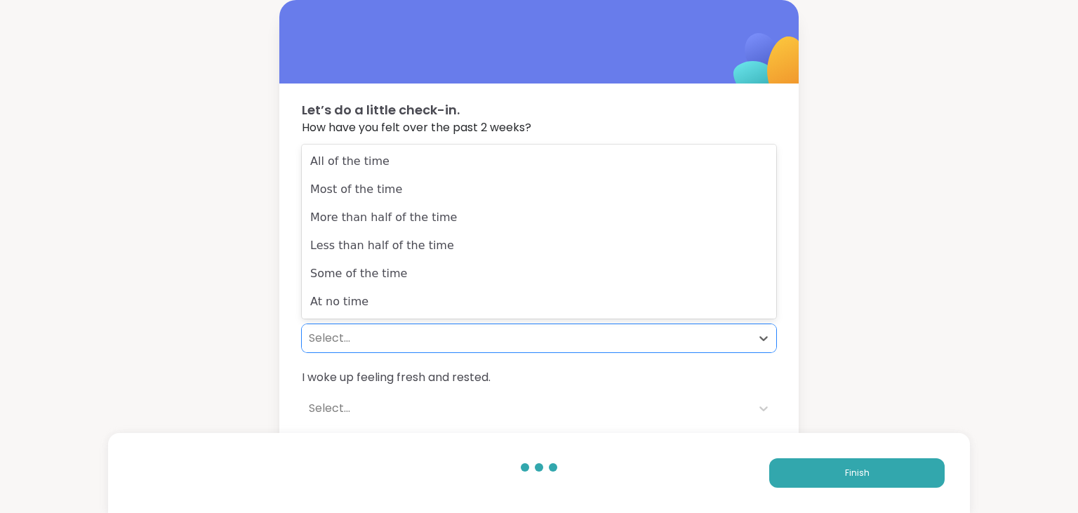
click at [355, 344] on div "Select..." at bounding box center [526, 338] width 435 height 17
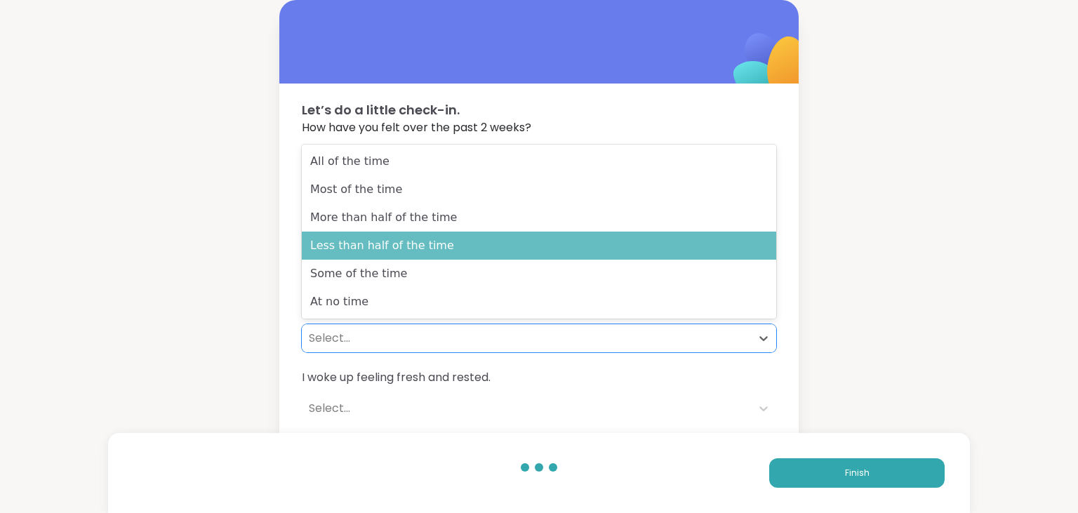
click at [385, 235] on div "Less than half of the time" at bounding box center [539, 246] width 475 height 28
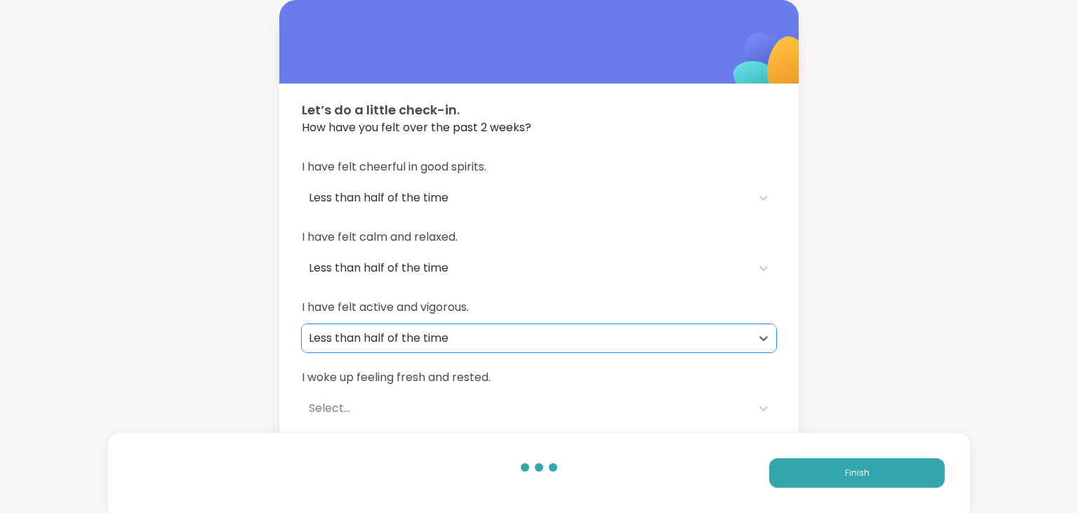
click at [357, 408] on div "Select..." at bounding box center [526, 408] width 435 height 17
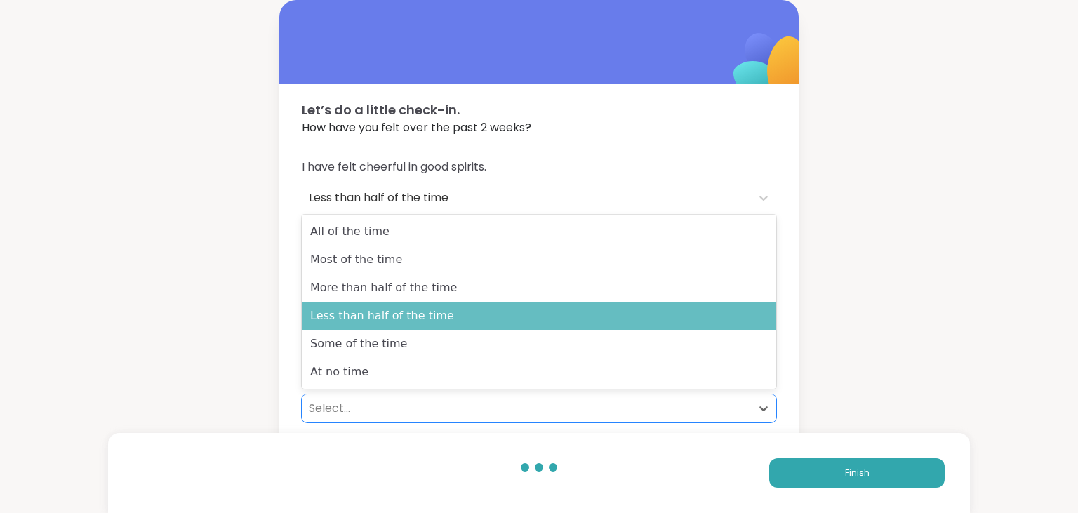
click at [393, 312] on div "Less than half of the time" at bounding box center [539, 316] width 475 height 28
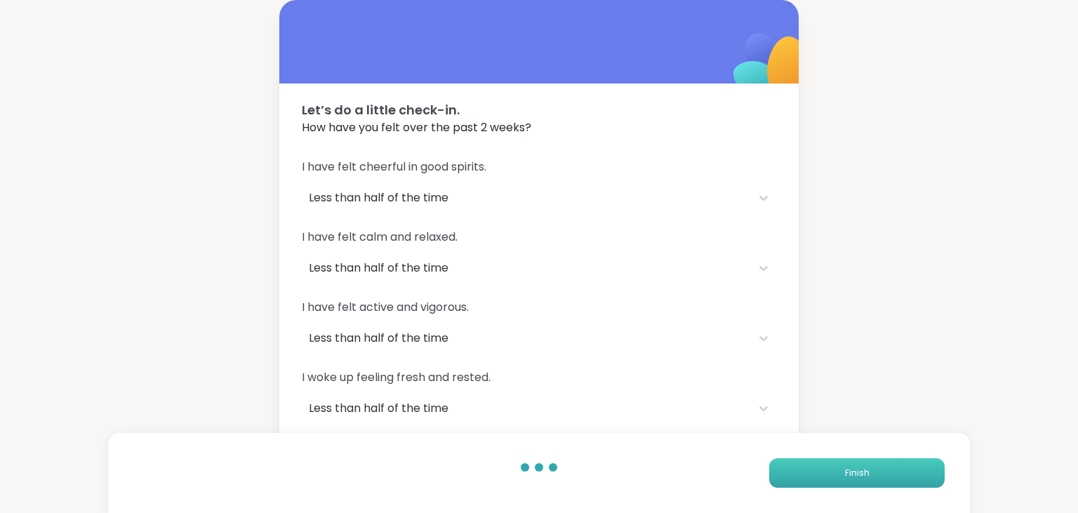
click at [900, 482] on button "Finish" at bounding box center [857, 472] width 176 height 29
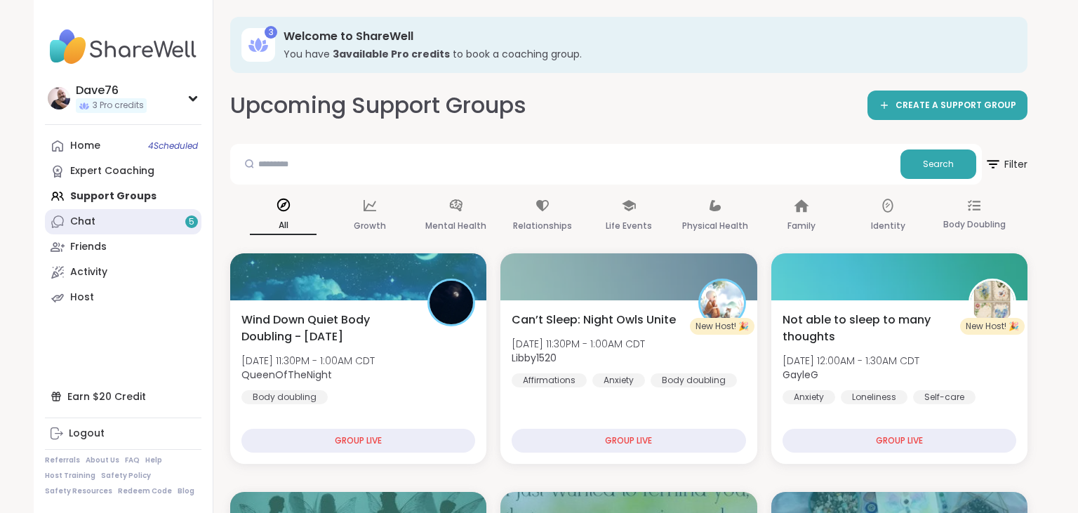
click at [105, 231] on link "Chat 5" at bounding box center [123, 221] width 157 height 25
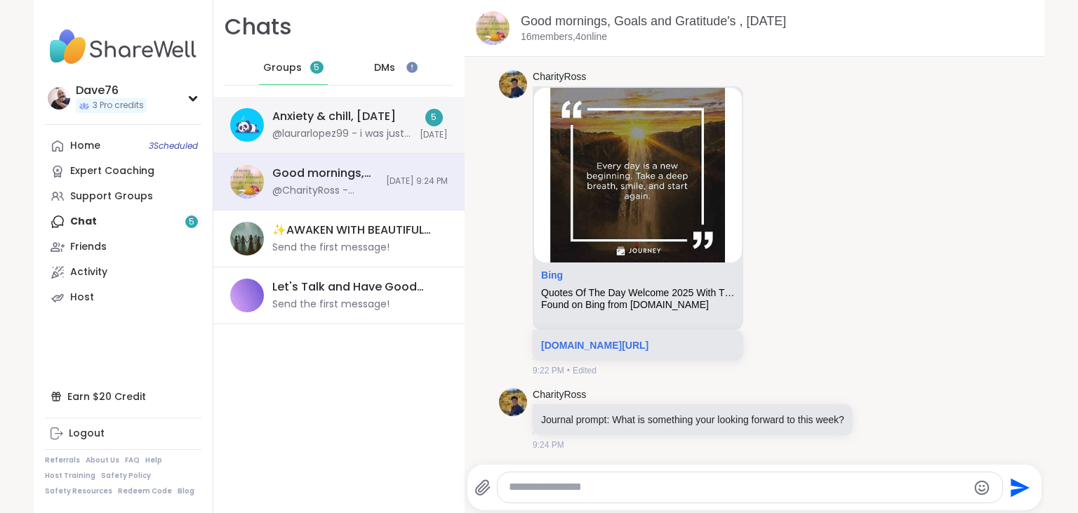
click at [315, 121] on div "Anxiety & chill, [DATE]" at bounding box center [334, 116] width 124 height 15
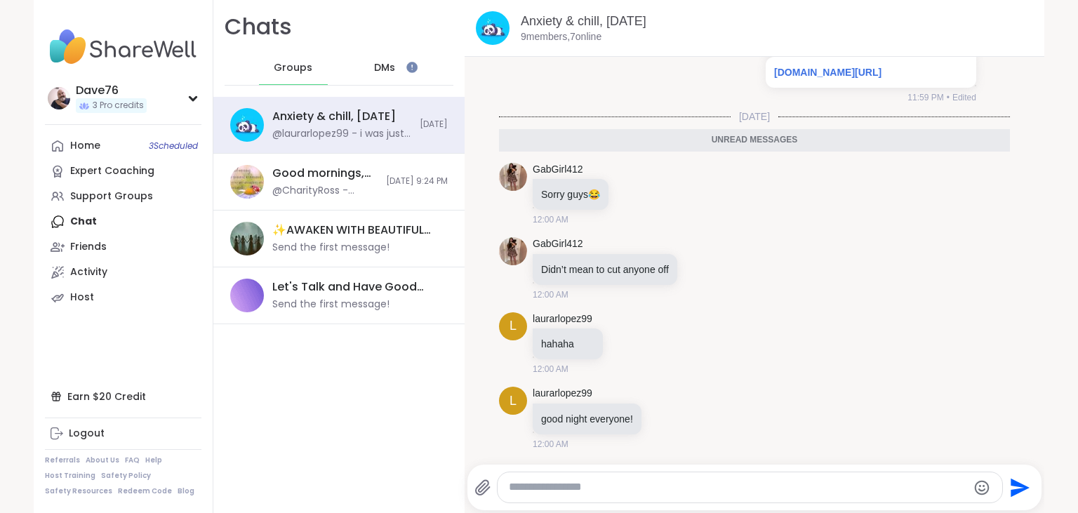
click at [713, 488] on textarea "Type your message" at bounding box center [738, 487] width 458 height 15
click at [699, 486] on textarea "Type your message" at bounding box center [738, 487] width 458 height 15
type textarea "**********"
click at [1025, 487] on icon "Send" at bounding box center [1021, 487] width 19 height 19
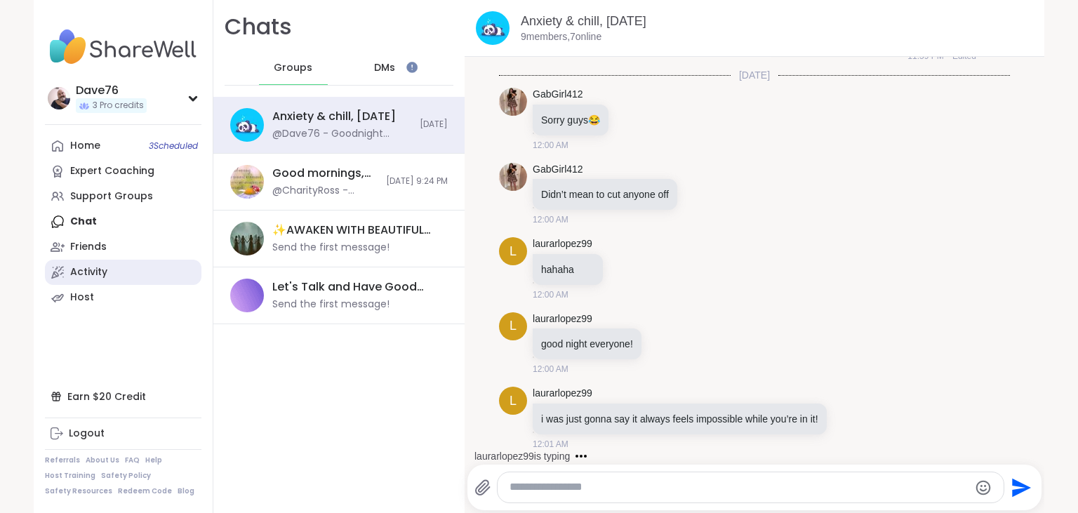
click at [87, 272] on div "Activity" at bounding box center [88, 272] width 37 height 14
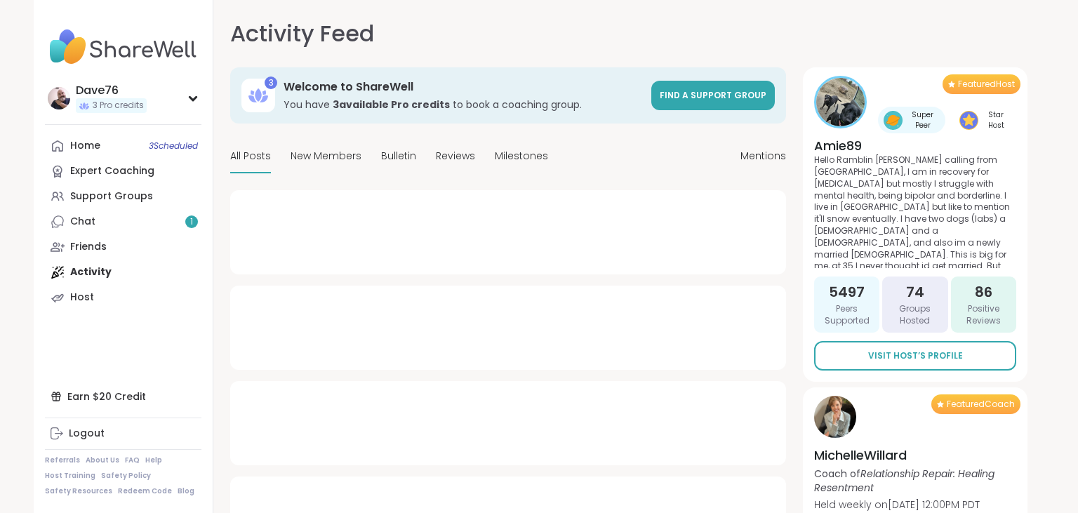
type textarea "*"
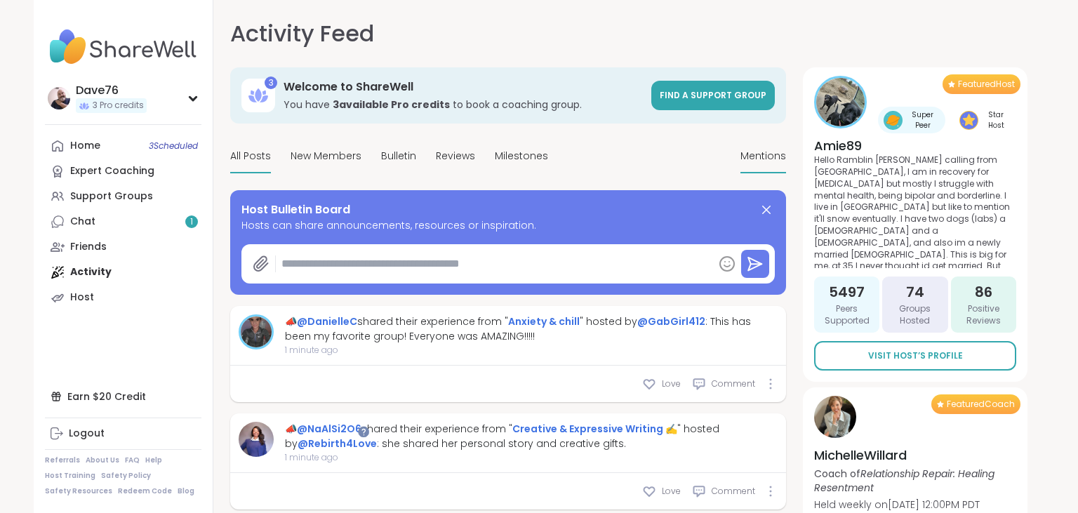
click at [776, 154] on span "Mentions" at bounding box center [764, 156] width 46 height 15
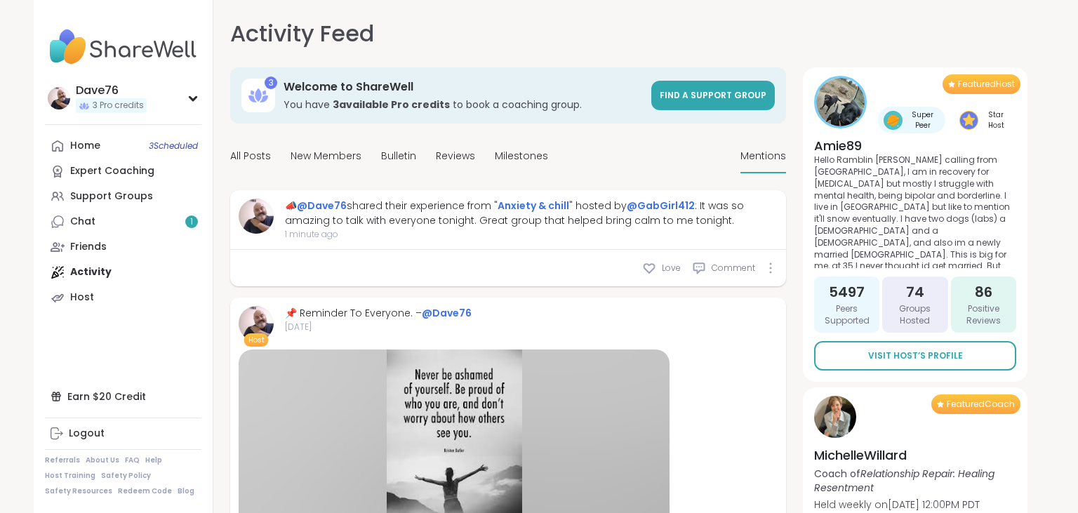
scroll to position [489, 0]
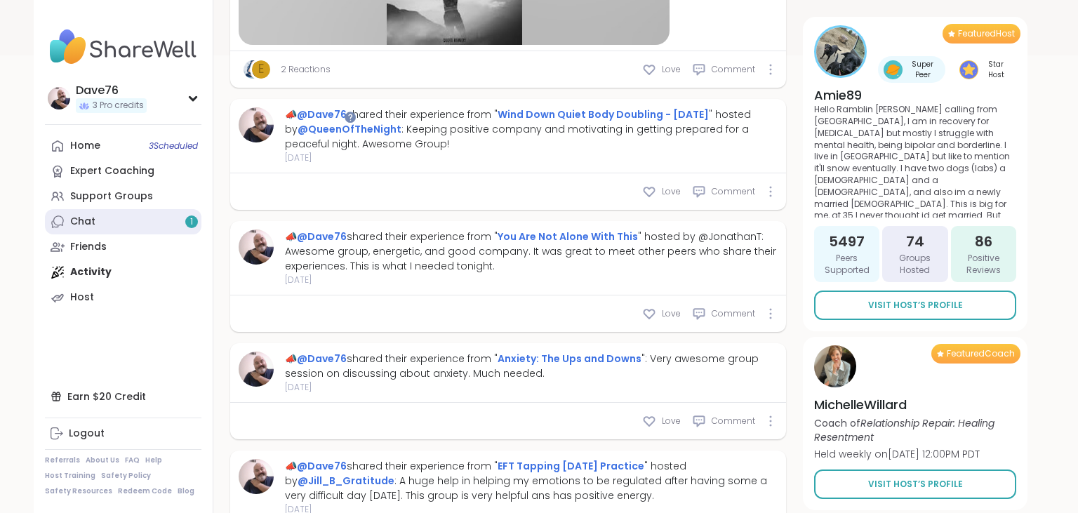
click at [92, 226] on div "Chat 1" at bounding box center [82, 222] width 25 height 14
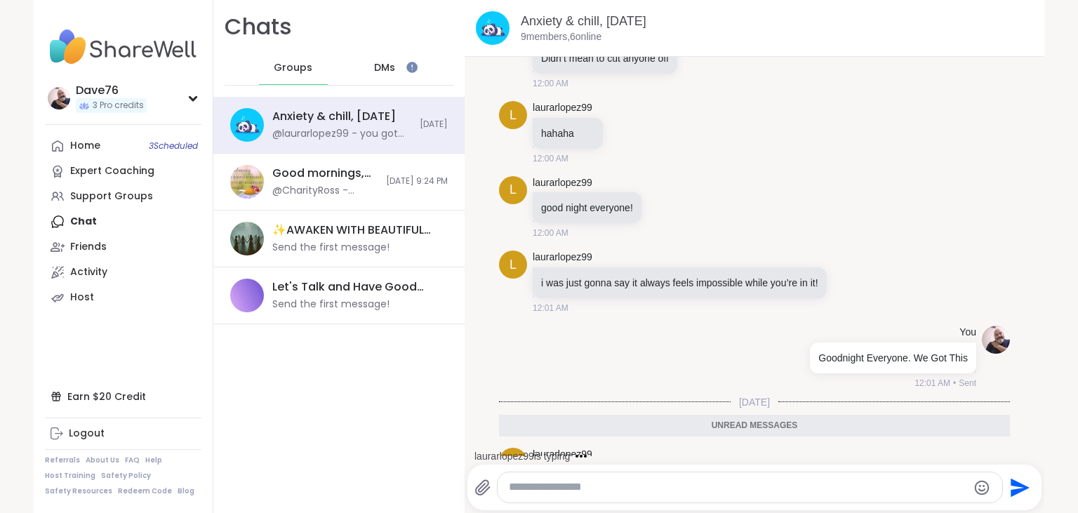
click at [882, 479] on icon at bounding box center [884, 486] width 13 height 14
click at [782, 449] on button "Select Reaction: Heart" at bounding box center [772, 463] width 28 height 28
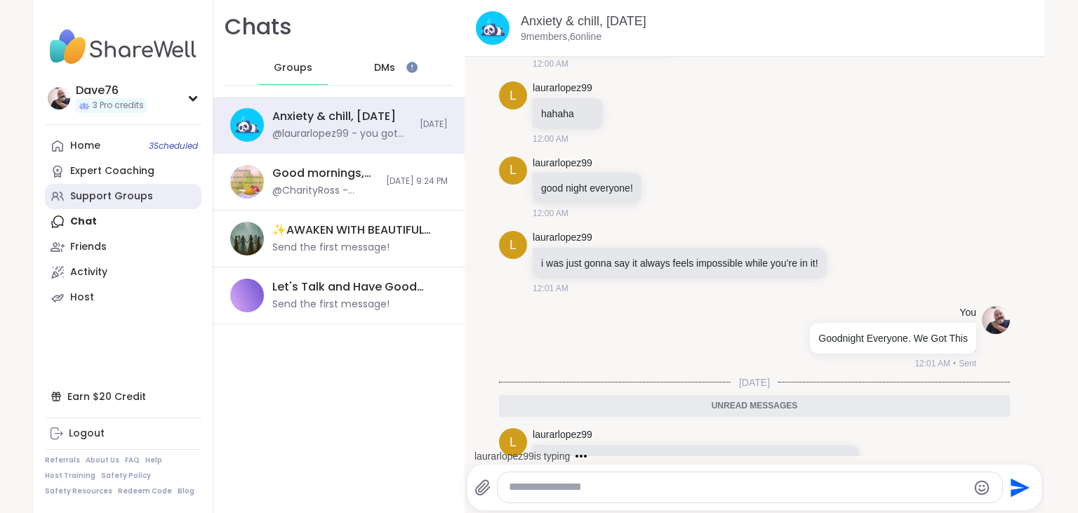
click at [95, 198] on div "Support Groups" at bounding box center [111, 197] width 83 height 14
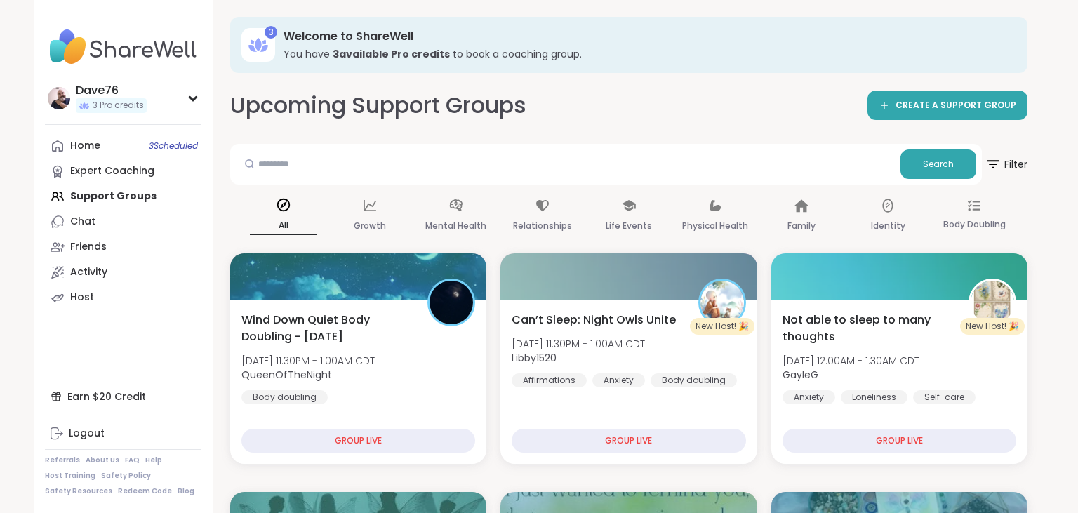
scroll to position [489, 0]
